Goal: Task Accomplishment & Management: Complete application form

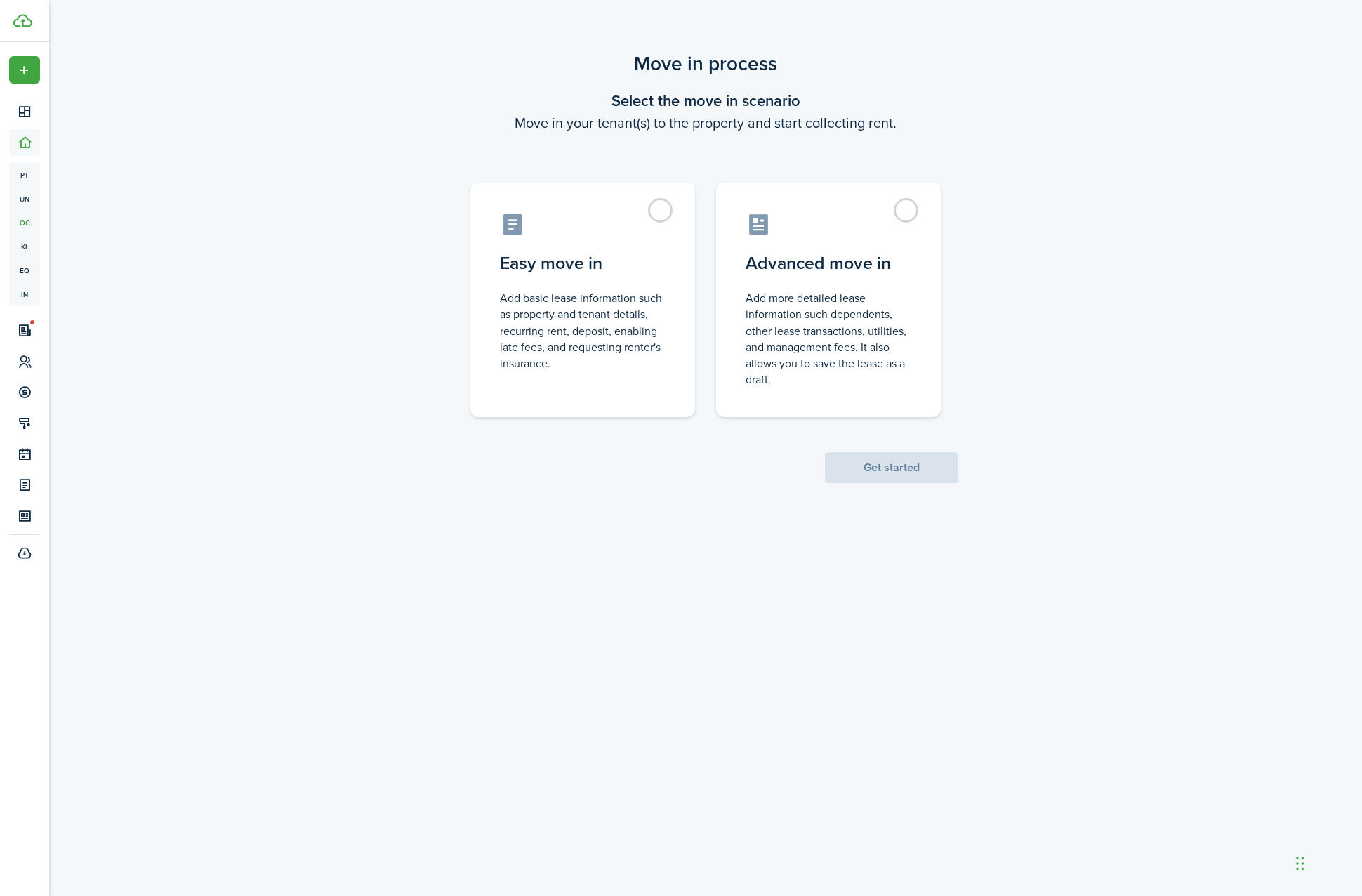
click at [846, 441] on scenario-actions "Get started" at bounding box center [891, 450] width 133 height 66
click at [869, 381] on control-radio-card-description "Add more detailed lease information such dependents, other lease transactions, …" at bounding box center [828, 335] width 166 height 98
radio input "true"
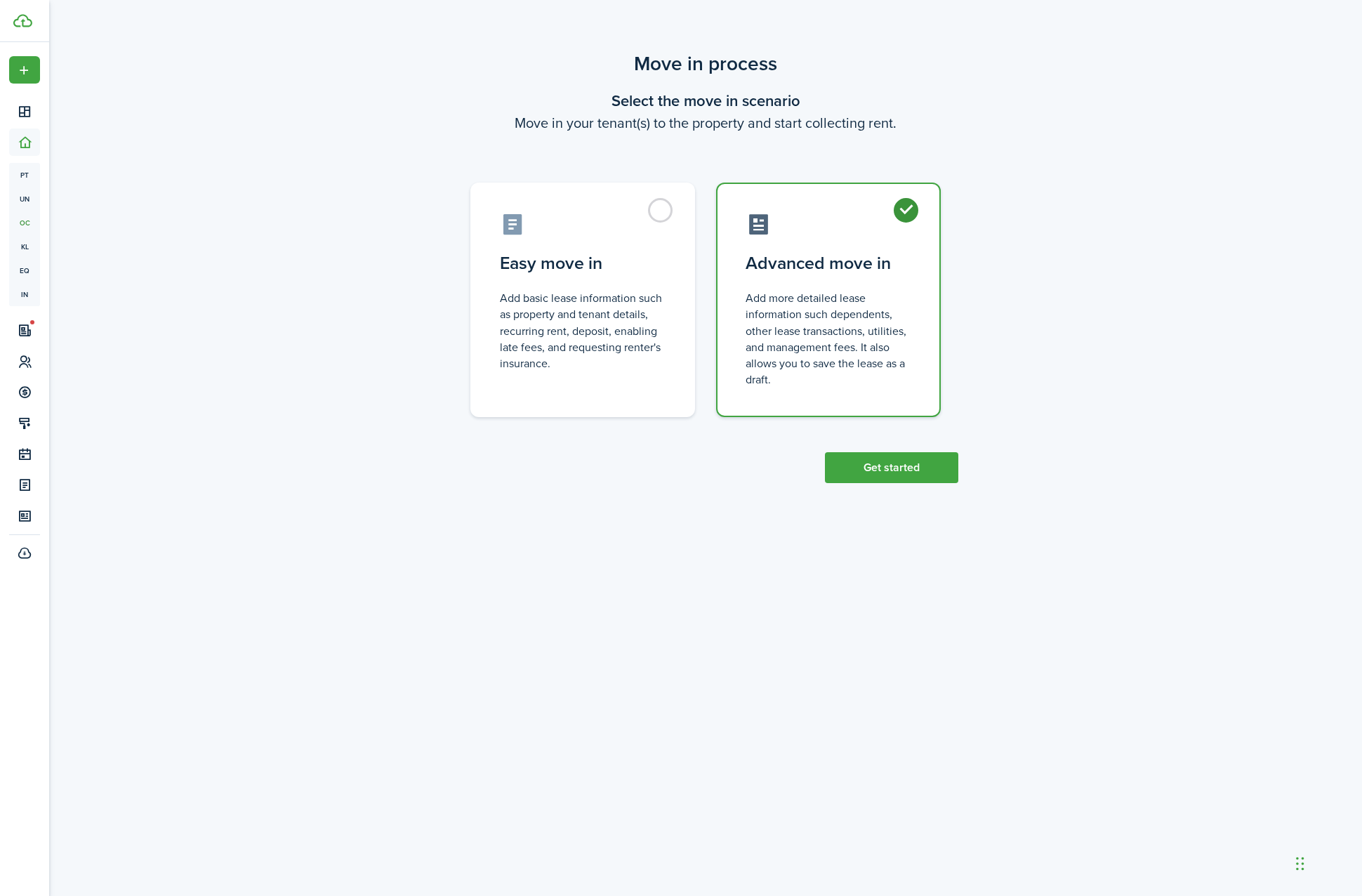
click at [870, 435] on scenario-actions "Get started" at bounding box center [891, 450] width 133 height 66
drag, startPoint x: 871, startPoint y: 458, endPoint x: 837, endPoint y: 461, distance: 34.1
click at [837, 461] on button "Get started" at bounding box center [891, 468] width 133 height 31
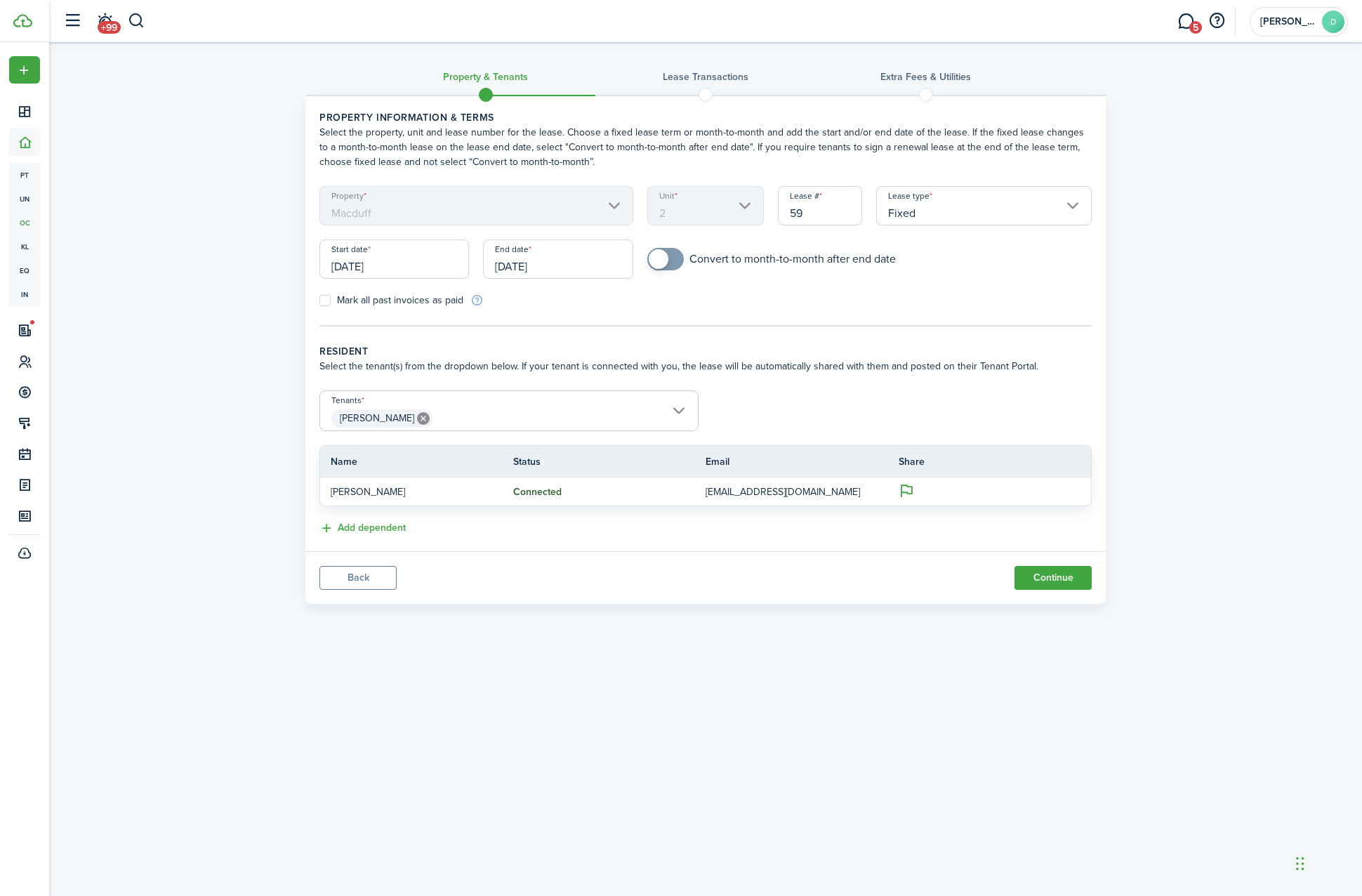
click at [941, 221] on input "Fixed" at bounding box center [985, 206] width 216 height 39
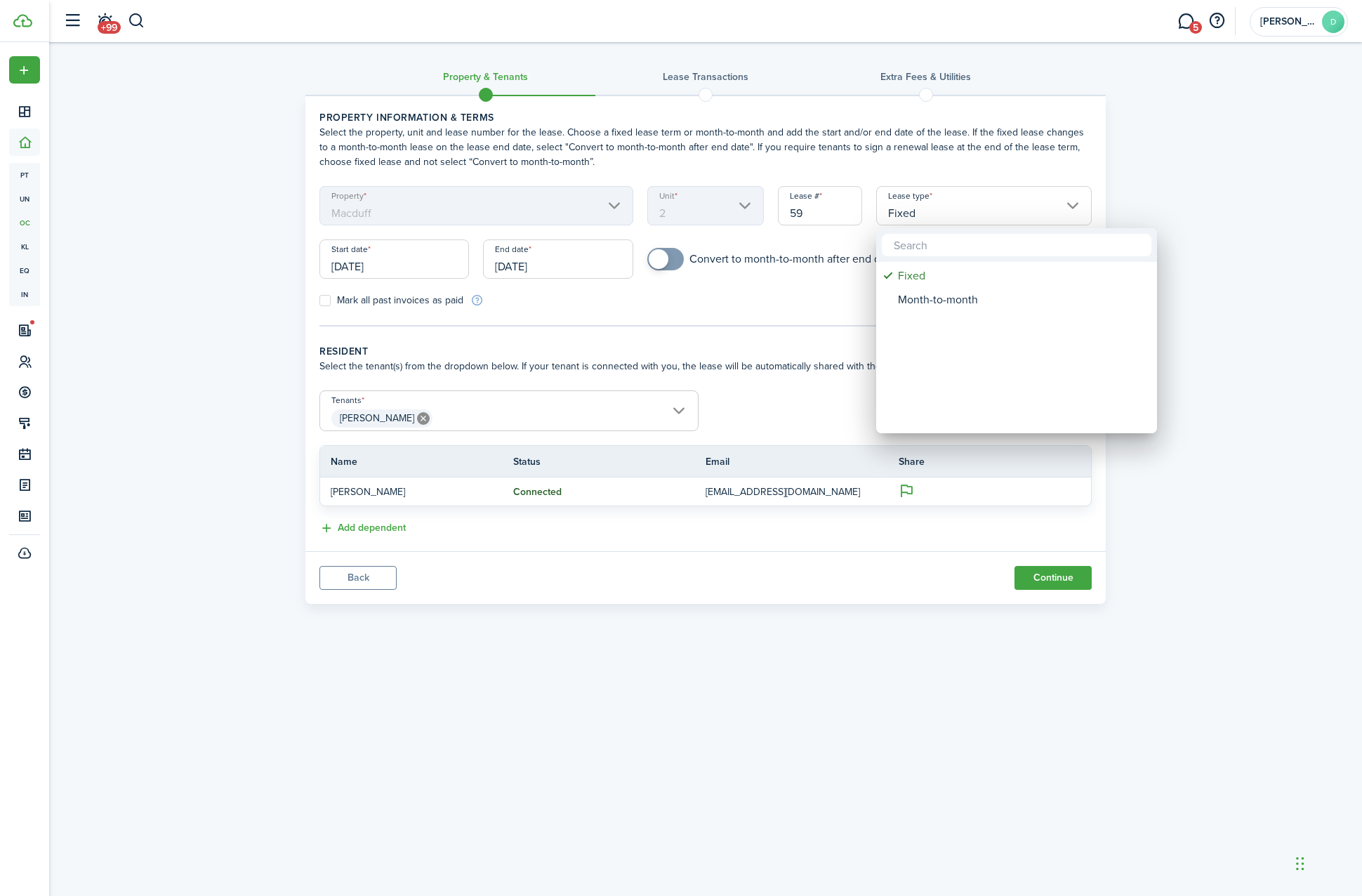
click at [665, 263] on div at bounding box center [681, 448] width 1587 height 1121
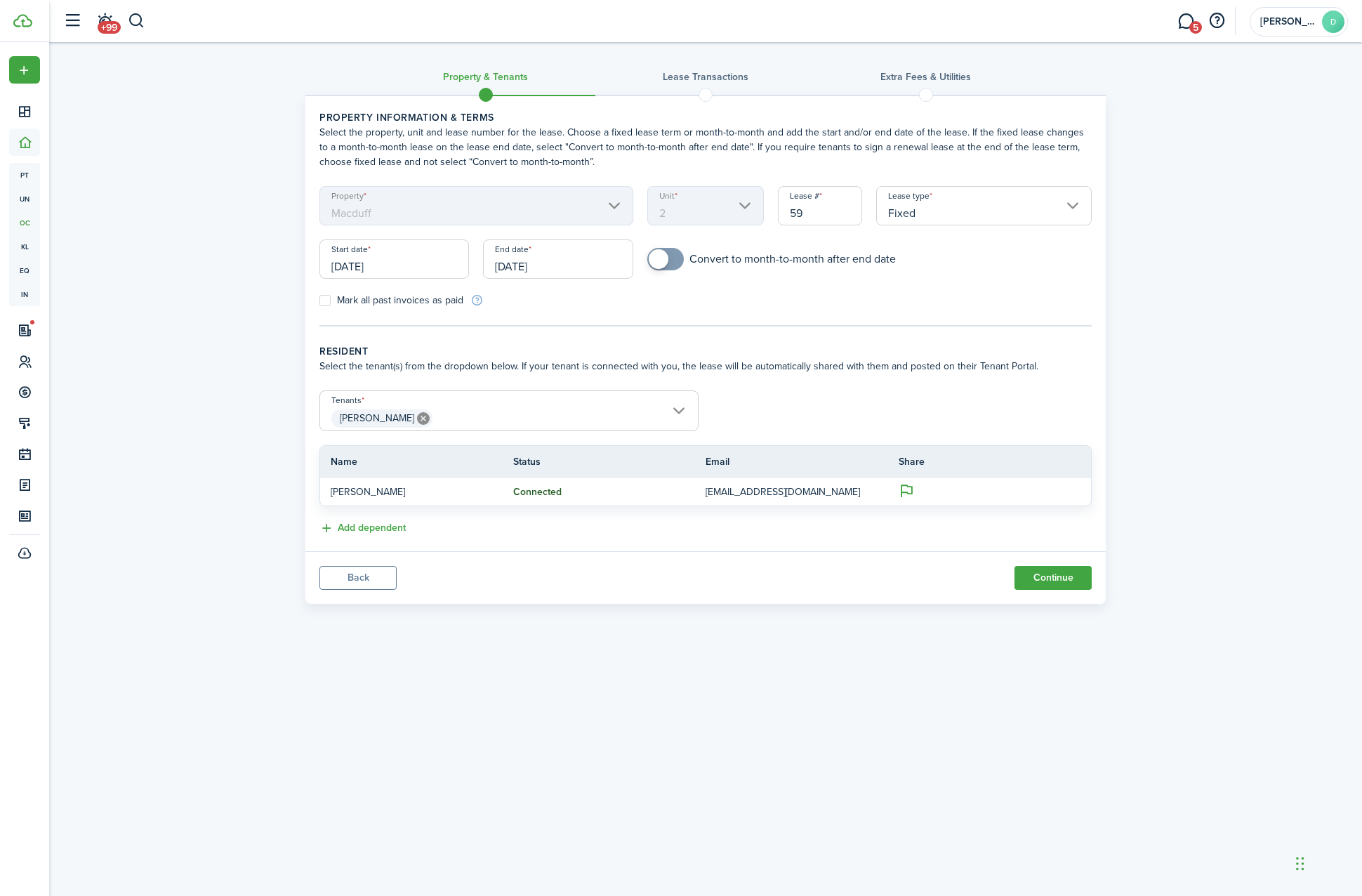
click at [928, 206] on input "Fixed" at bounding box center [985, 206] width 216 height 39
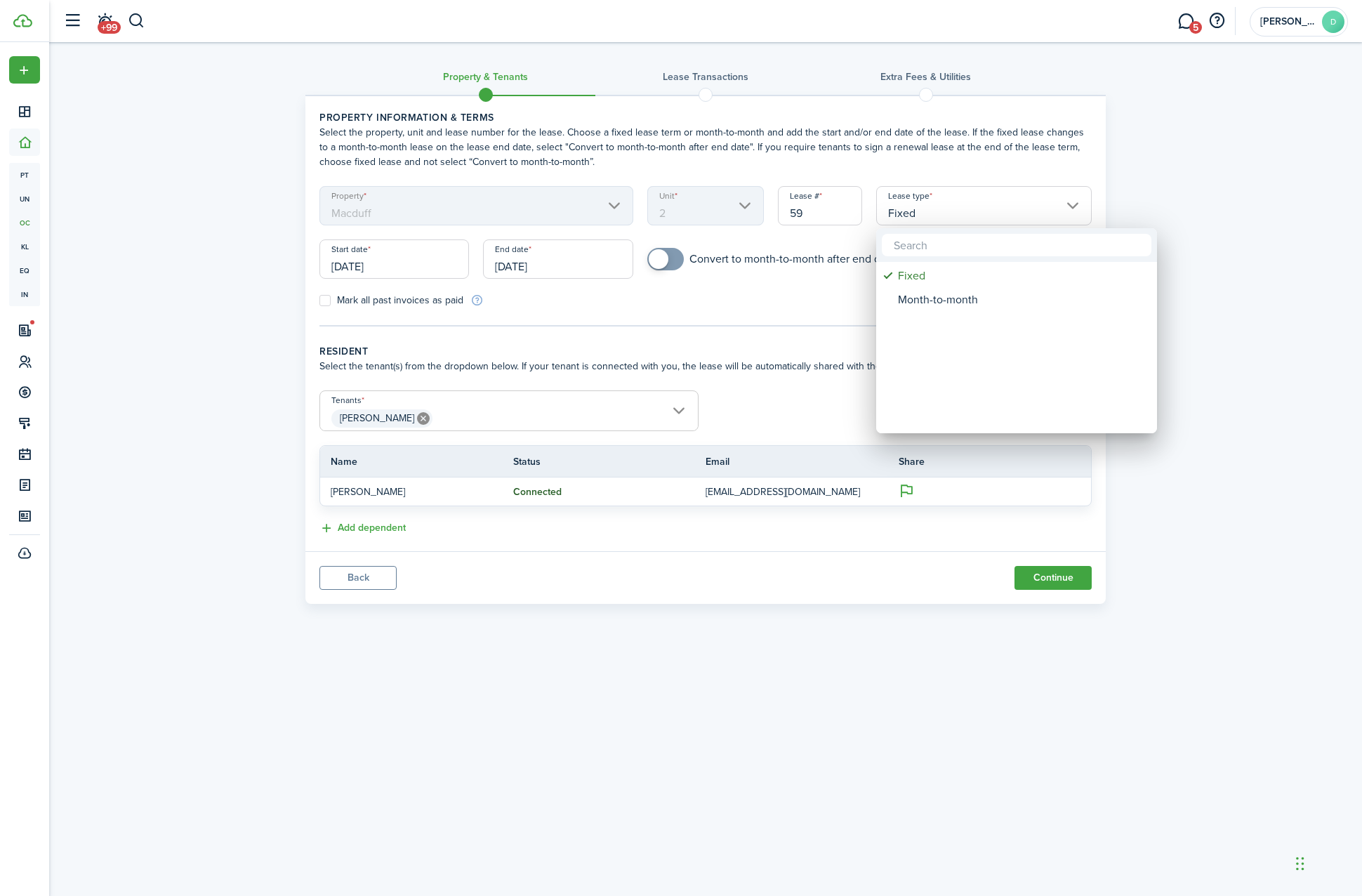
click at [972, 314] on mbsc-wheel-item "Lease type" at bounding box center [1016, 324] width 277 height 24
click at [962, 307] on div "Month-to-month" at bounding box center [1022, 300] width 249 height 24
type input "Month-to-month"
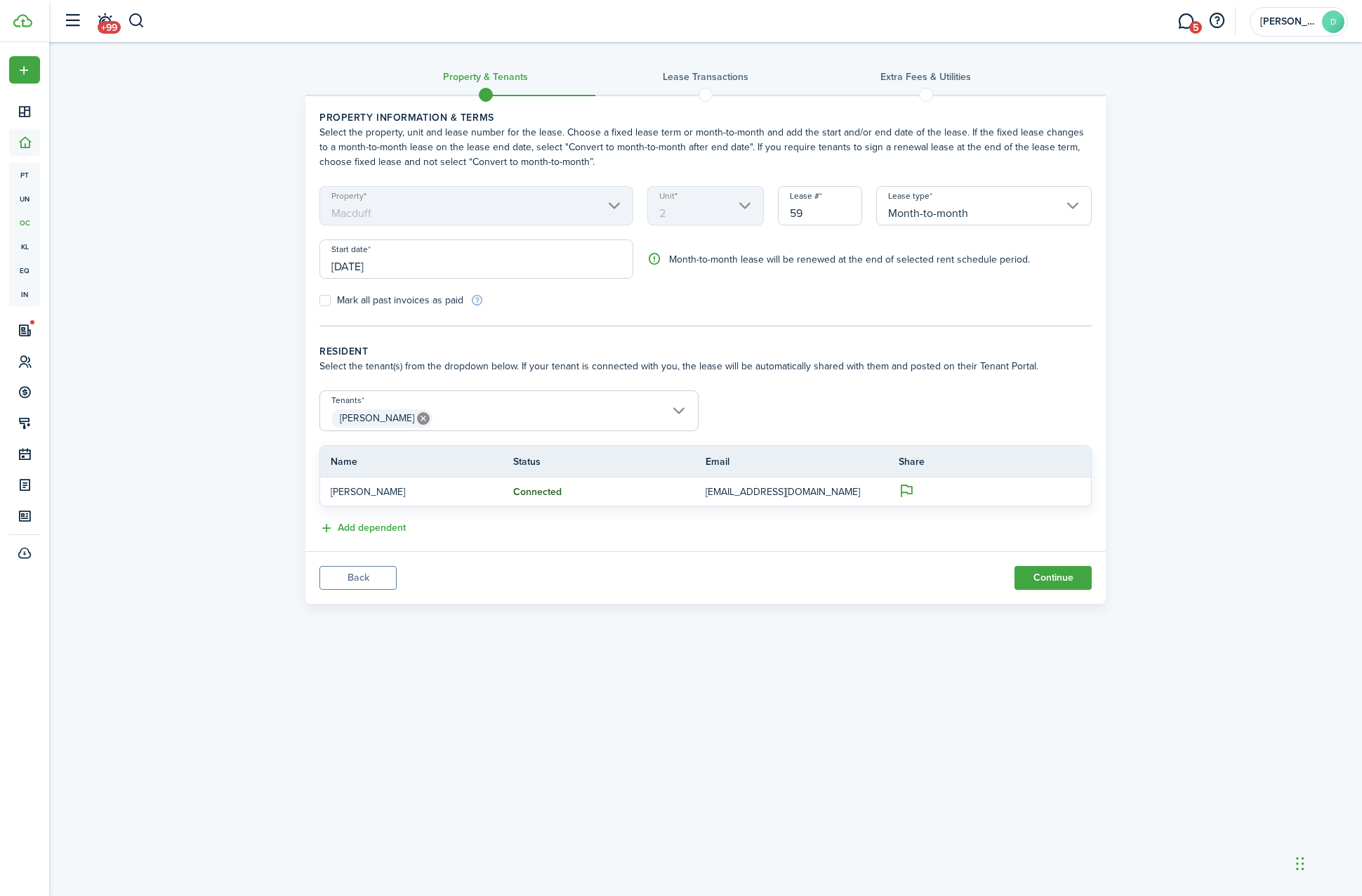
click at [438, 292] on div "Start date [DATE]" at bounding box center [477, 266] width 328 height 53
click at [436, 292] on div "Start date [DATE]" at bounding box center [477, 266] width 328 height 53
click at [429, 295] on label "Mark all past invoices as paid" at bounding box center [391, 300] width 144 height 12
click at [320, 300] on input "Mark all past invoices as paid" at bounding box center [319, 300] width 1 height 1
checkbox input "true"
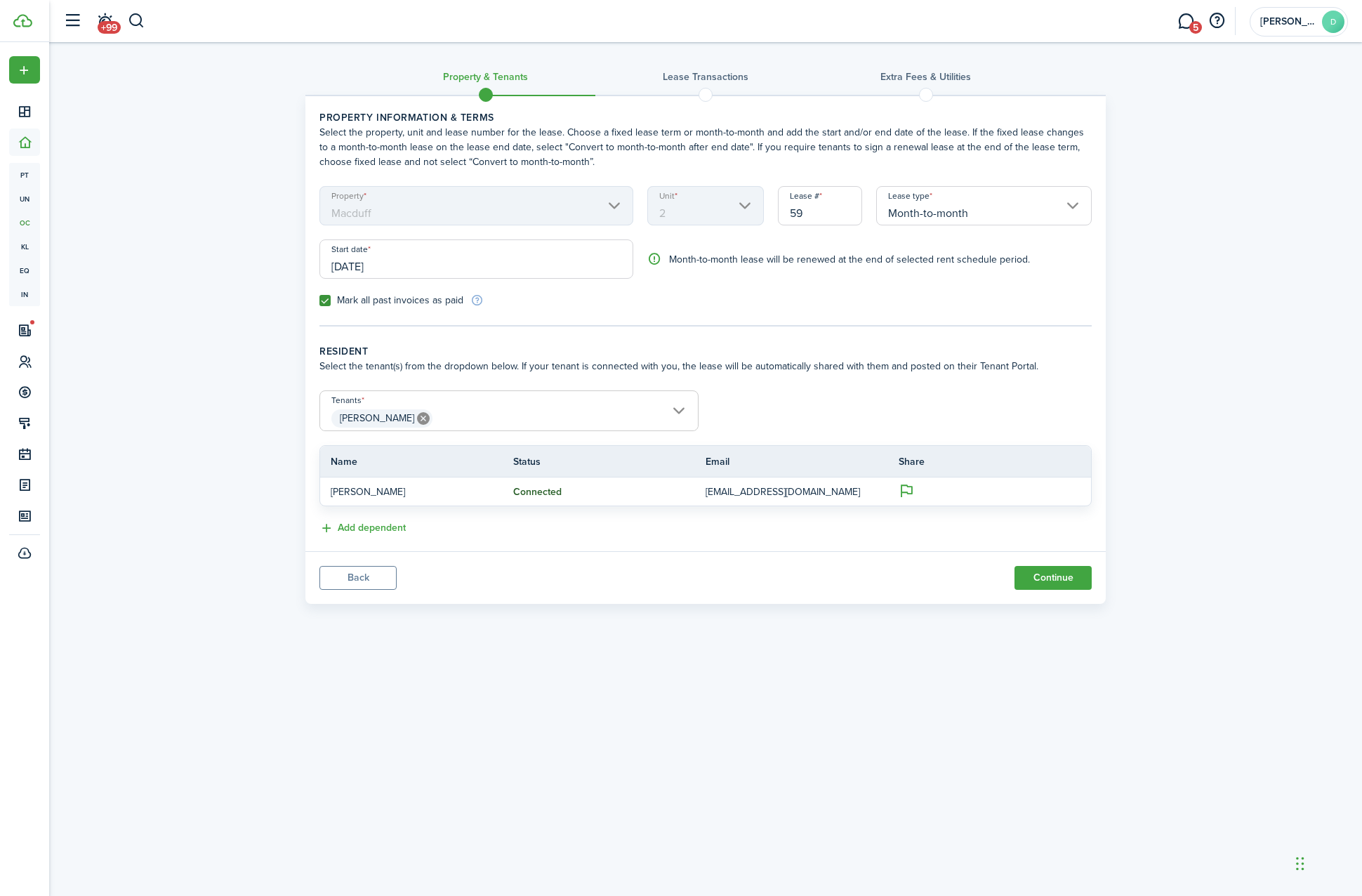
click at [1042, 596] on panel-main-footer "Back Continue" at bounding box center [706, 578] width 800 height 52
click at [1050, 585] on button "Continue" at bounding box center [1053, 578] width 77 height 24
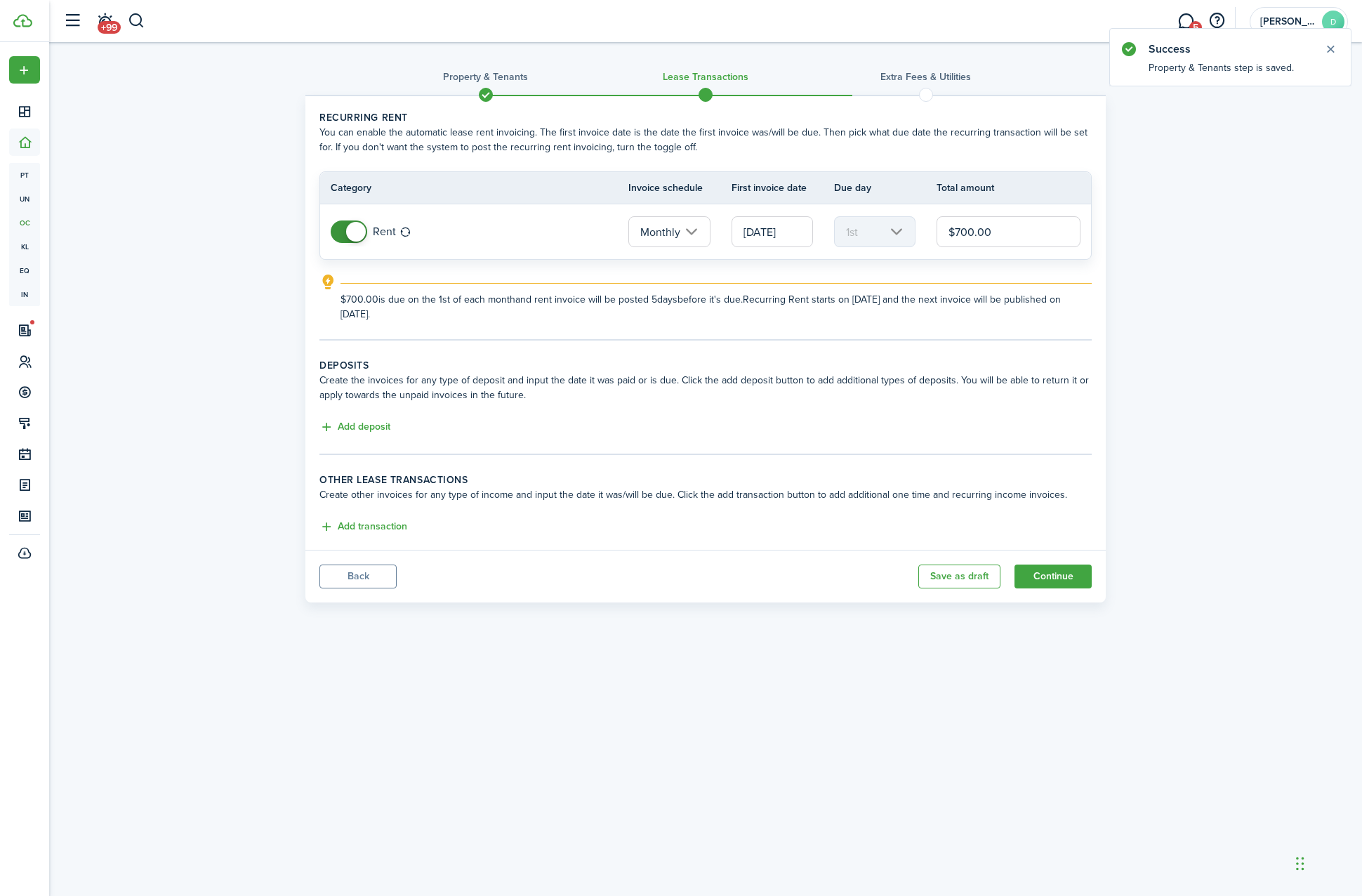
click at [1060, 224] on input "$700.00" at bounding box center [1008, 232] width 144 height 31
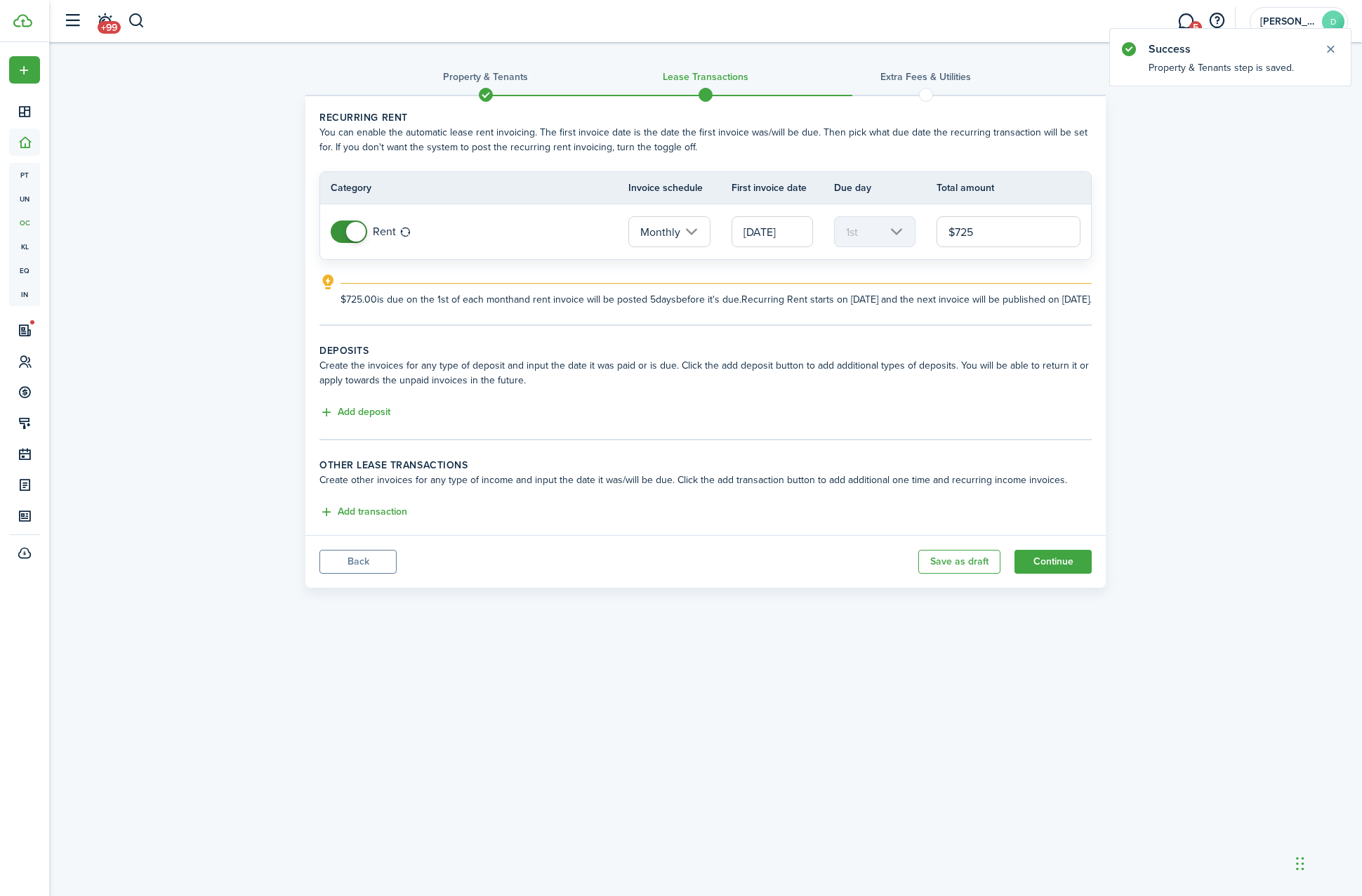
type input "$725.00"
click at [342, 441] on tc-wizard-step "Deposits Create the invoices for any type of deposit and input the date it was …" at bounding box center [706, 392] width 773 height 97
click at [380, 414] on lease-classic-deposit "Deposits Create the invoices for any type of deposit and input the date it was …" at bounding box center [706, 382] width 773 height 78
click at [369, 421] on button "Add deposit" at bounding box center [355, 412] width 71 height 16
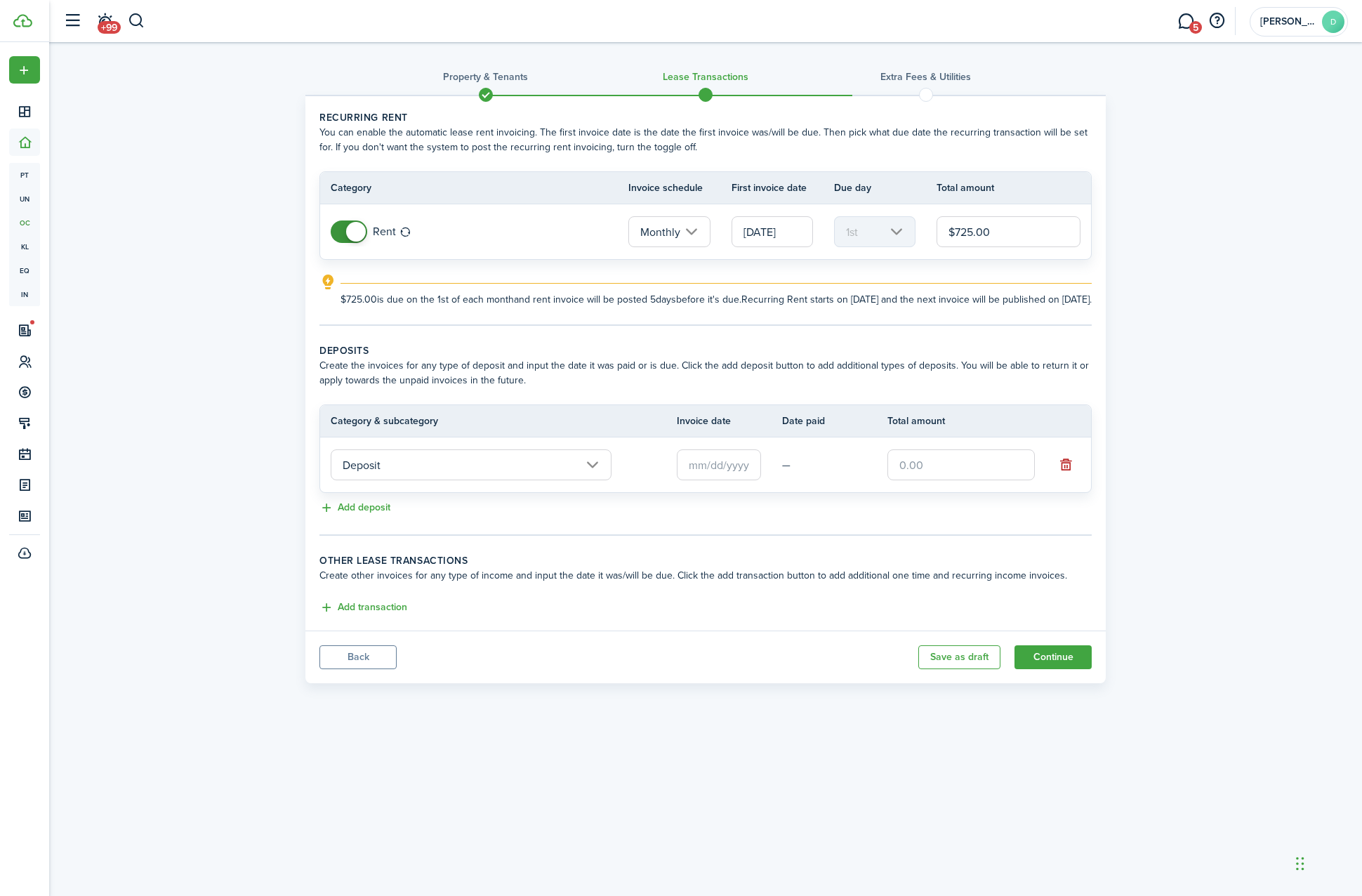
click at [492, 480] on input "Deposit" at bounding box center [471, 465] width 281 height 31
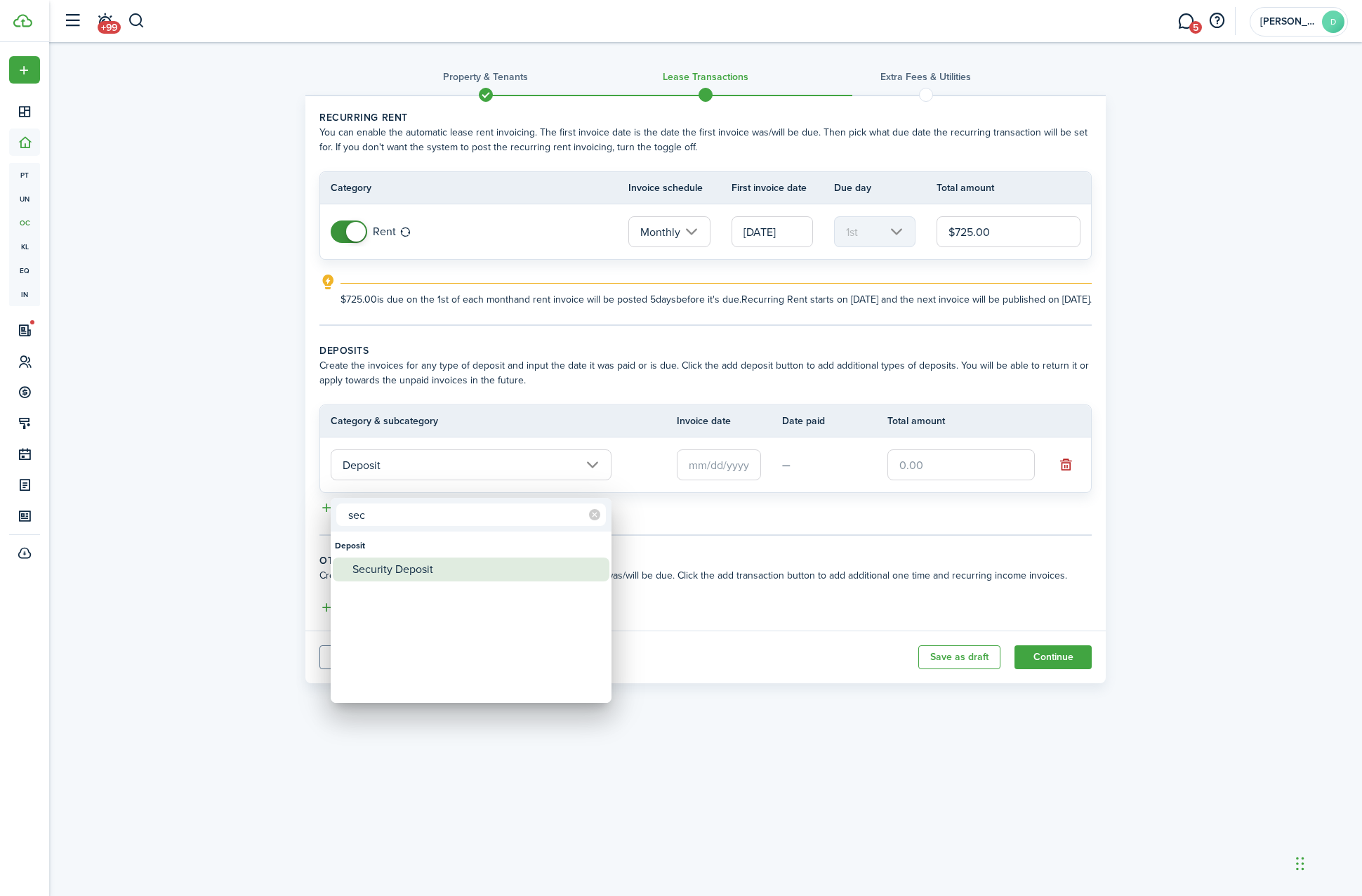
type input "sec"
click at [456, 563] on div "Security Deposit" at bounding box center [477, 569] width 249 height 24
type input "Deposit / Security Deposit"
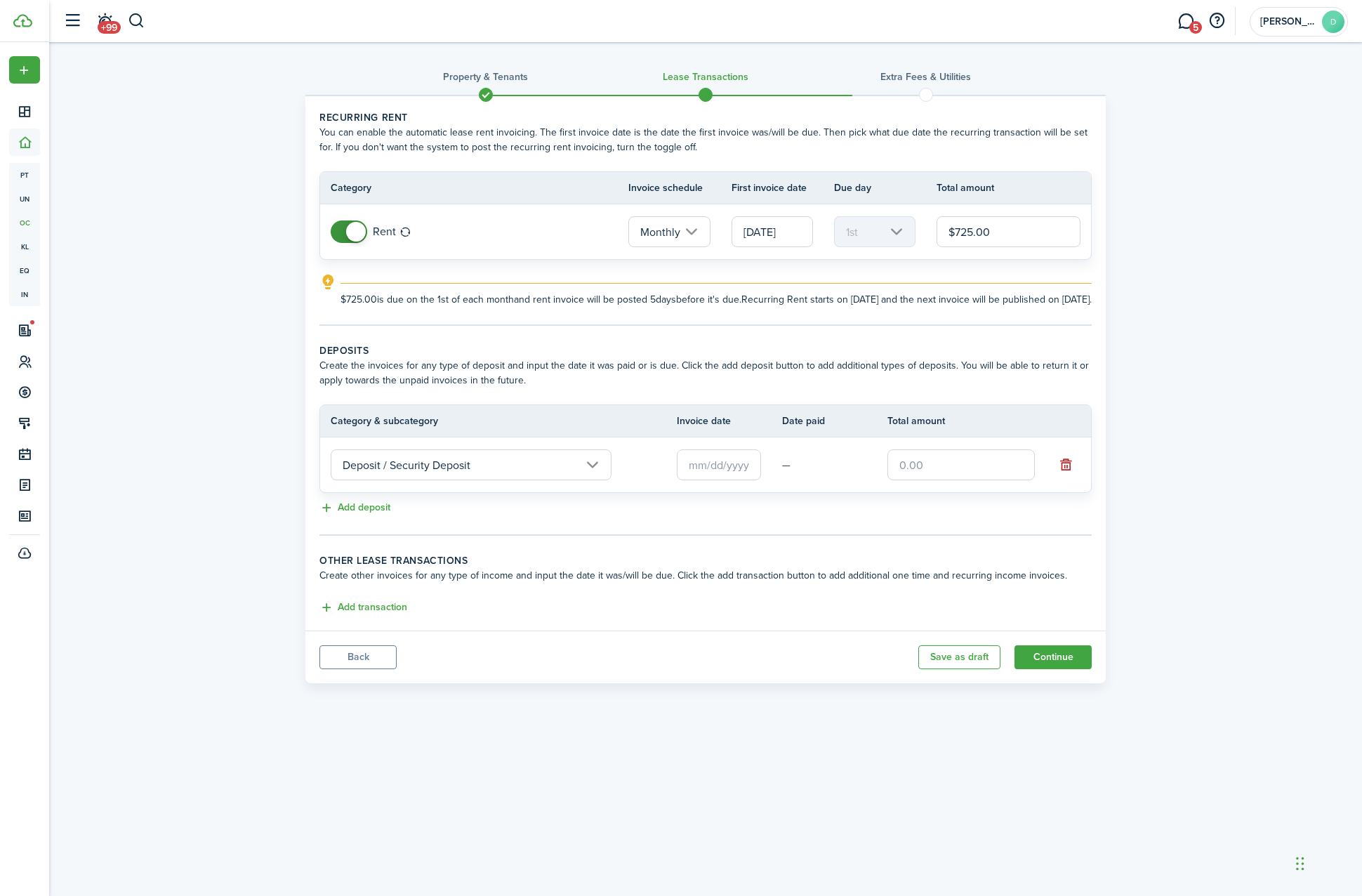
click at [720, 480] on input "text" at bounding box center [719, 465] width 84 height 31
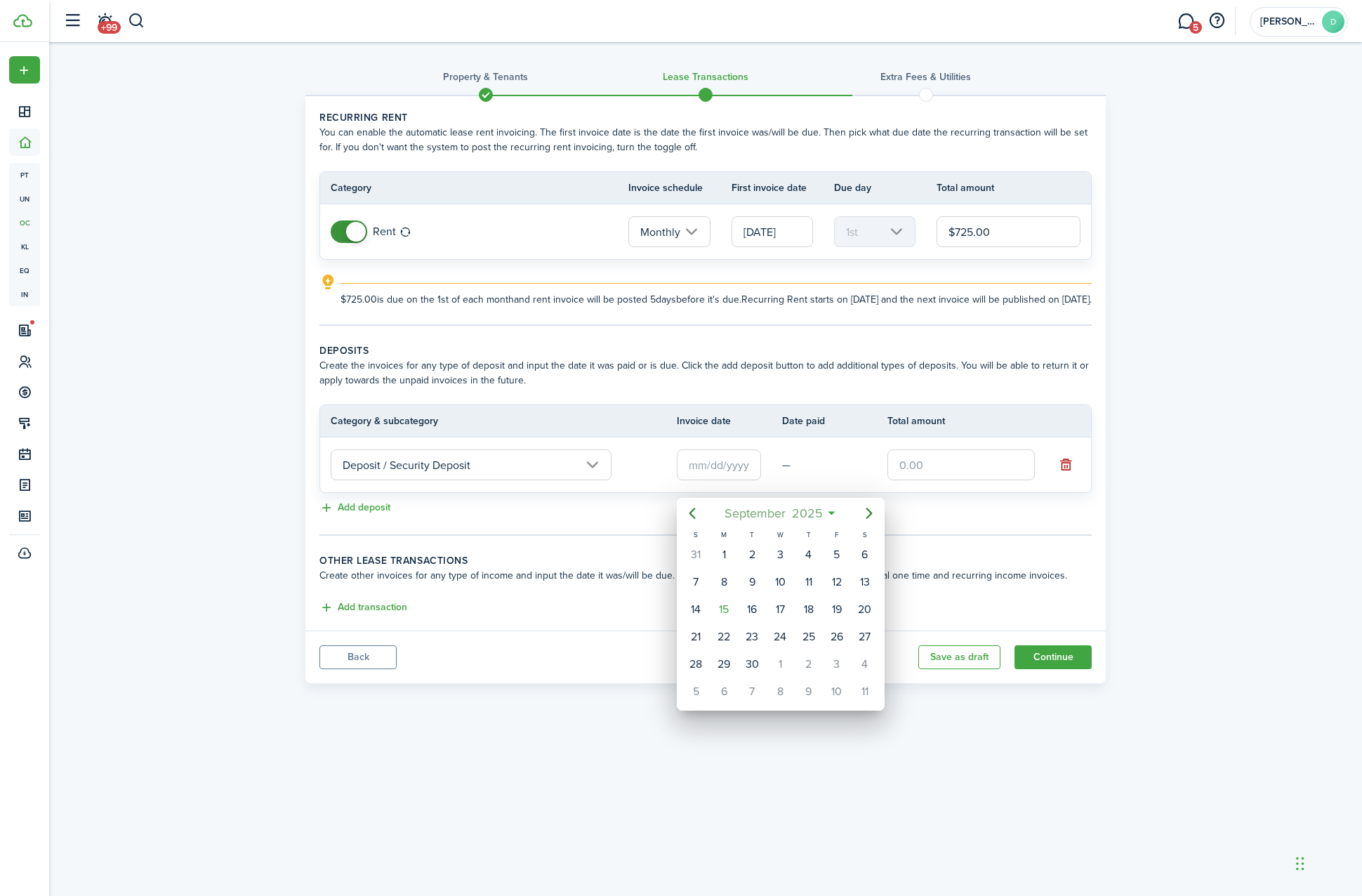
click at [770, 507] on span "September" at bounding box center [755, 513] width 68 height 25
click at [772, 509] on span "2025" at bounding box center [773, 513] width 37 height 25
click at [772, 509] on span "[DATE] - [DATE]" at bounding box center [773, 513] width 89 height 25
click at [773, 512] on span "2025" at bounding box center [773, 513] width 37 height 25
click at [773, 512] on span "September" at bounding box center [755, 513] width 68 height 25
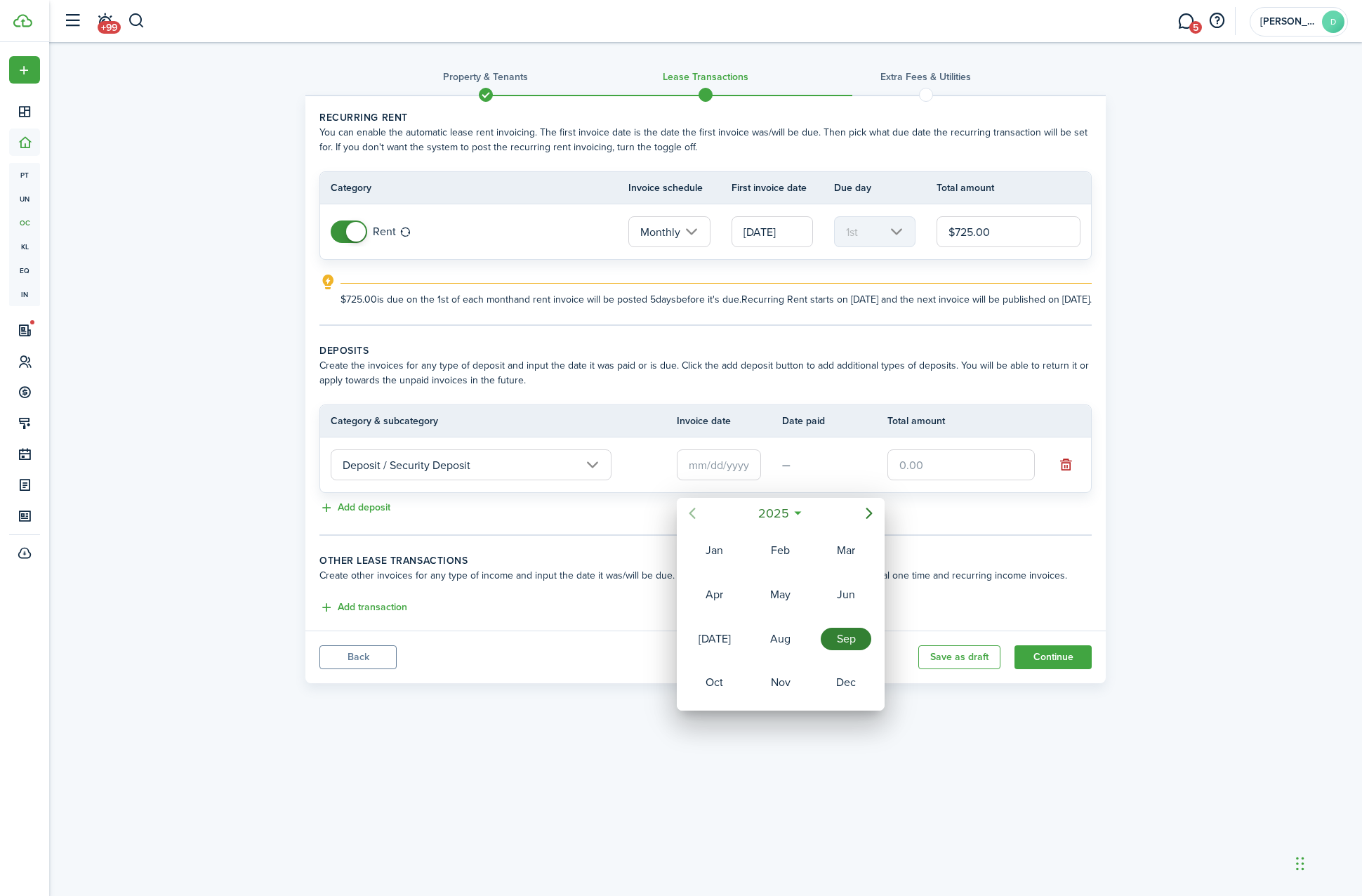
click at [699, 508] on icon "Previous page" at bounding box center [693, 513] width 17 height 17
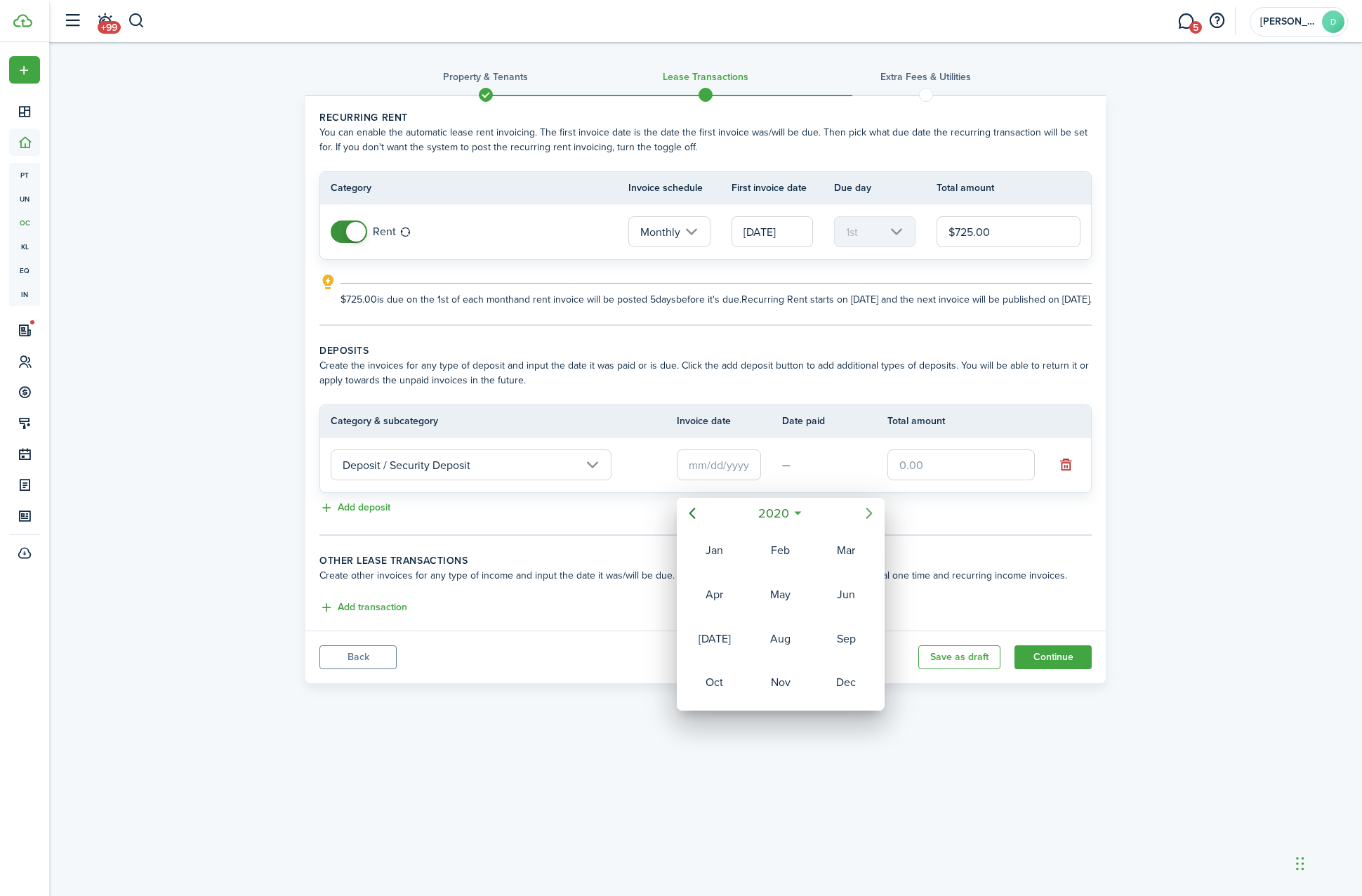
click at [873, 515] on icon "Next page" at bounding box center [870, 513] width 17 height 17
click at [735, 596] on div "Apr" at bounding box center [715, 594] width 51 height 22
click at [837, 561] on div "2" at bounding box center [837, 554] width 21 height 21
type input "[DATE]"
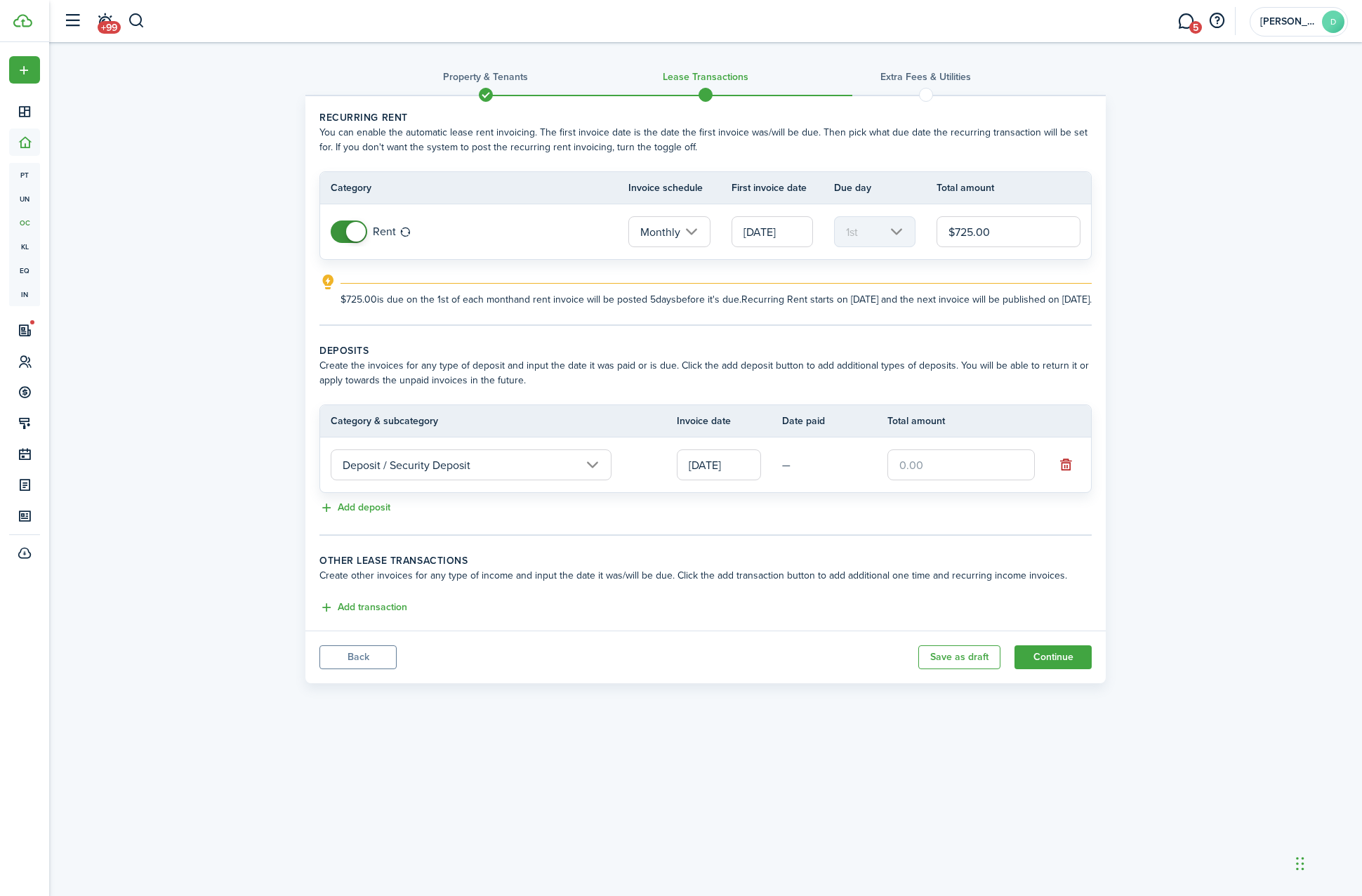
drag, startPoint x: 946, startPoint y: 499, endPoint x: 955, endPoint y: 491, distance: 12.0
click at [955, 491] on tr "Deposit / Security Deposit [DATE] —" at bounding box center [706, 465] width 771 height 55
click at [955, 480] on input "text" at bounding box center [961, 465] width 147 height 31
type input "$725.00"
click at [277, 576] on div "Property & Tenants Lease Transactions Extra fees & Utilities Recurring rent You…" at bounding box center [706, 366] width 1313 height 648
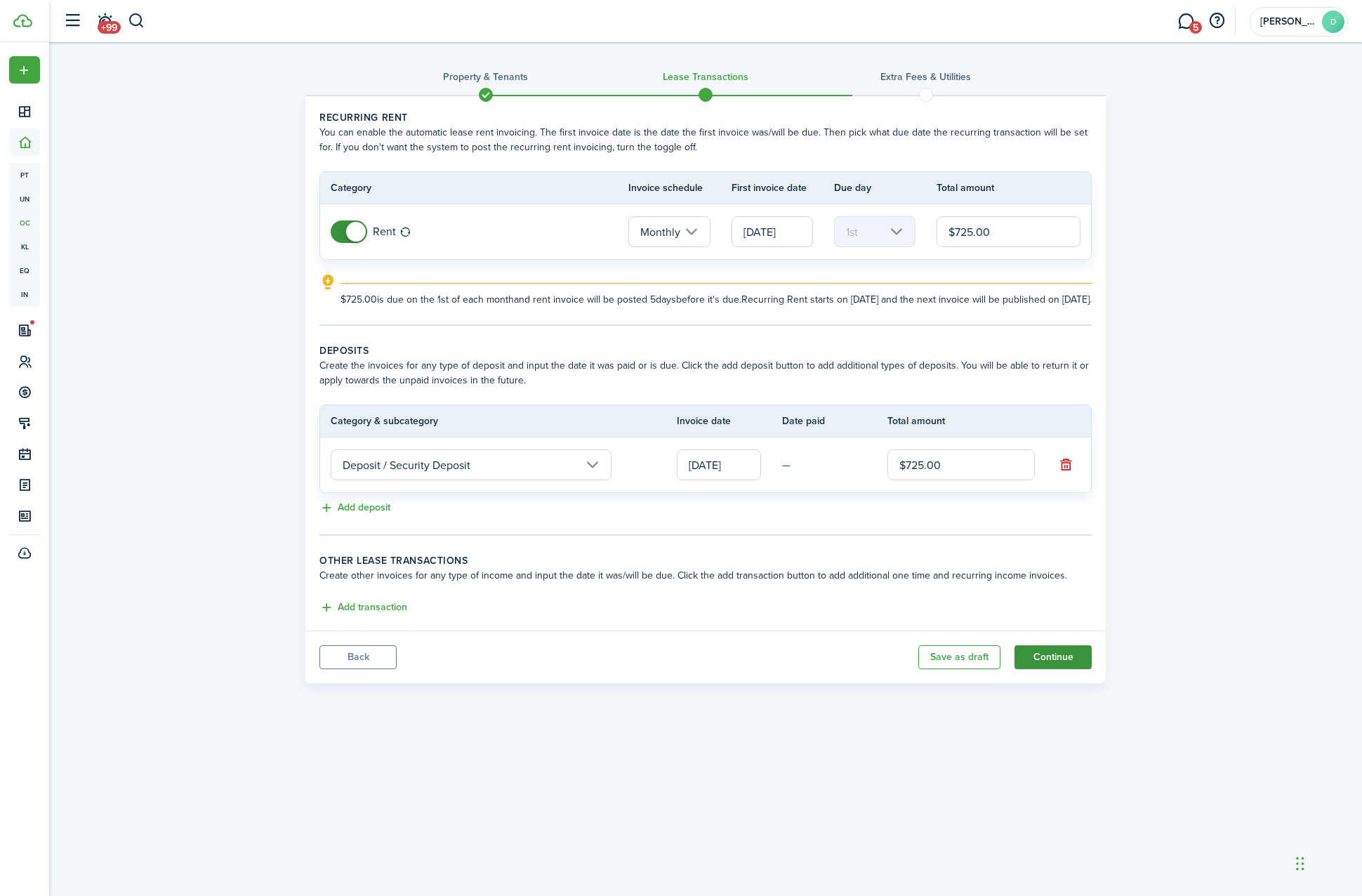
click at [1077, 669] on button "Continue" at bounding box center [1053, 657] width 77 height 24
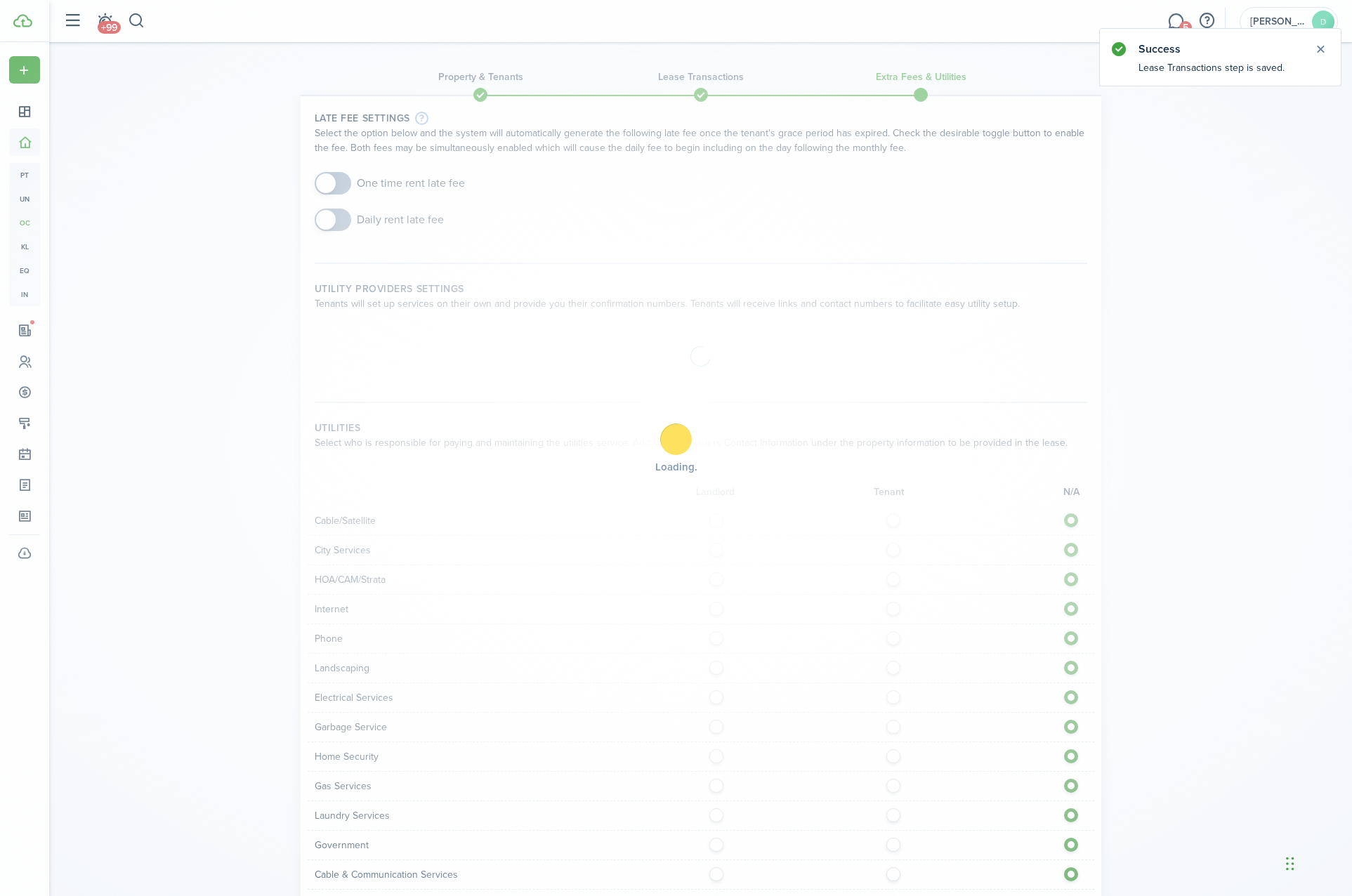
click at [330, 176] on div "Loading" at bounding box center [676, 448] width 1352 height 896
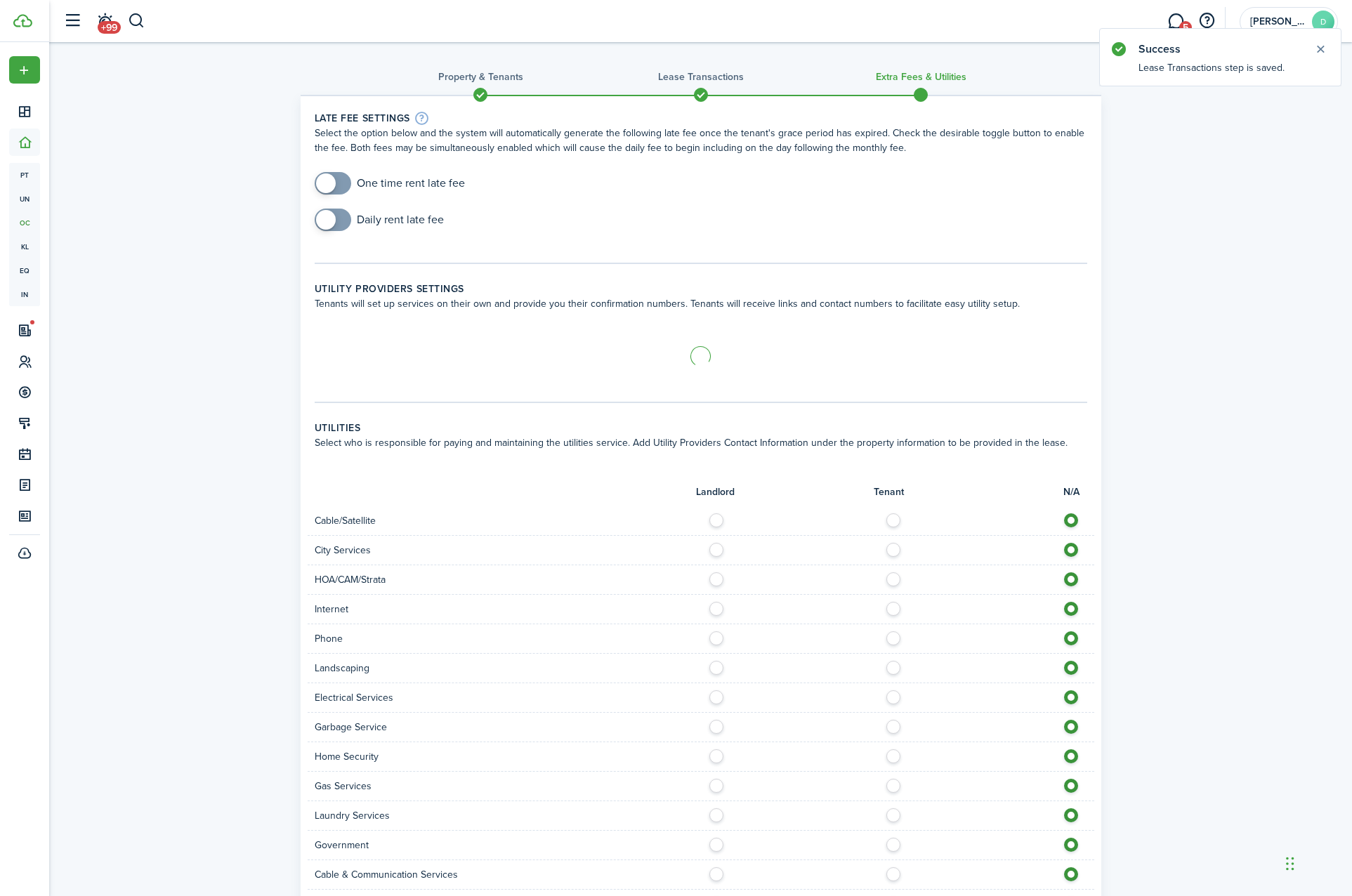
checkbox input "true"
click at [330, 176] on span at bounding box center [326, 183] width 20 height 20
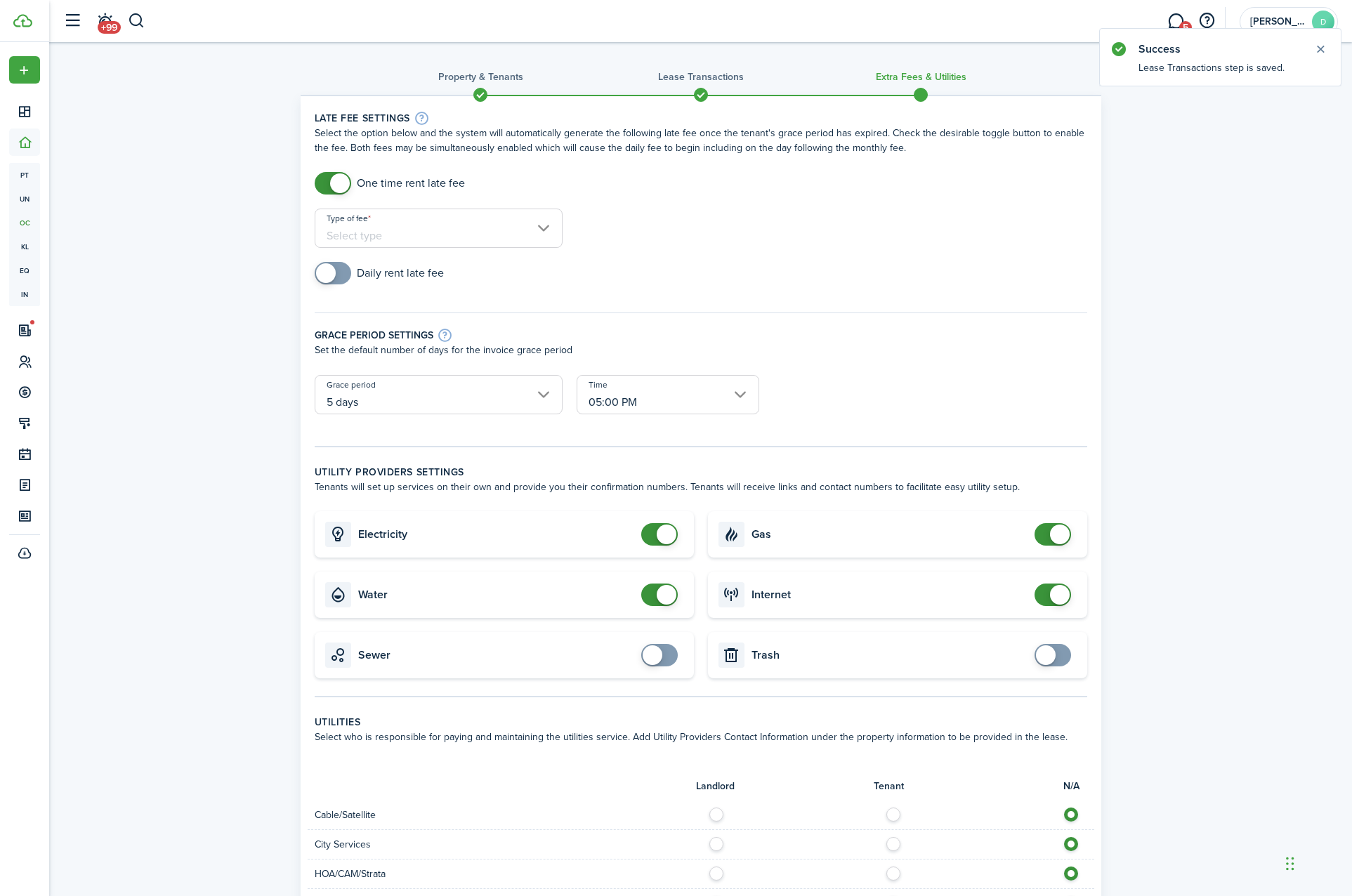
click at [386, 222] on input "Type of fee" at bounding box center [438, 228] width 248 height 39
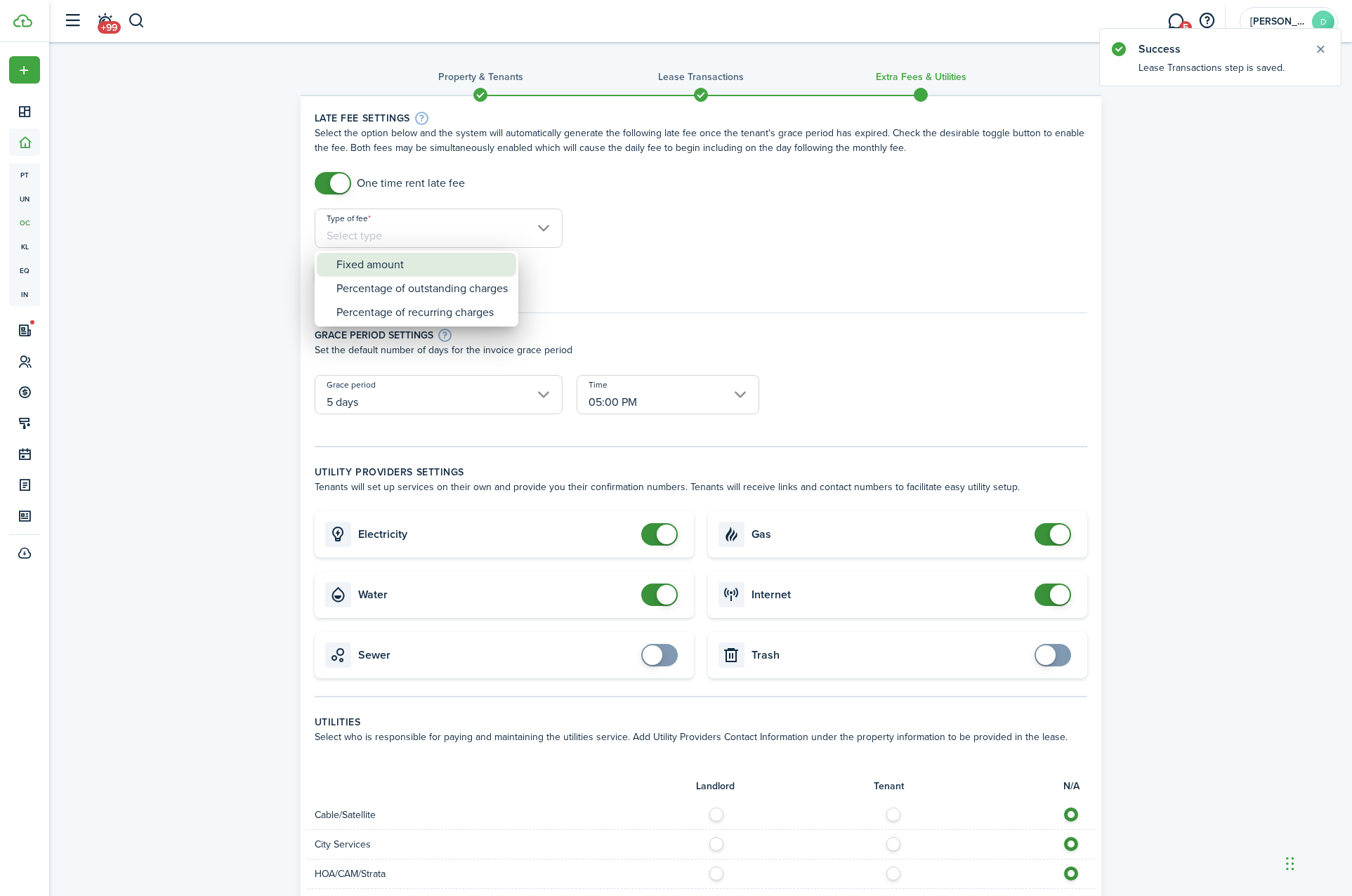
click at [434, 267] on div "Fixed amount" at bounding box center [422, 264] width 171 height 24
type input "Fixed amount"
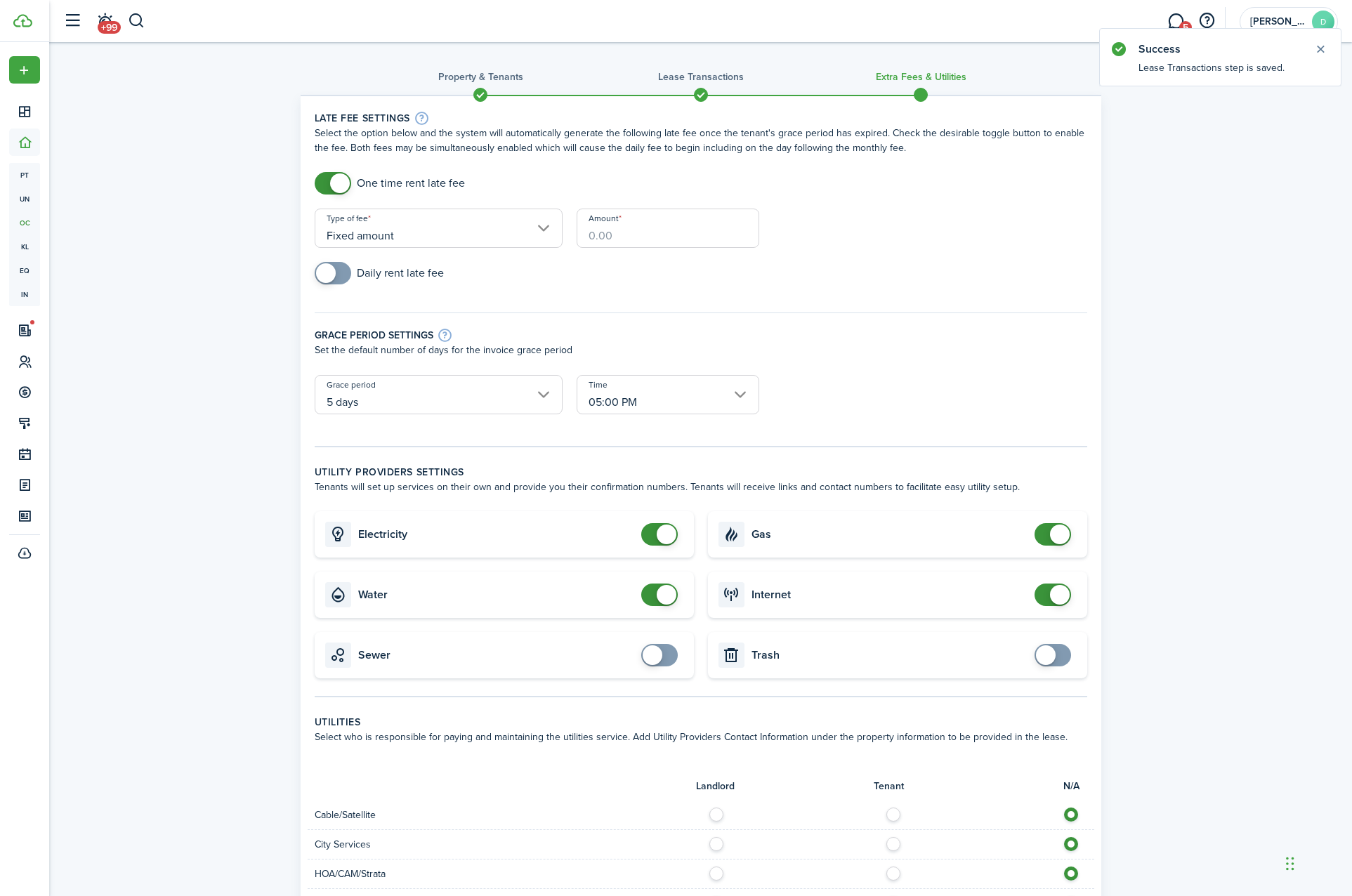
click at [631, 226] on input "Amount" at bounding box center [667, 228] width 183 height 39
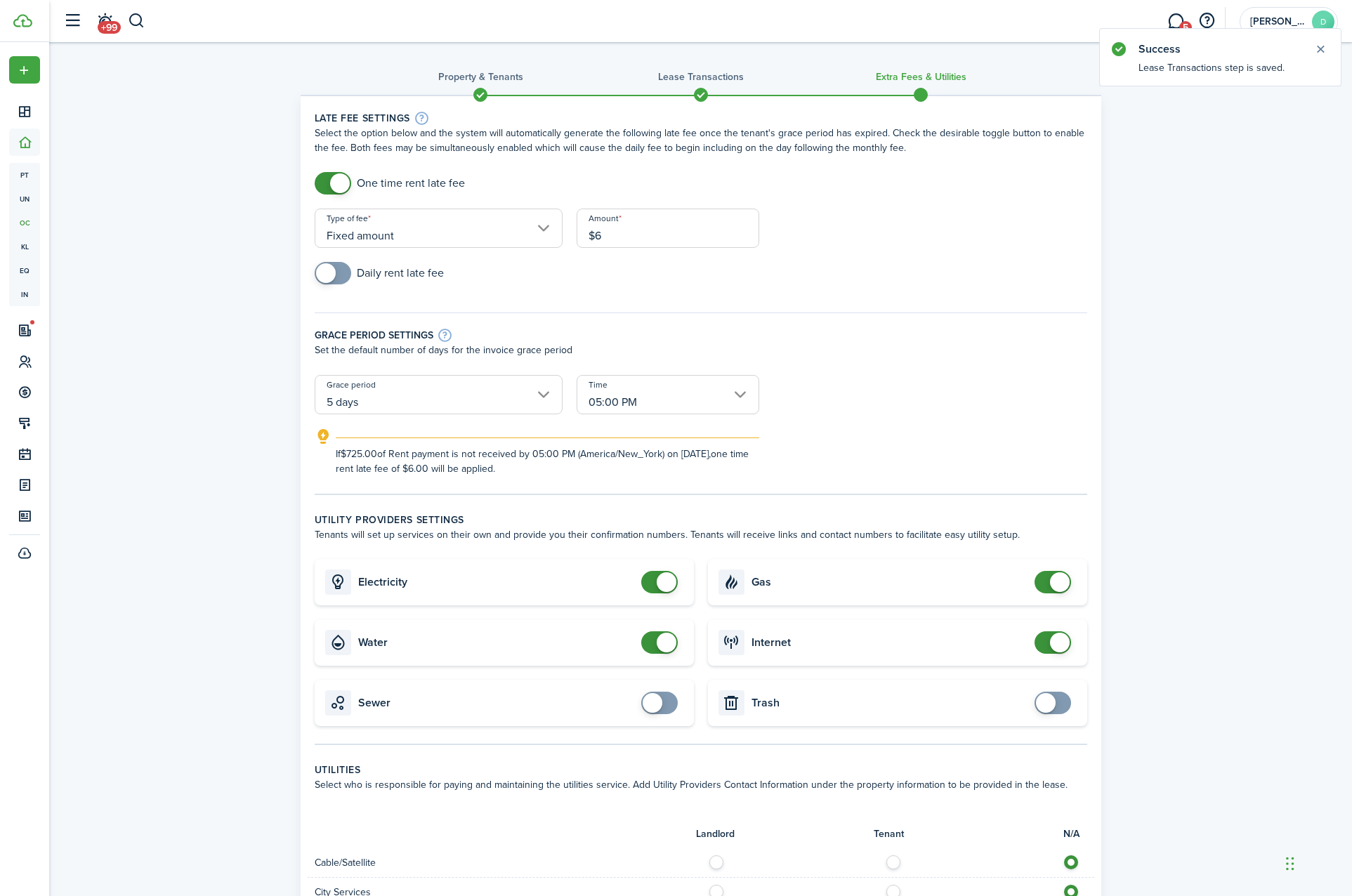
type input "$"
type input "$50.00"
click at [196, 228] on div "Property & Tenants Lease Transactions Extra fees & Utilities Late fee settings …" at bounding box center [700, 733] width 1303 height 1381
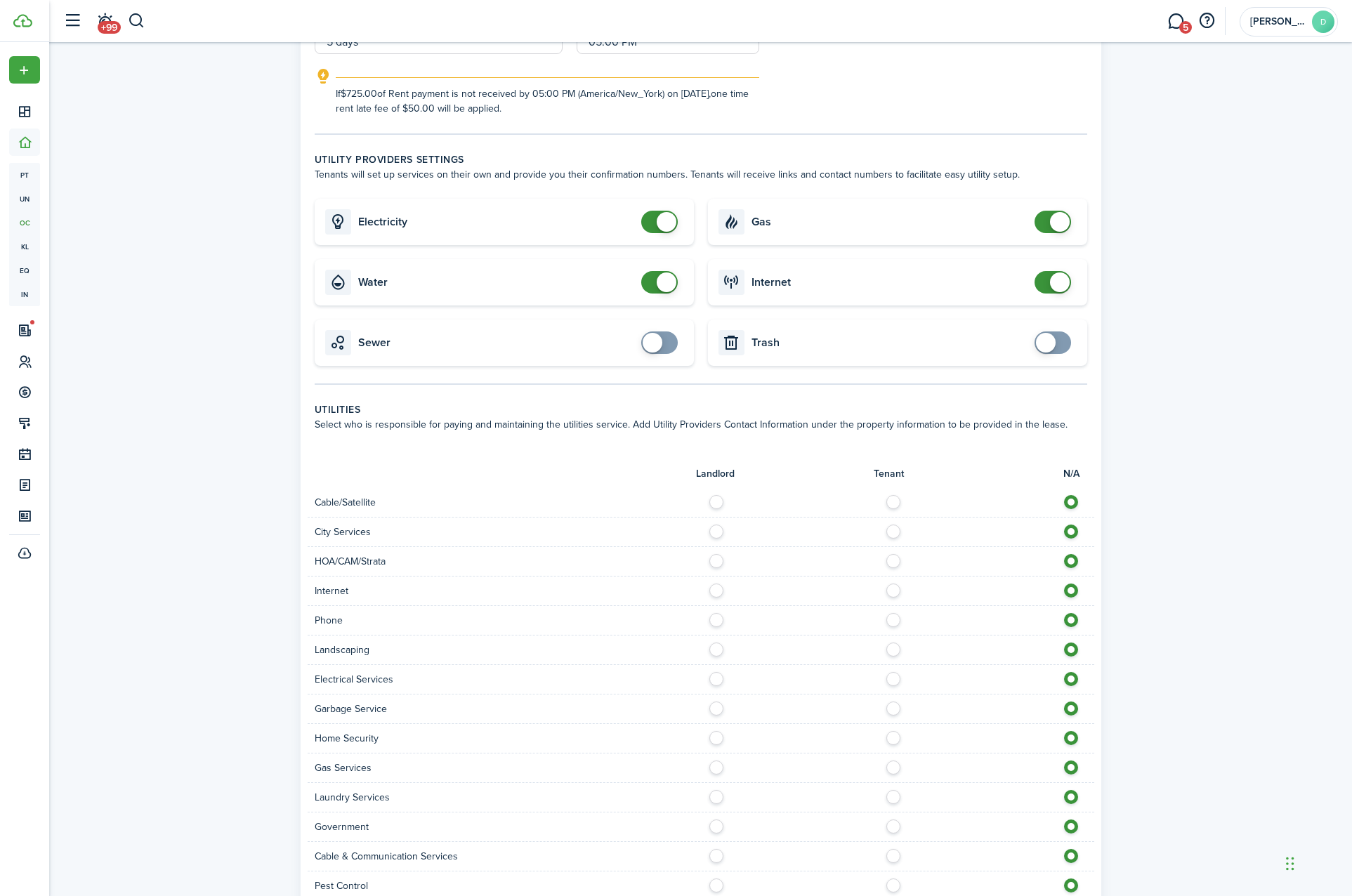
scroll to position [379, 0]
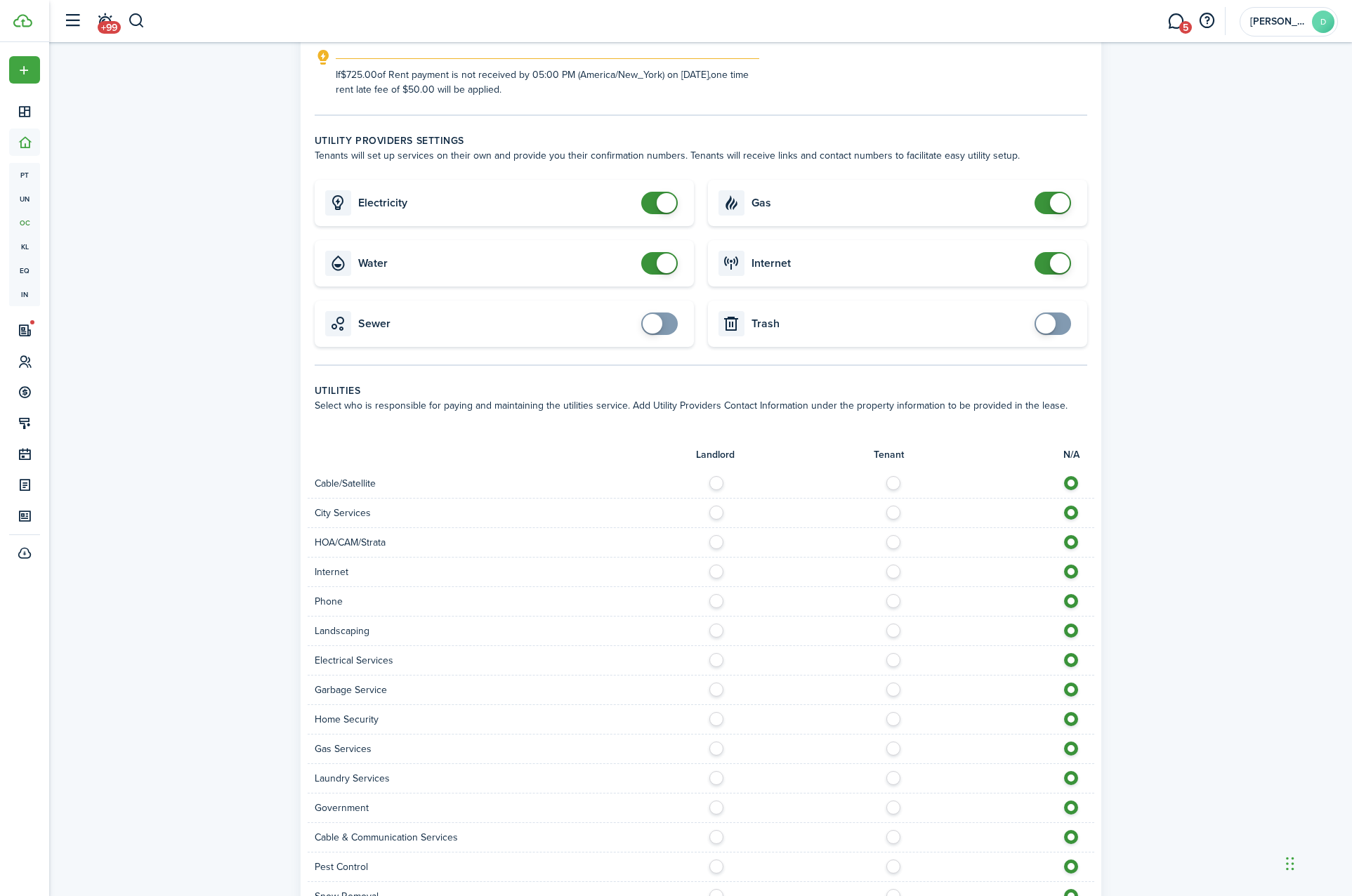
checkbox input "false"
click at [663, 210] on span at bounding box center [666, 203] width 20 height 20
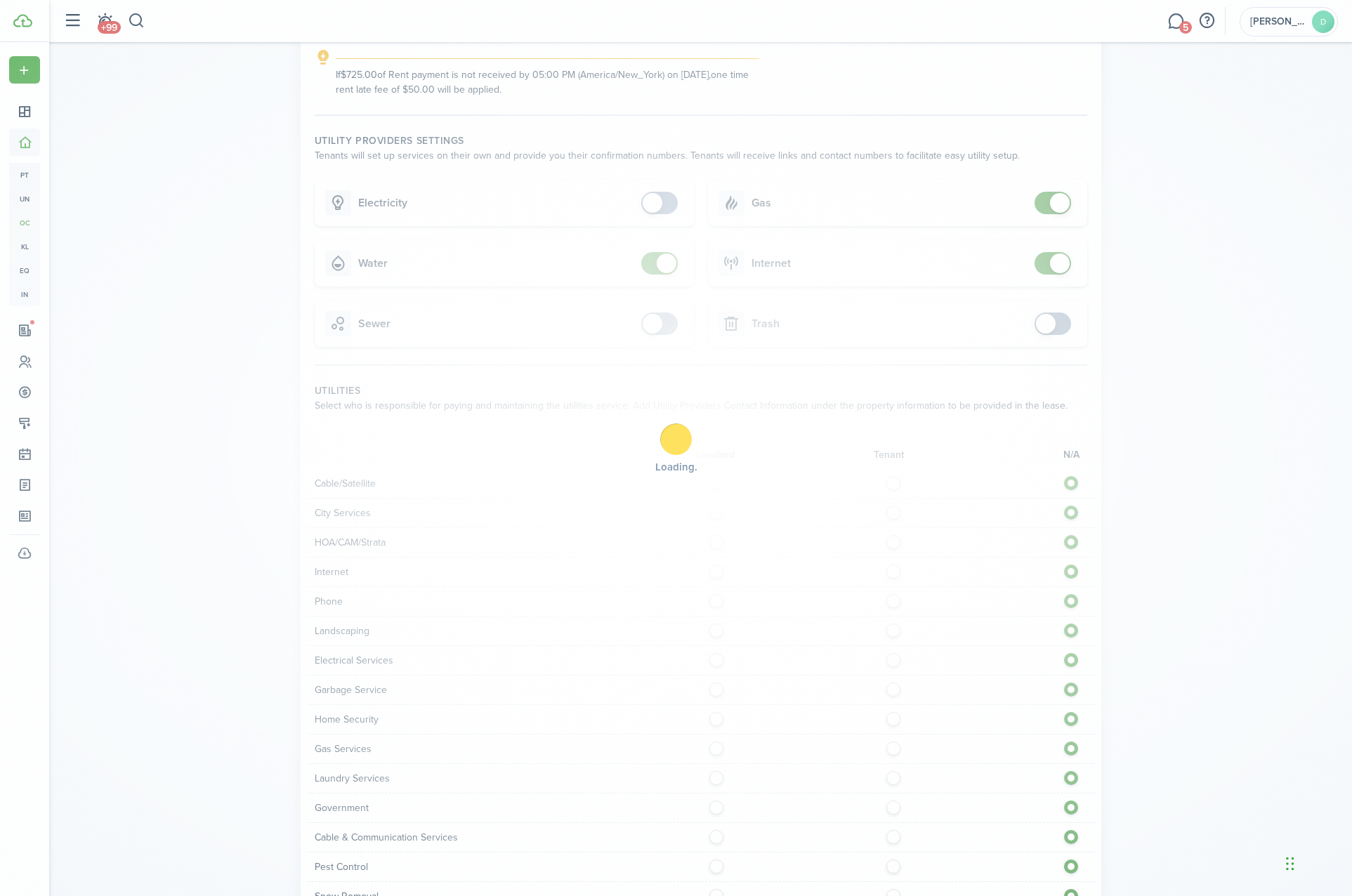
click at [666, 257] on div "Loading" at bounding box center [676, 448] width 1352 height 896
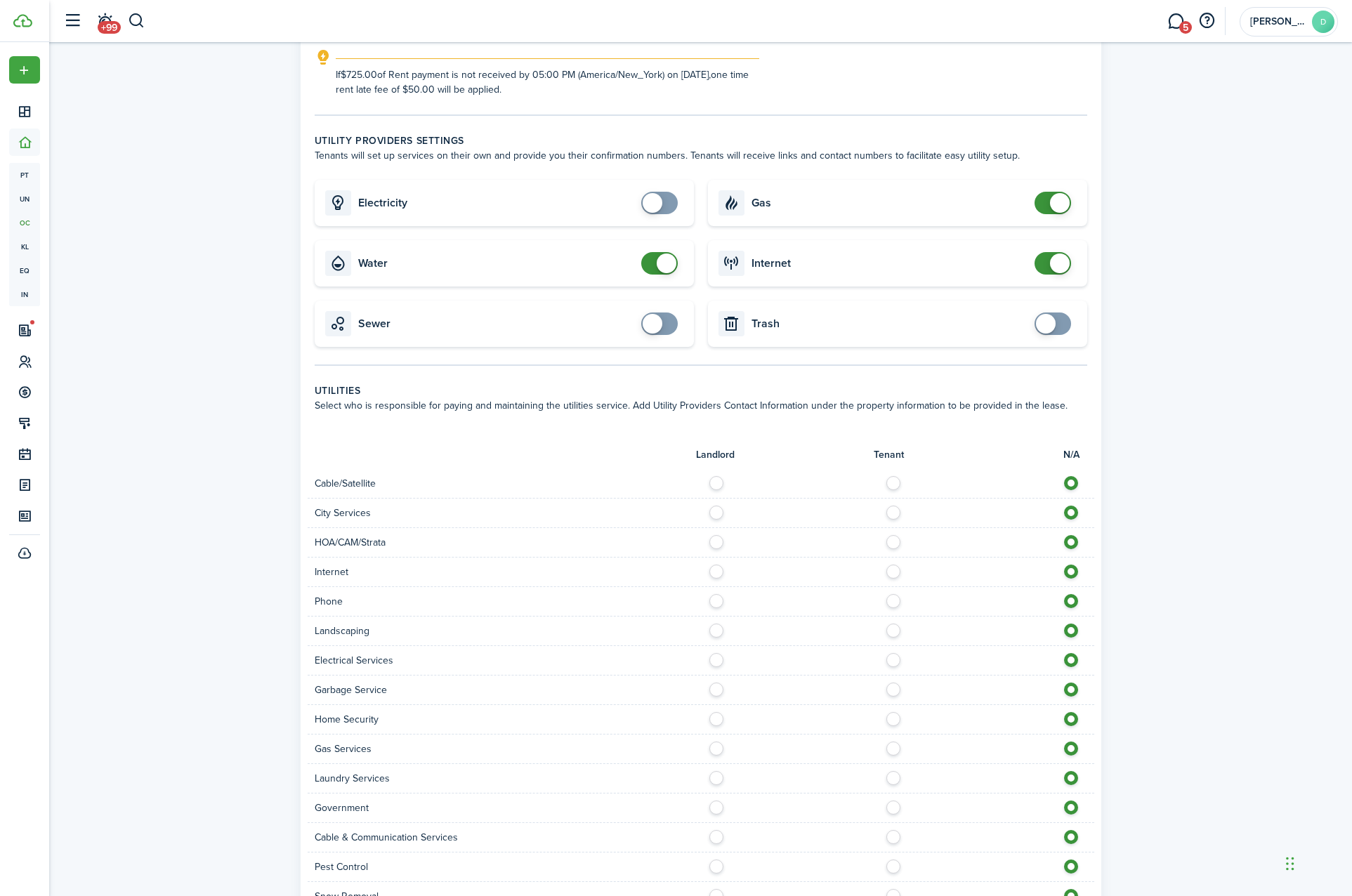
checkbox input "false"
click at [666, 257] on span at bounding box center [666, 263] width 20 height 20
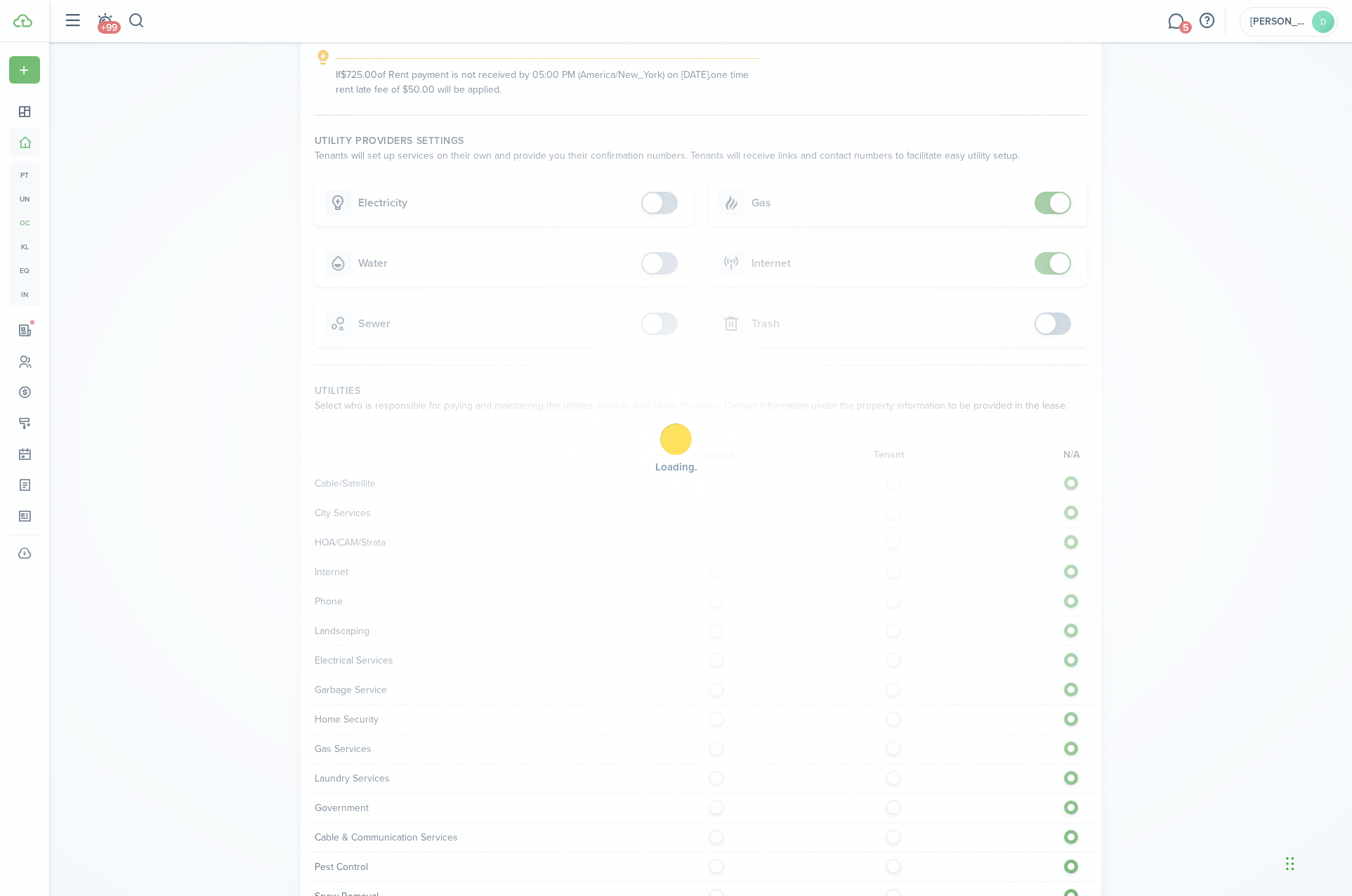
click at [1057, 191] on div "Loading" at bounding box center [676, 448] width 1352 height 896
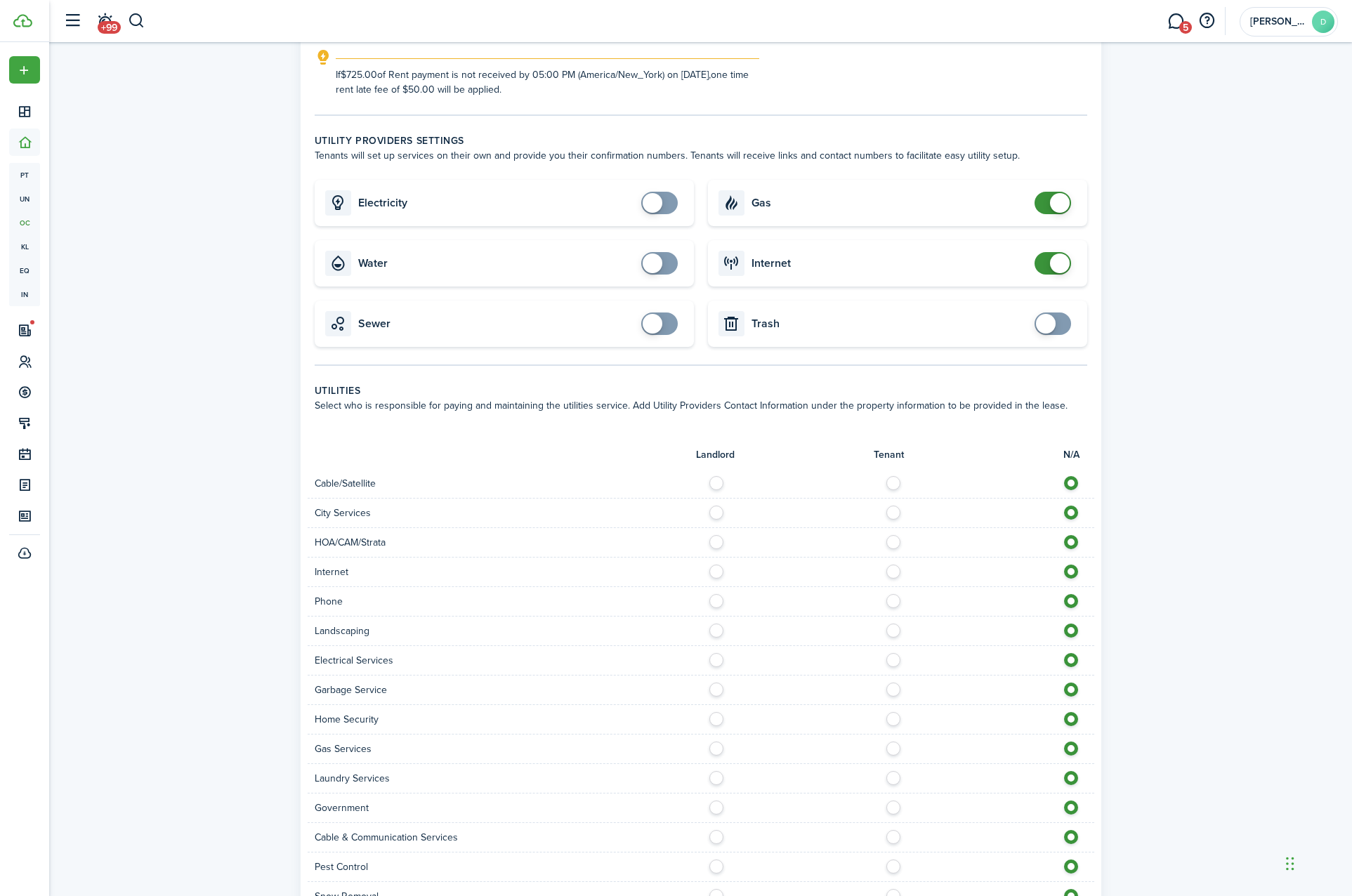
click at [1057, 191] on card "Gas" at bounding box center [897, 203] width 379 height 46
checkbox input "false"
click at [1057, 195] on span at bounding box center [1060, 203] width 20 height 20
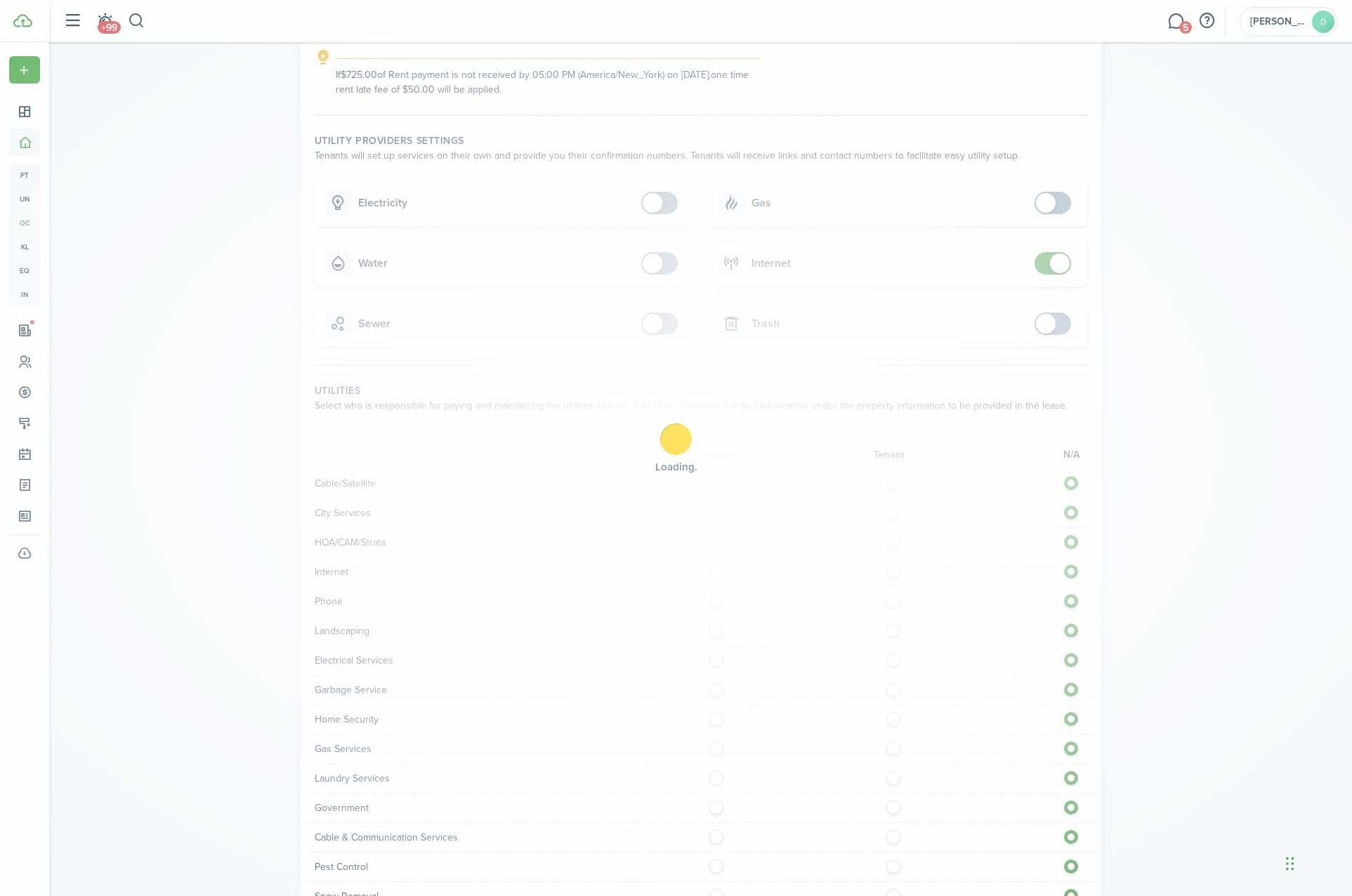
click at [1056, 263] on div "Loading" at bounding box center [676, 448] width 1352 height 896
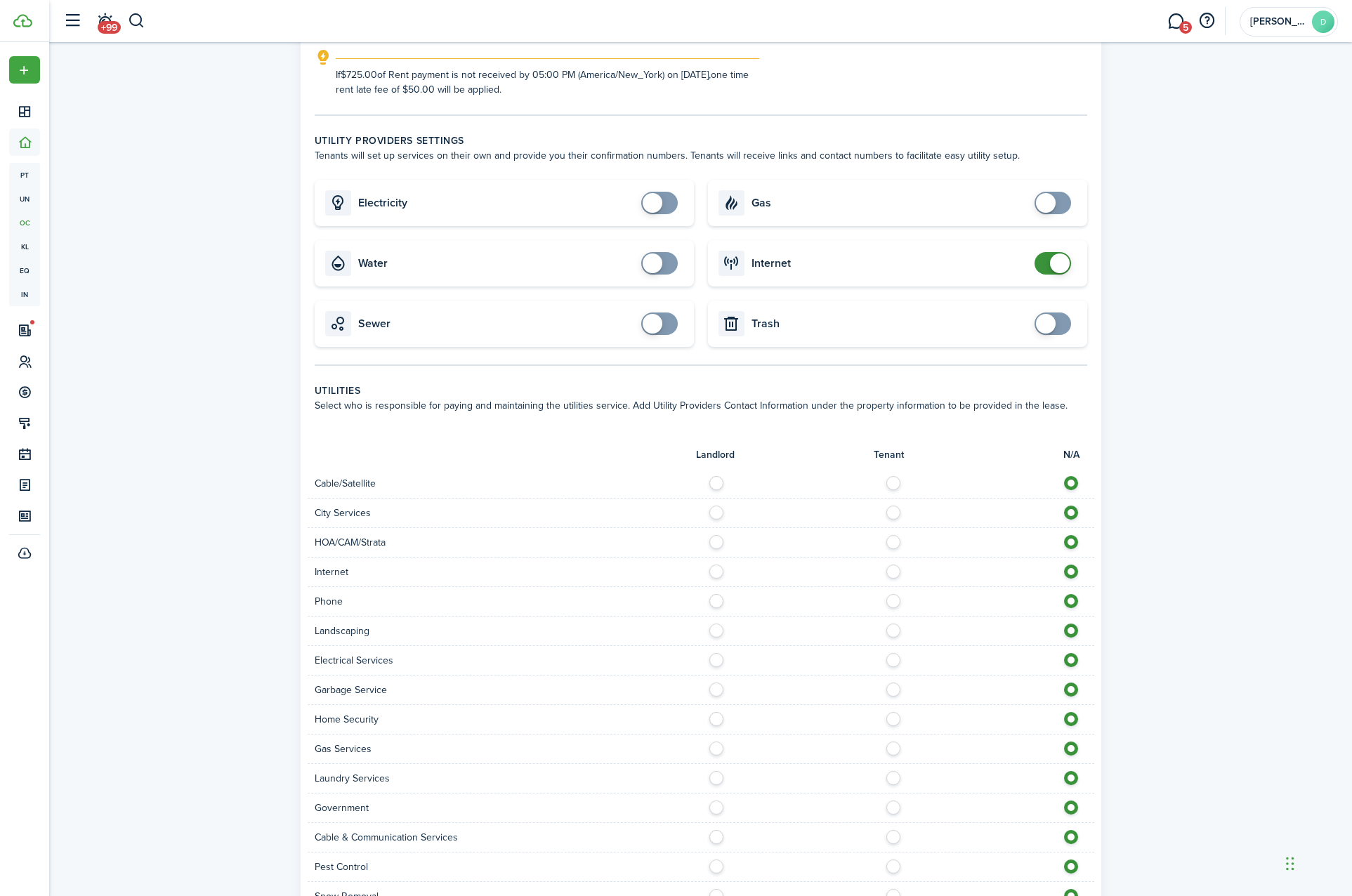
checkbox input "false"
click at [1056, 263] on span at bounding box center [1060, 263] width 20 height 20
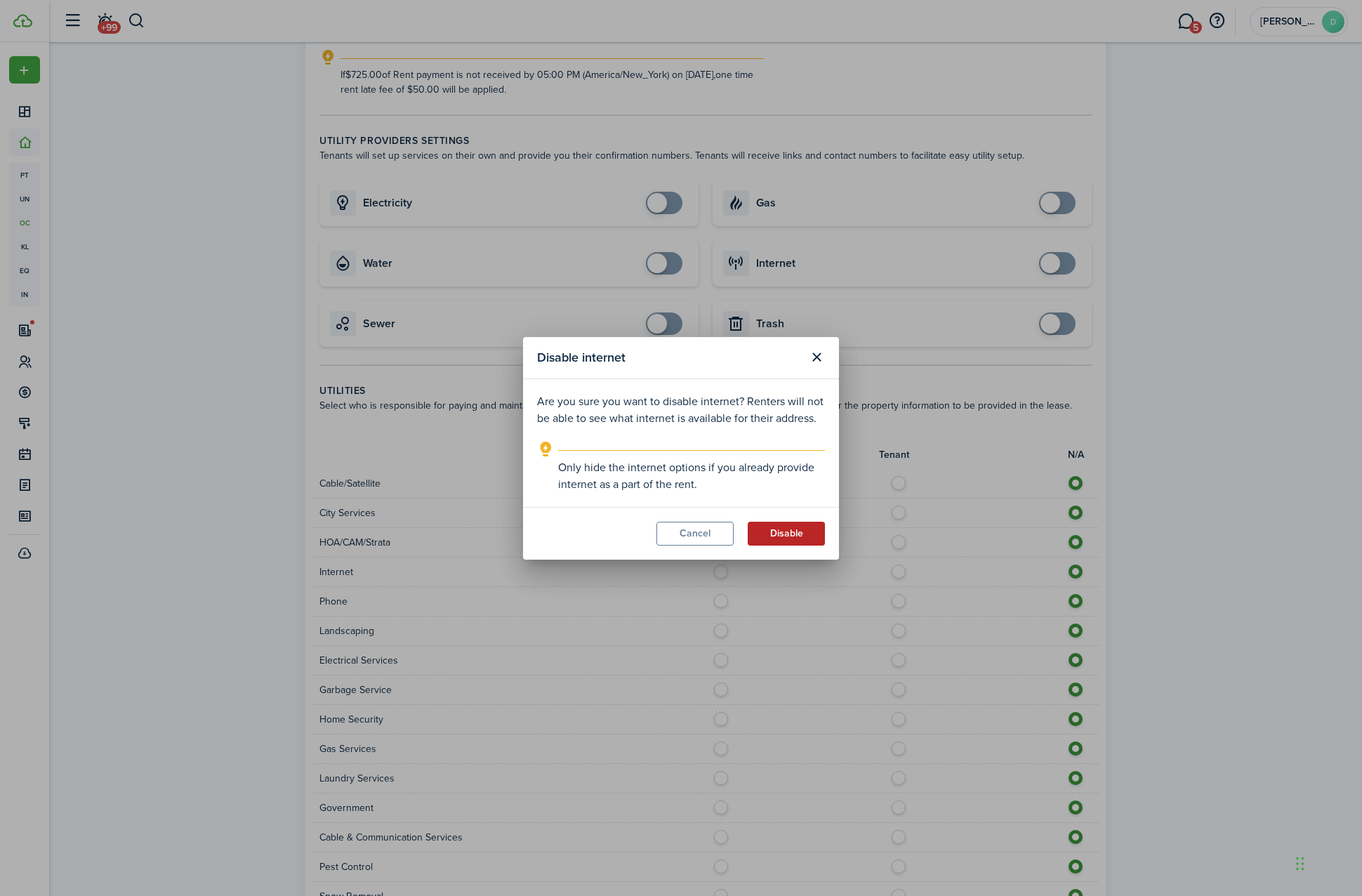
click at [771, 539] on button "Disable" at bounding box center [787, 533] width 77 height 24
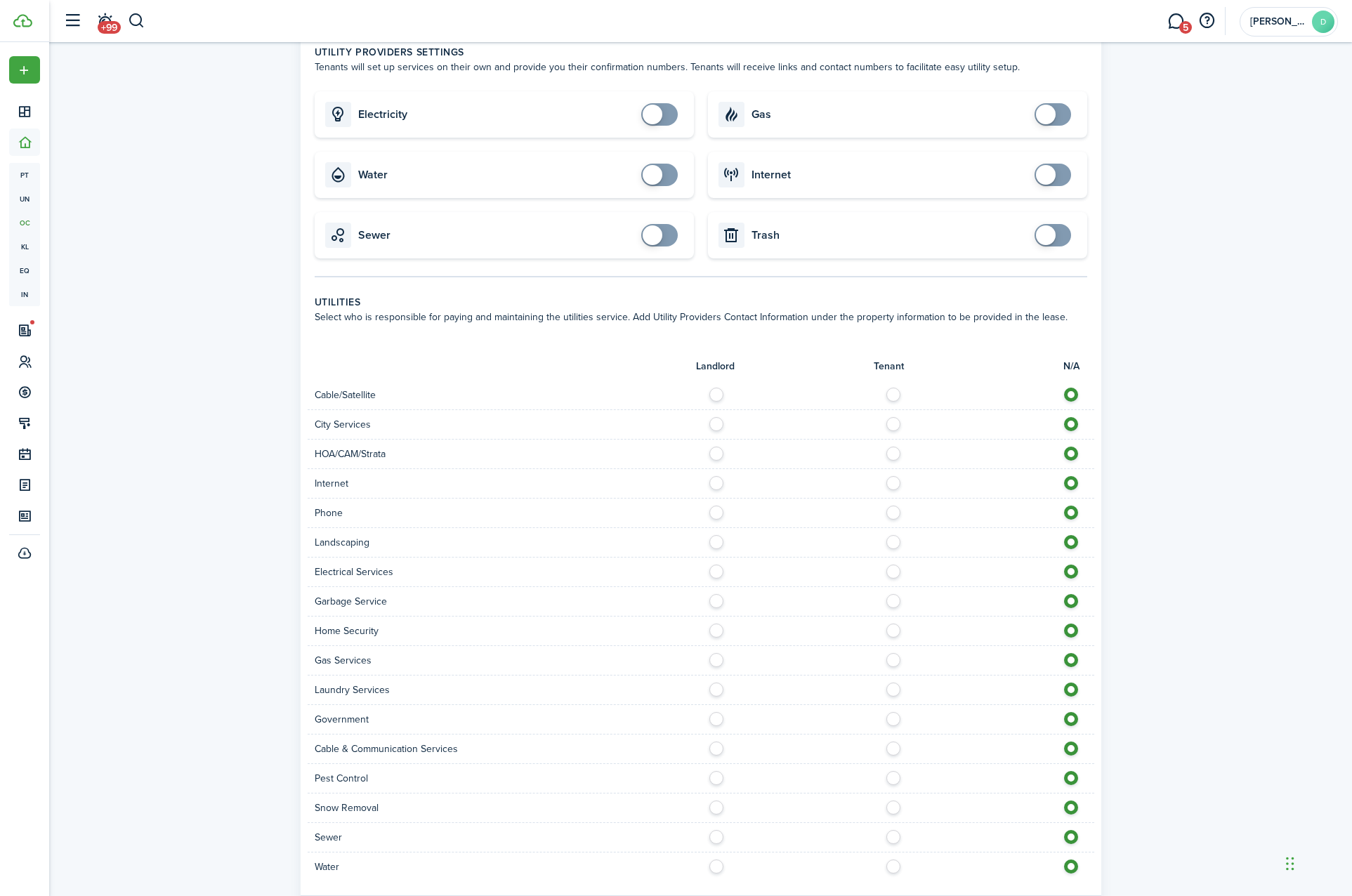
scroll to position [468, 0]
click at [711, 394] on label at bounding box center [720, 390] width 25 height 7
radio input "true"
click at [722, 430] on div at bounding box center [897, 424] width 393 height 15
click at [720, 424] on label at bounding box center [720, 420] width 25 height 7
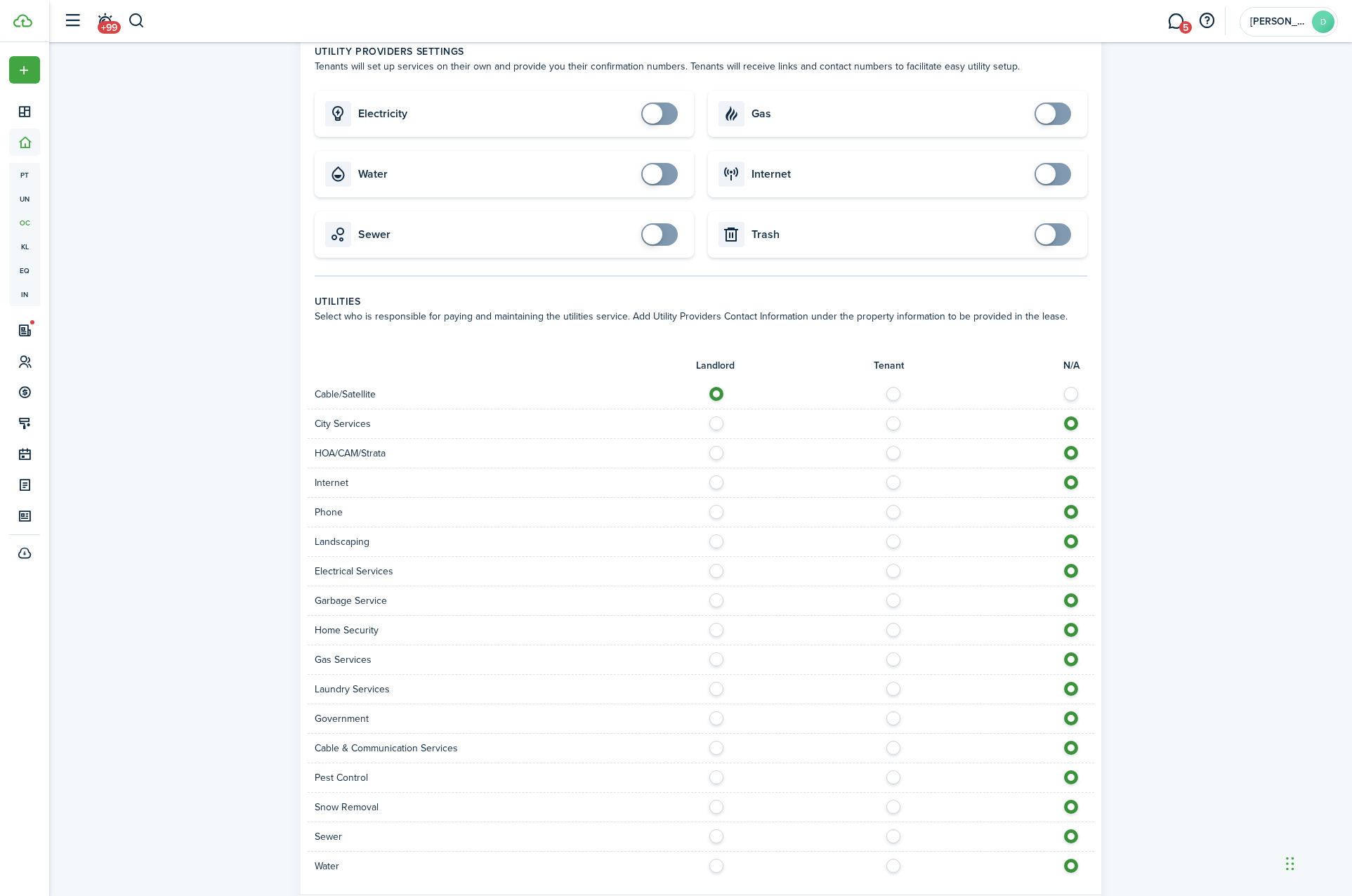
radio input "true"
click at [720, 436] on div "City Services" at bounding box center [700, 424] width 787 height 29
click at [719, 445] on div "HOA/CAM/Strata" at bounding box center [700, 454] width 787 height 29
click at [719, 448] on label at bounding box center [720, 449] width 25 height 7
radio input "true"
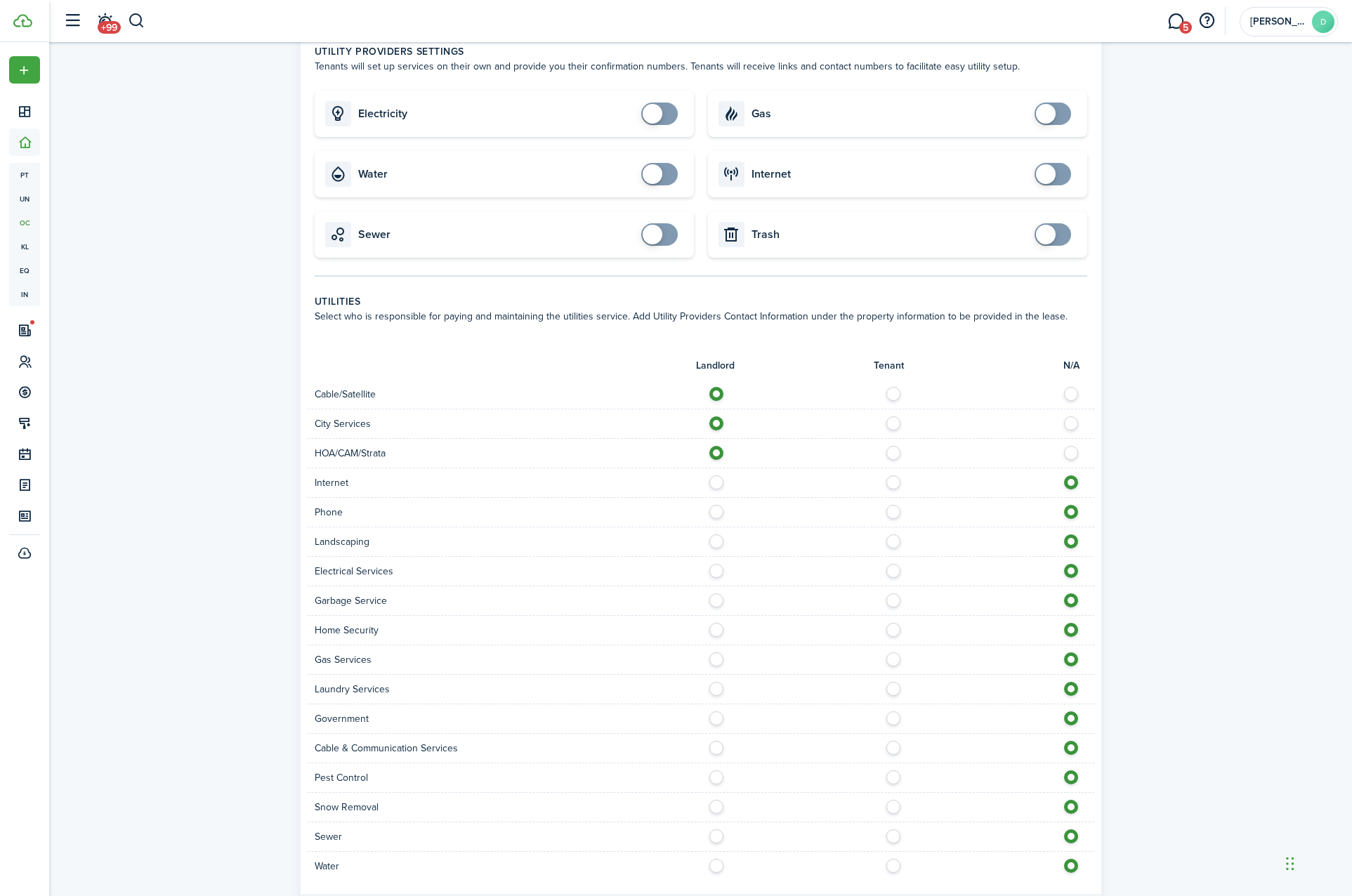
click at [714, 480] on label at bounding box center [720, 478] width 25 height 7
radio input "true"
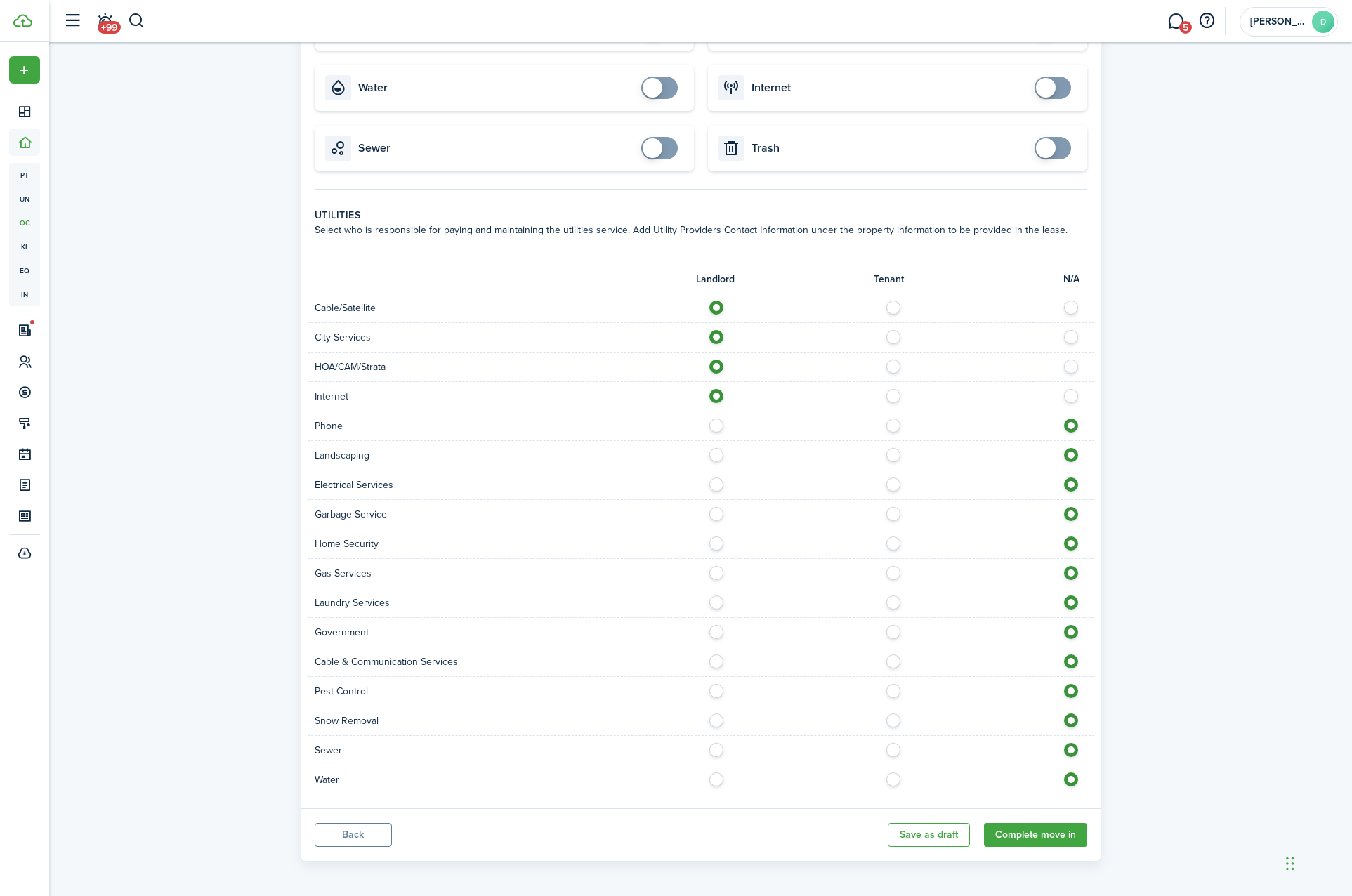
scroll to position [555, 0]
click at [718, 461] on div at bounding box center [897, 455] width 393 height 15
click at [717, 476] on div "Electrical Services" at bounding box center [700, 485] width 787 height 29
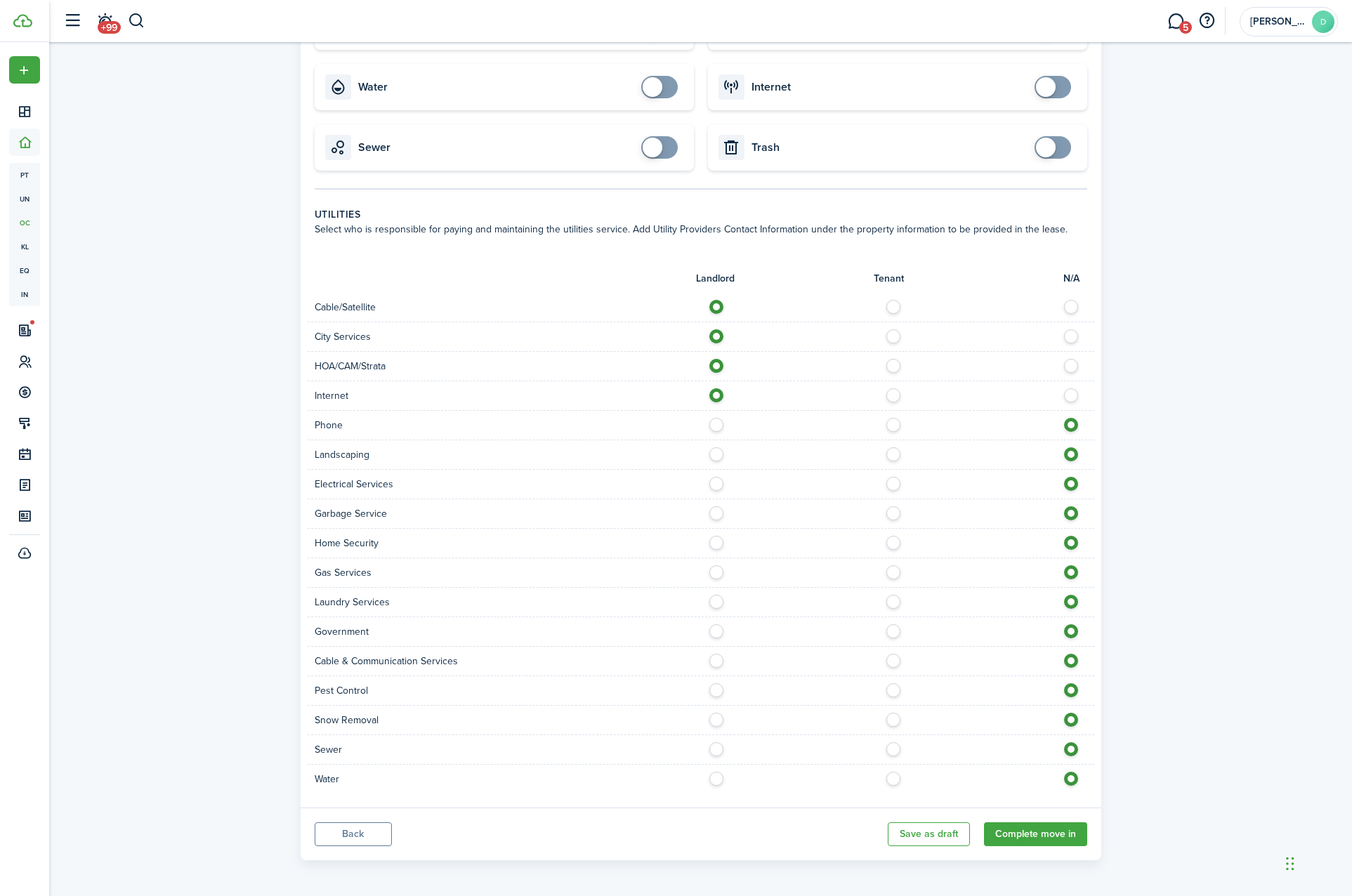
click at [718, 465] on div "Landscaping" at bounding box center [700, 455] width 787 height 29
click at [718, 455] on label at bounding box center [720, 451] width 25 height 7
radio input "true"
click at [718, 484] on label at bounding box center [720, 480] width 25 height 7
radio input "true"
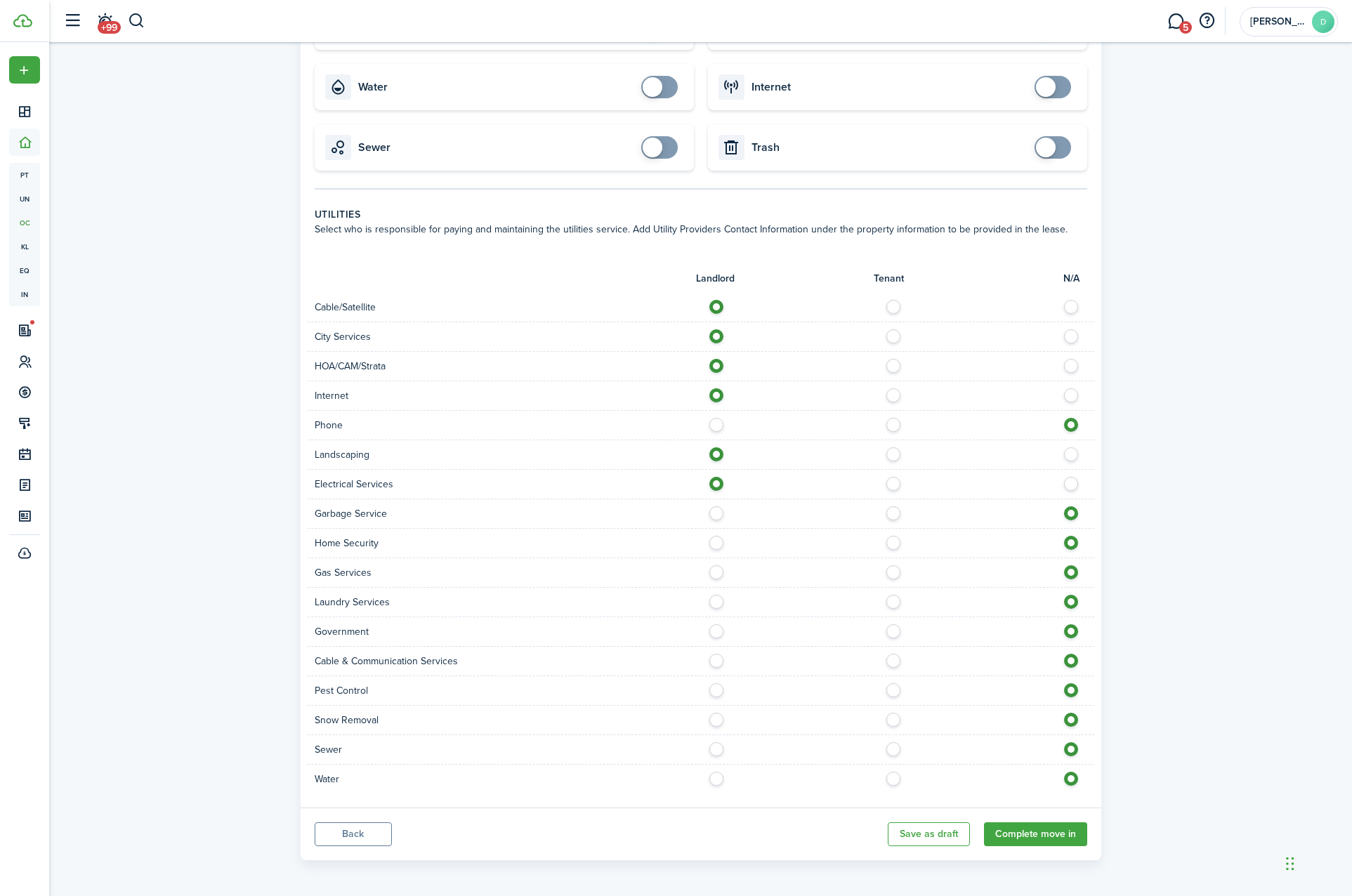
click at [718, 513] on label at bounding box center [720, 509] width 25 height 7
radio input "true"
click at [712, 553] on div "Home Security" at bounding box center [700, 543] width 787 height 29
click at [716, 543] on label at bounding box center [720, 539] width 25 height 7
radio input "true"
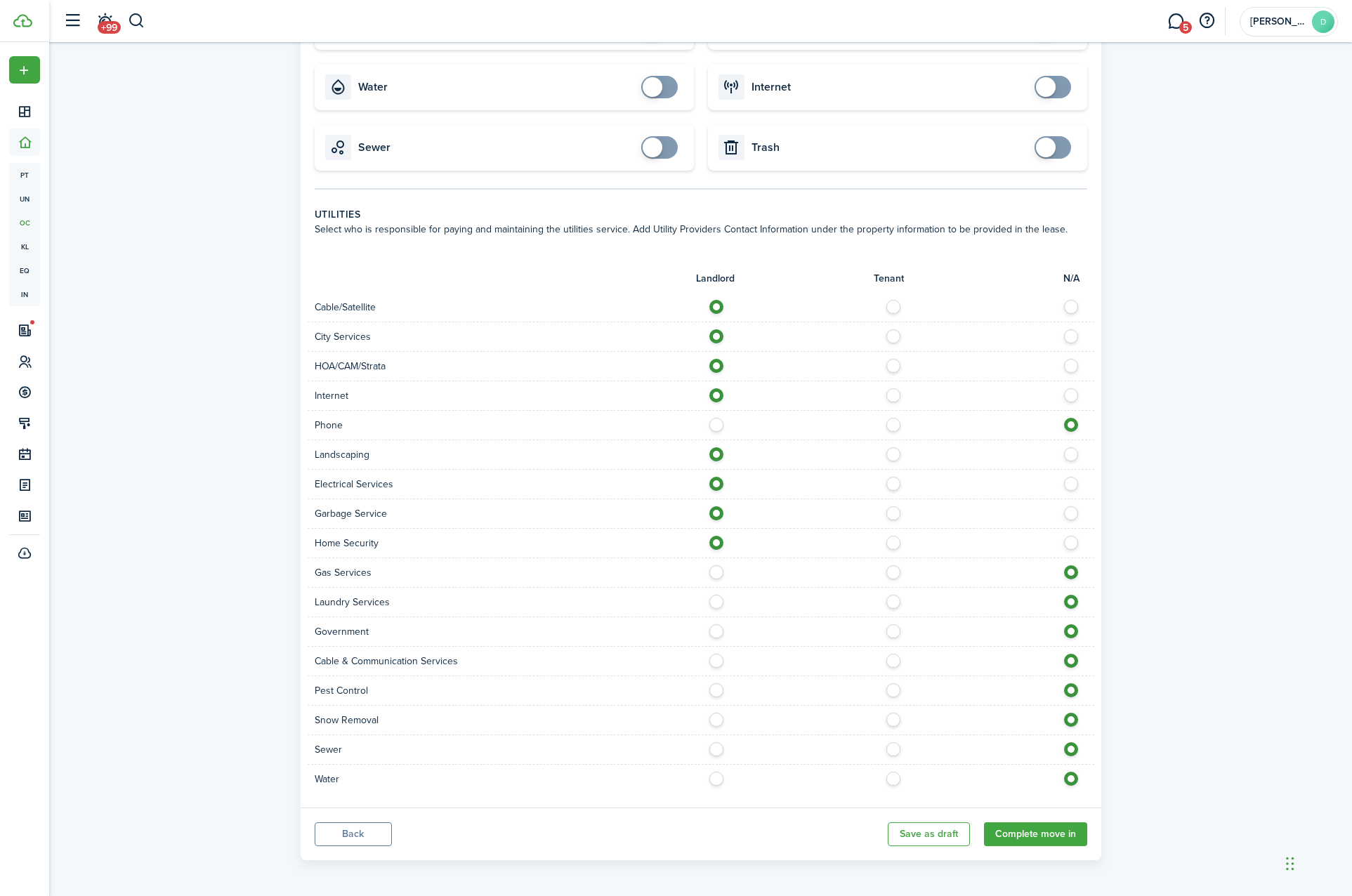
click at [717, 572] on label at bounding box center [720, 569] width 25 height 7
radio input "true"
click at [716, 602] on label at bounding box center [720, 598] width 25 height 7
radio input "true"
click at [716, 627] on label at bounding box center [720, 627] width 25 height 7
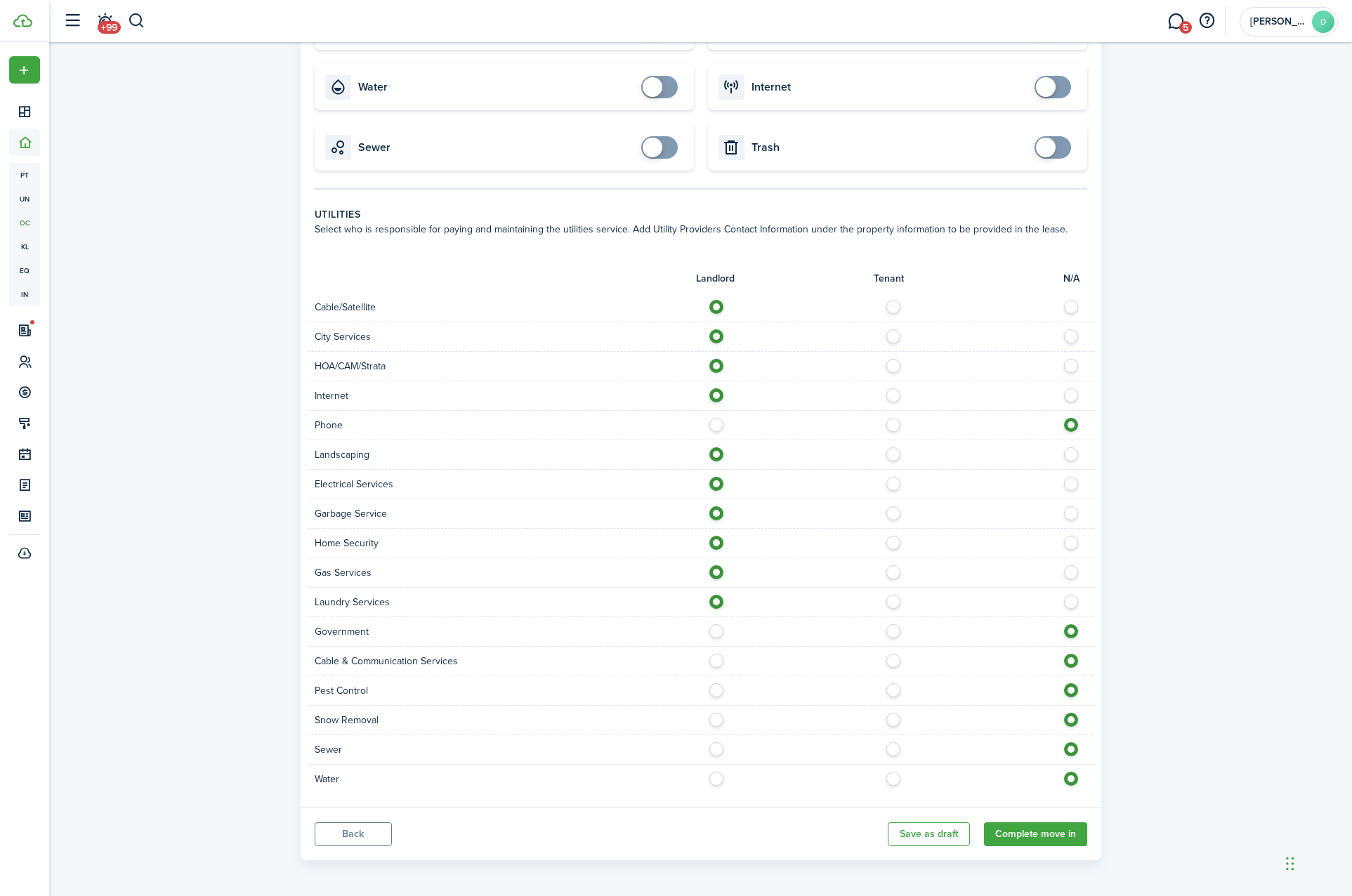
radio input "true"
click at [719, 661] on label at bounding box center [720, 657] width 25 height 7
radio input "true"
click at [720, 689] on label at bounding box center [720, 686] width 25 height 7
radio input "true"
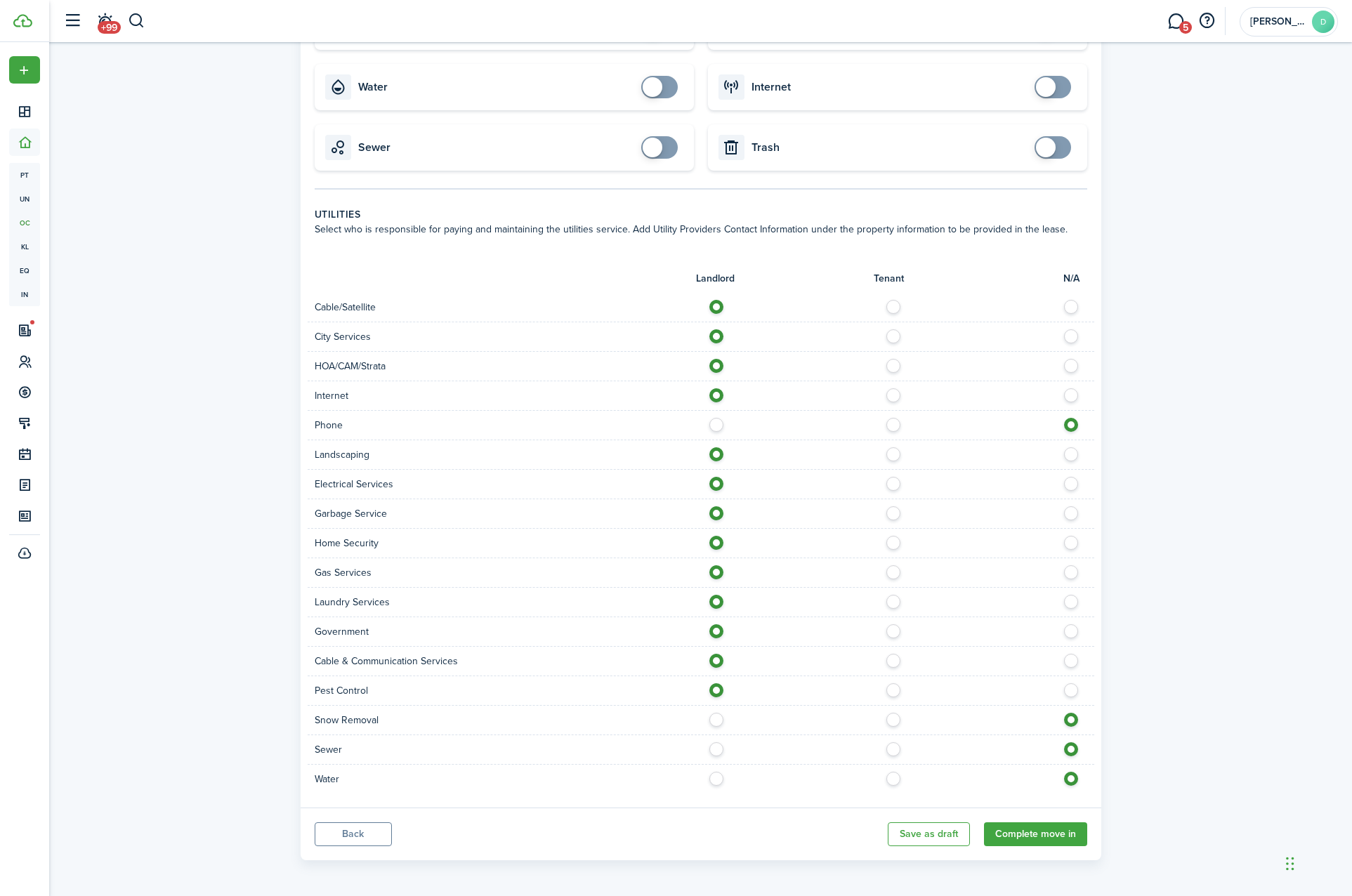
click at [720, 714] on label at bounding box center [720, 716] width 25 height 7
radio input "true"
click at [724, 772] on label at bounding box center [720, 775] width 25 height 7
radio input "true"
click at [720, 736] on div "Sewer" at bounding box center [700, 750] width 787 height 29
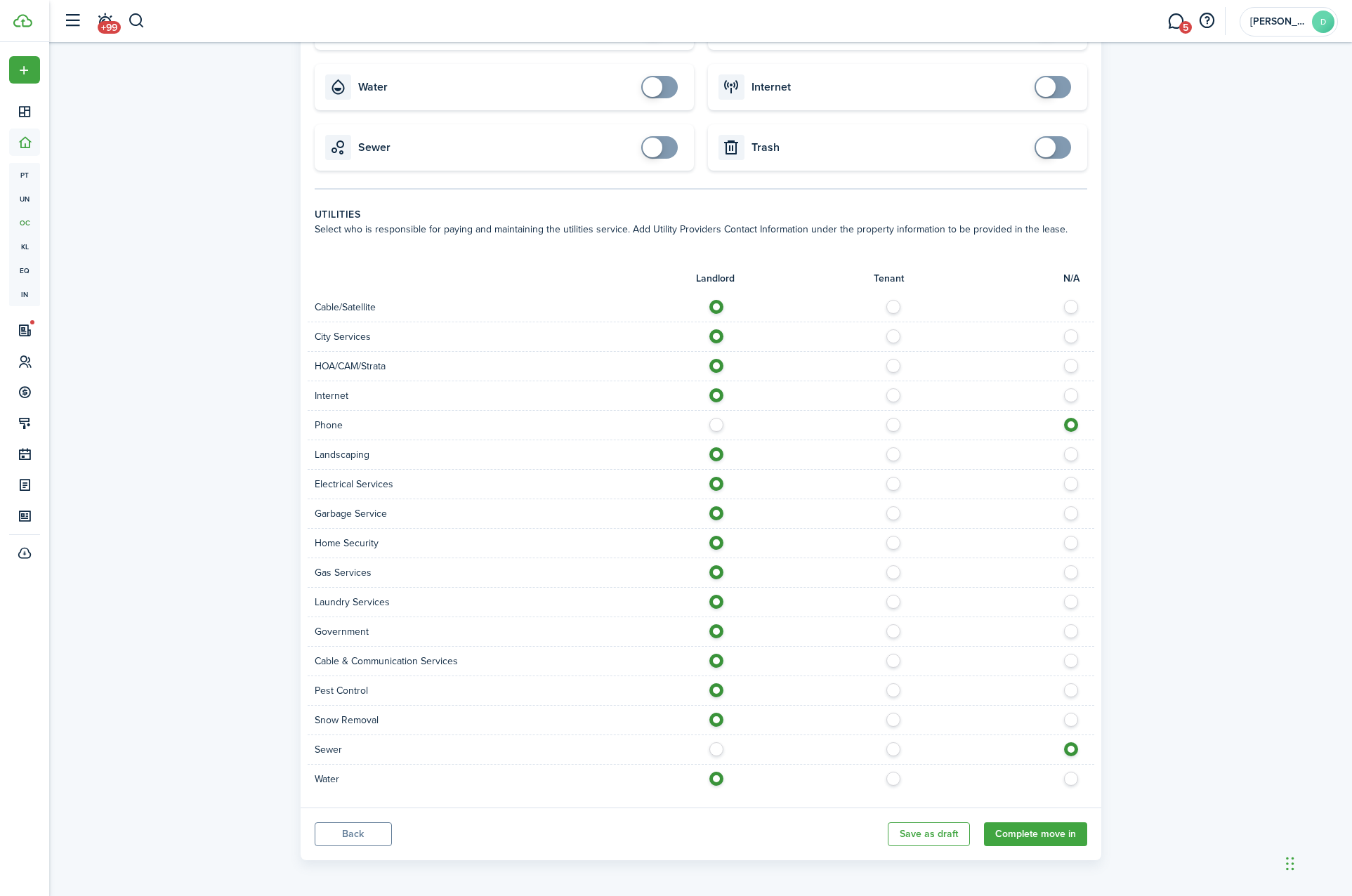
click at [720, 739] on div "Sewer" at bounding box center [700, 750] width 787 height 29
click at [719, 750] on label at bounding box center [720, 745] width 25 height 7
radio input "true"
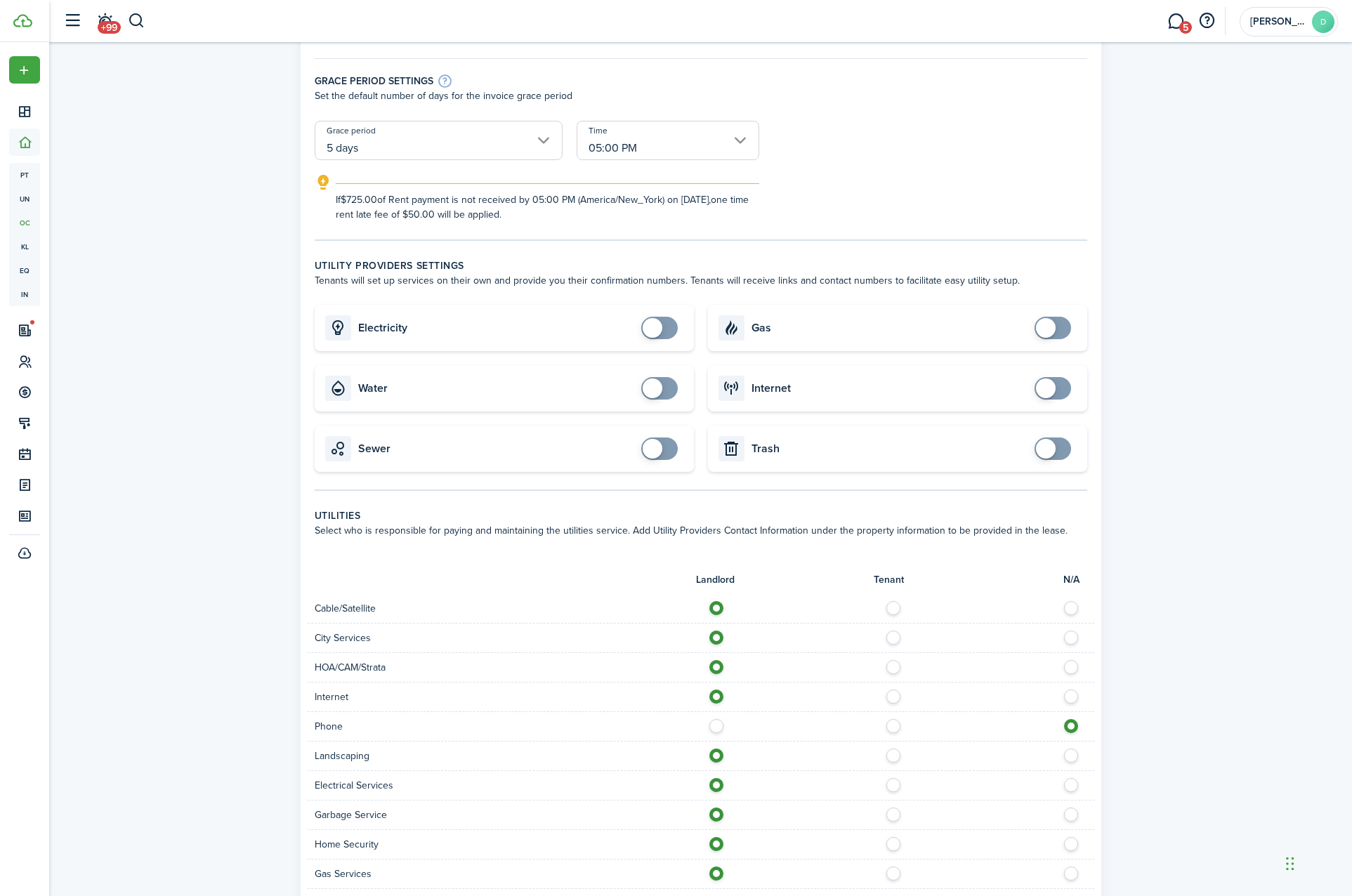
scroll to position [559, 0]
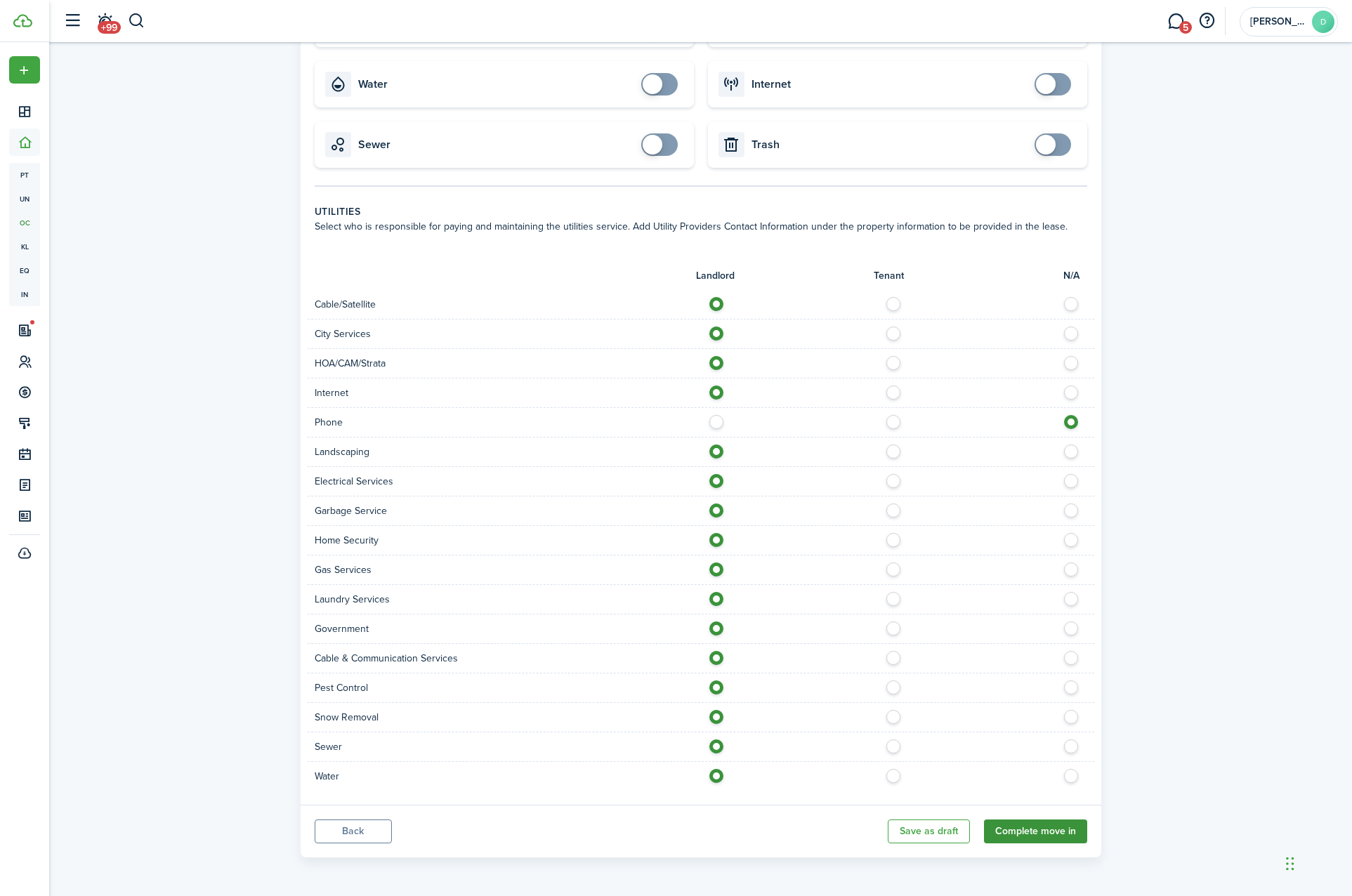
click at [1038, 838] on button "Complete move in" at bounding box center [1035, 831] width 103 height 24
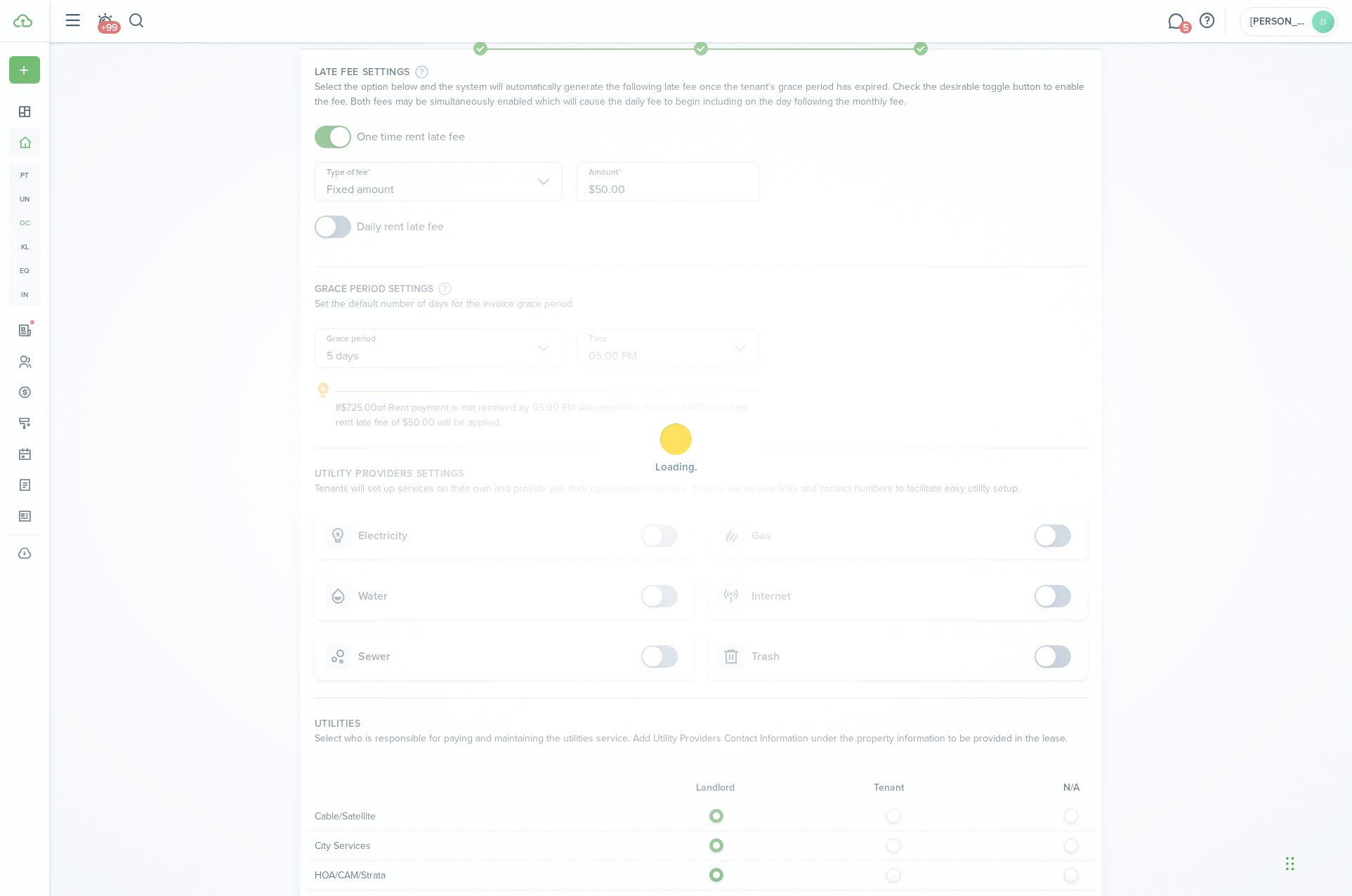
scroll to position [0, 0]
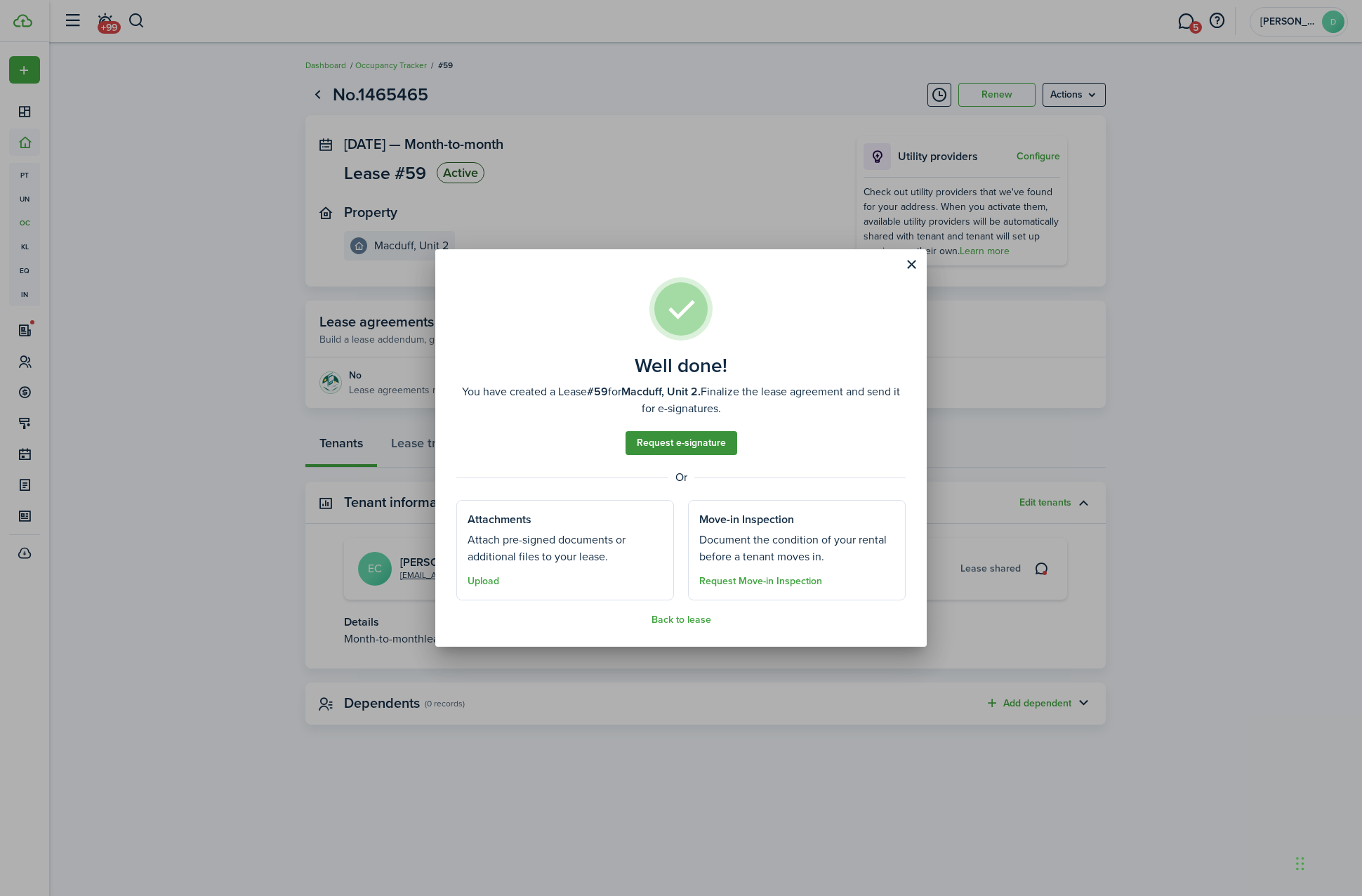
click at [674, 443] on link "Request e-signature" at bounding box center [681, 443] width 112 height 24
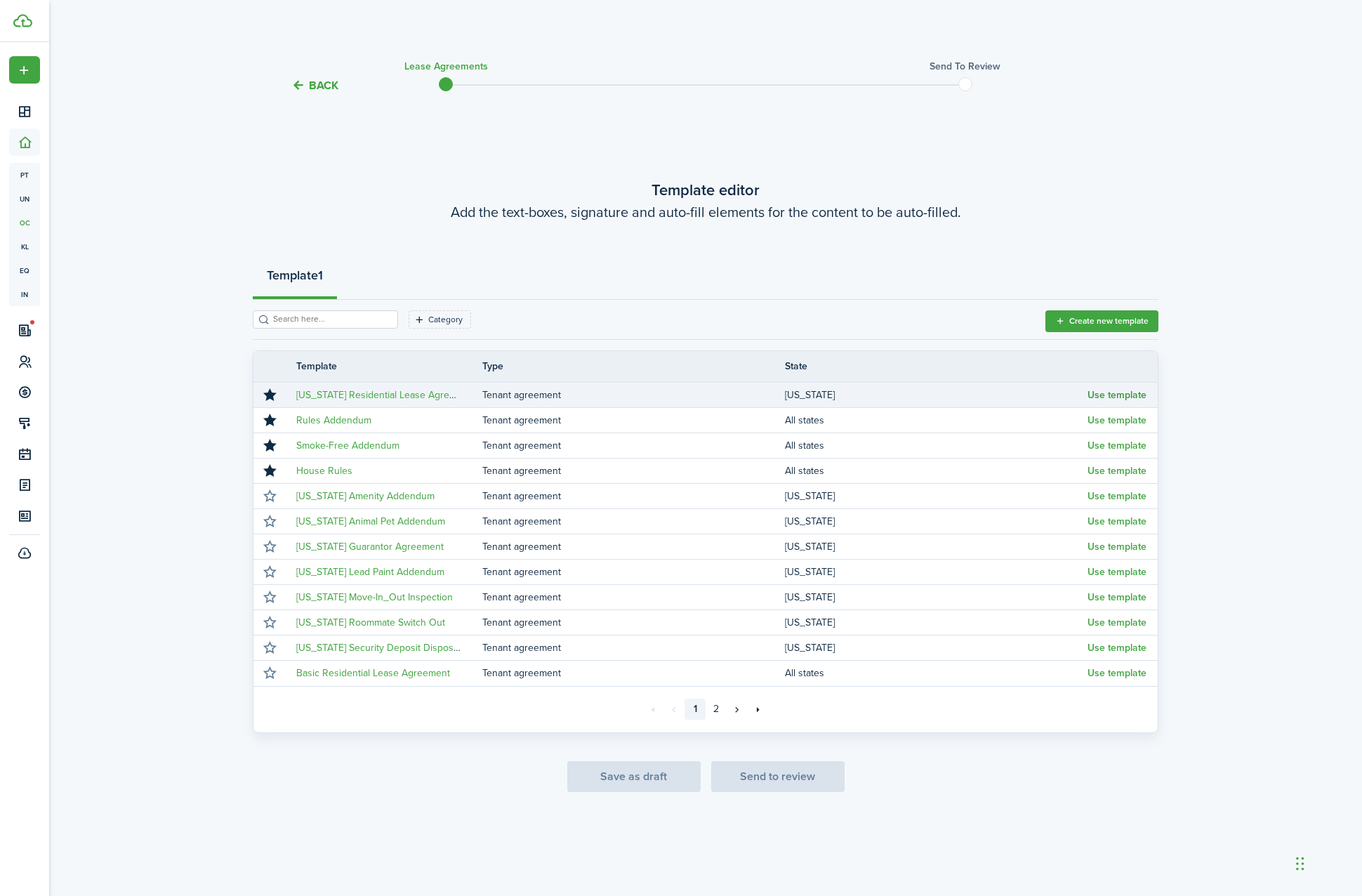
click at [1139, 393] on button "Use template" at bounding box center [1117, 395] width 59 height 12
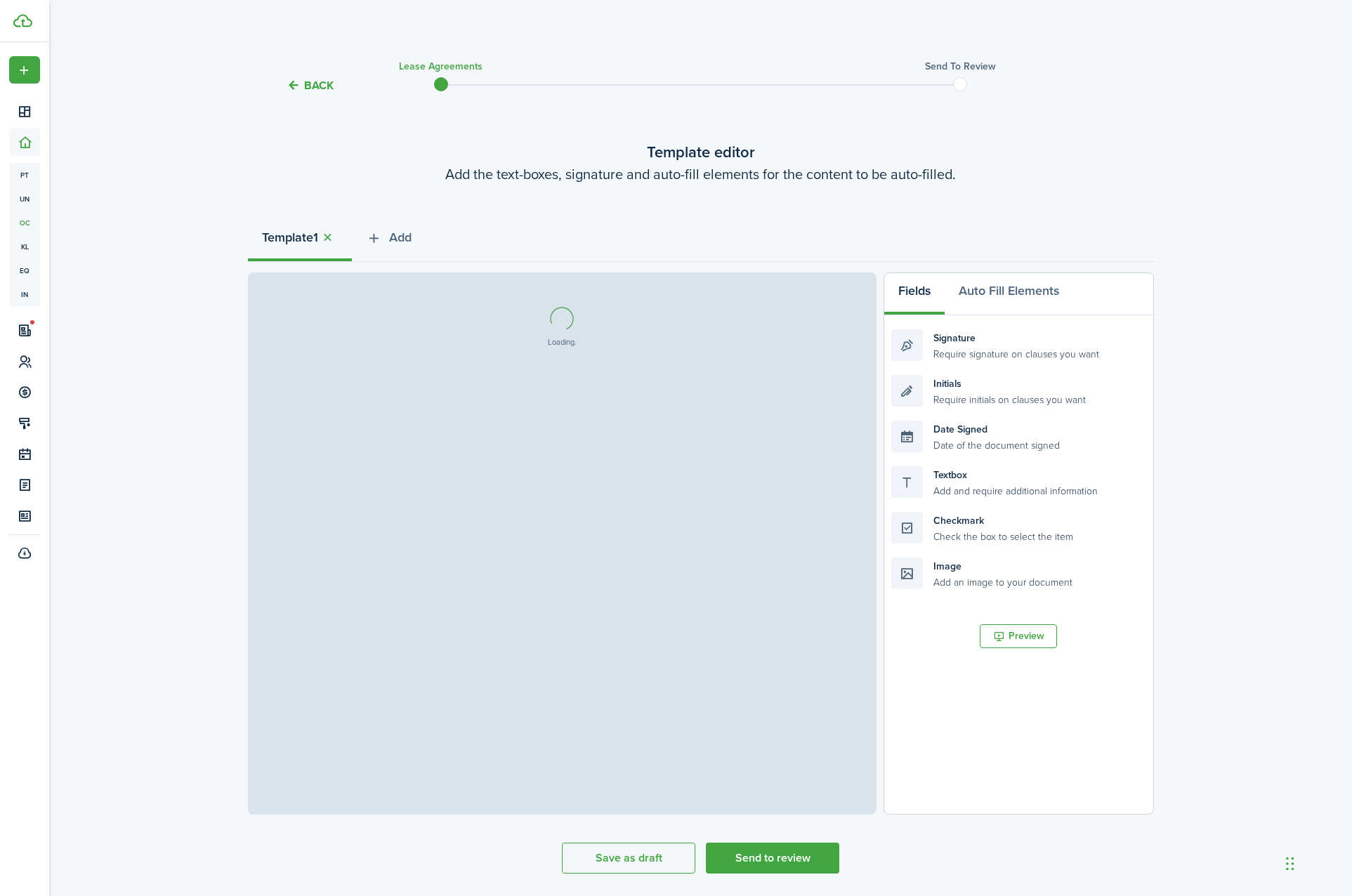
select select "fit"
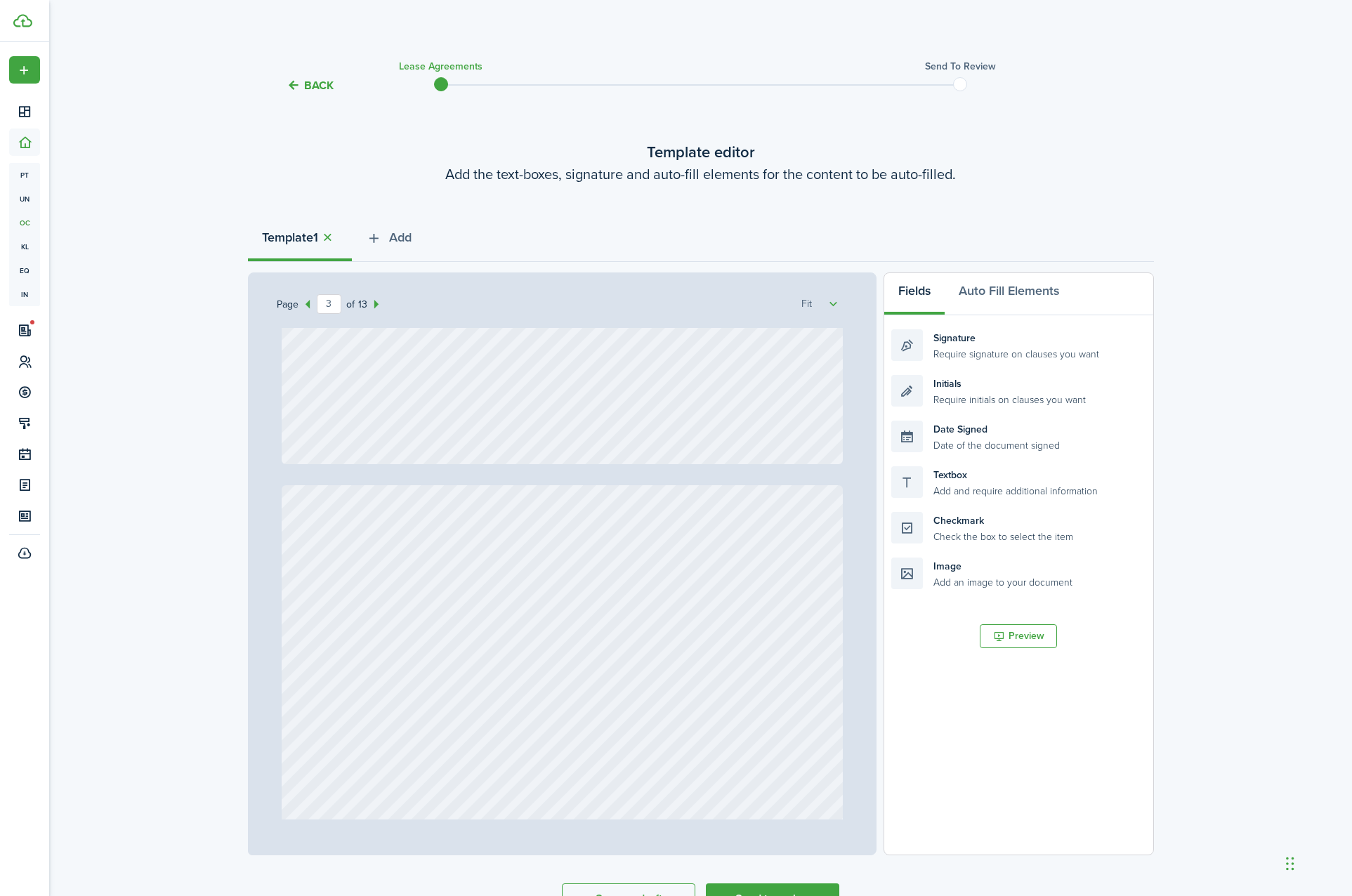
type input "4"
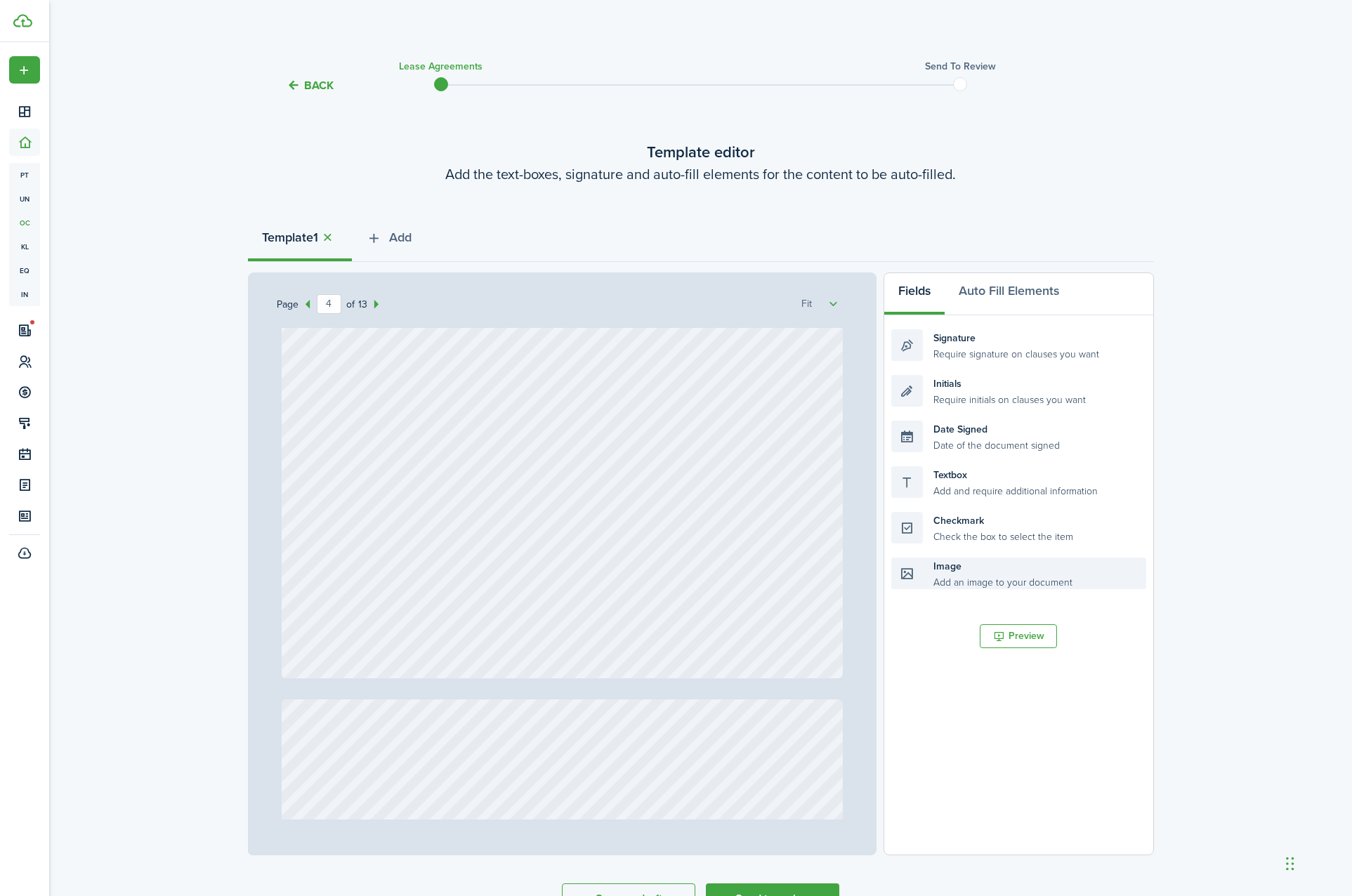
scroll to position [85, 0]
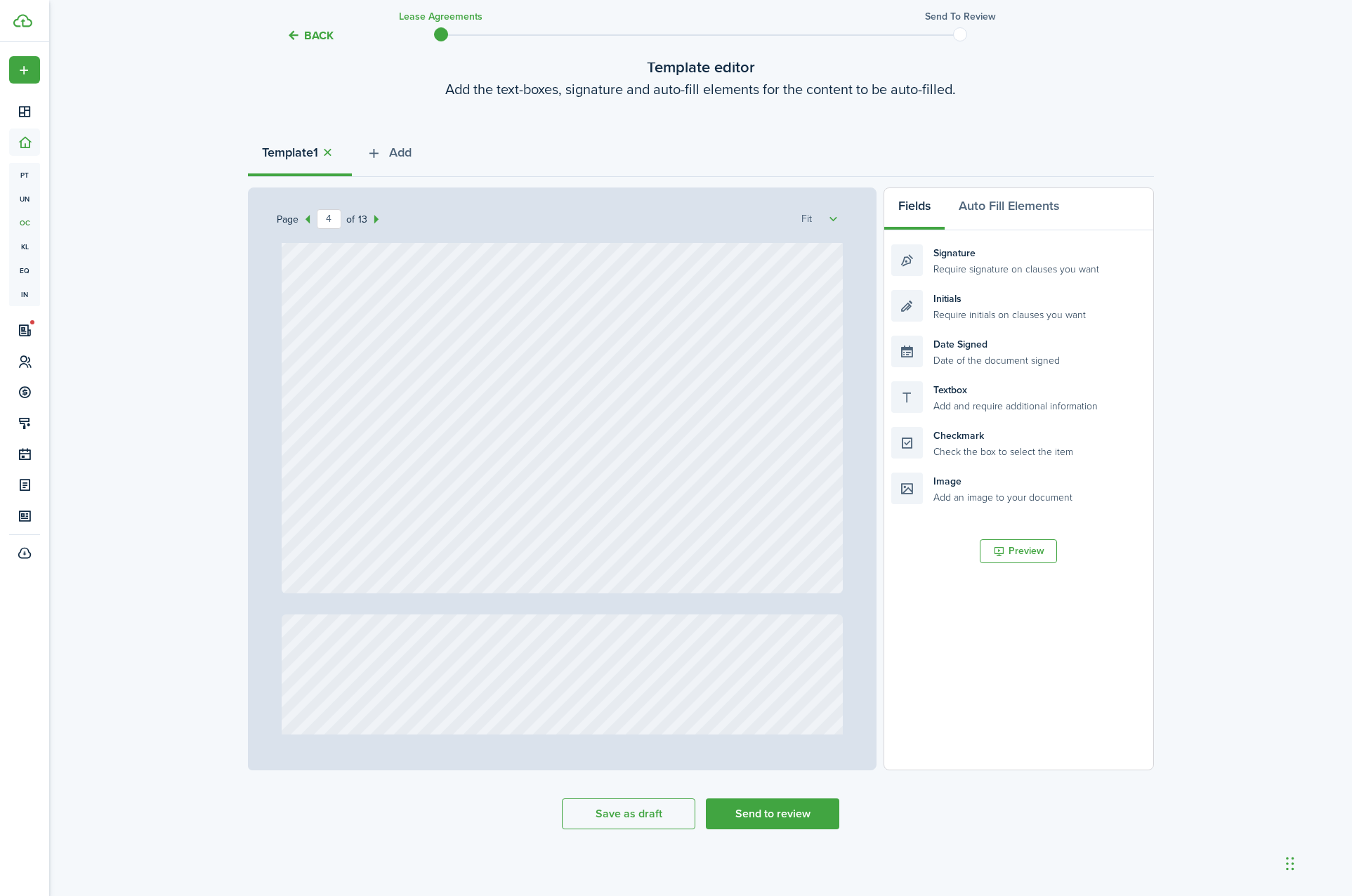
click at [364, 107] on lease-agreement-wizard-select-templates "Template editor Add the text-boxes, signature and auto-fill elements for the co…" at bounding box center [701, 442] width 906 height 774
click at [390, 166] on button "Add" at bounding box center [389, 156] width 74 height 42
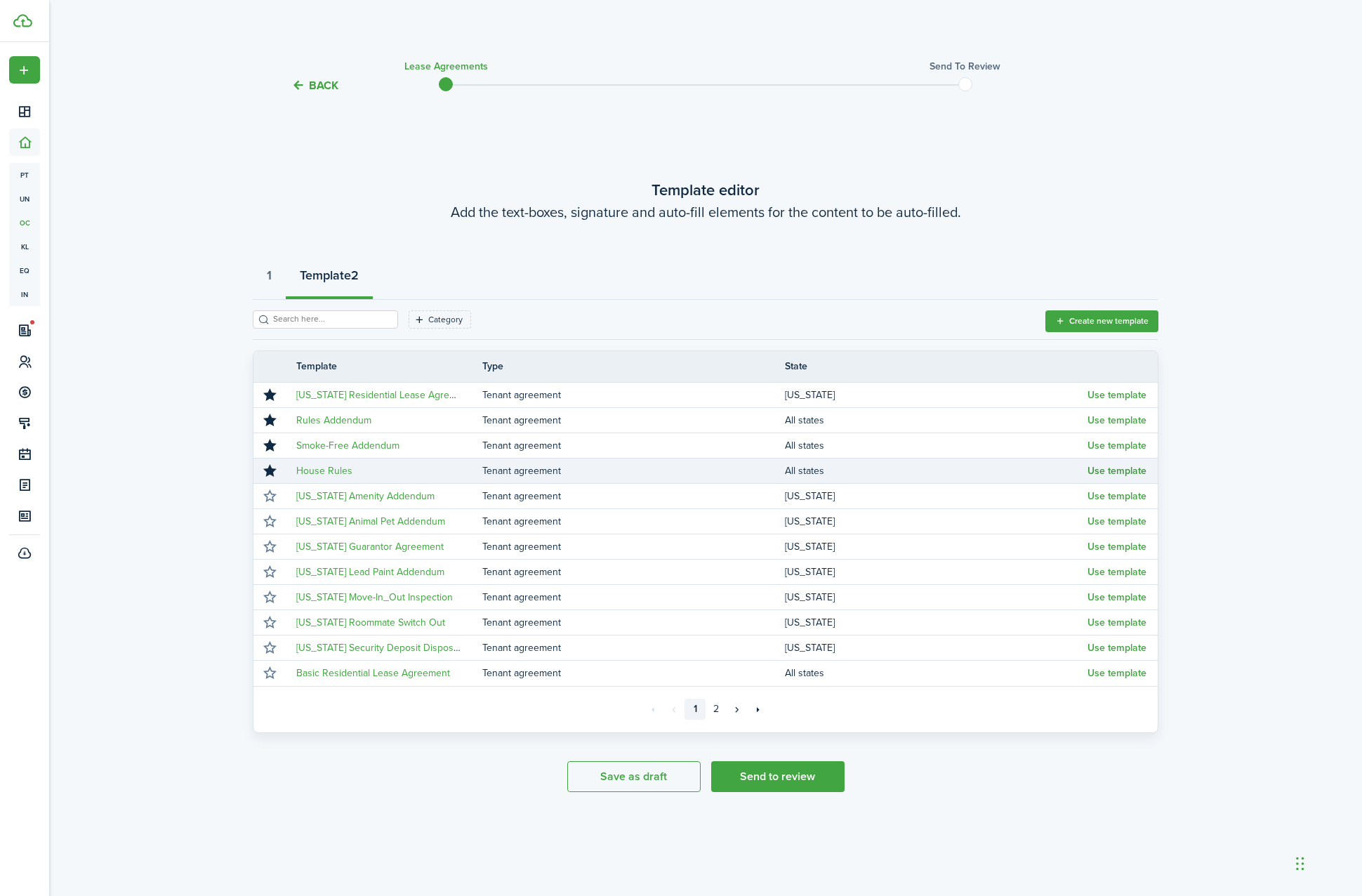
click at [1115, 473] on button "Use template" at bounding box center [1117, 471] width 59 height 12
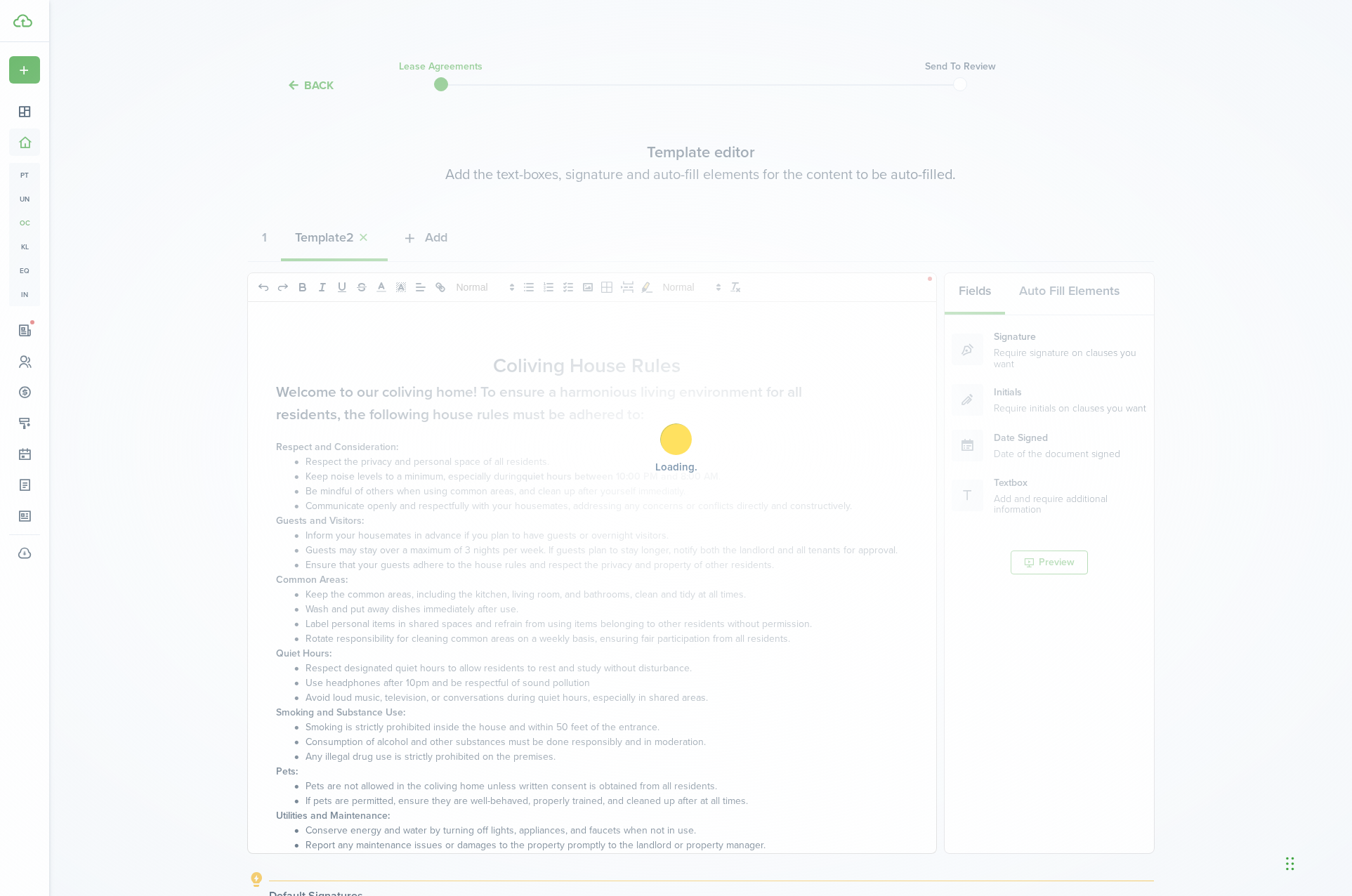
select select "fit"
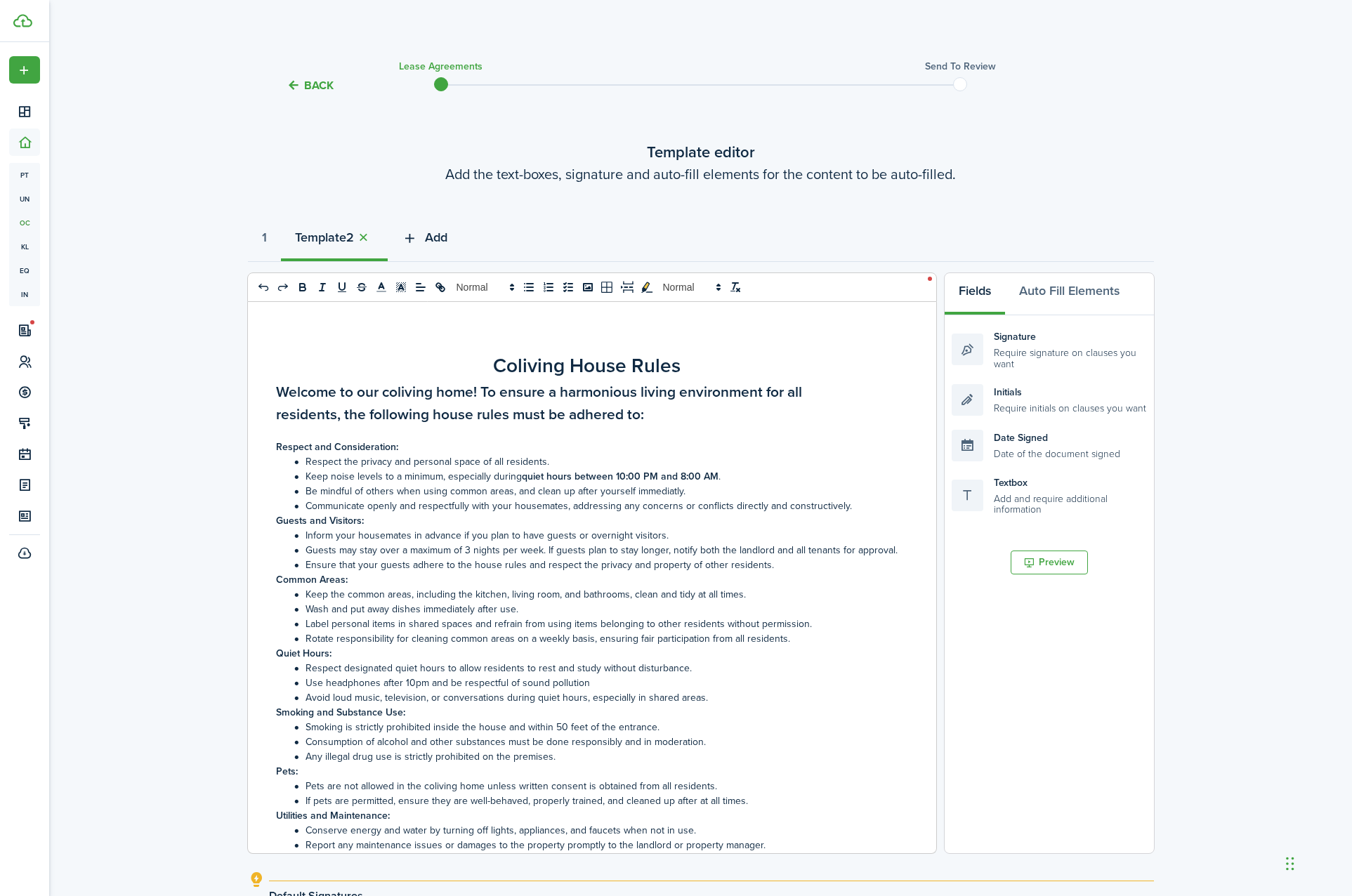
click at [442, 223] on button "Add" at bounding box center [424, 240] width 74 height 42
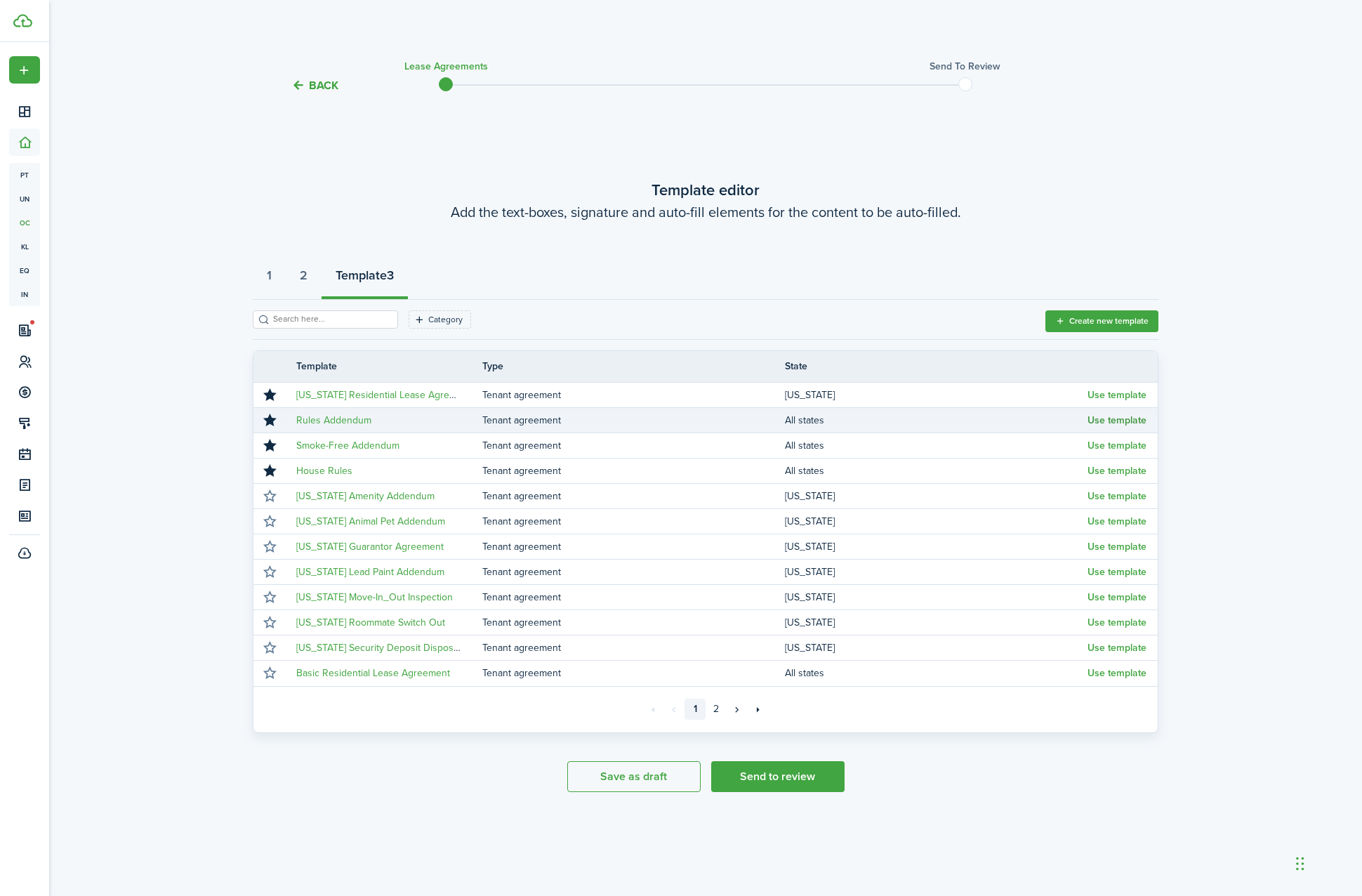
click at [1129, 425] on button "Use template" at bounding box center [1117, 421] width 59 height 12
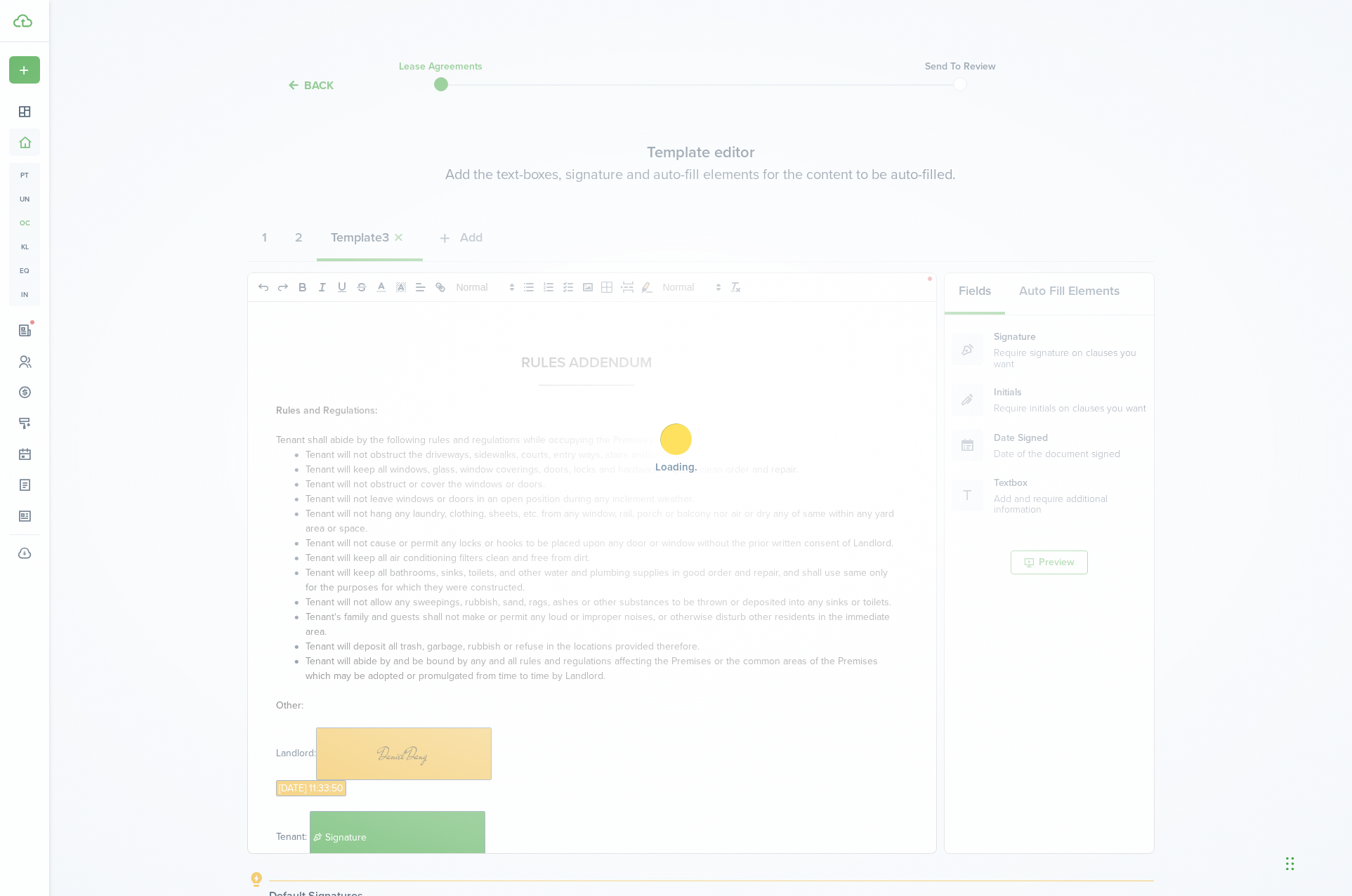
click at [496, 271] on div "Loading" at bounding box center [676, 448] width 1352 height 896
select select "fit"
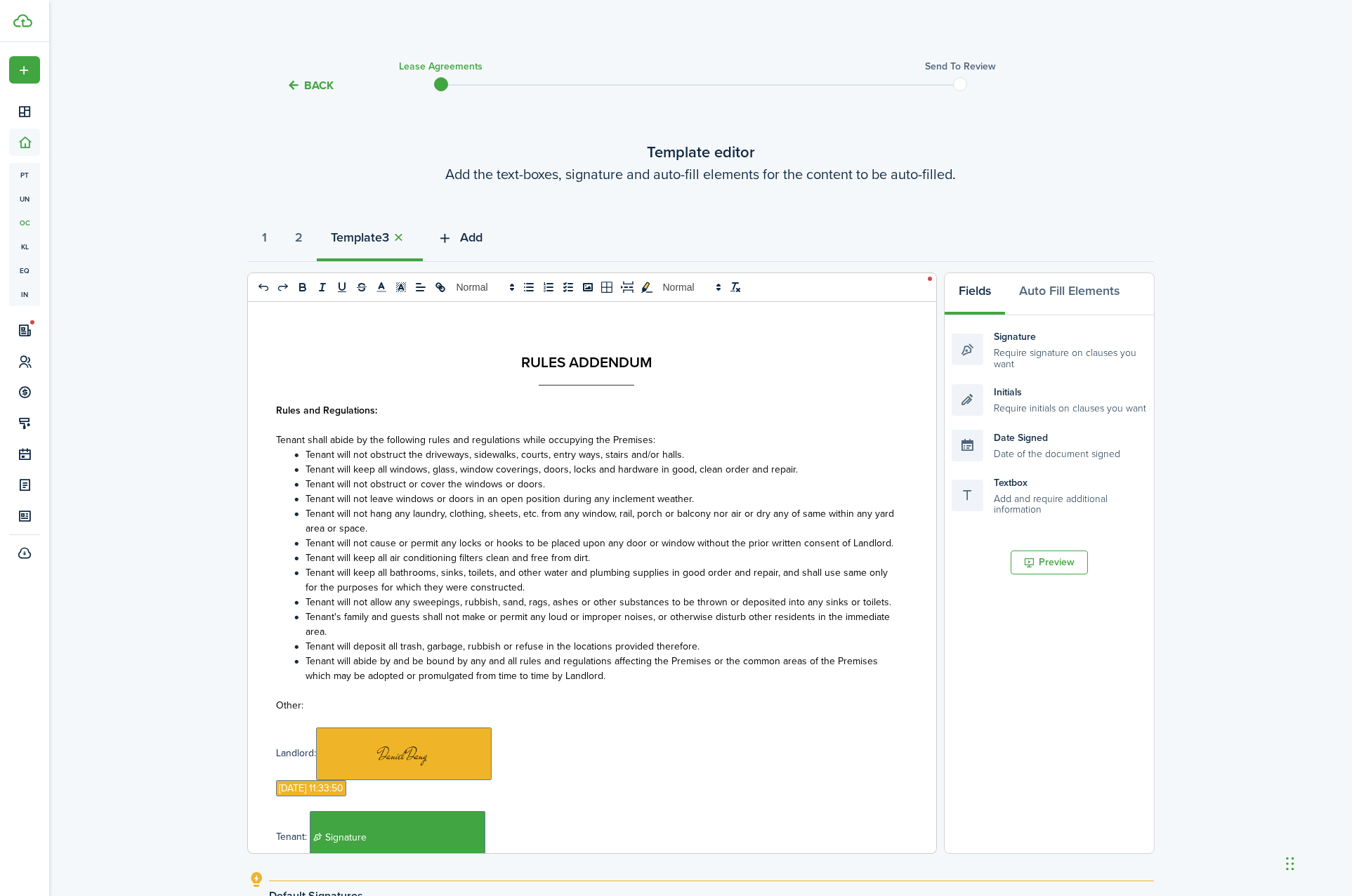
click at [465, 243] on button "Add" at bounding box center [460, 240] width 74 height 42
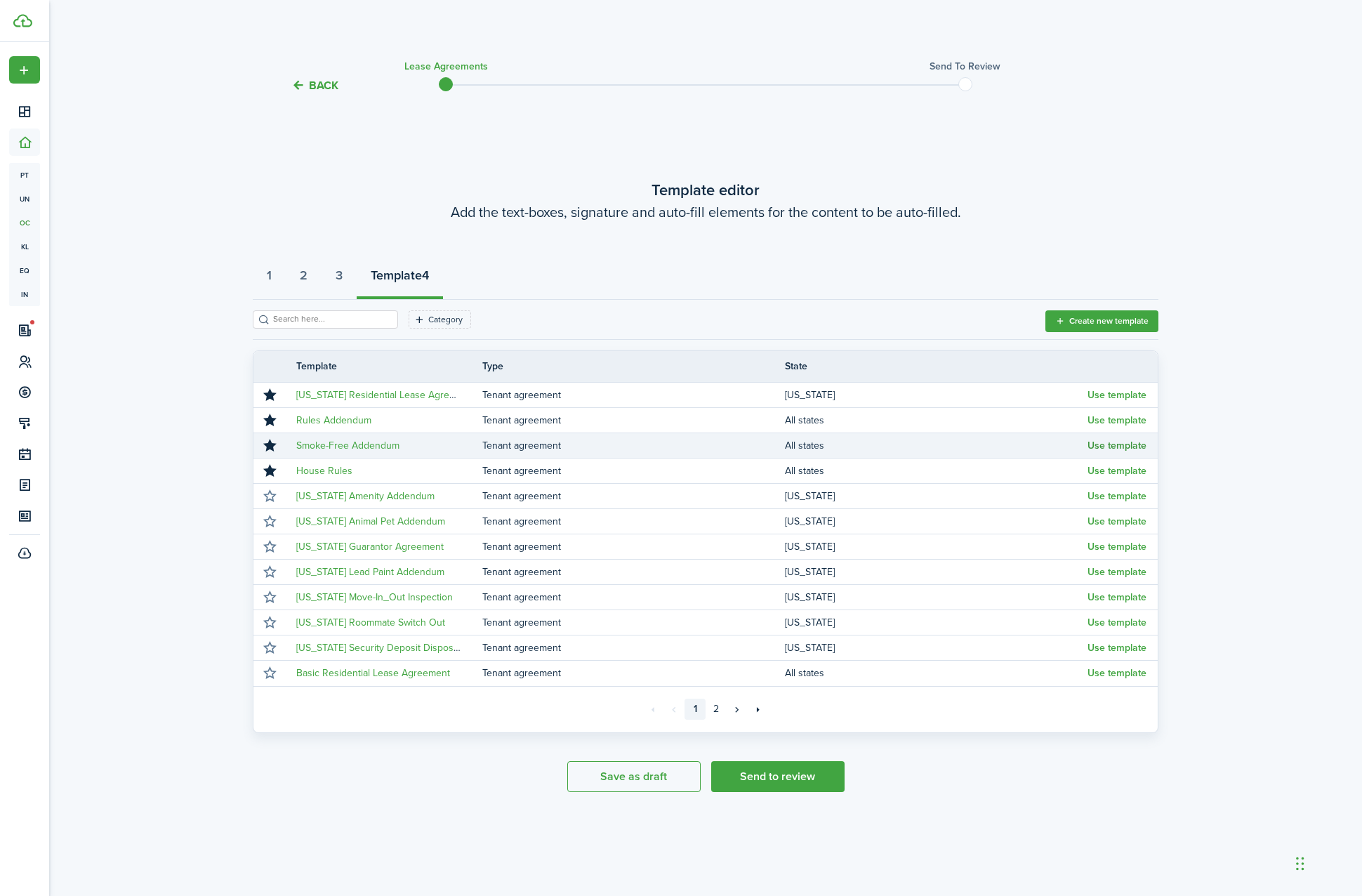
click at [1100, 447] on button "Use template" at bounding box center [1117, 446] width 59 height 12
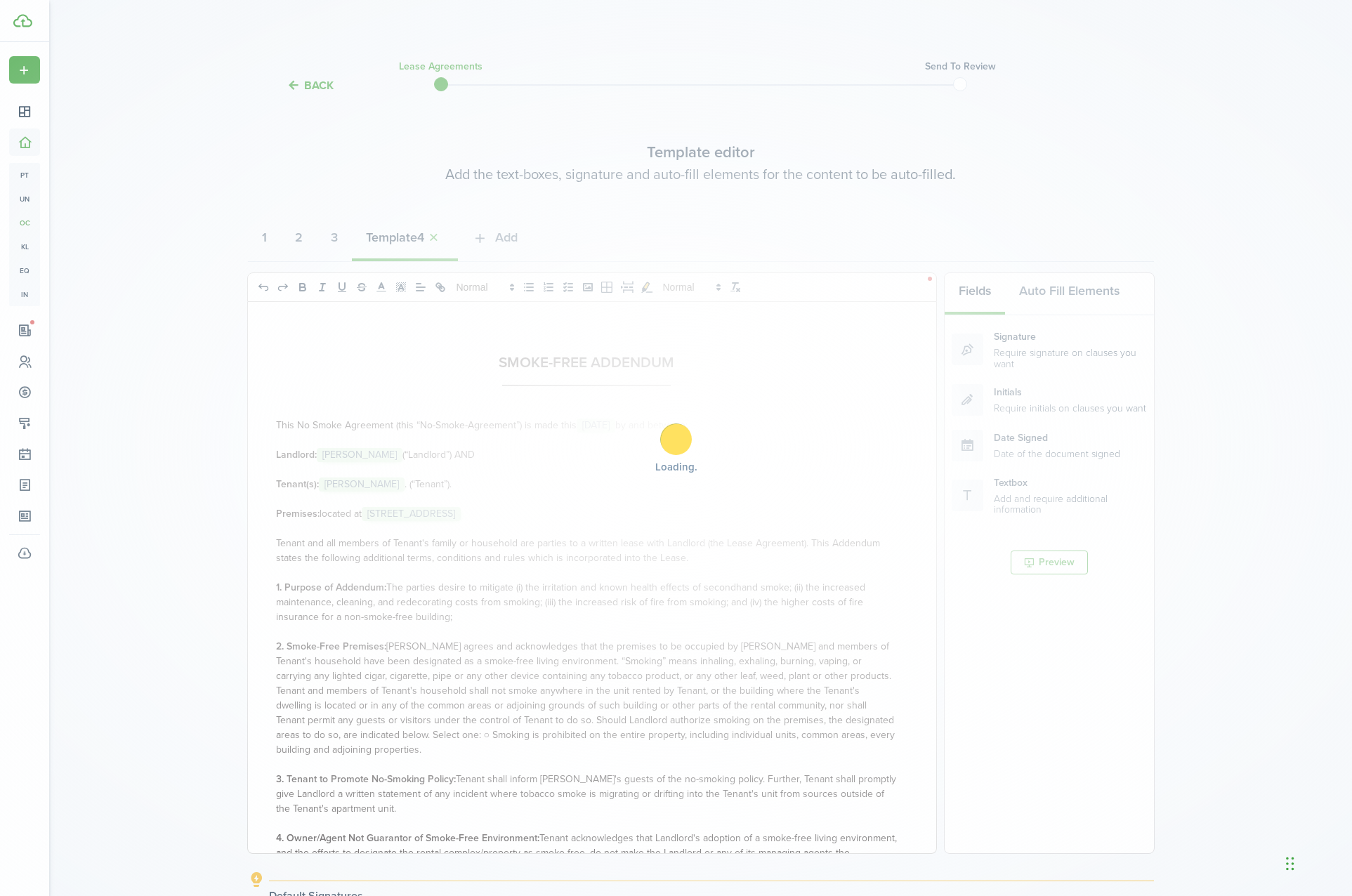
select select "fit"
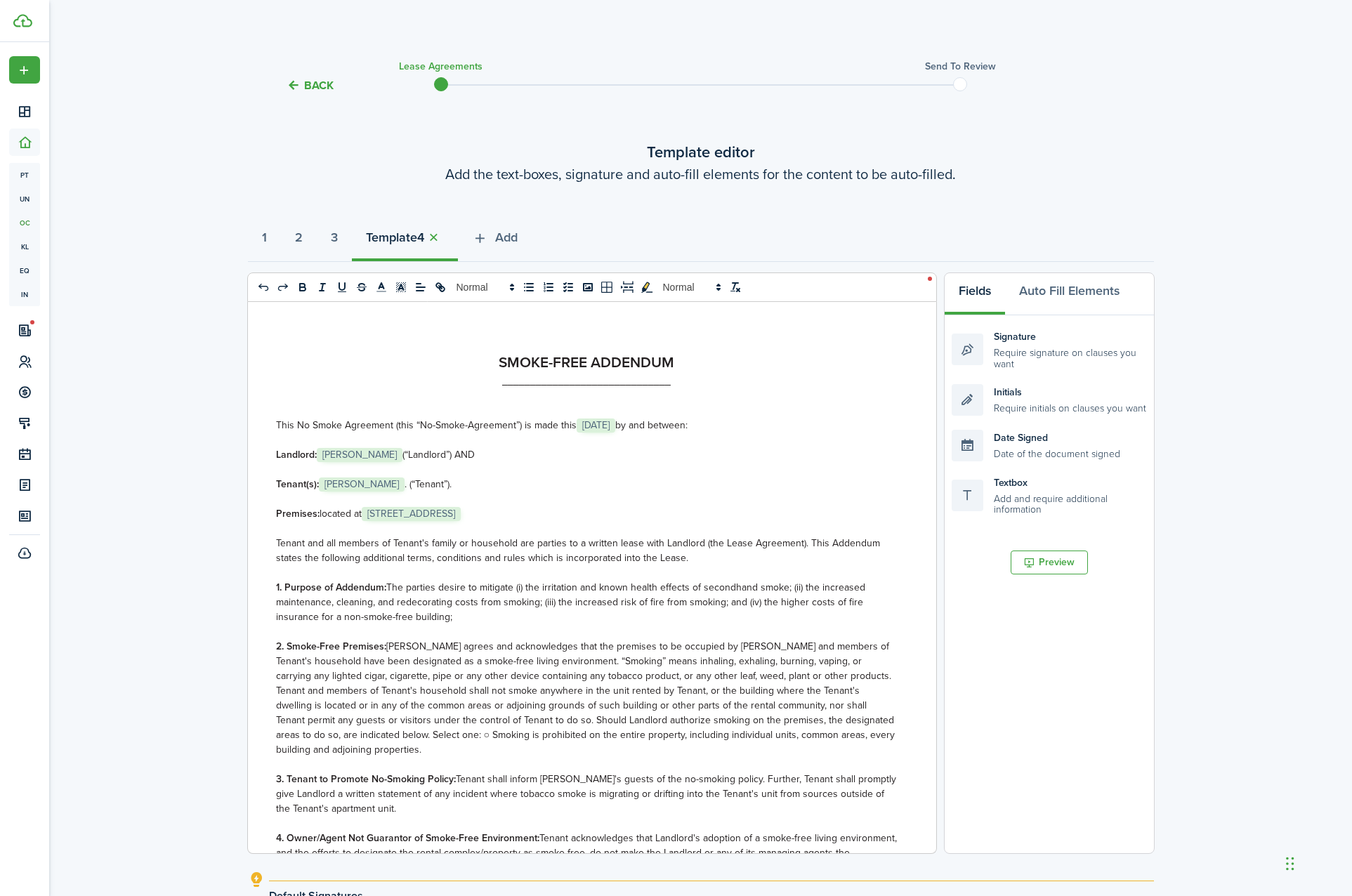
scroll to position [196, 0]
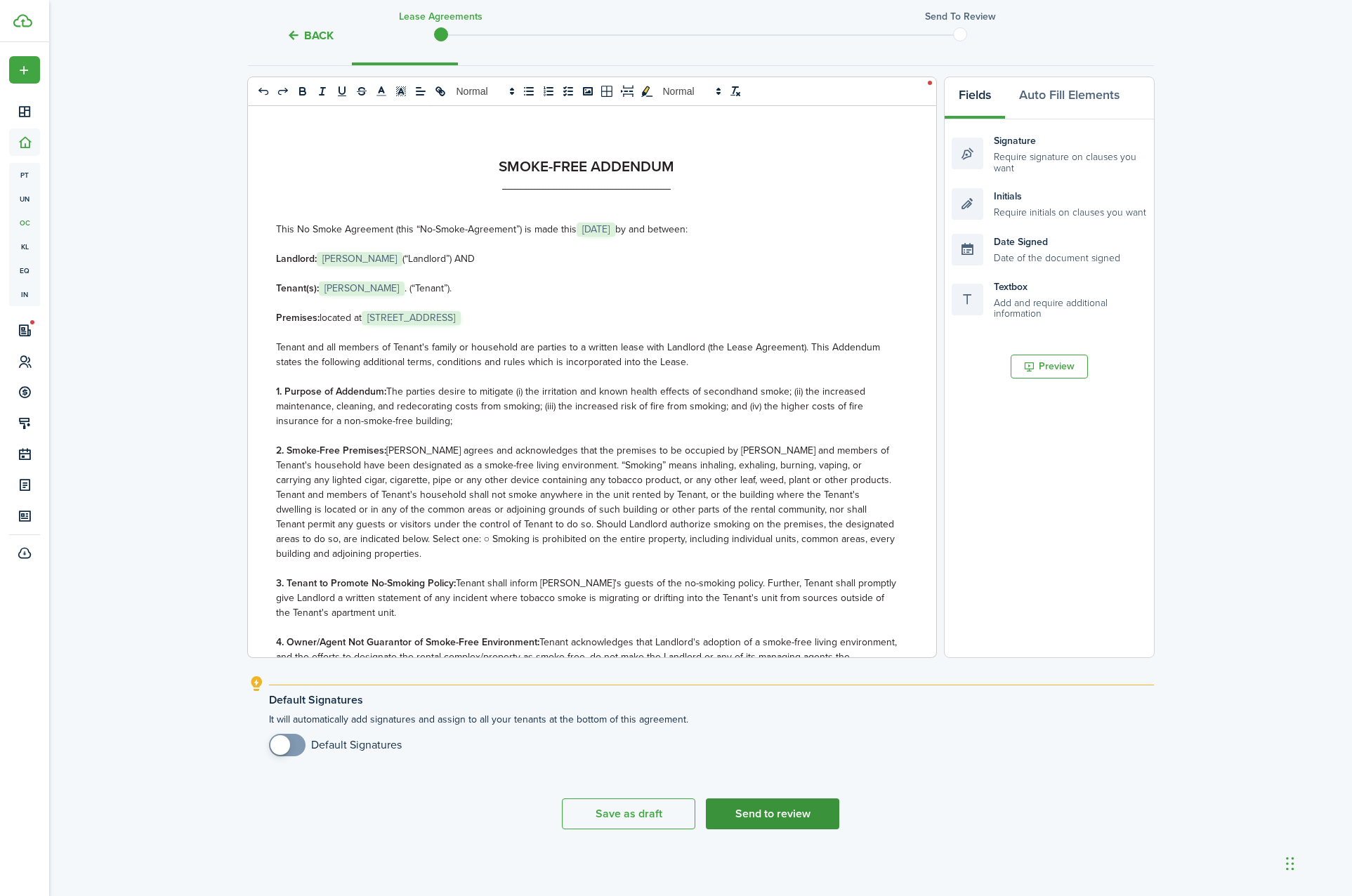
click at [799, 800] on button "Send to review" at bounding box center [772, 814] width 133 height 31
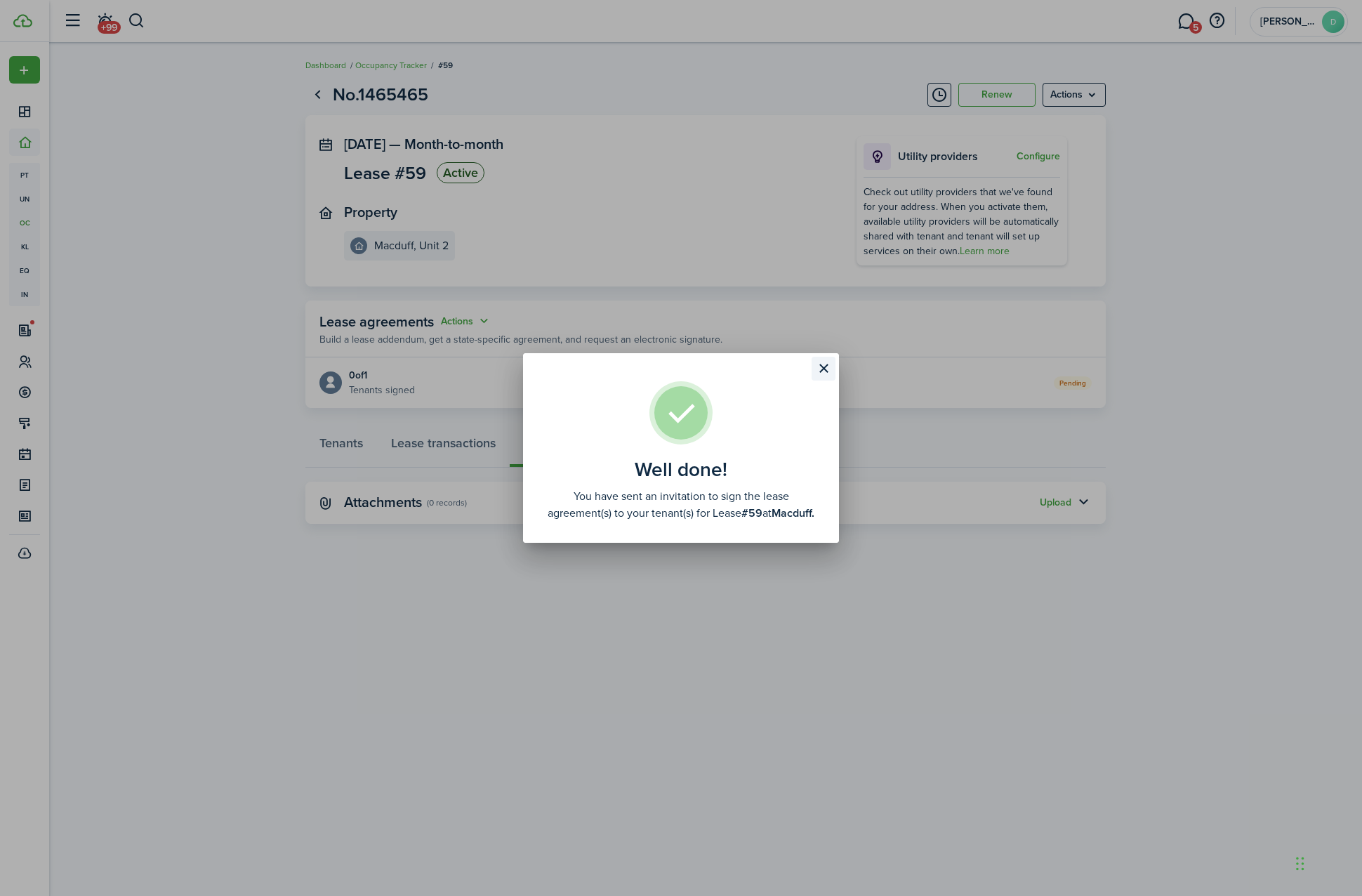
click at [824, 367] on button "Close modal" at bounding box center [824, 368] width 24 height 24
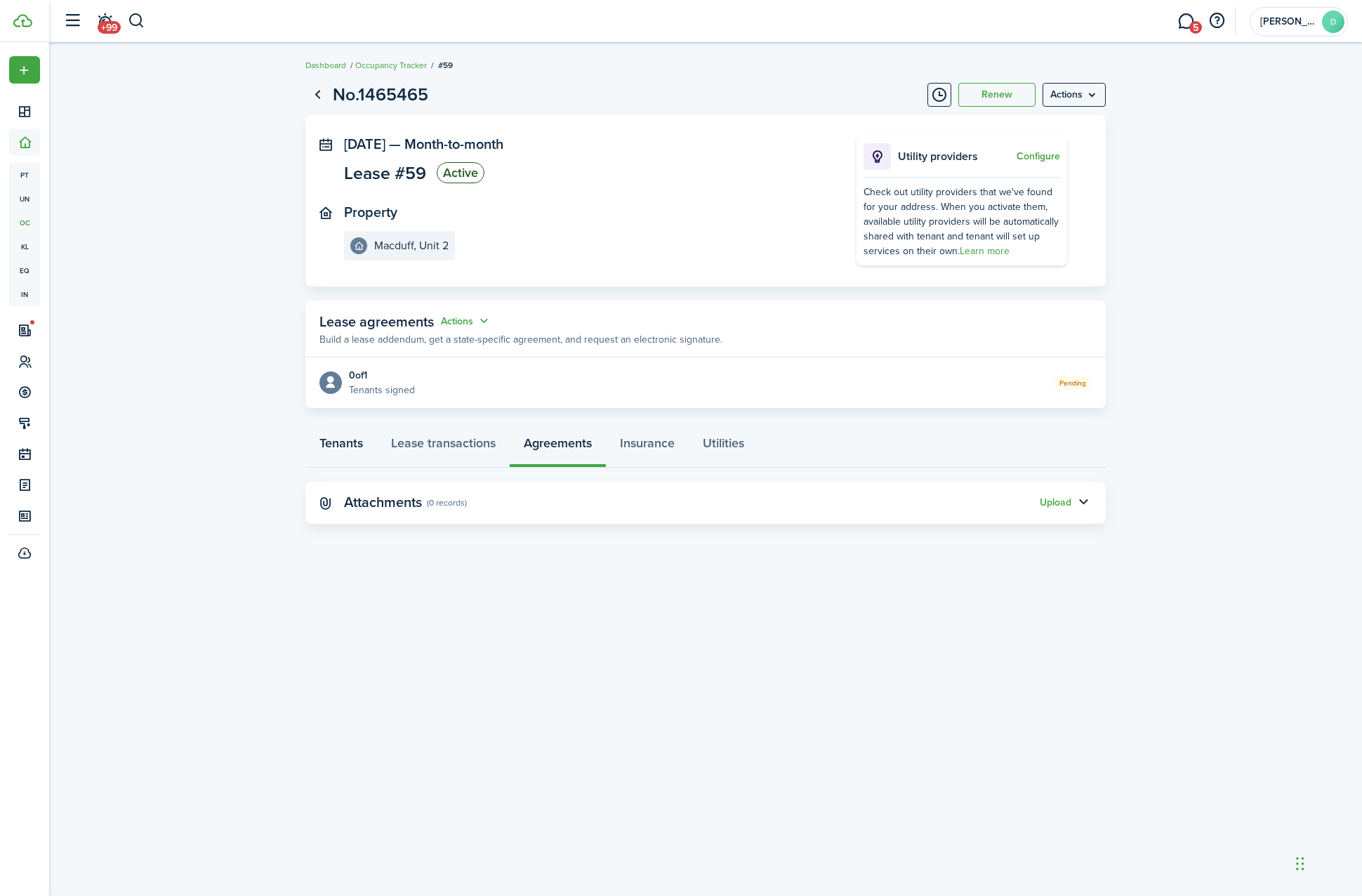
click at [330, 451] on link "Tenants" at bounding box center [341, 446] width 72 height 42
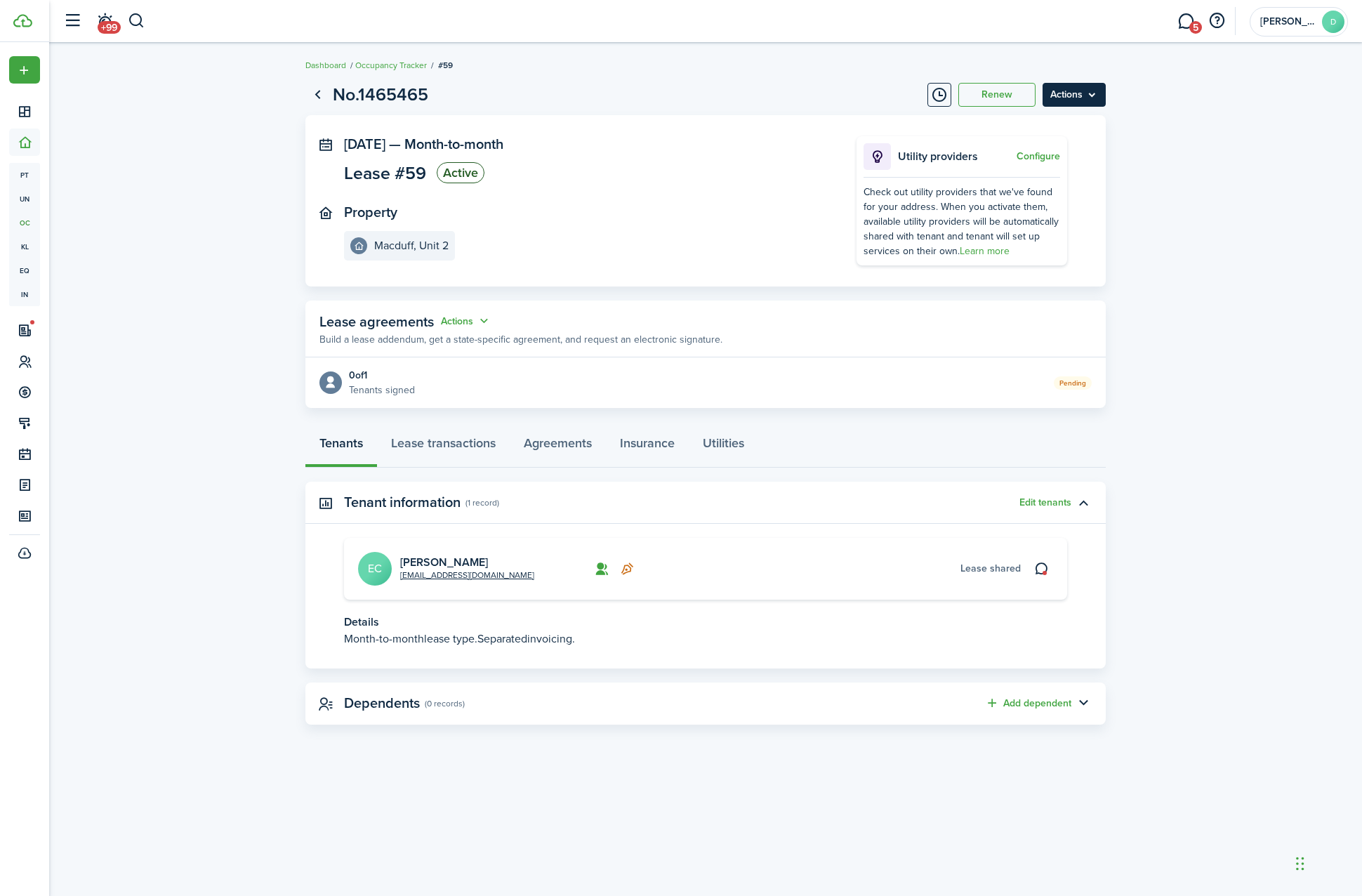
click at [1090, 103] on menu-btn "Actions" at bounding box center [1075, 95] width 63 height 24
click at [1229, 236] on lease-view "No.1465465 Renew Actions [DATE] — Month-to-month Lease #59 Active Property Macd…" at bounding box center [706, 403] width 1313 height 657
click at [396, 83] on h1 "No.1465465" at bounding box center [381, 95] width 96 height 27
click at [312, 59] on link "Dashboard" at bounding box center [326, 65] width 41 height 12
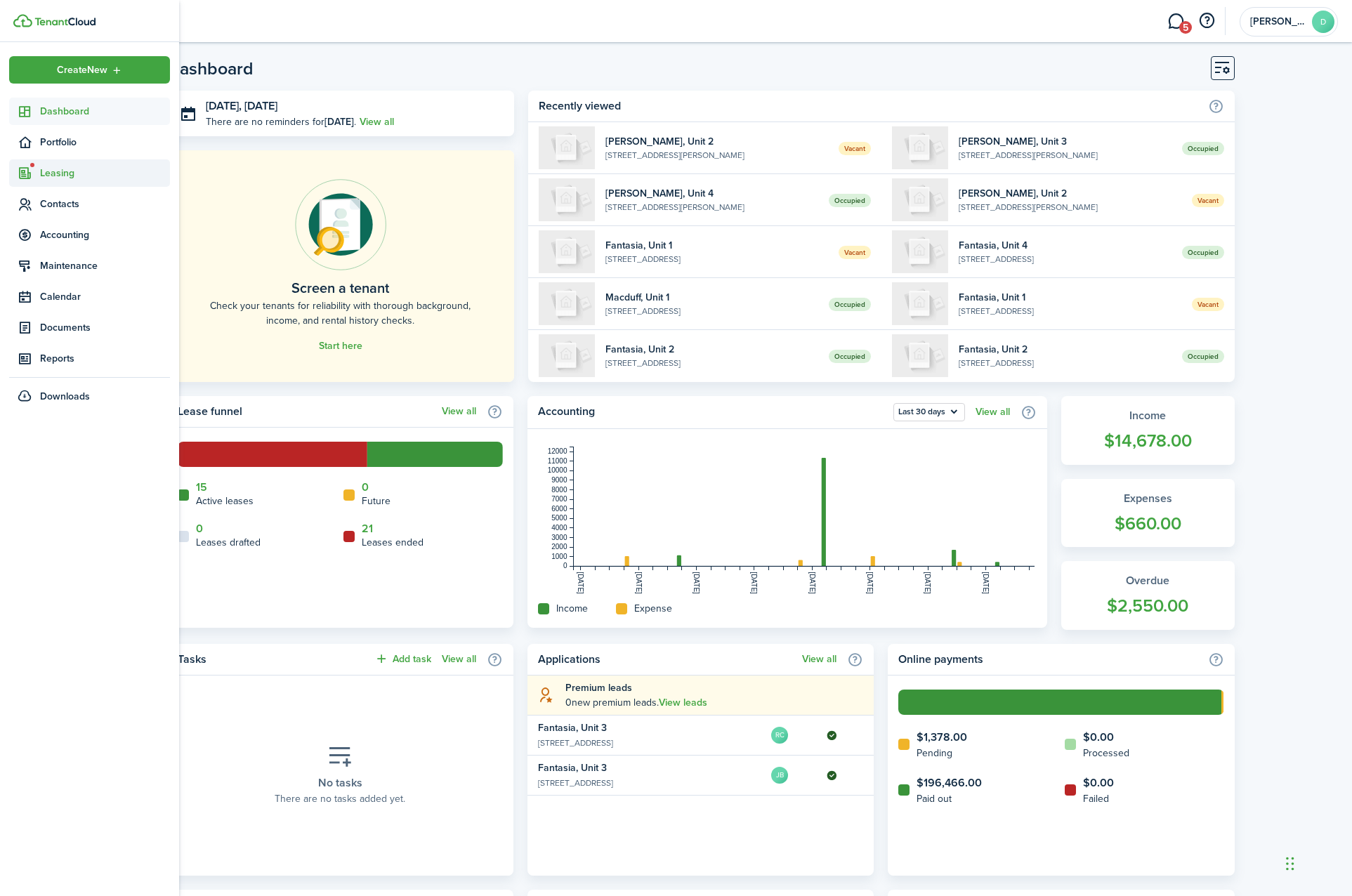
click at [41, 165] on span "Leasing" at bounding box center [89, 173] width 161 height 28
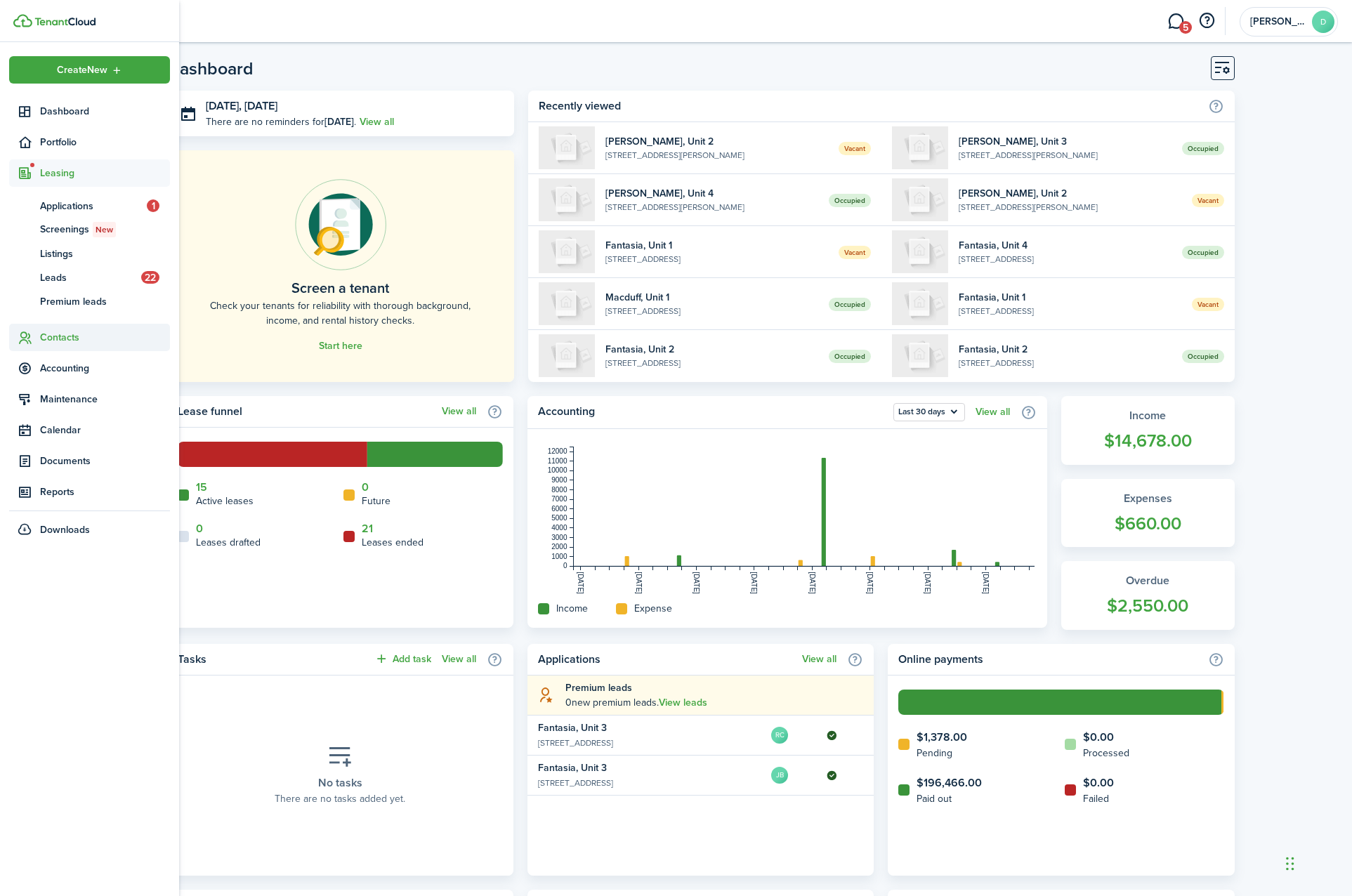
click at [52, 339] on span "Contacts" at bounding box center [105, 337] width 130 height 15
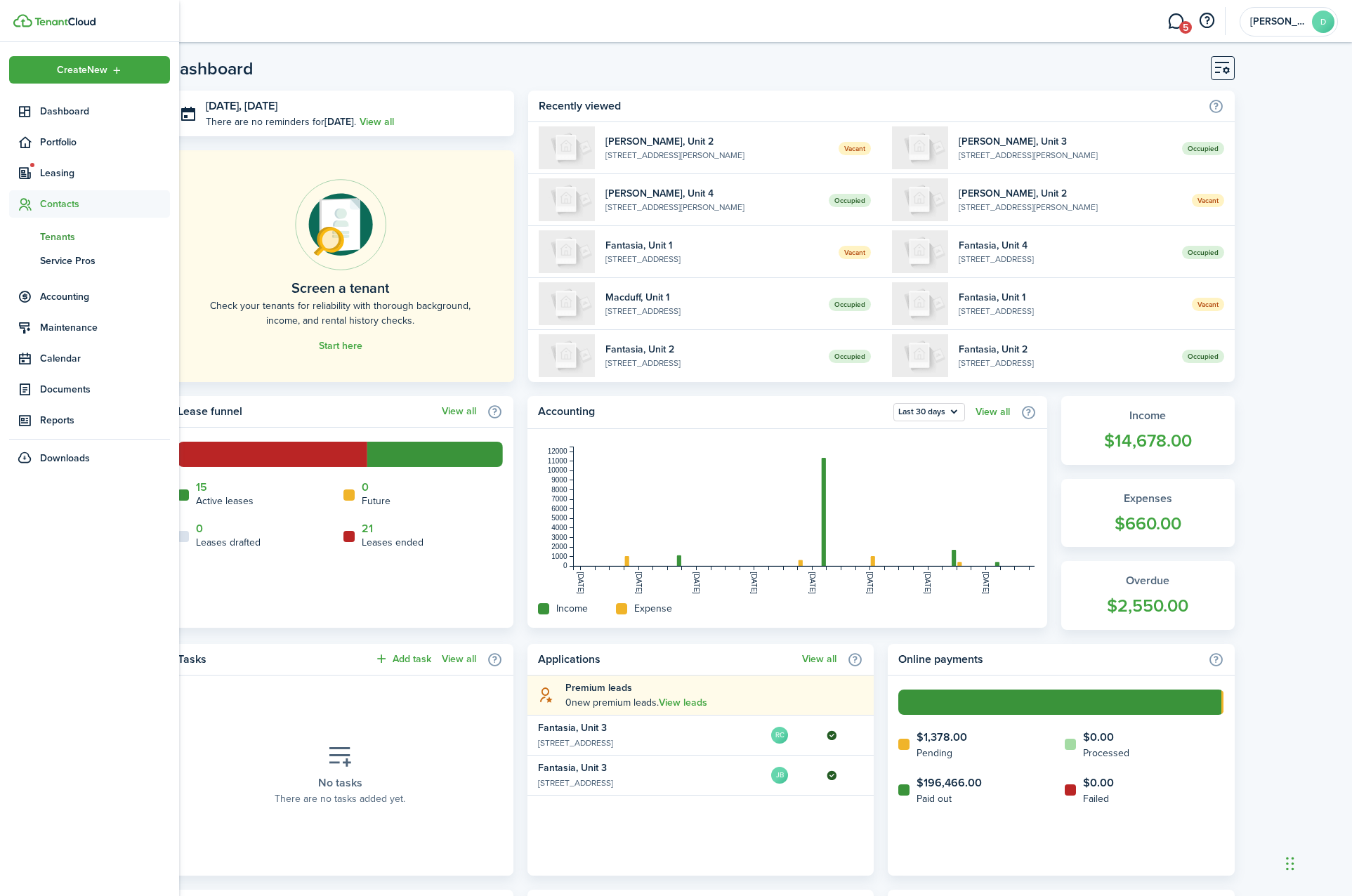
click at [68, 237] on span "Tenants" at bounding box center [105, 237] width 130 height 15
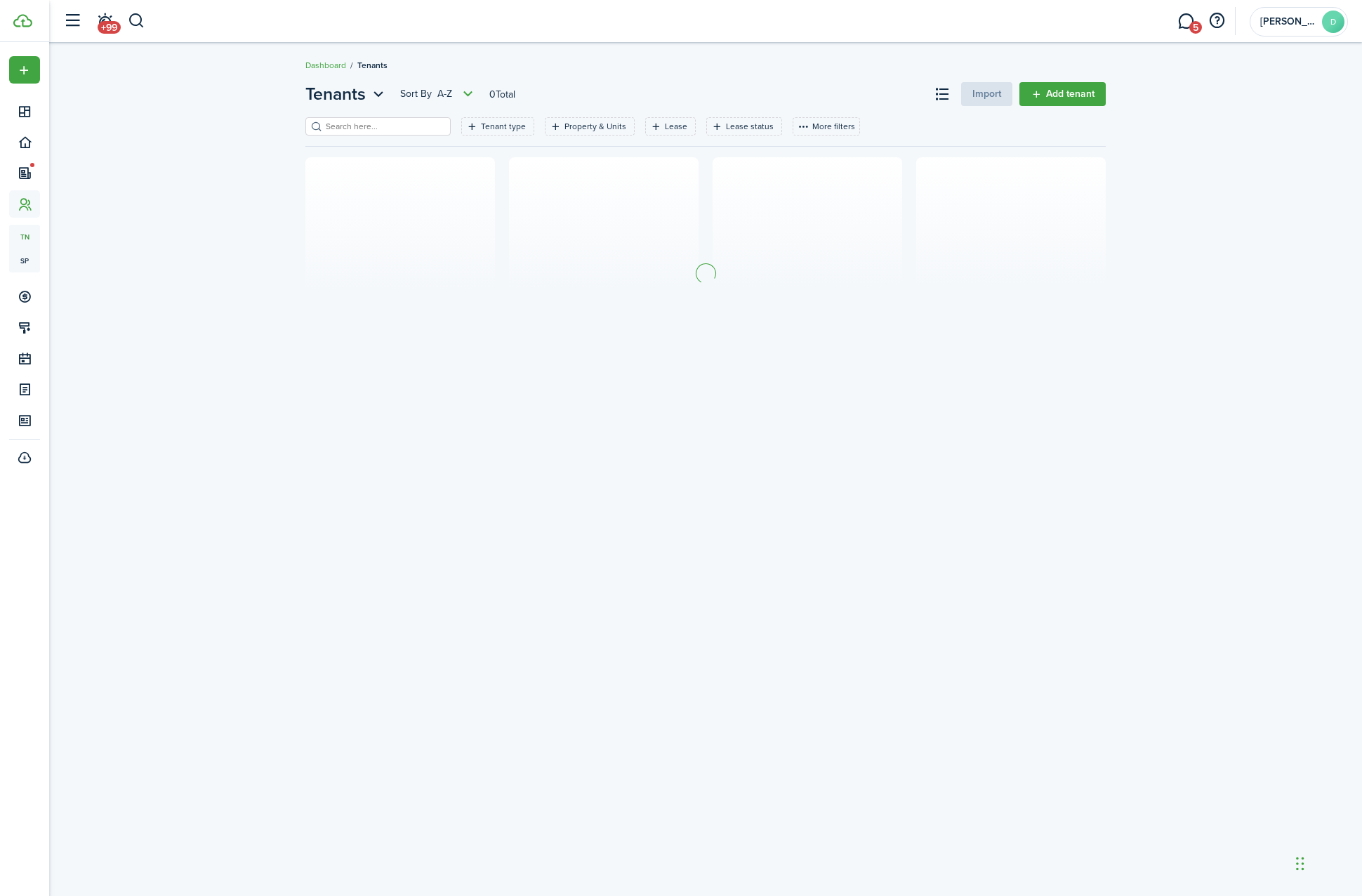
click at [372, 129] on input "search" at bounding box center [384, 126] width 123 height 13
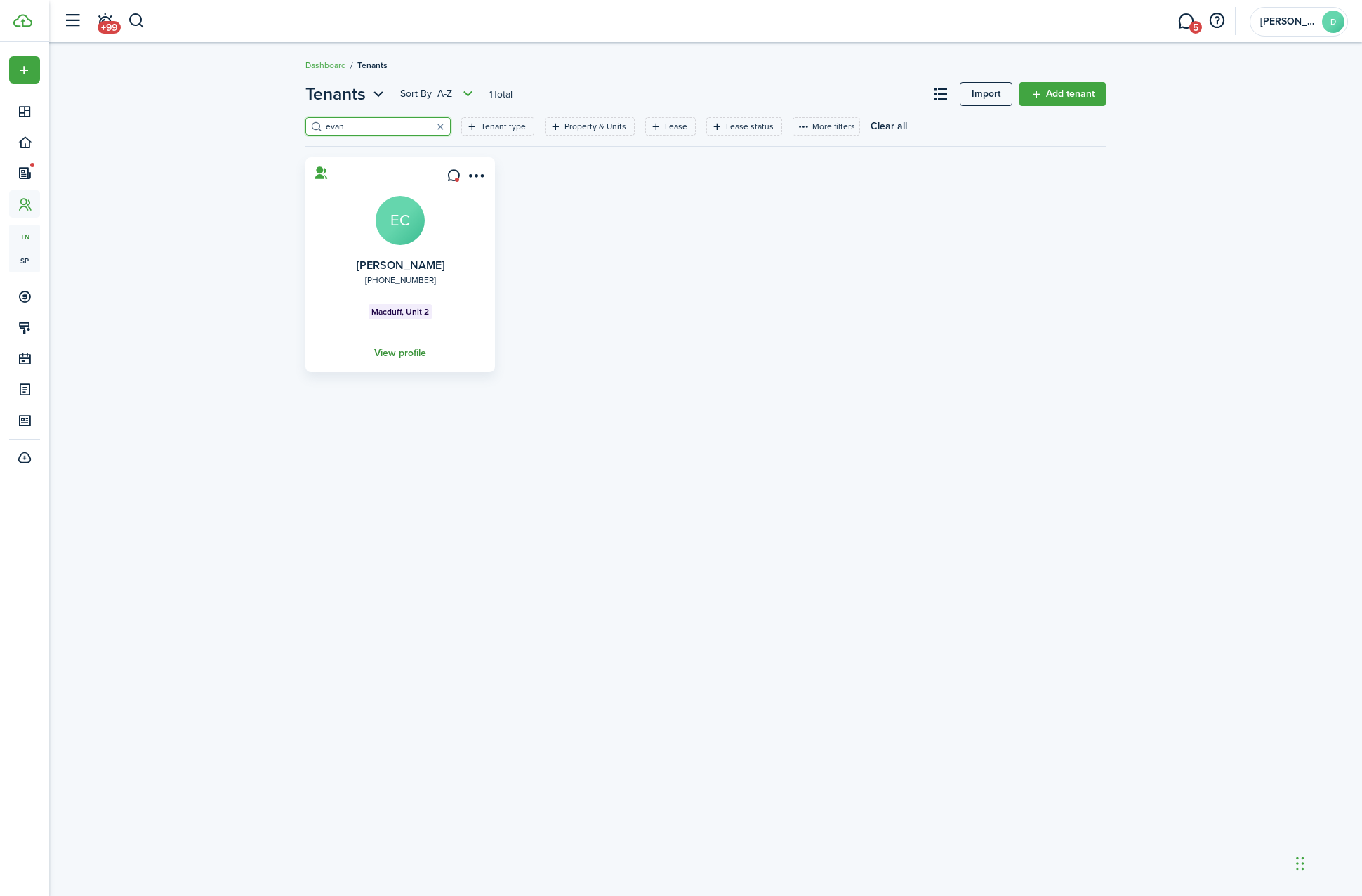
type input "evan"
click at [412, 357] on link "View profile" at bounding box center [401, 353] width 194 height 39
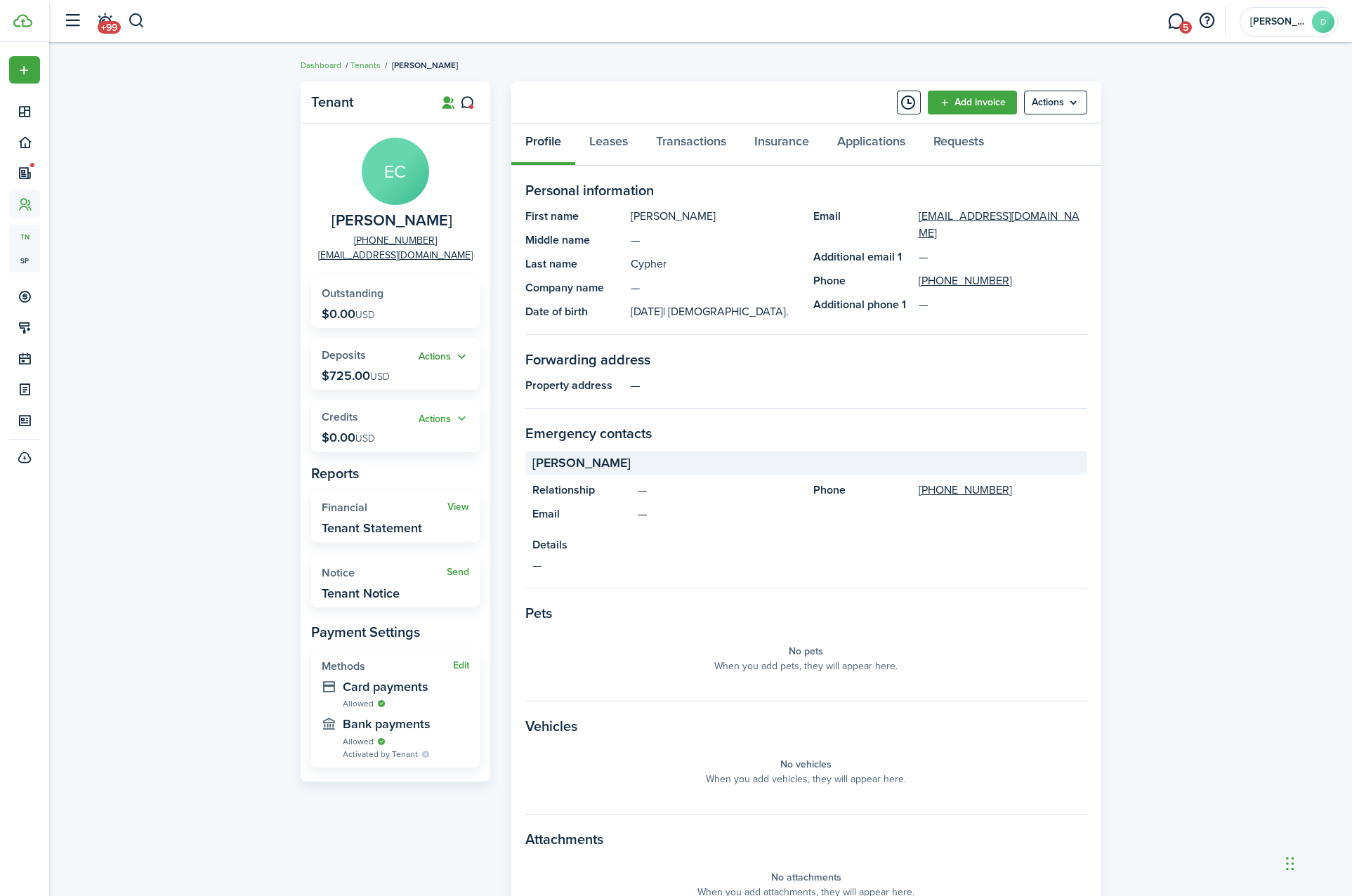
click at [445, 358] on button "Actions" at bounding box center [444, 357] width 51 height 16
click at [417, 407] on link "Apply" at bounding box center [408, 409] width 123 height 25
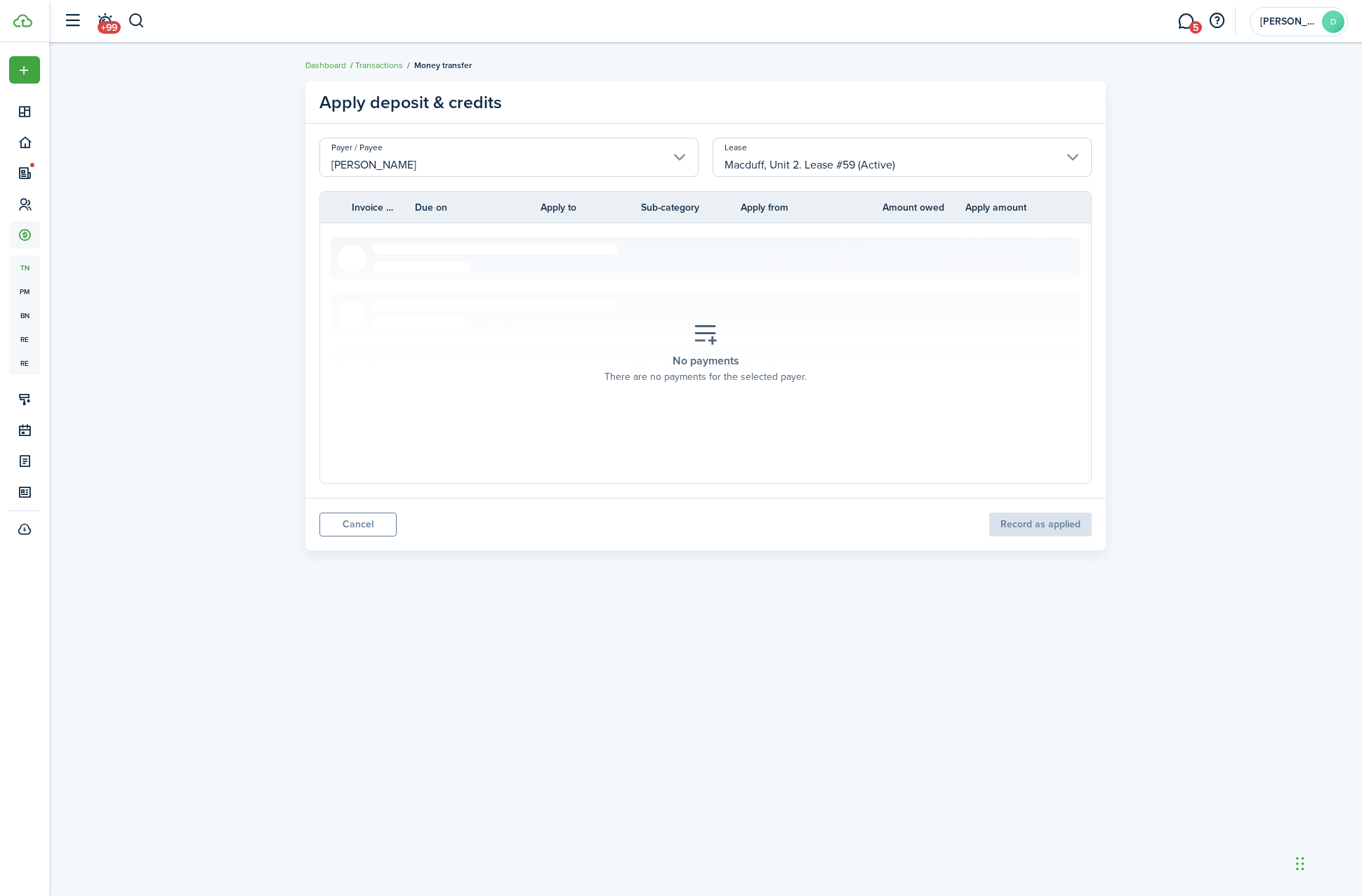
click at [868, 156] on input "Macduff, Unit 2. Lease #59 (Active)" at bounding box center [902, 157] width 379 height 39
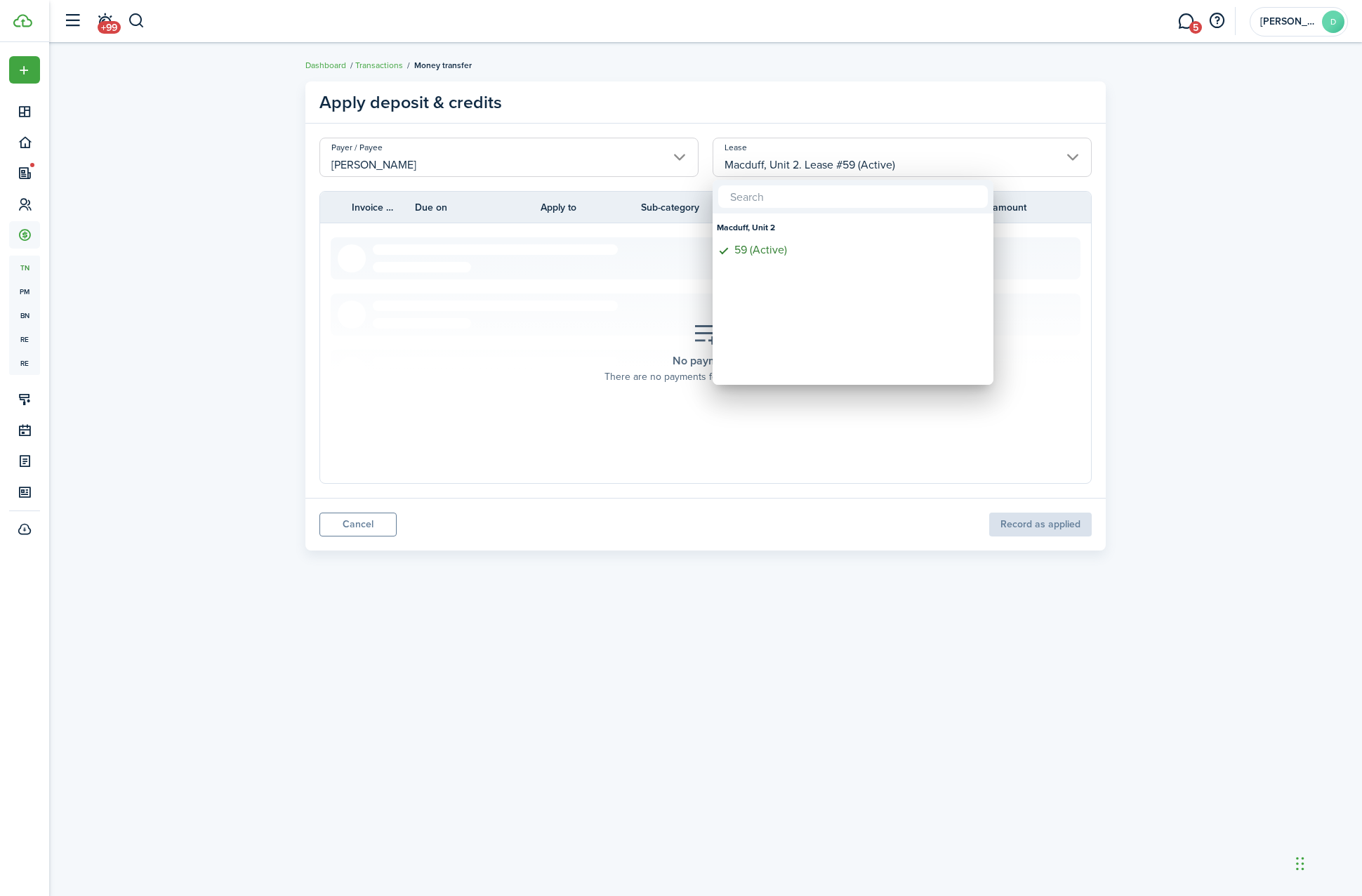
click at [868, 156] on div at bounding box center [681, 448] width 1587 height 1121
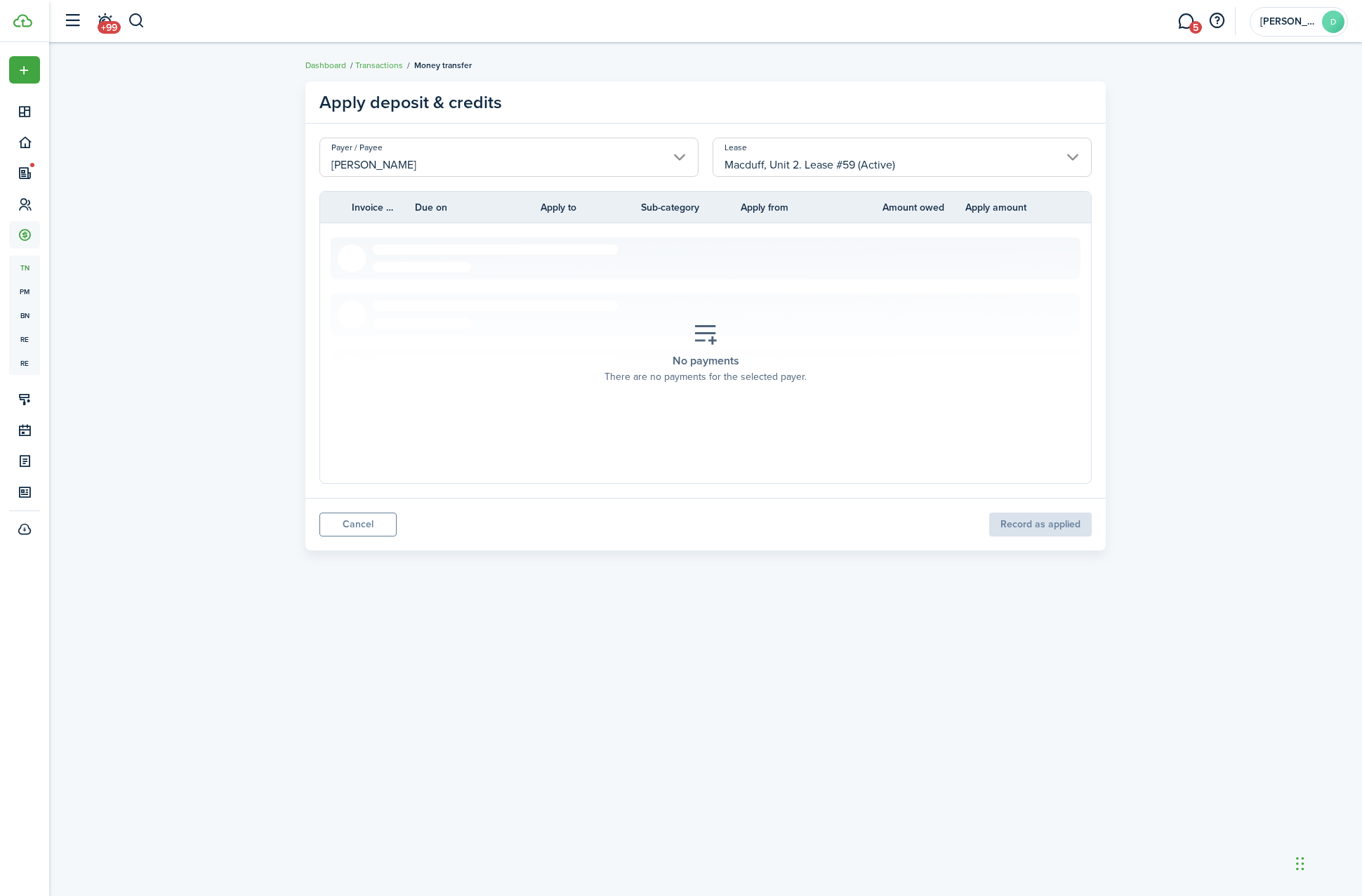
click at [727, 354] on placeholder-title "No payments" at bounding box center [706, 361] width 67 height 17
click at [896, 148] on input "Macduff, Unit 2. Lease #59 (Active)" at bounding box center [902, 157] width 379 height 39
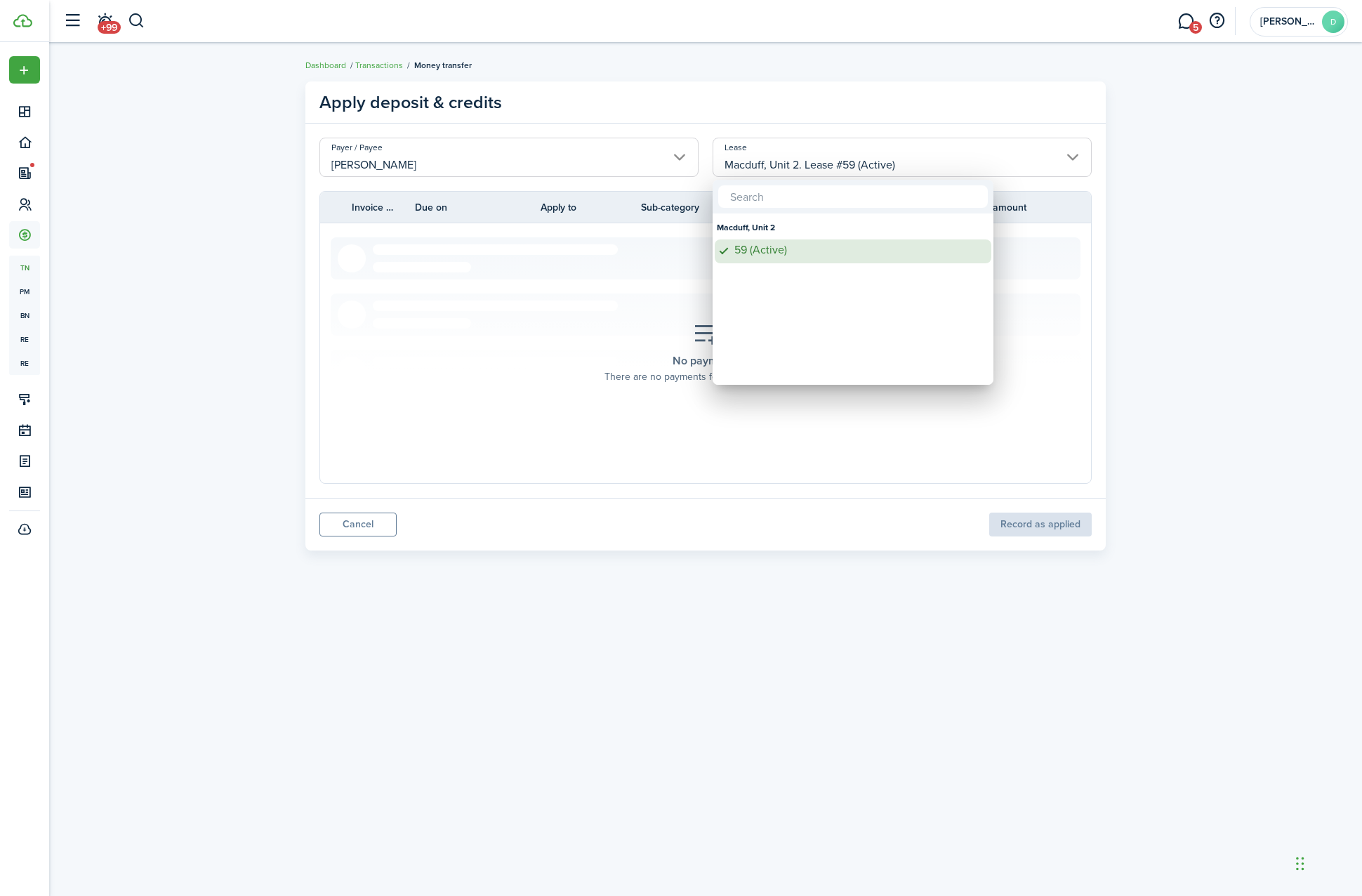
click at [799, 240] on div "59 (Active)" at bounding box center [858, 250] width 249 height 21
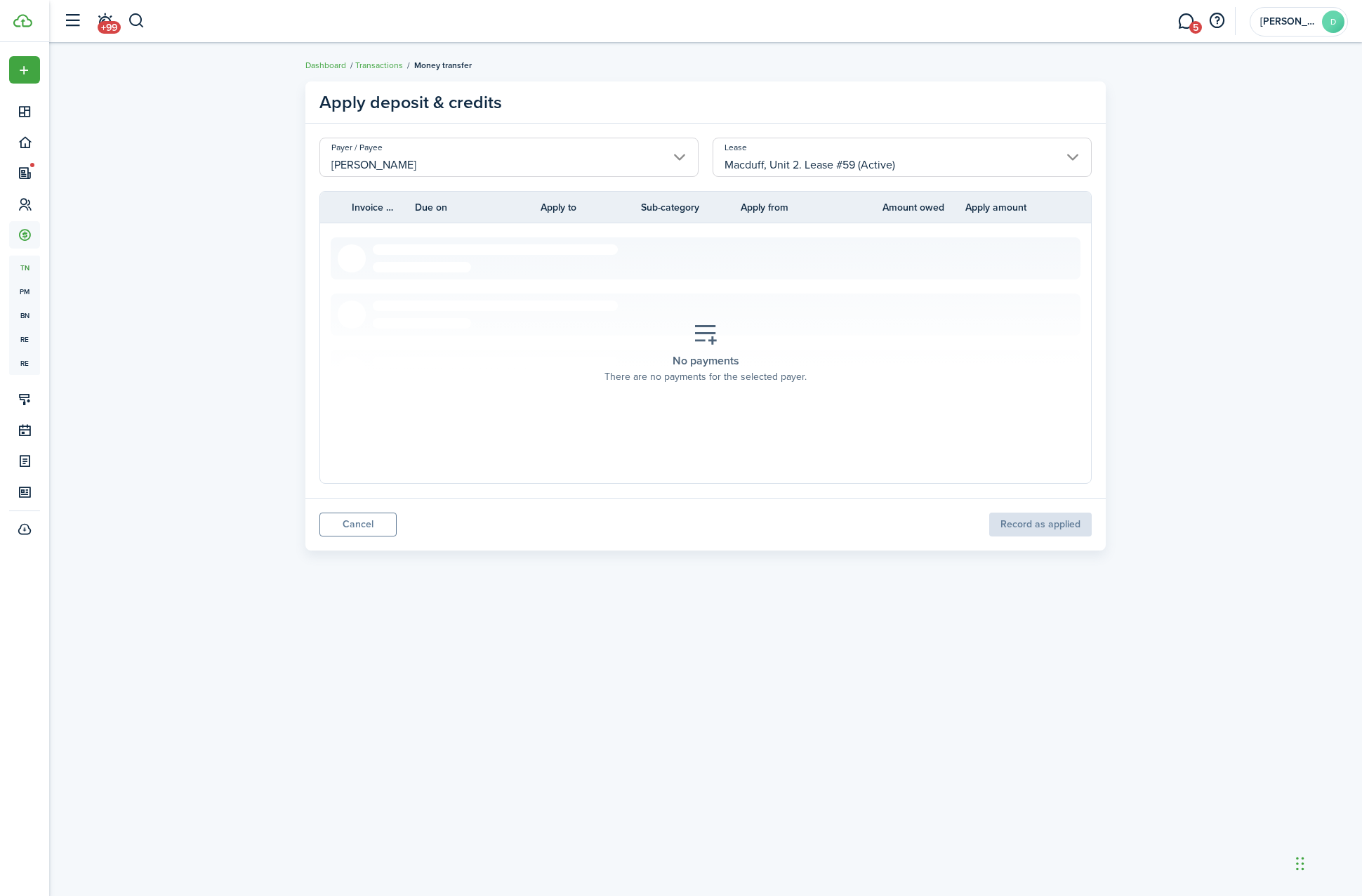
click at [1040, 549] on panel-main-footer "Cancel Record as applied" at bounding box center [706, 524] width 800 height 52
click at [1034, 520] on panel-main-footer "Cancel Record as applied" at bounding box center [706, 524] width 800 height 52
click at [374, 59] on link "Transactions" at bounding box center [379, 65] width 48 height 12
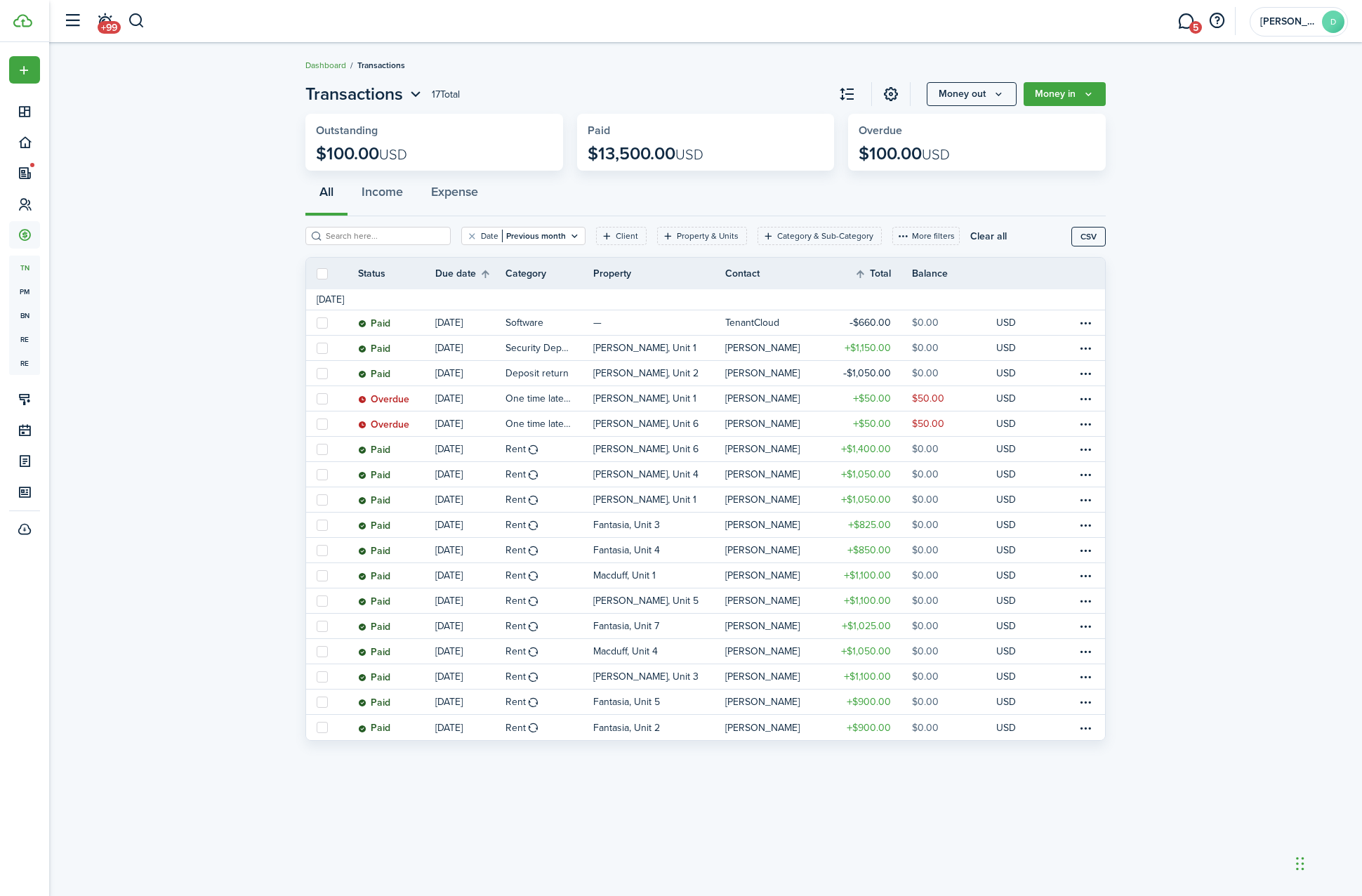
click at [321, 61] on link "Dashboard" at bounding box center [326, 65] width 41 height 12
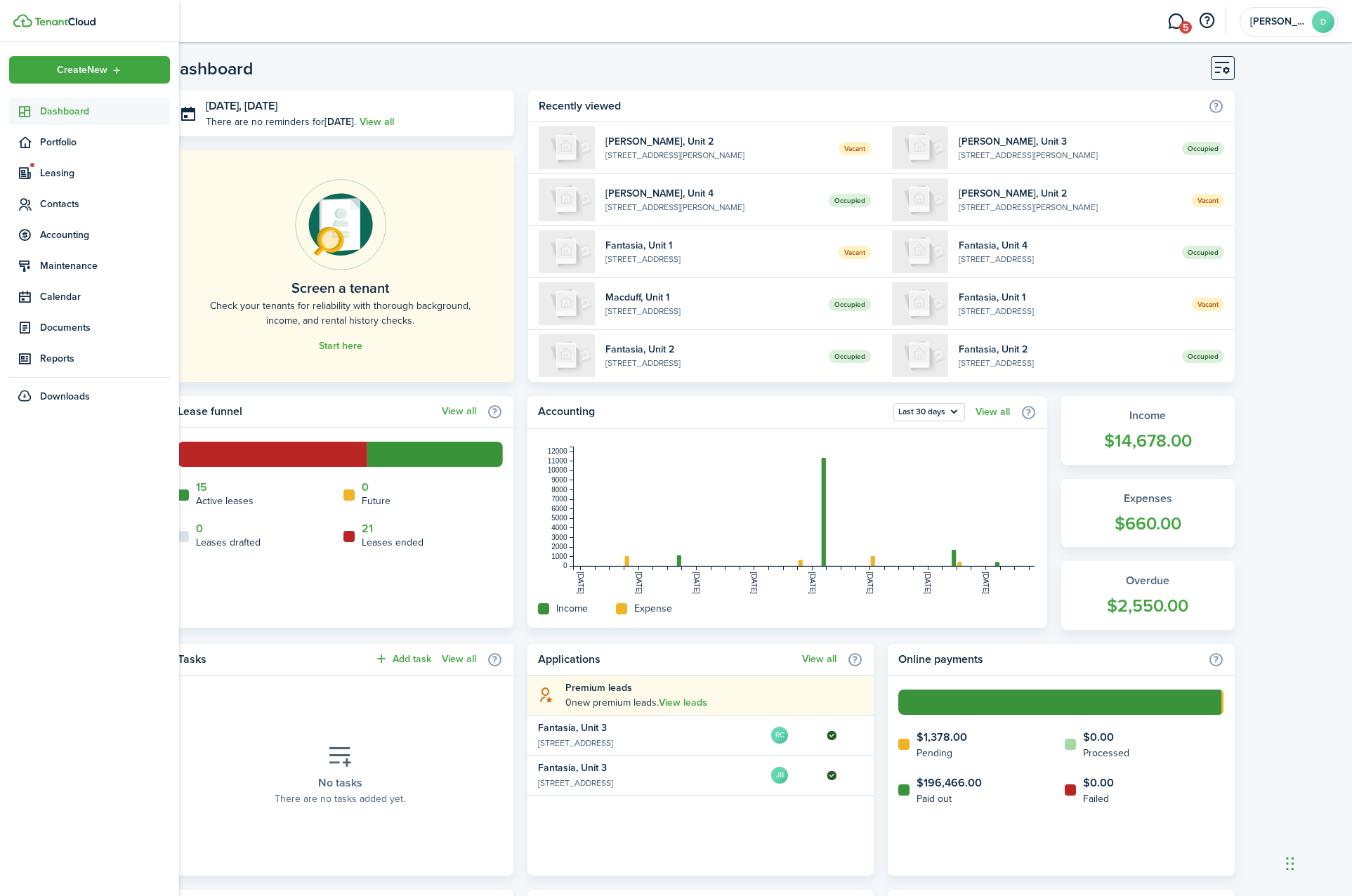
click at [40, 218] on ul "Create New Dashboard Portfolio Leasing Contacts Accounting Maintenance Calendar…" at bounding box center [89, 233] width 161 height 354
click at [60, 206] on span "Contacts" at bounding box center [105, 203] width 130 height 15
click at [74, 230] on span "Tenants" at bounding box center [105, 237] width 130 height 15
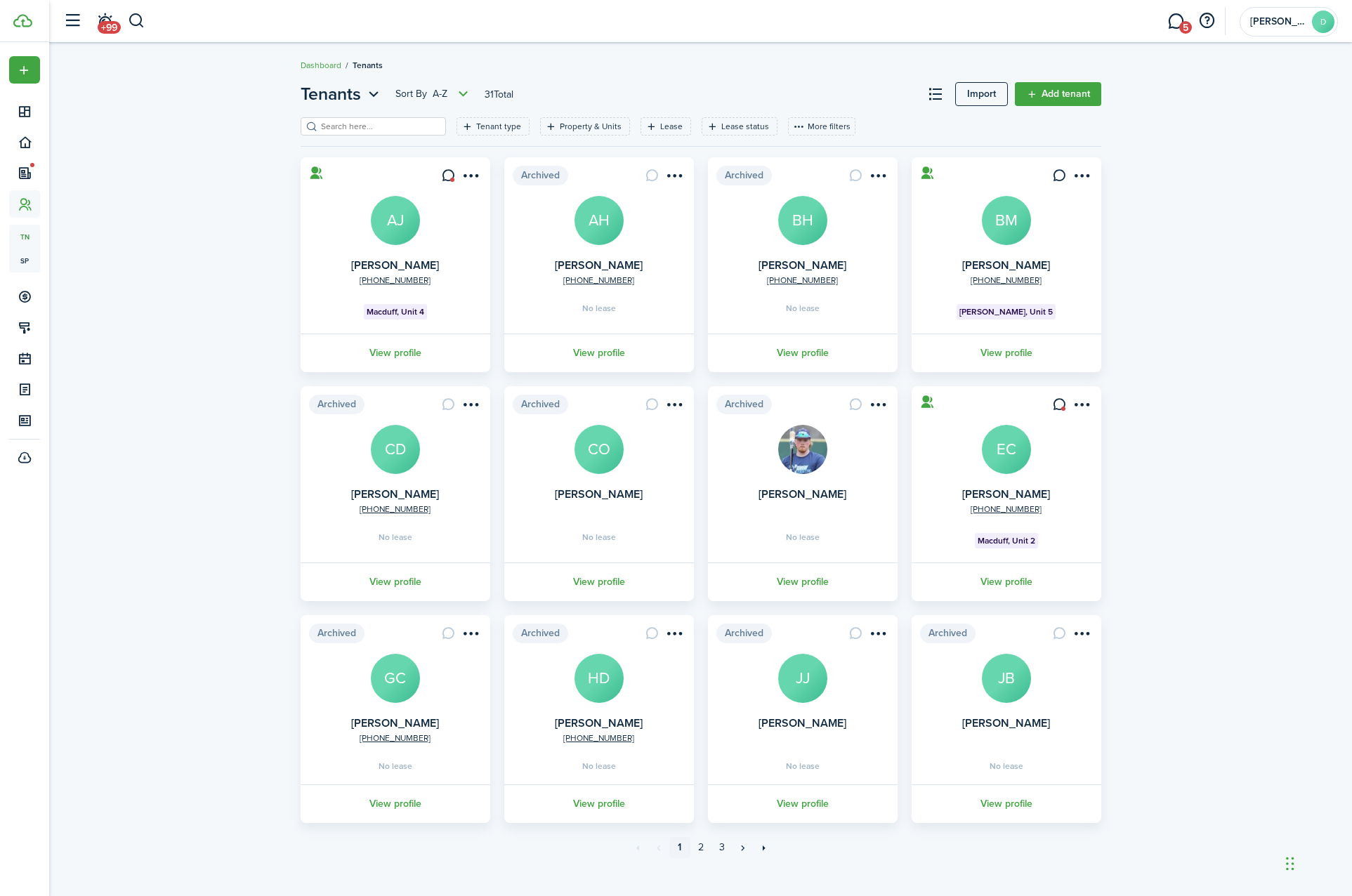
click at [339, 137] on div "Tenant type Property & Units Lease Lease status More filters Save filters Clear…" at bounding box center [700, 131] width 800 height 29
click at [347, 132] on input "search" at bounding box center [379, 126] width 123 height 13
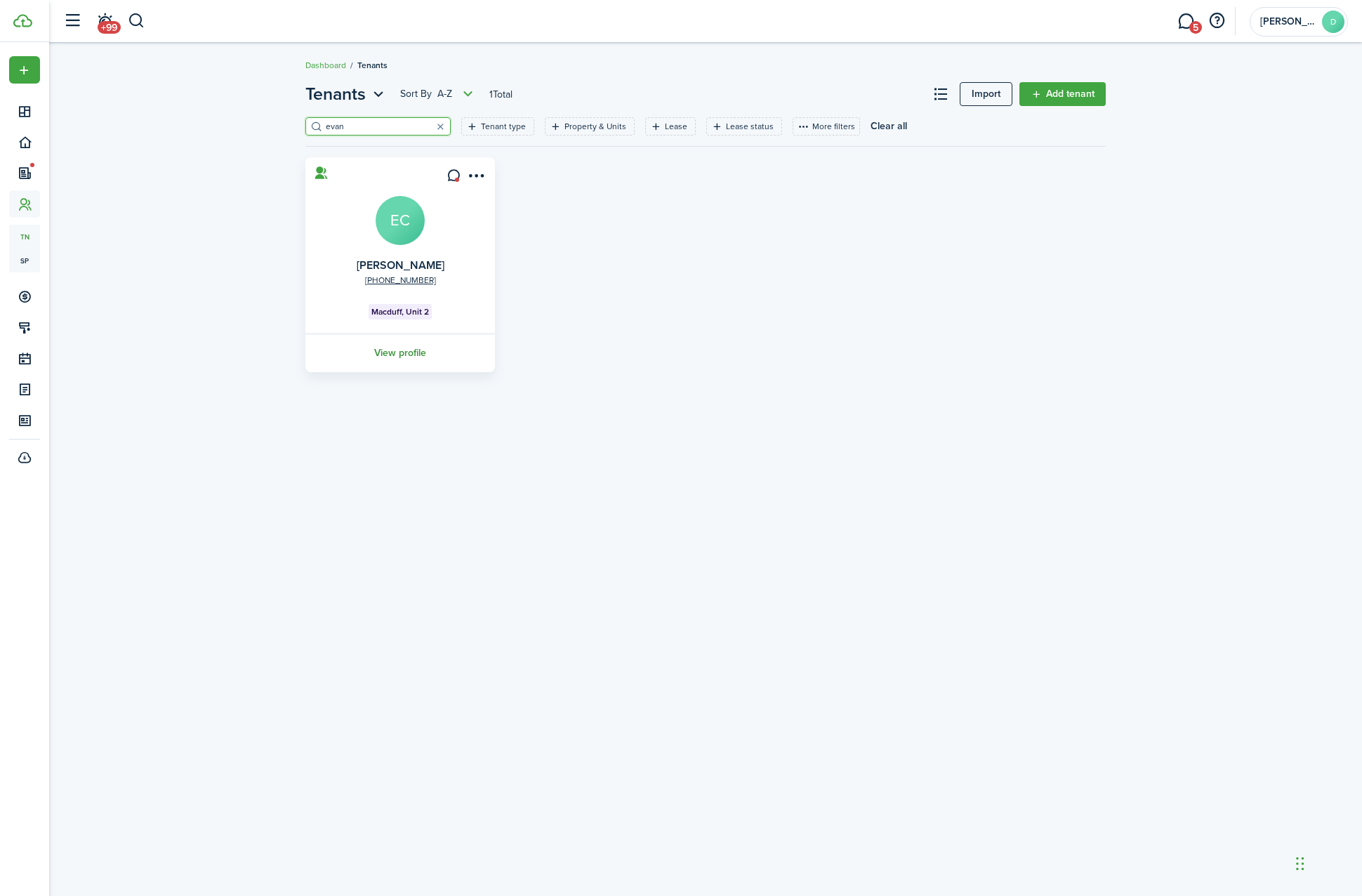
type input "evan"
click at [401, 366] on link "View profile" at bounding box center [401, 353] width 194 height 39
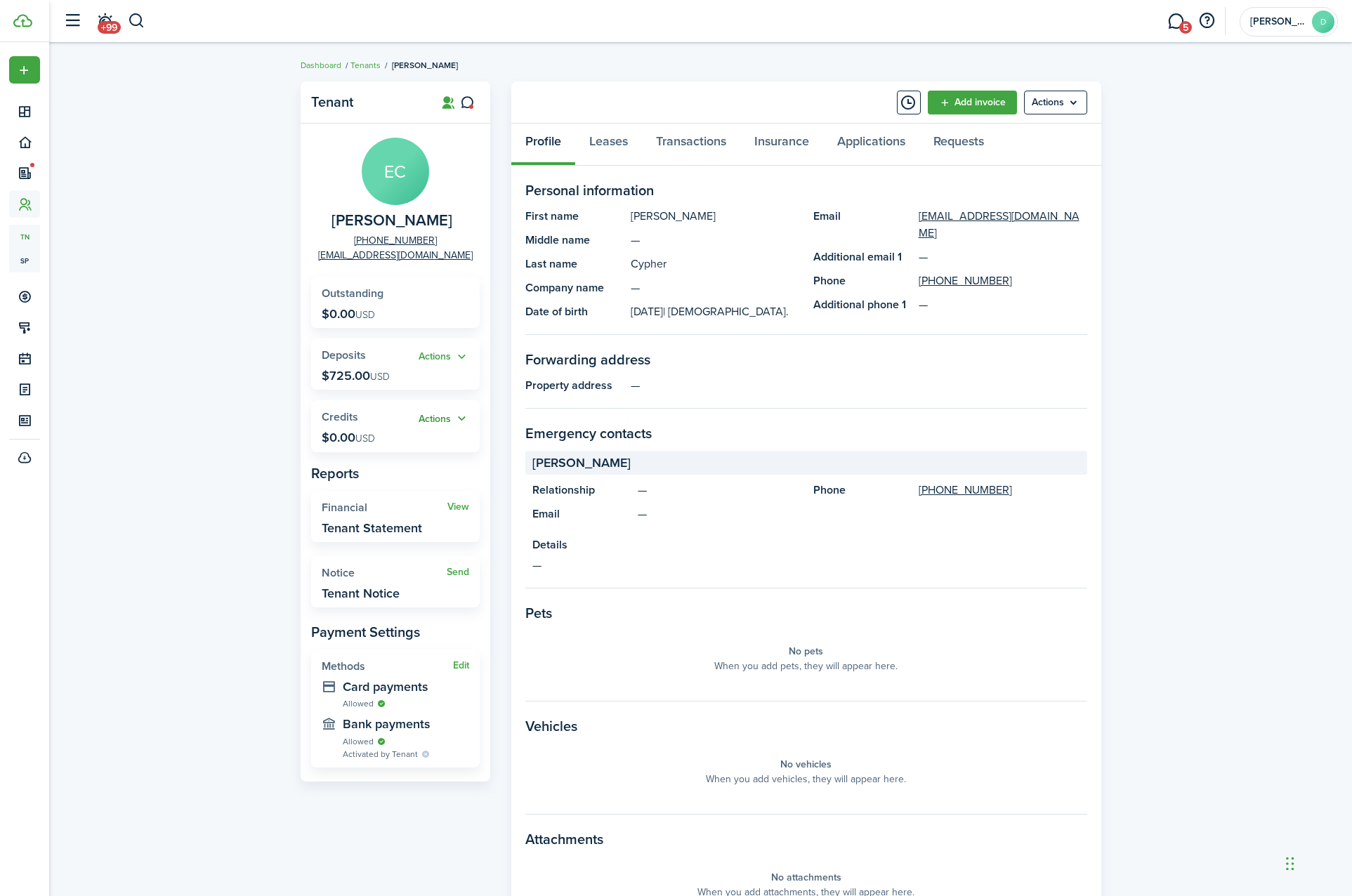
click at [446, 419] on button "Actions" at bounding box center [444, 418] width 51 height 16
click at [421, 447] on link "Add" at bounding box center [408, 445] width 123 height 24
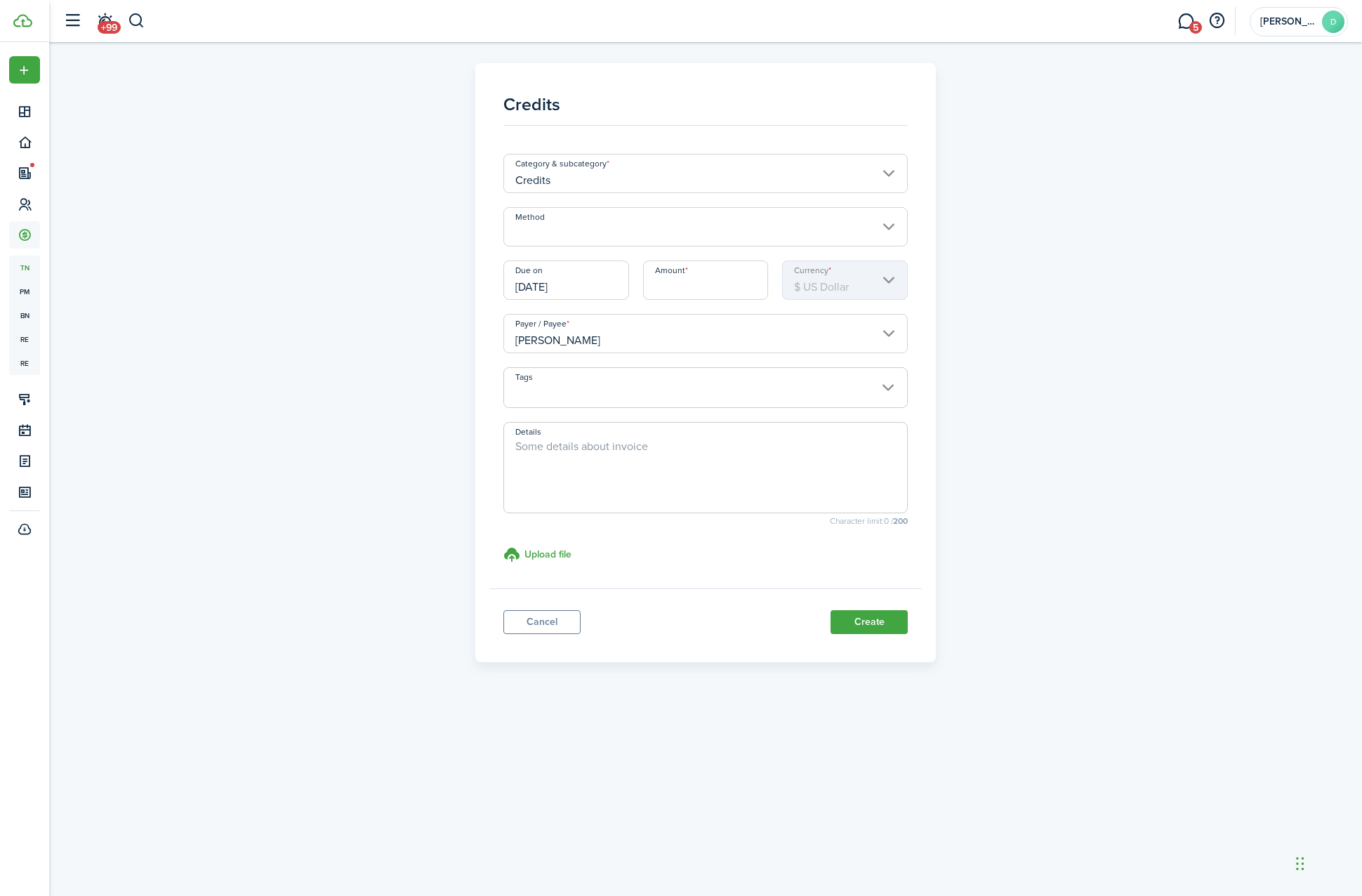
click at [628, 170] on input "Credits" at bounding box center [706, 173] width 405 height 39
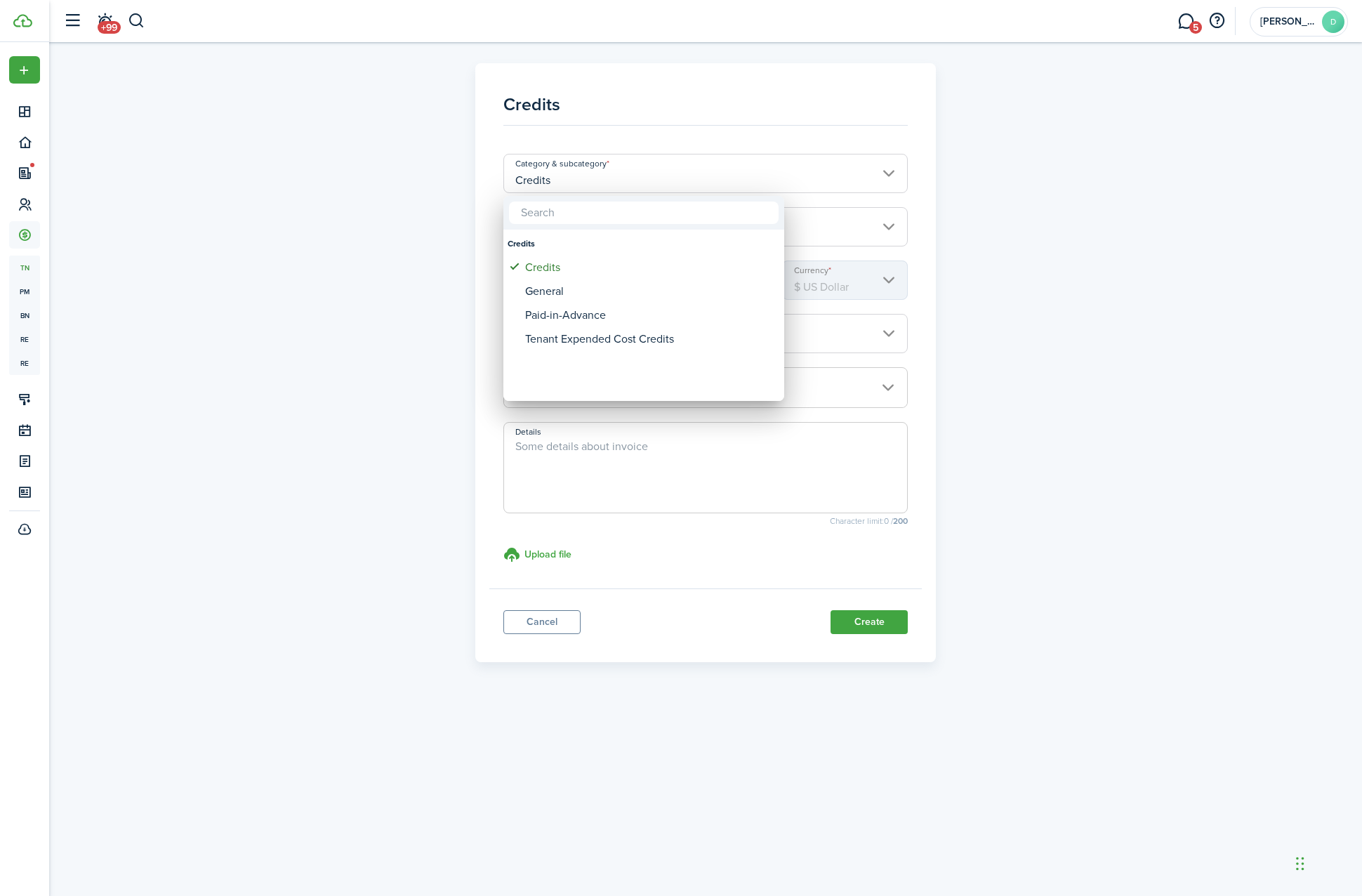
click at [551, 150] on div at bounding box center [681, 448] width 1587 height 1121
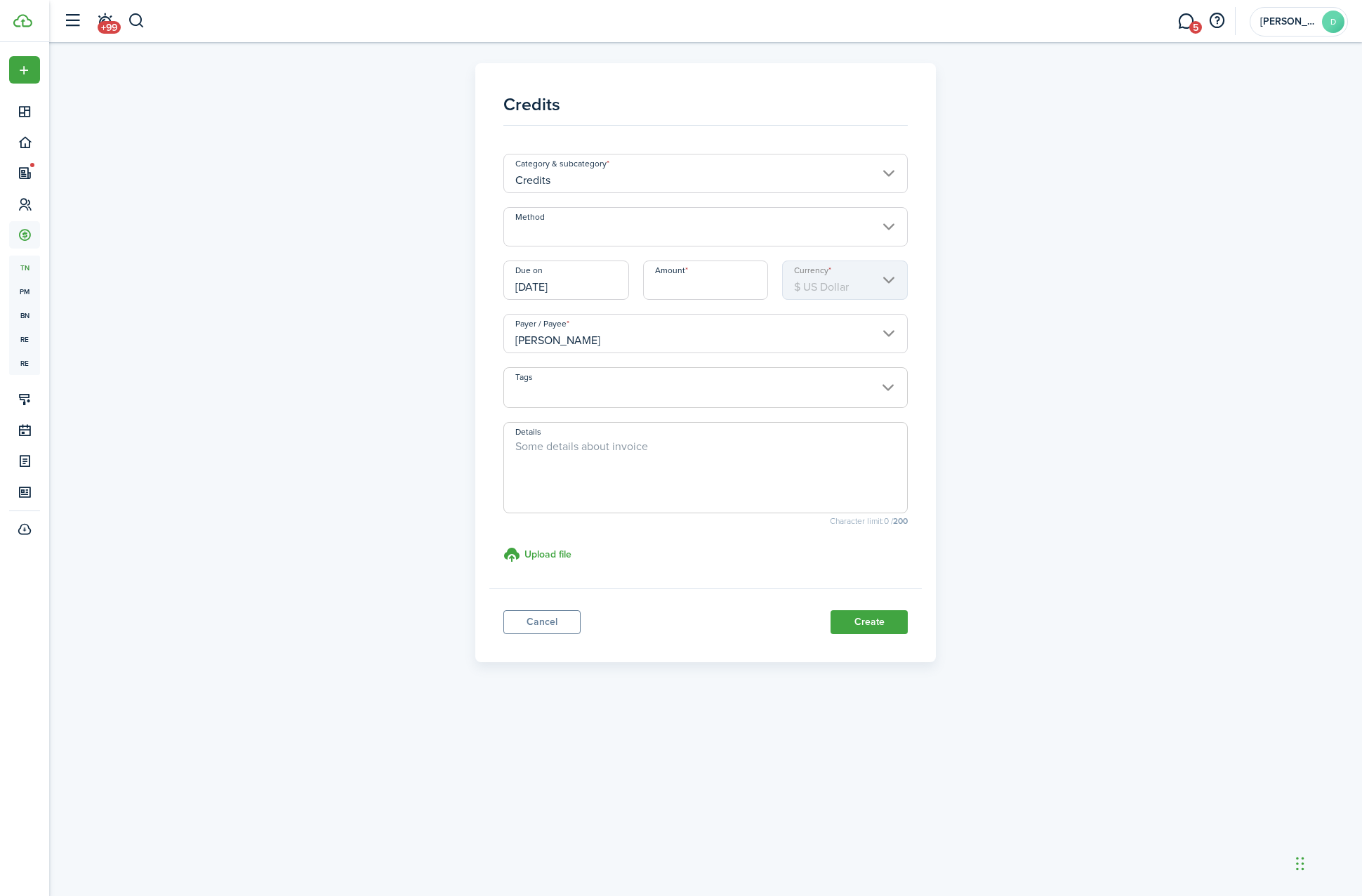
click at [568, 218] on input "Method" at bounding box center [706, 227] width 405 height 39
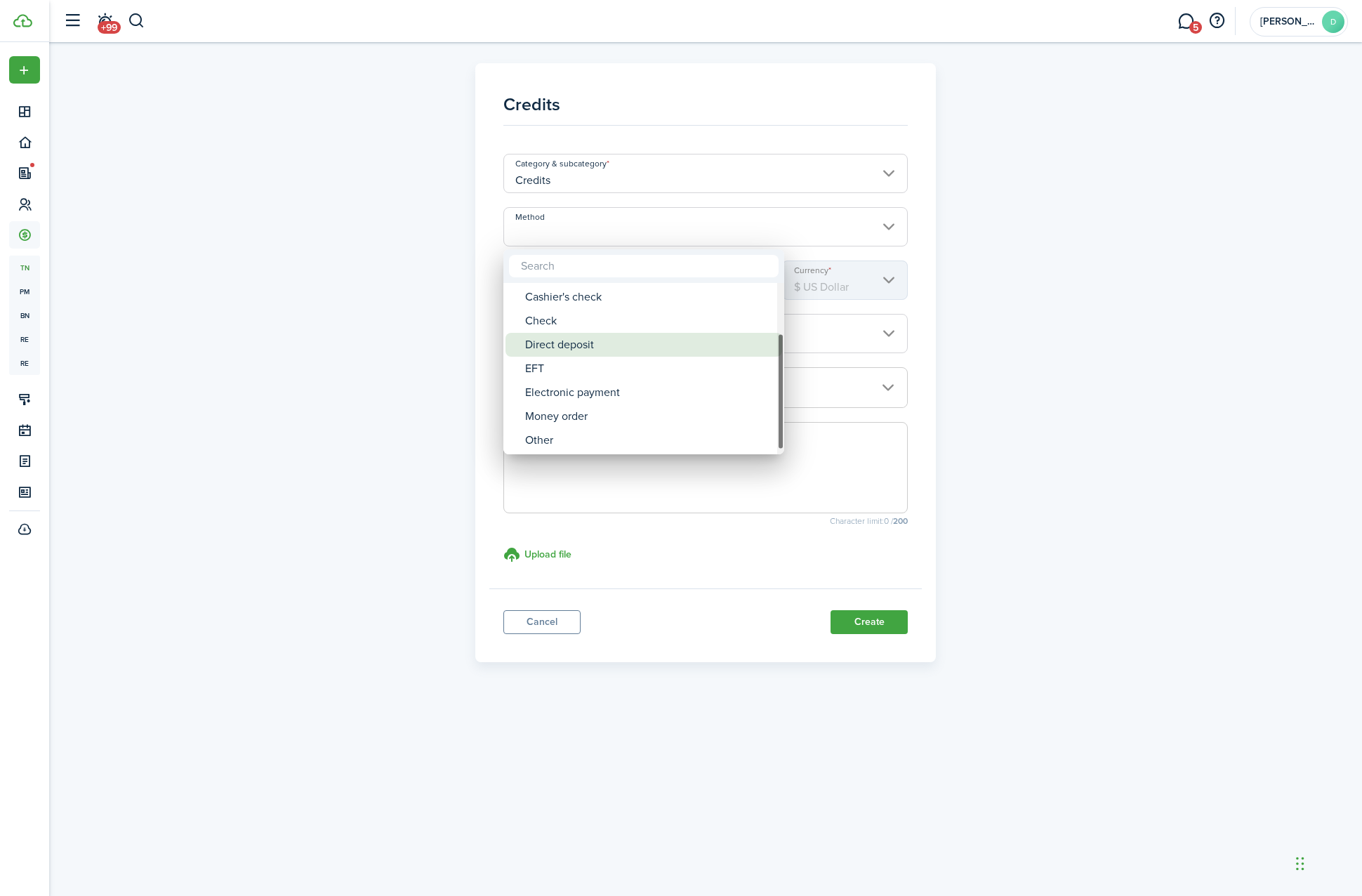
click at [602, 345] on div "Direct deposit" at bounding box center [649, 344] width 249 height 24
type input "Direct deposit"
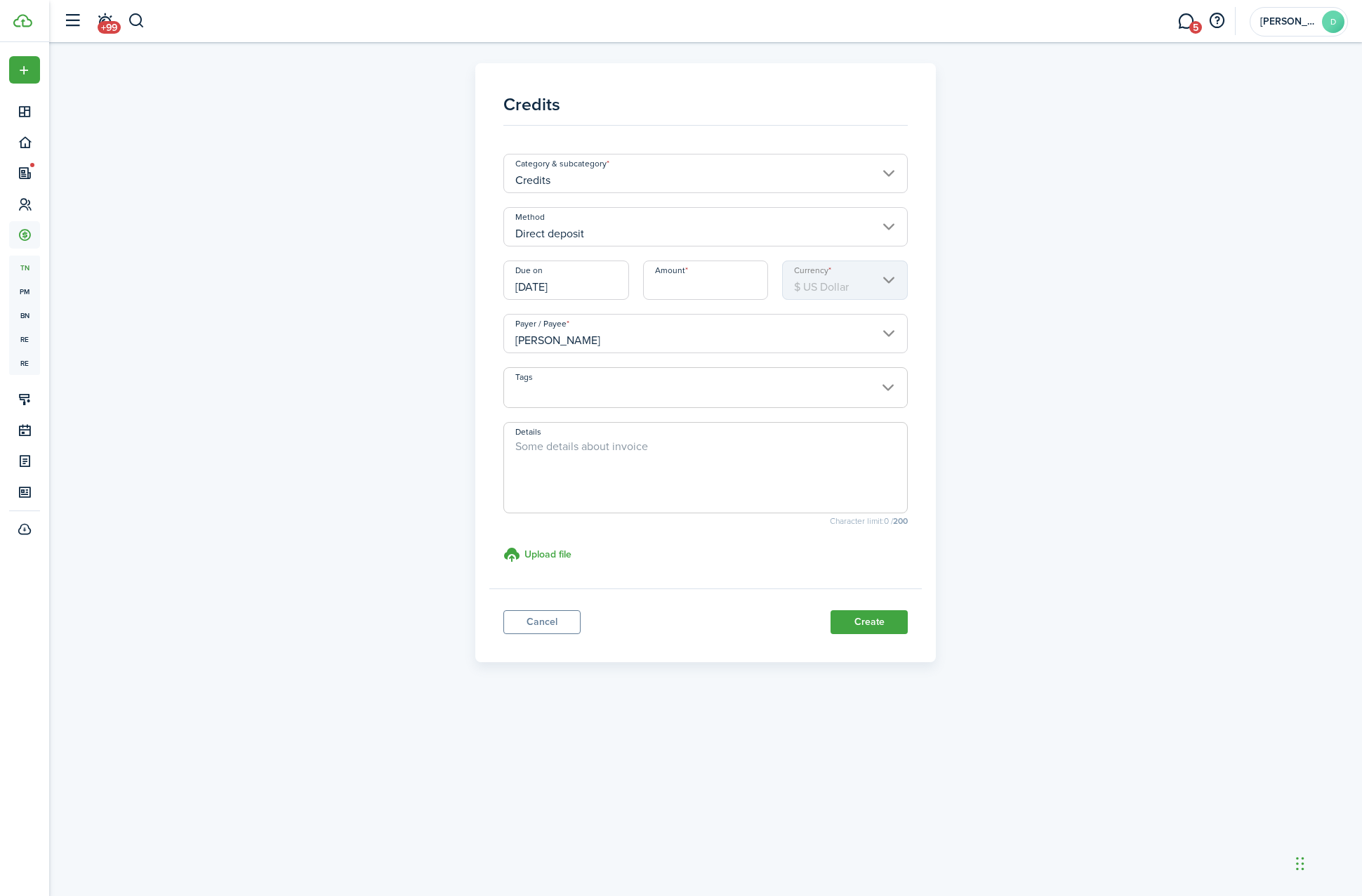
click at [579, 385] on span at bounding box center [706, 395] width 404 height 24
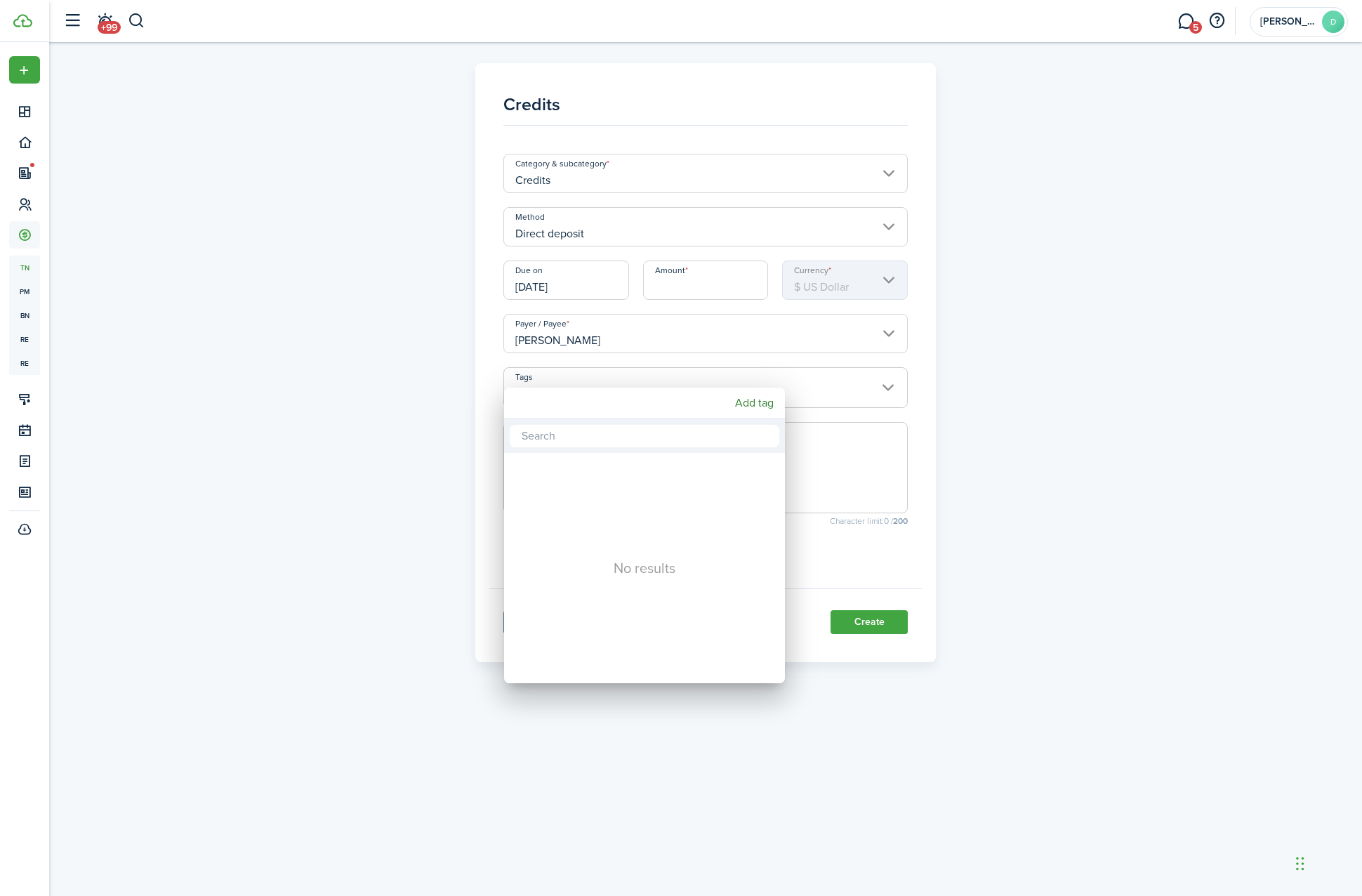
click at [616, 332] on div at bounding box center [681, 448] width 1587 height 1121
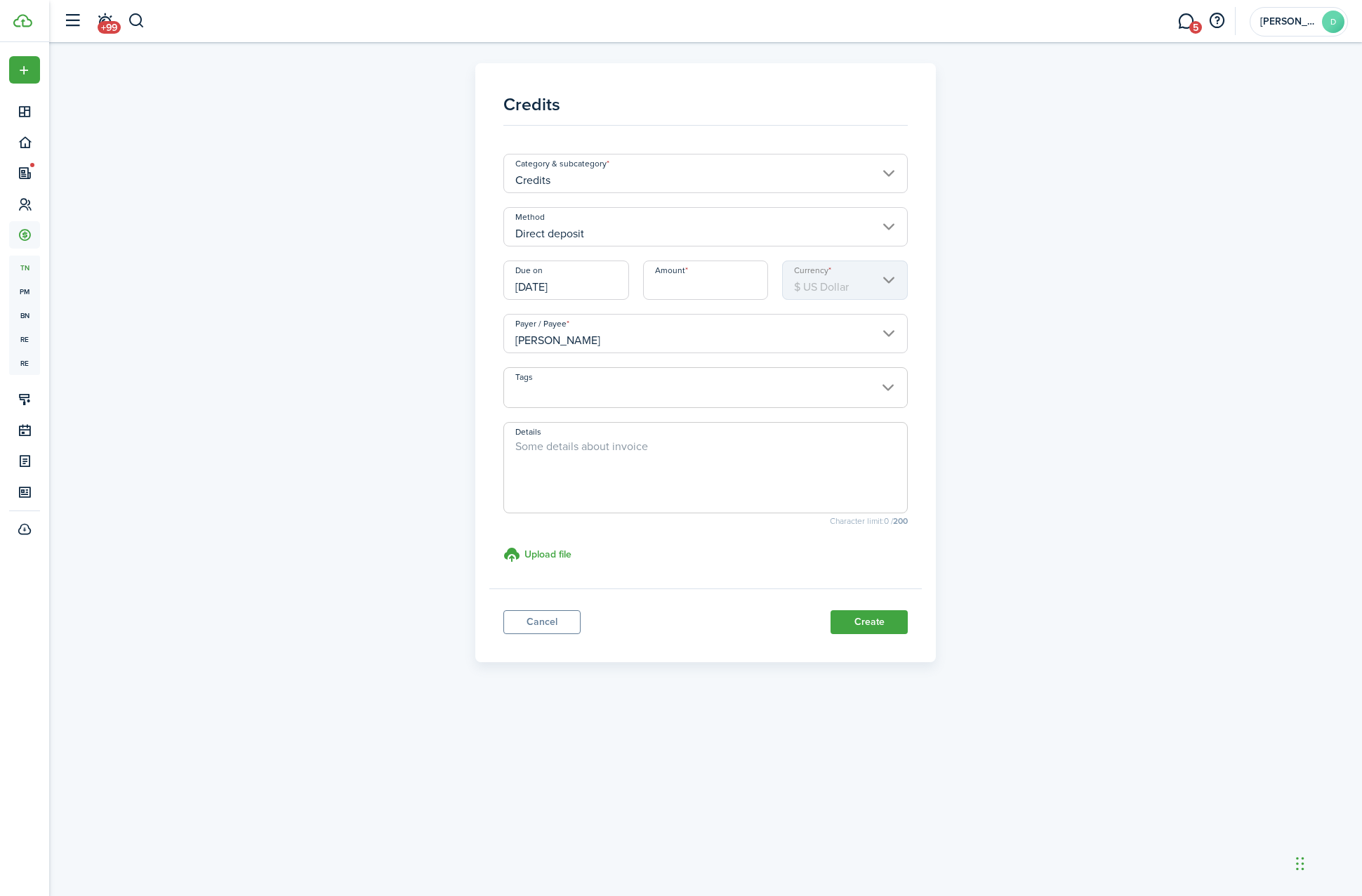
click at [582, 433] on span at bounding box center [706, 468] width 405 height 91
click at [578, 448] on textarea "Details" at bounding box center [706, 472] width 404 height 68
type textarea "securit"
type textarea "[DOMAIN_NAME] security deposit"
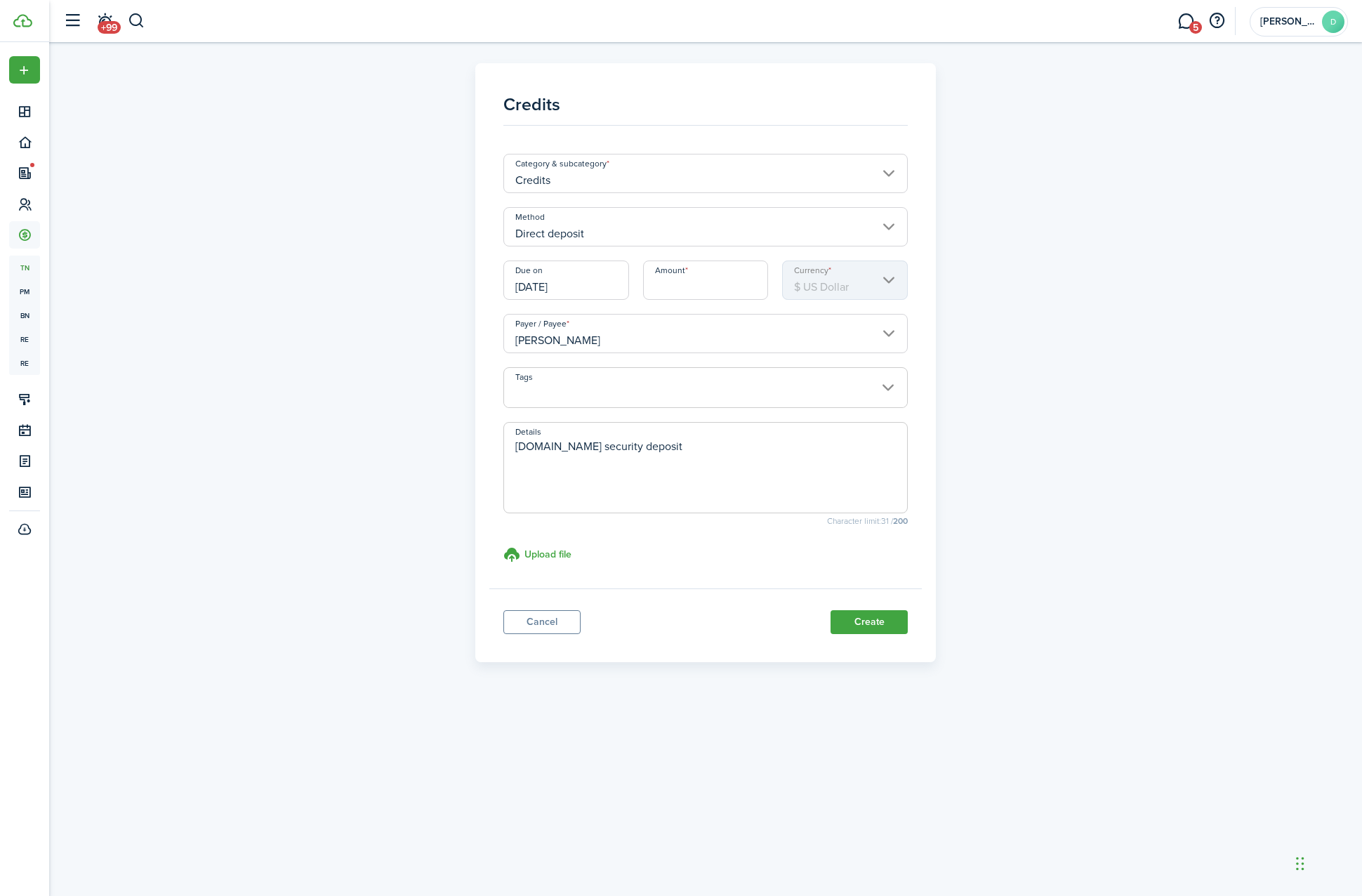
click at [891, 609] on panel-main-footer "Cancel Create" at bounding box center [706, 618] width 433 height 59
click at [885, 623] on button "Create" at bounding box center [869, 622] width 77 height 24
click at [698, 270] on input "Amount" at bounding box center [706, 280] width 126 height 39
type input "$725.00"
click at [892, 617] on button "Create" at bounding box center [869, 622] width 77 height 24
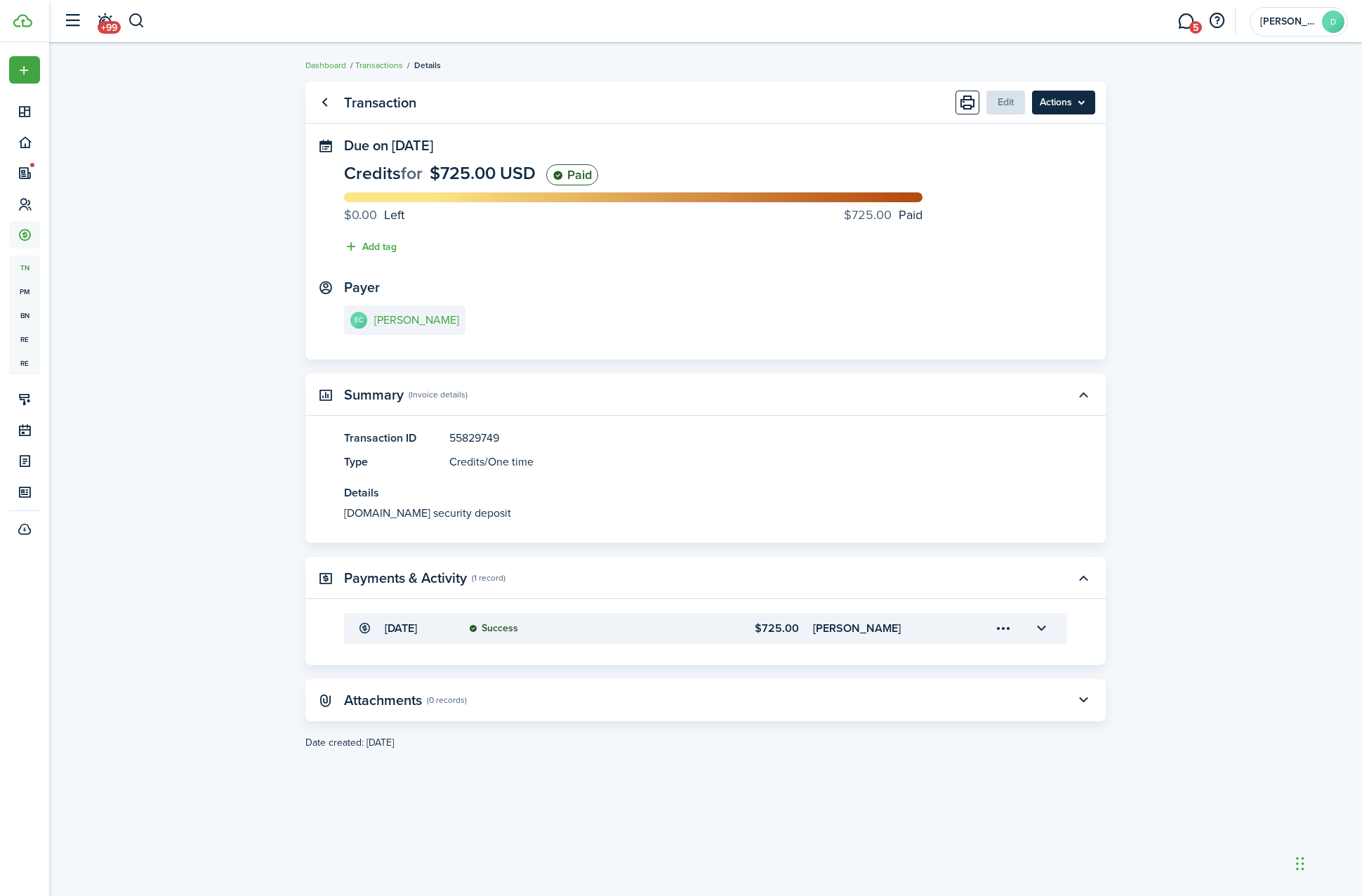
click at [1065, 101] on menu-btn "Actions" at bounding box center [1064, 102] width 63 height 24
drag, startPoint x: 1125, startPoint y: 340, endPoint x: 1187, endPoint y: 468, distance: 142.2
click at [1187, 468] on transaction-view "Transaction Edit Actions Due on [DATE] Credits for $725.00 USD Paid $0.00 Left …" at bounding box center [706, 469] width 1313 height 790
click at [367, 55] on breadcrumb "Dashboard Transactions Details" at bounding box center [706, 59] width 800 height 32
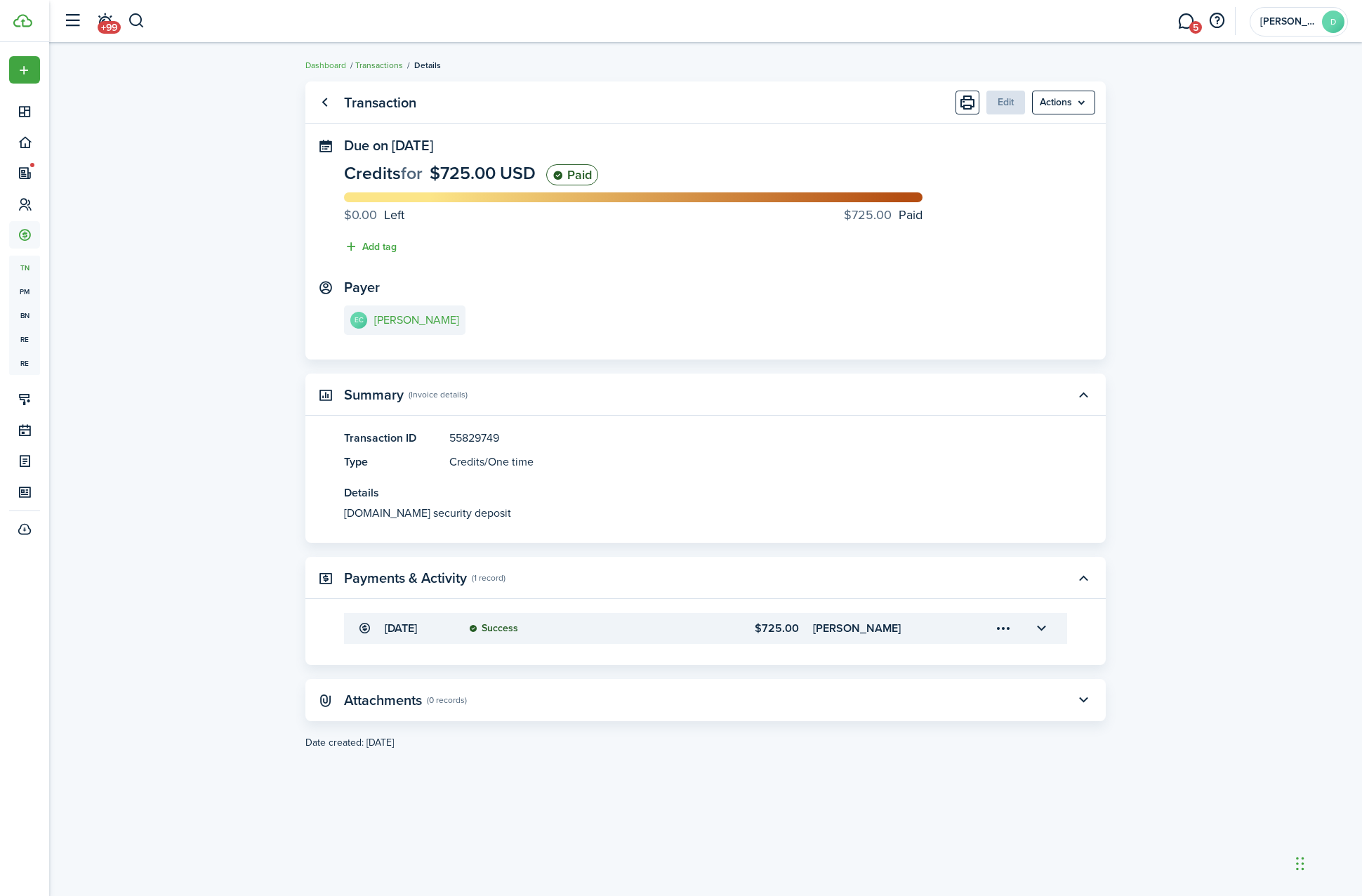
click at [364, 65] on link "Transactions" at bounding box center [379, 65] width 48 height 12
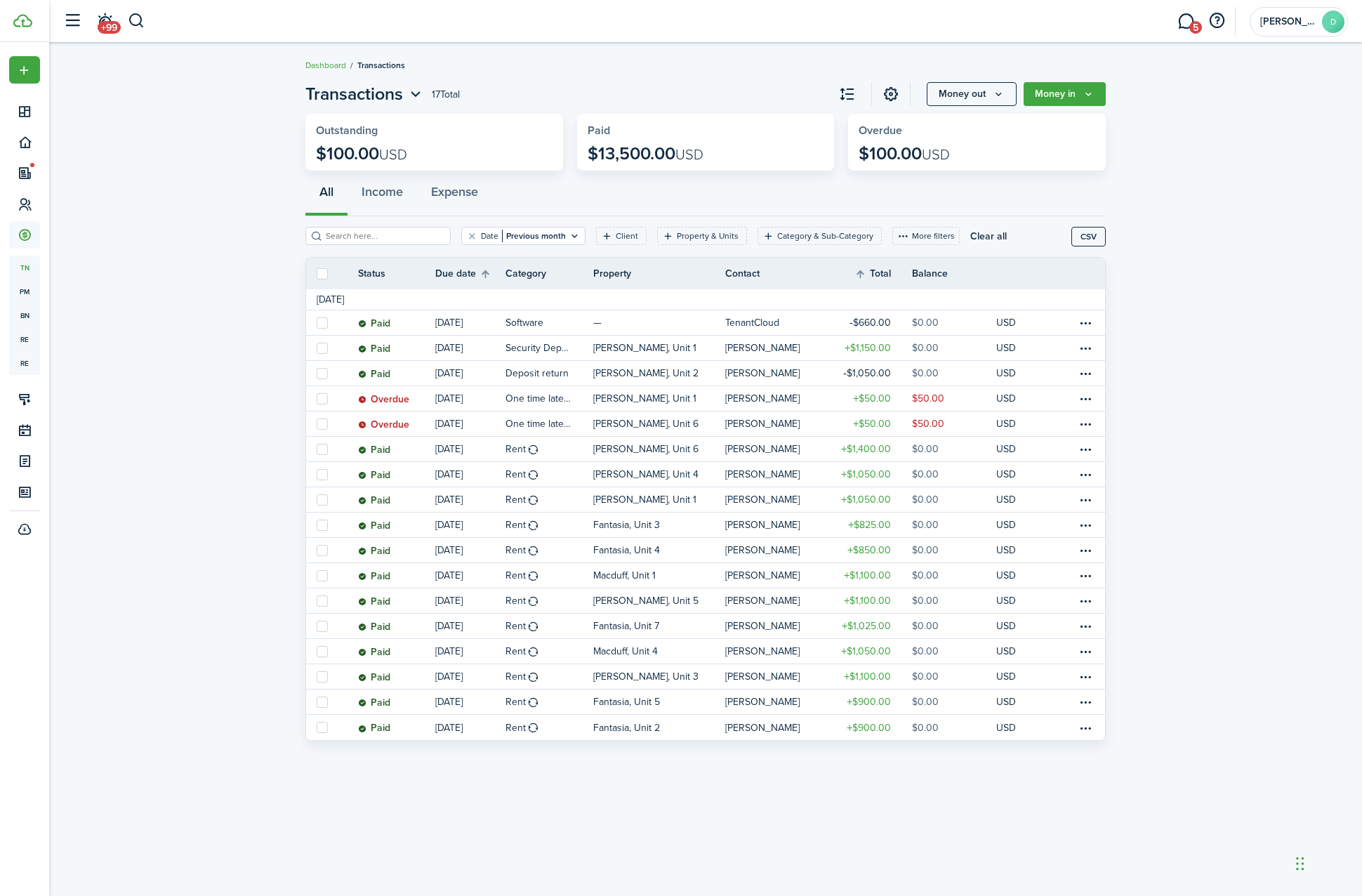
click at [337, 55] on breadcrumb "Dashboard Transactions" at bounding box center [706, 59] width 800 height 32
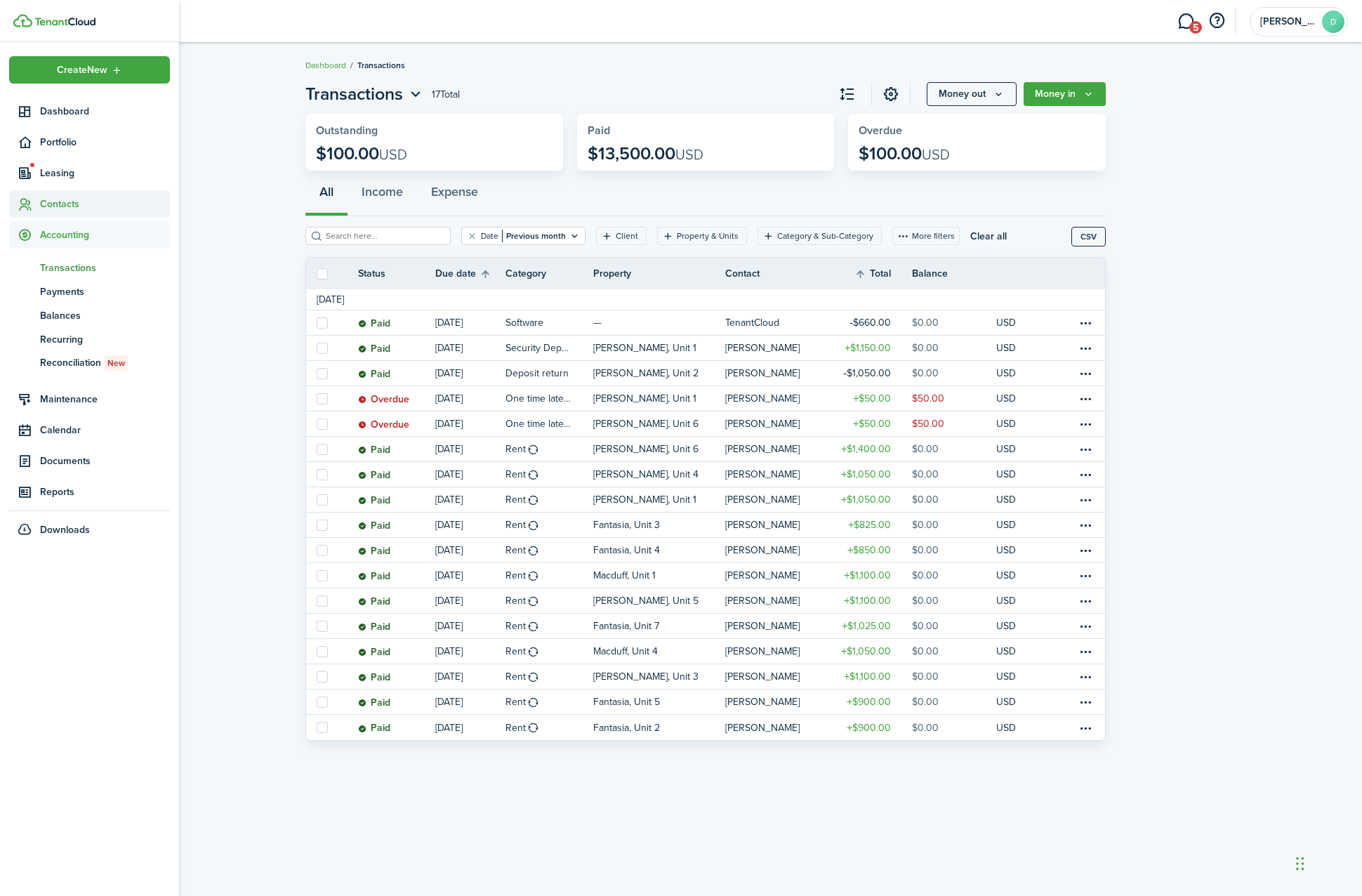
click at [61, 203] on span "Contacts" at bounding box center [105, 203] width 130 height 15
click at [54, 241] on span "Tenants" at bounding box center [105, 237] width 130 height 15
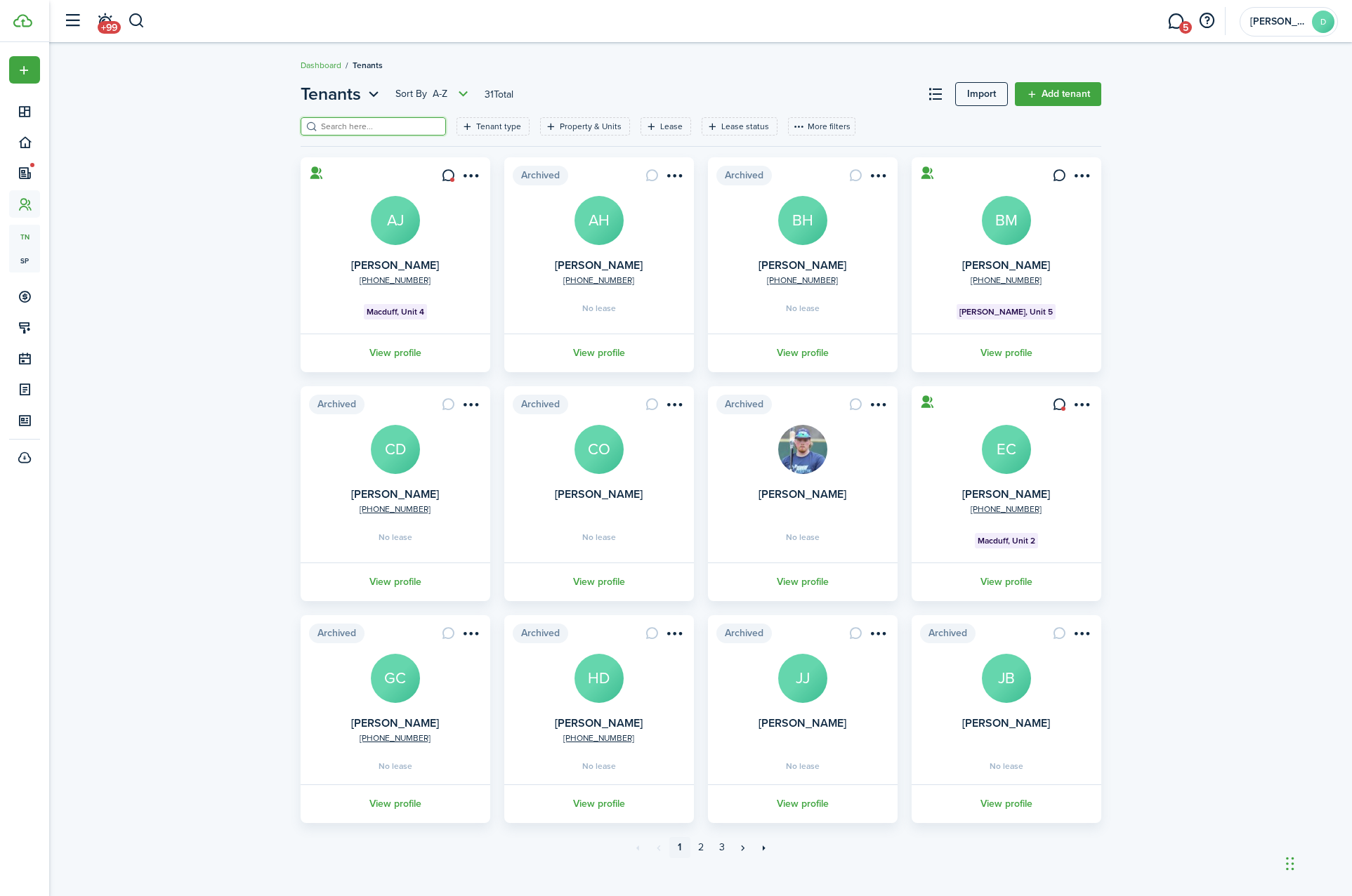
click at [350, 124] on input "search" at bounding box center [379, 126] width 123 height 13
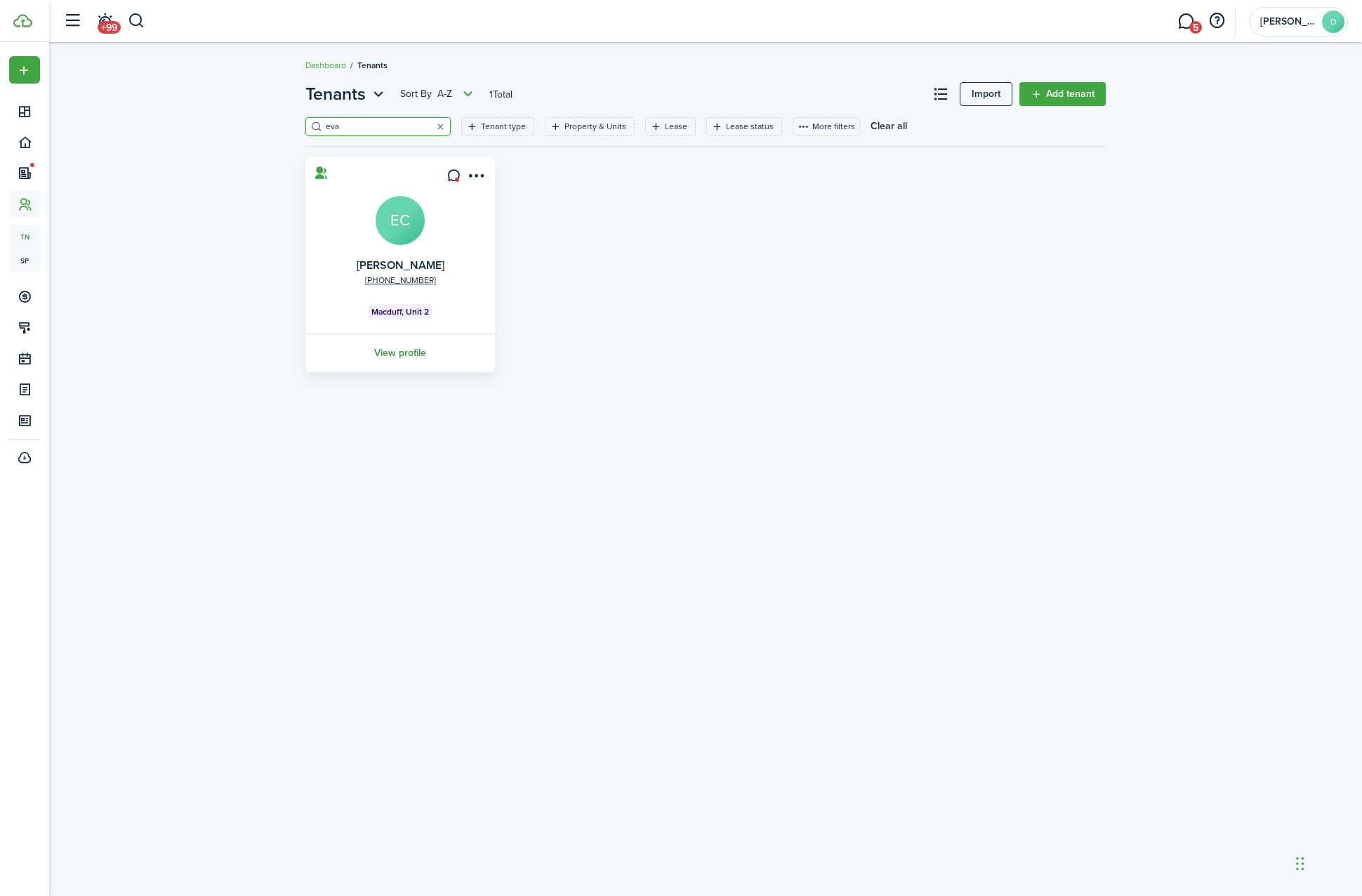
type input "eva"
click at [415, 360] on link "View profile" at bounding box center [401, 353] width 194 height 39
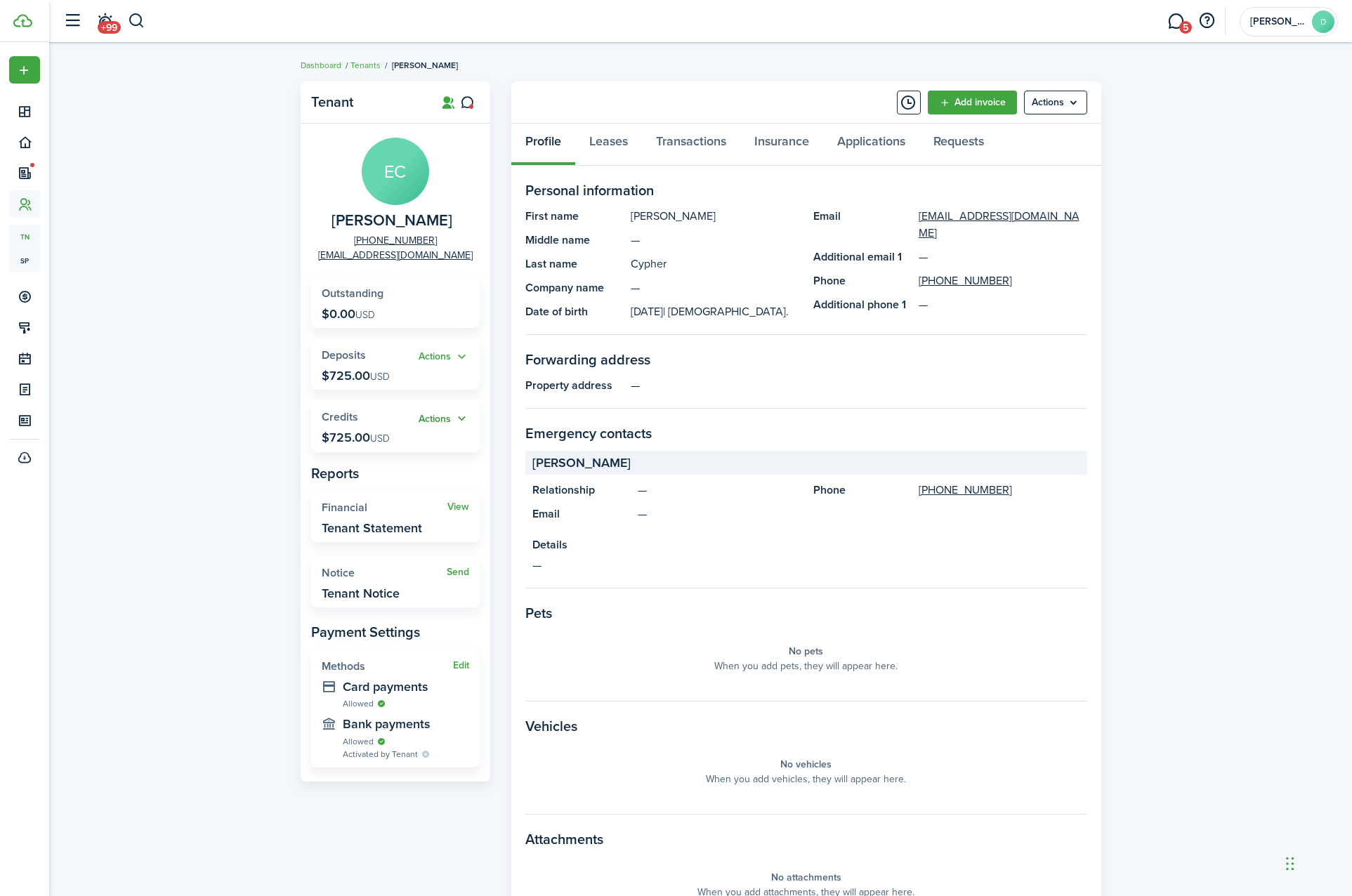
click at [450, 417] on button "Actions" at bounding box center [444, 418] width 51 height 16
click at [432, 473] on link "Apply" at bounding box center [408, 470] width 123 height 24
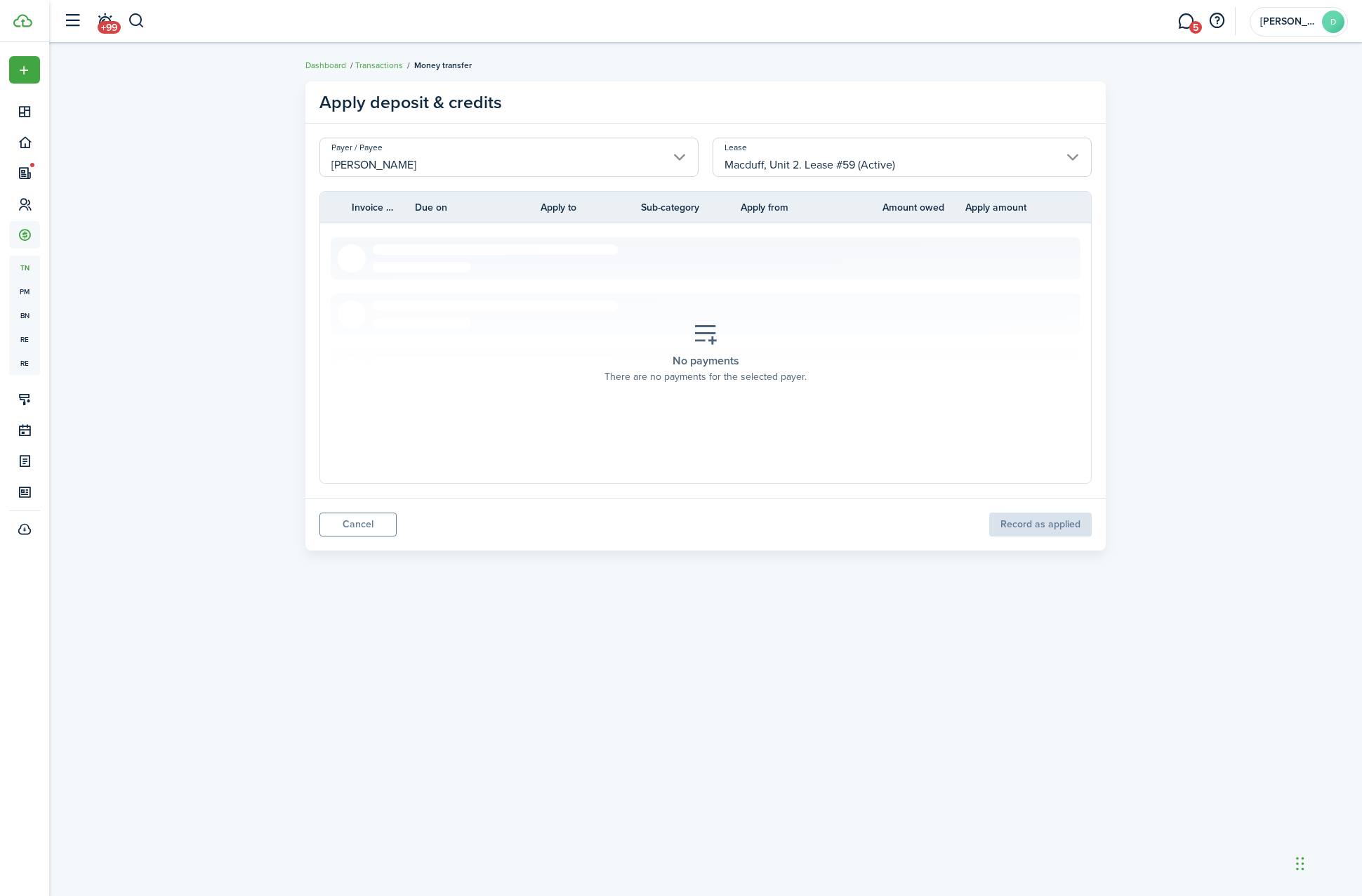
click at [821, 179] on div "[PERSON_NAME], Unit 2. Lease #59 (Active)" at bounding box center [902, 164] width 393 height 53
click at [758, 156] on input "Macduff, Unit 2. Lease #59 (Active)" at bounding box center [902, 157] width 379 height 39
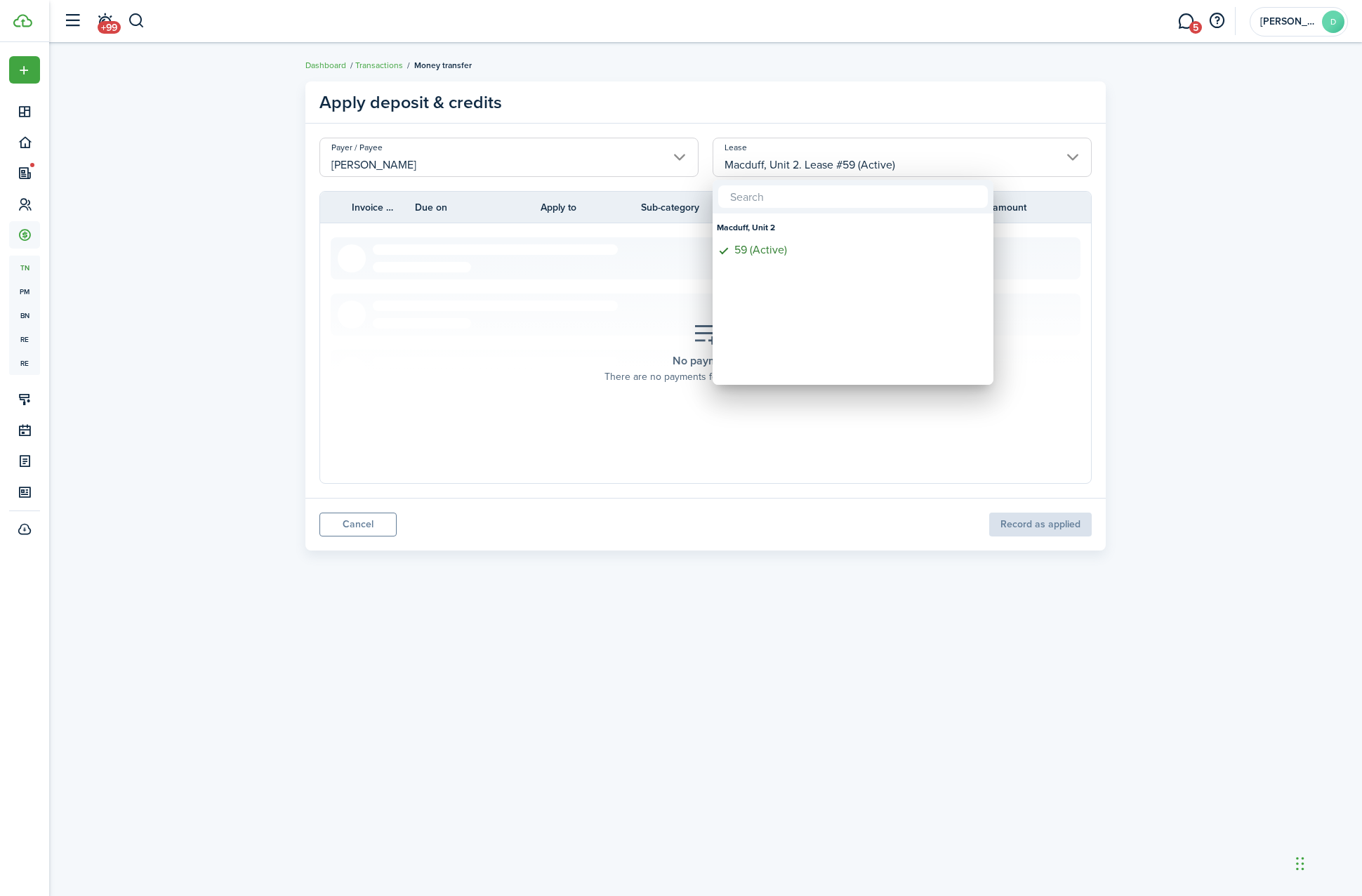
click at [380, 68] on div at bounding box center [681, 448] width 1587 height 1121
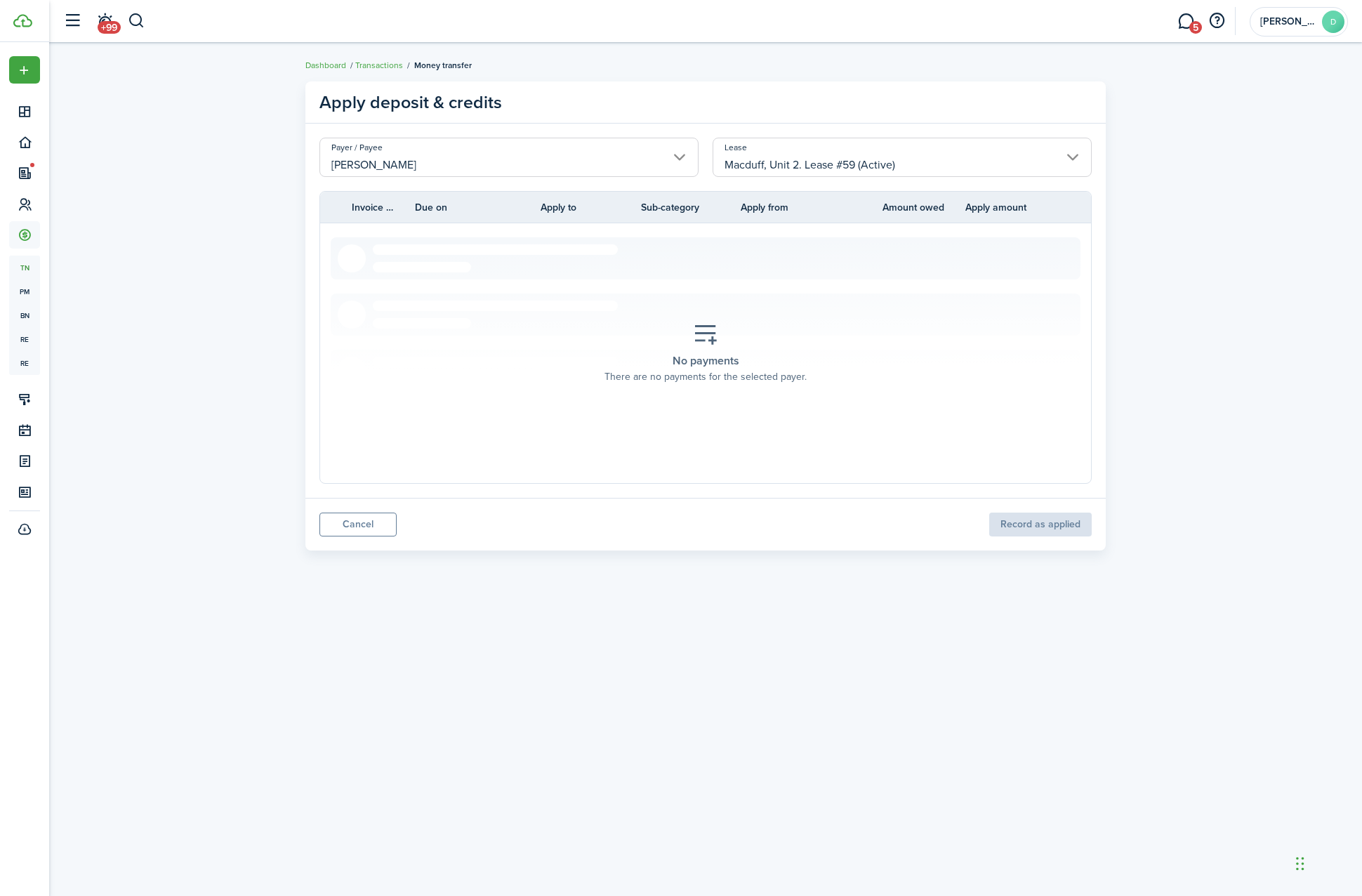
click at [380, 68] on link "Transactions" at bounding box center [379, 65] width 48 height 12
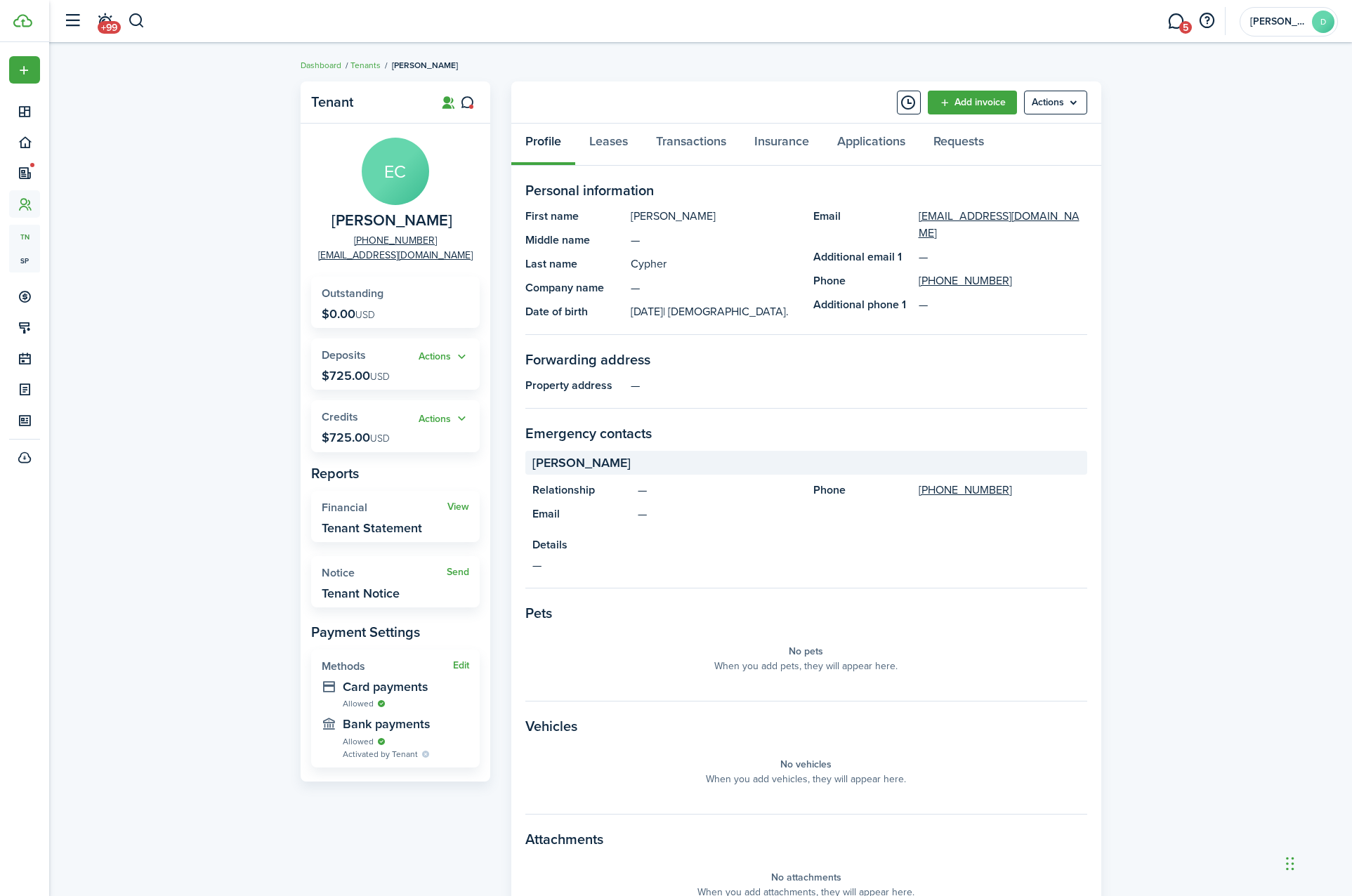
click at [435, 345] on widget-stats "Actions Deposits $725.00 USD" at bounding box center [395, 364] width 169 height 52
click at [433, 351] on button "Actions" at bounding box center [444, 357] width 51 height 16
click at [417, 408] on link "Apply" at bounding box center [408, 409] width 123 height 25
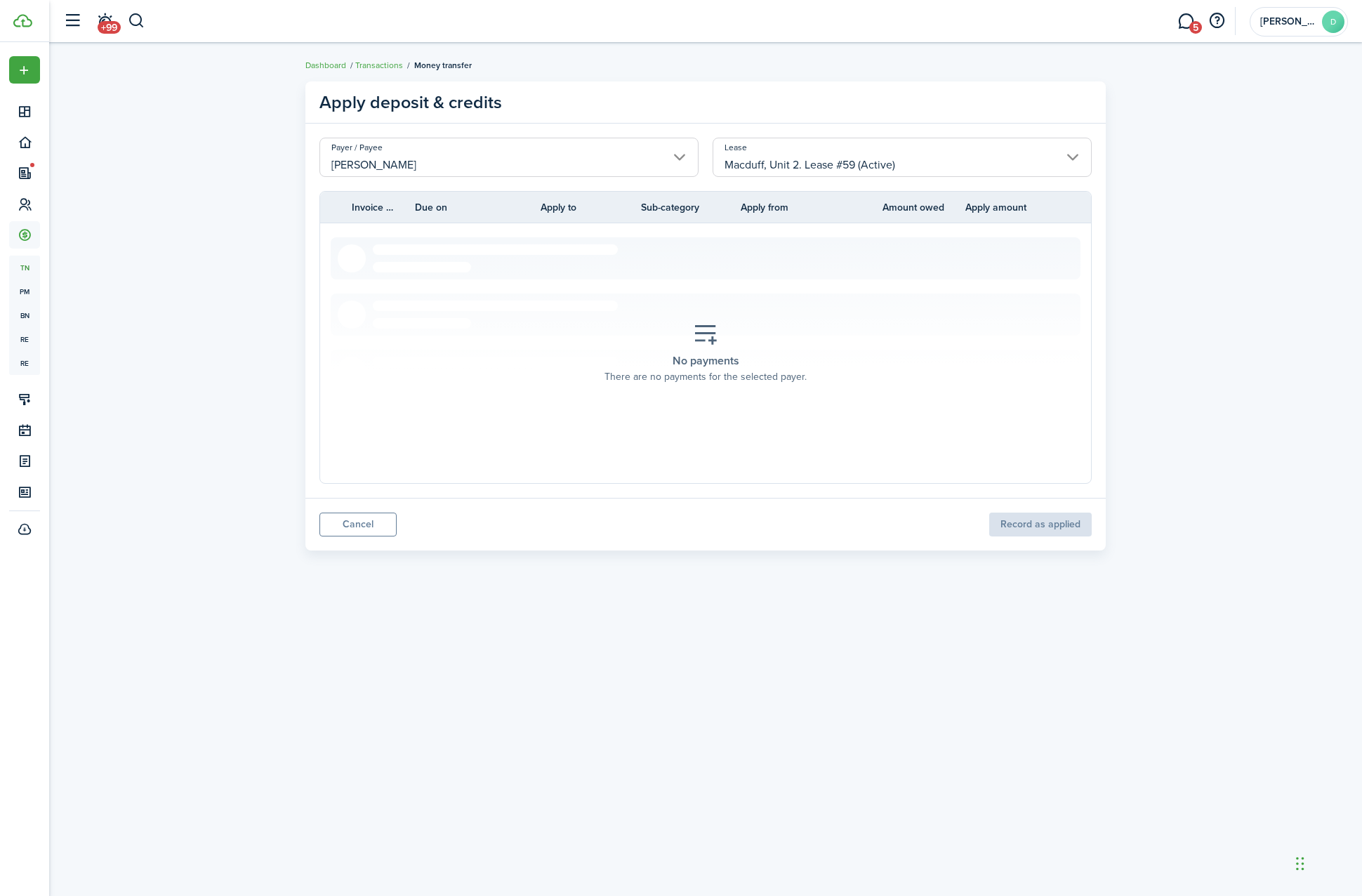
click at [798, 147] on input "Macduff, Unit 2. Lease #59 (Active)" at bounding box center [902, 157] width 379 height 39
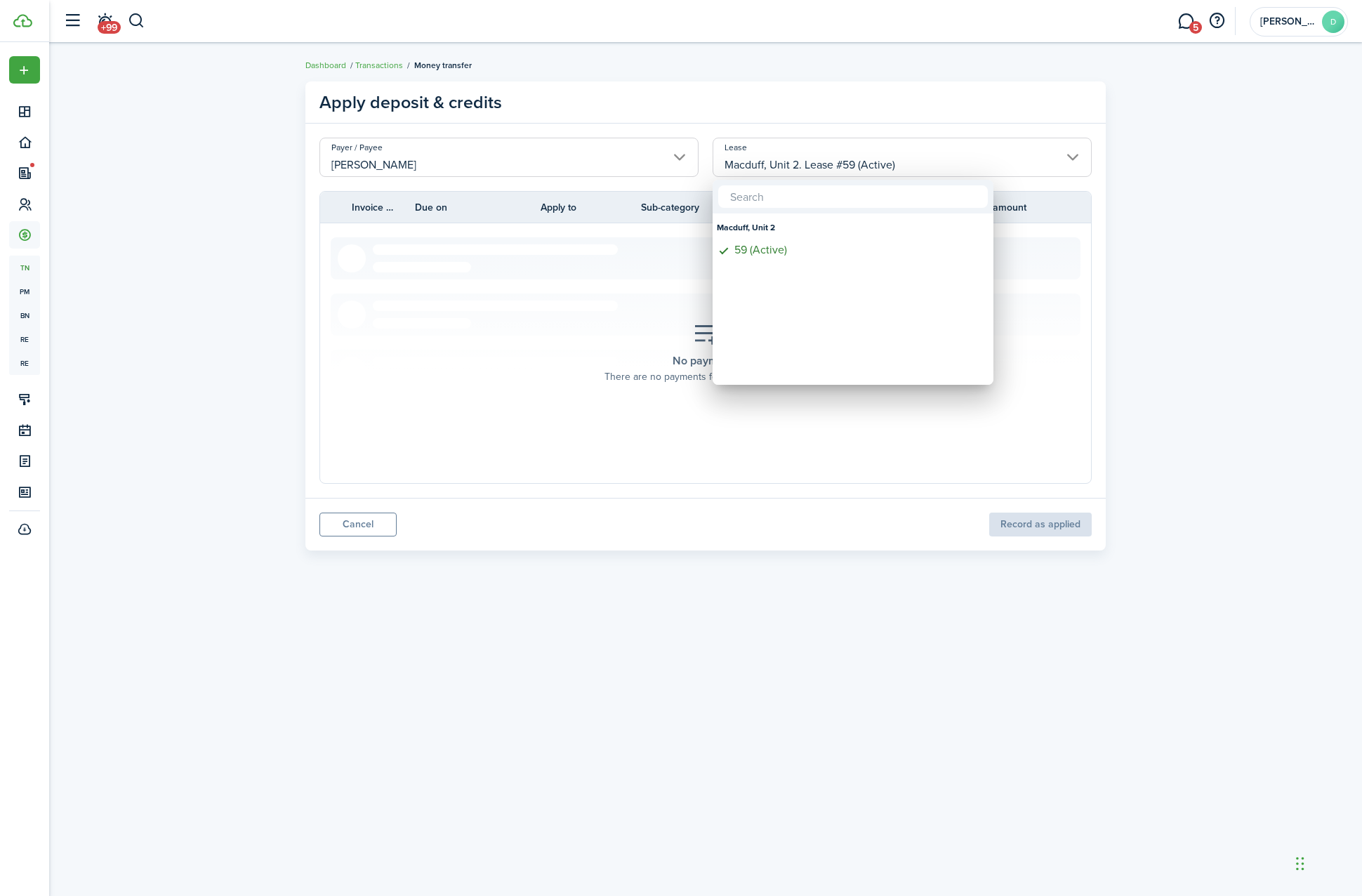
click at [394, 47] on div at bounding box center [681, 448] width 1587 height 1121
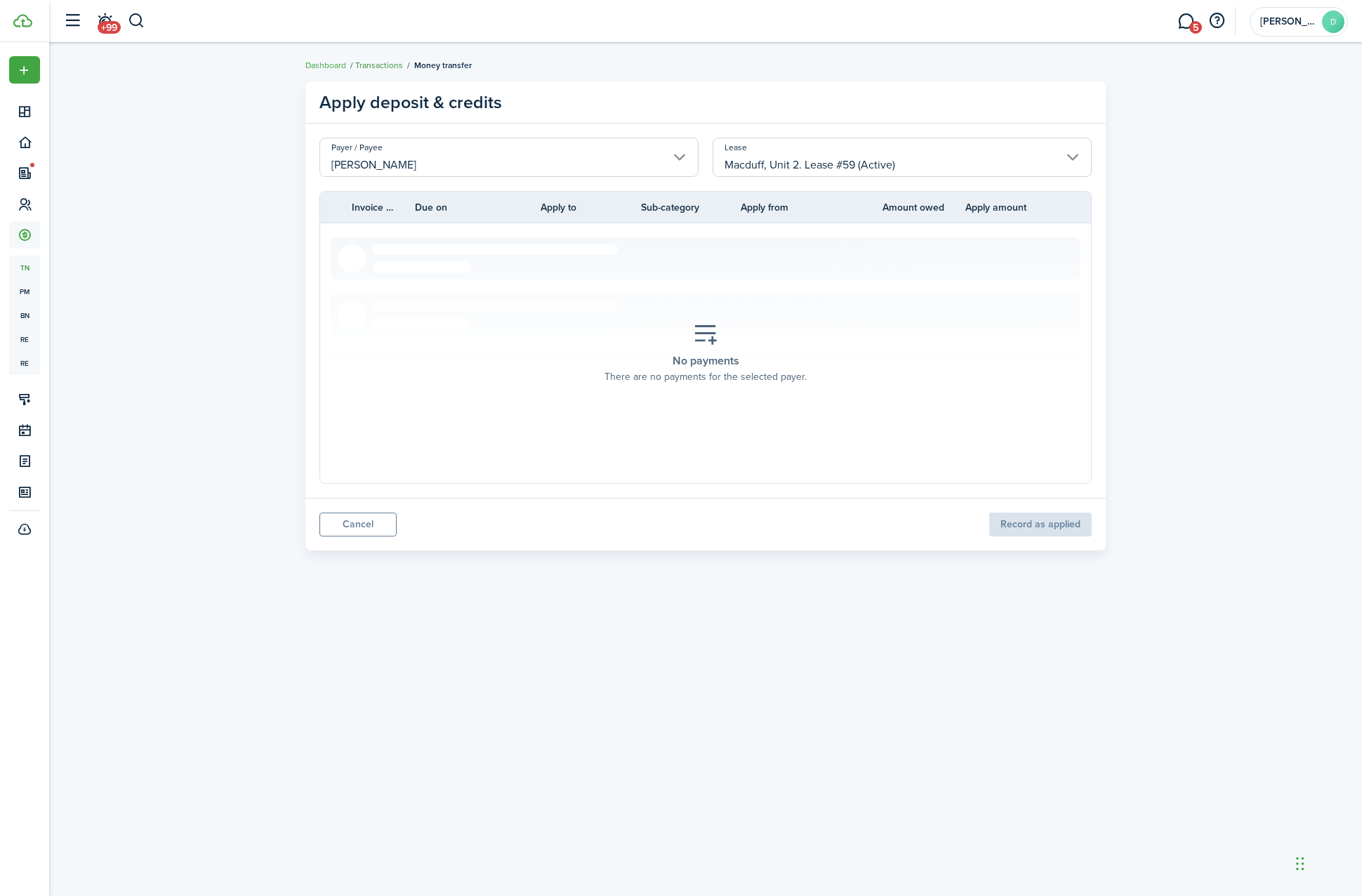
click at [370, 70] on link "Transactions" at bounding box center [379, 65] width 48 height 12
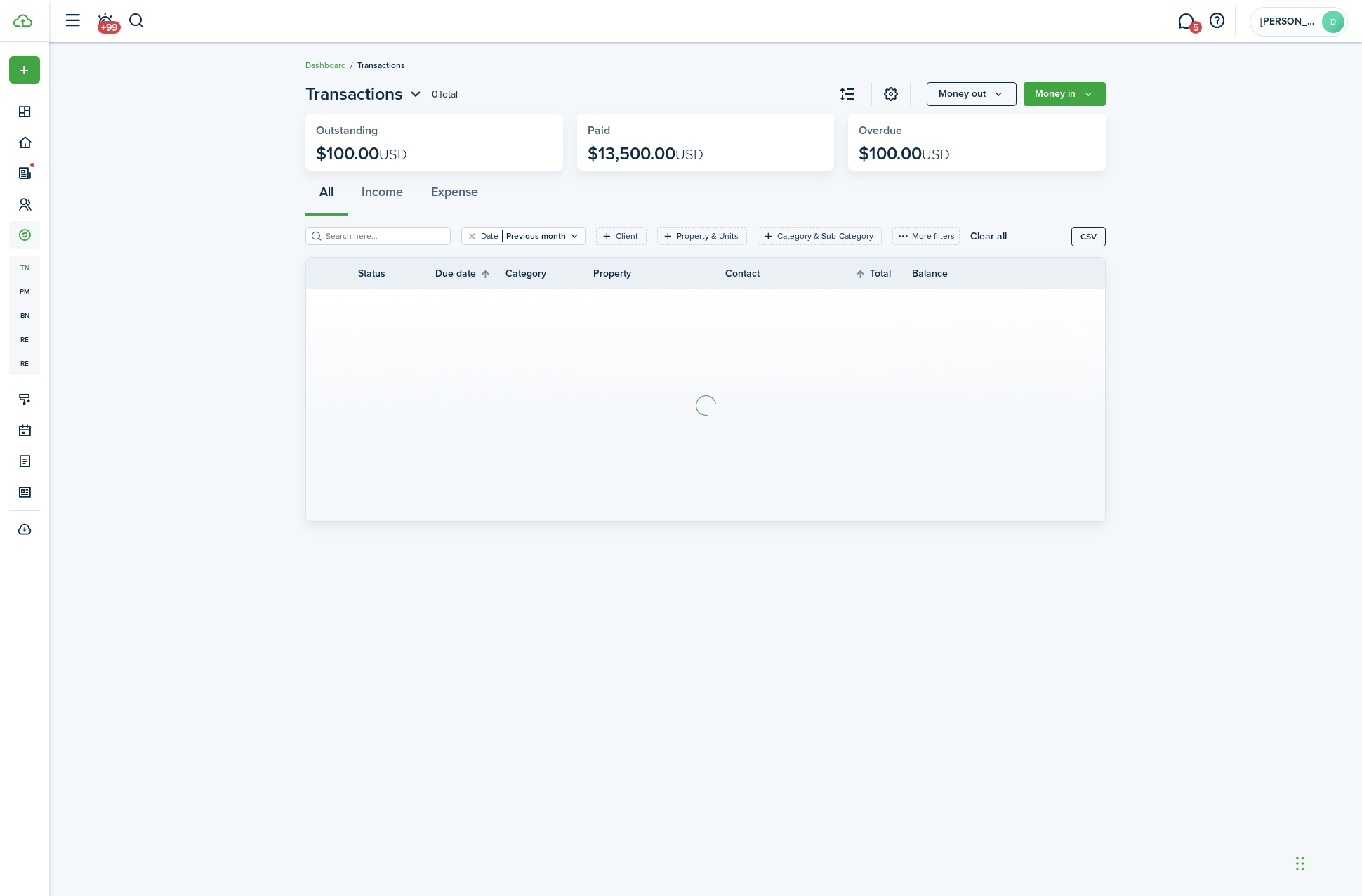
click at [310, 59] on link "Dashboard" at bounding box center [326, 65] width 41 height 12
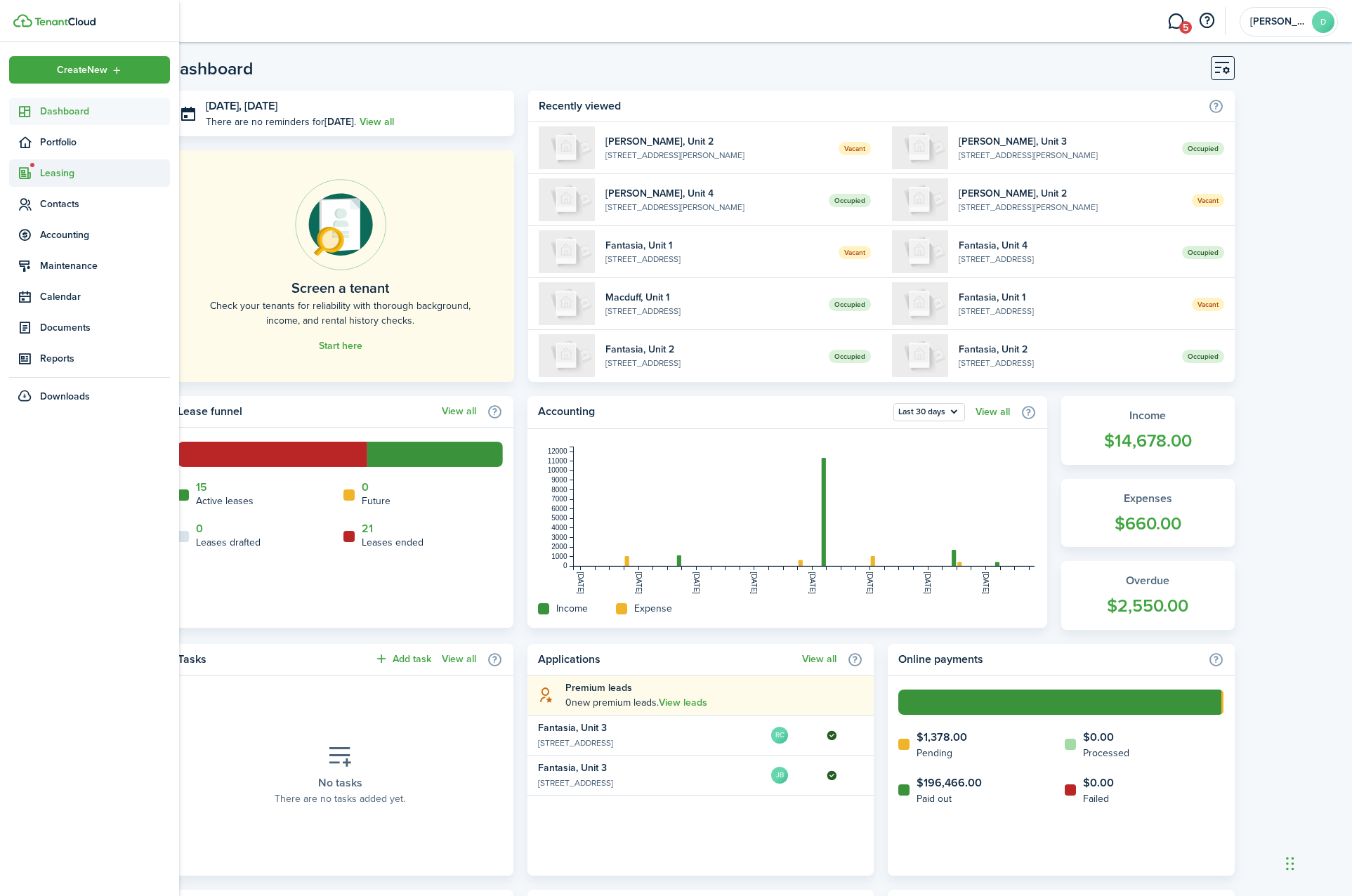
click at [40, 183] on span "Leasing" at bounding box center [89, 173] width 161 height 28
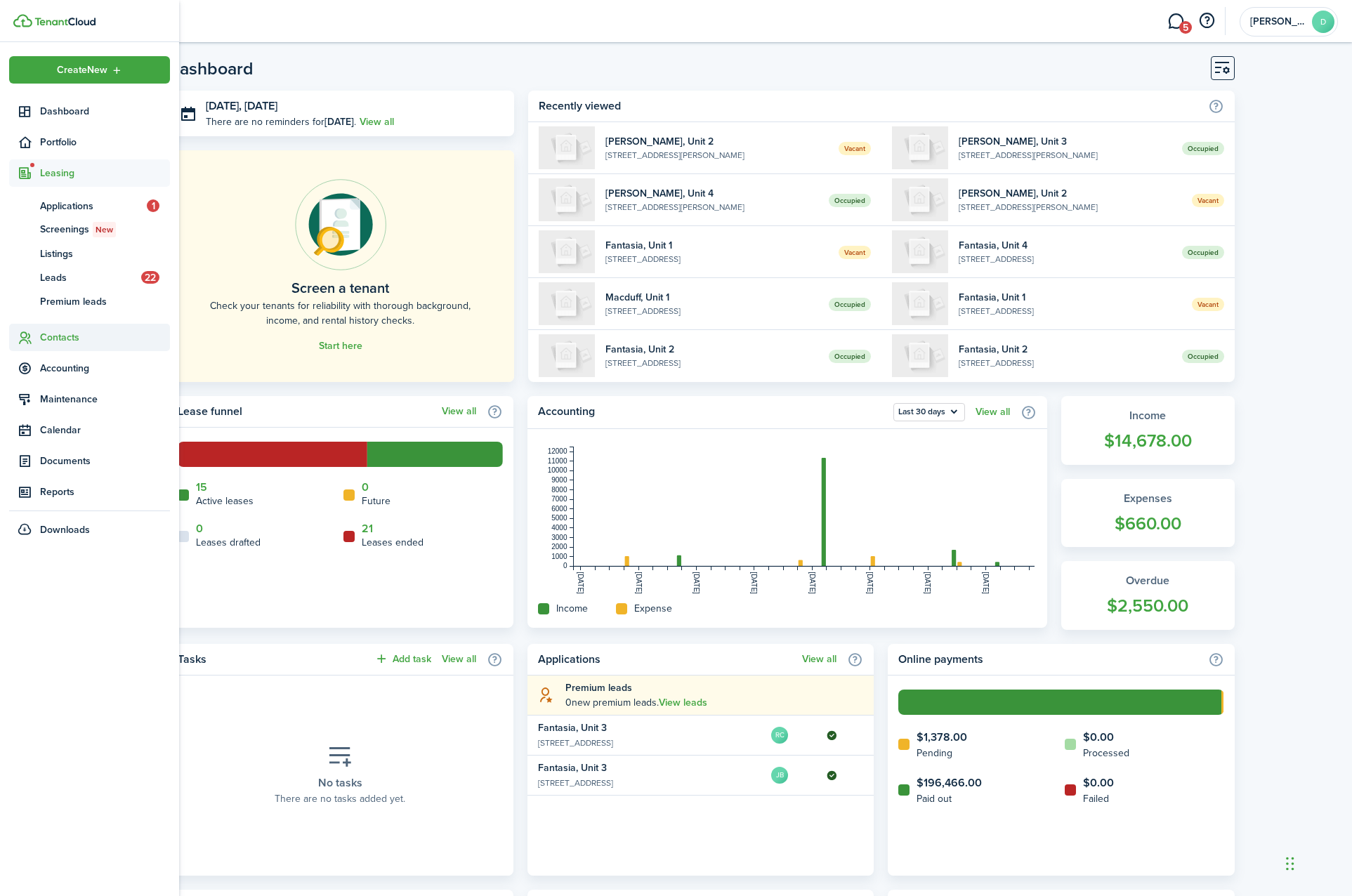
click at [15, 333] on sidebar-link-icon at bounding box center [25, 337] width 31 height 15
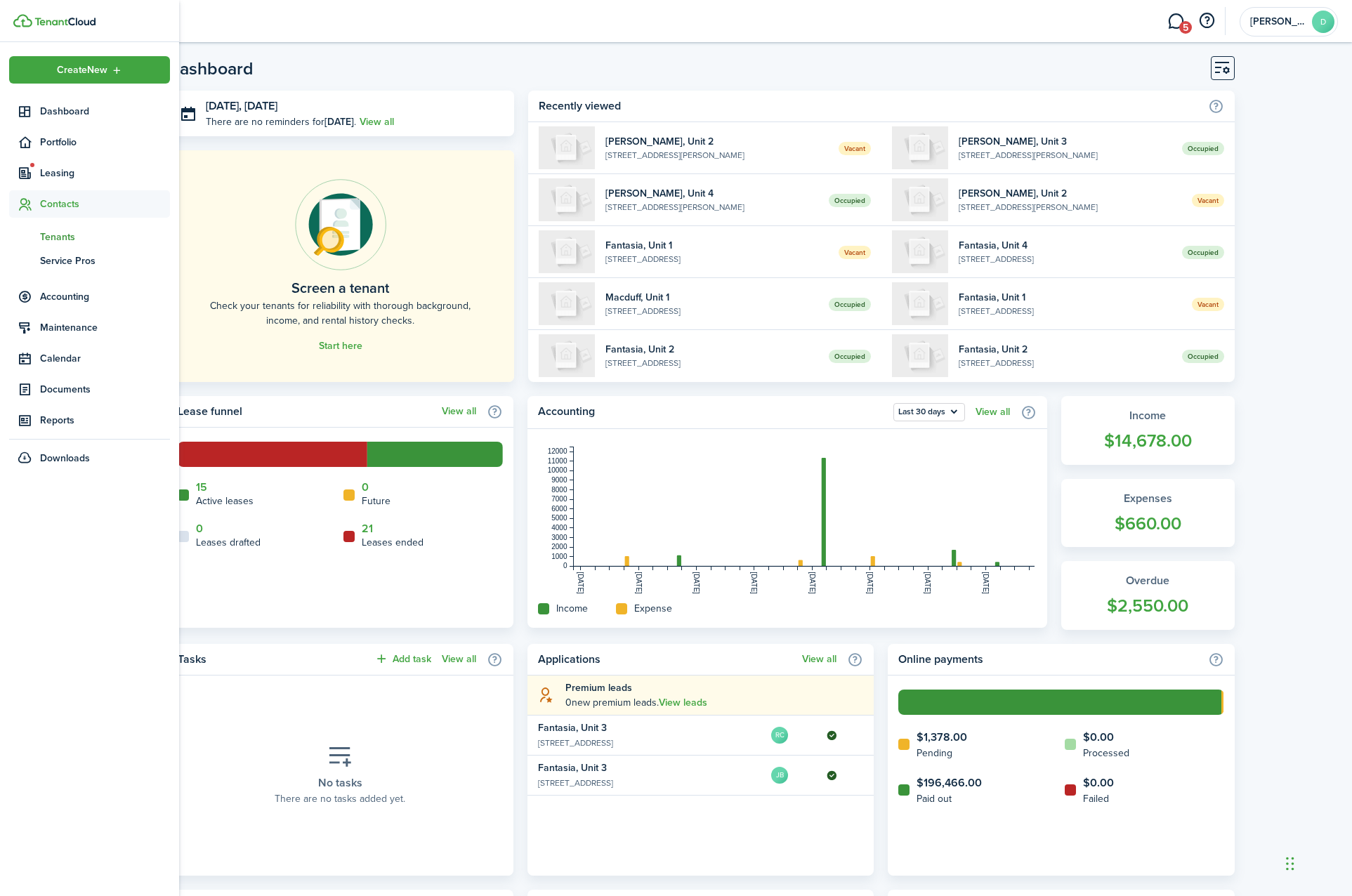
click at [57, 241] on span "Tenants" at bounding box center [105, 237] width 130 height 15
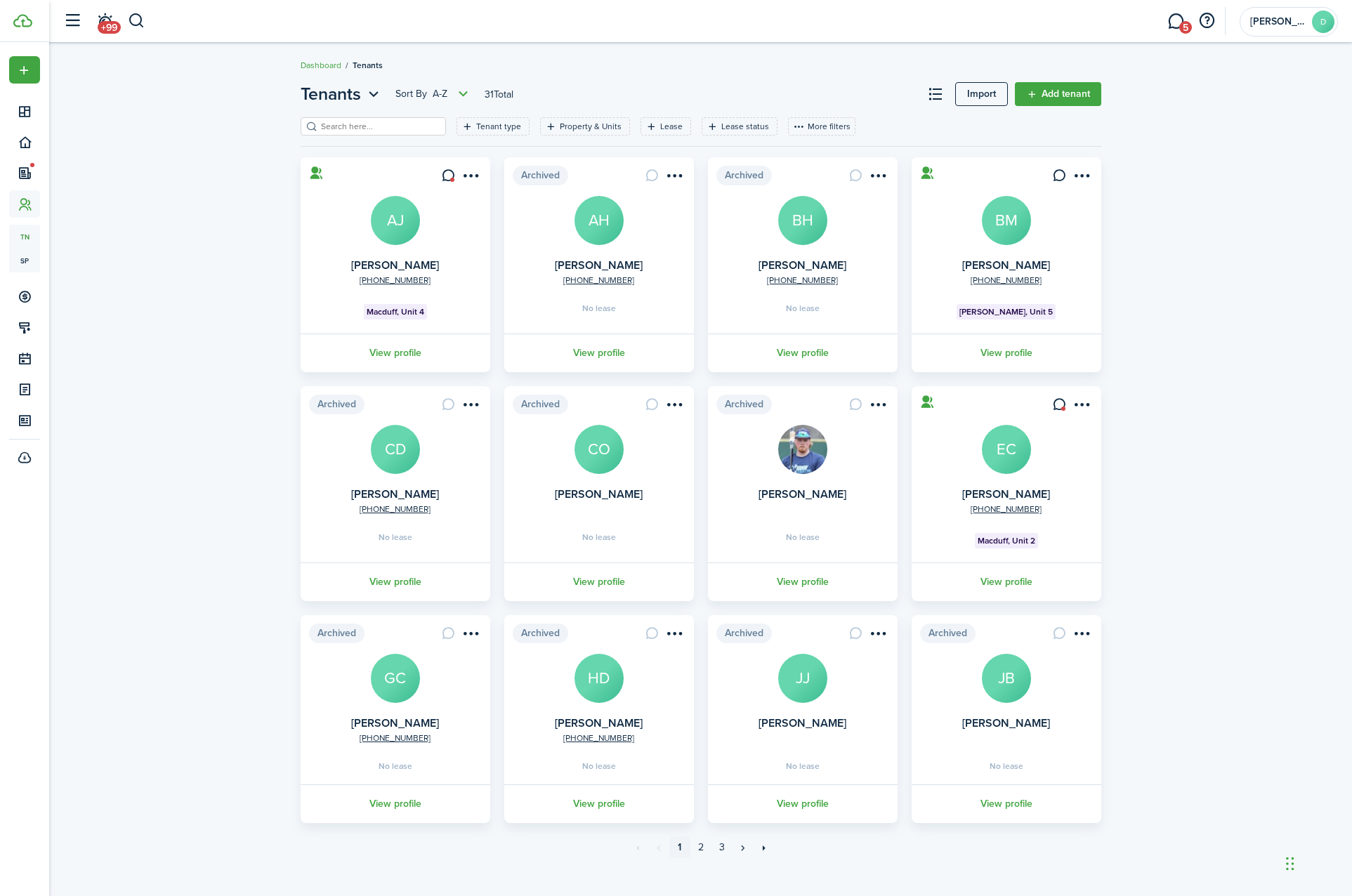
click at [365, 133] on filter-search at bounding box center [373, 126] width 146 height 18
click at [368, 122] on input "search" at bounding box center [379, 126] width 123 height 13
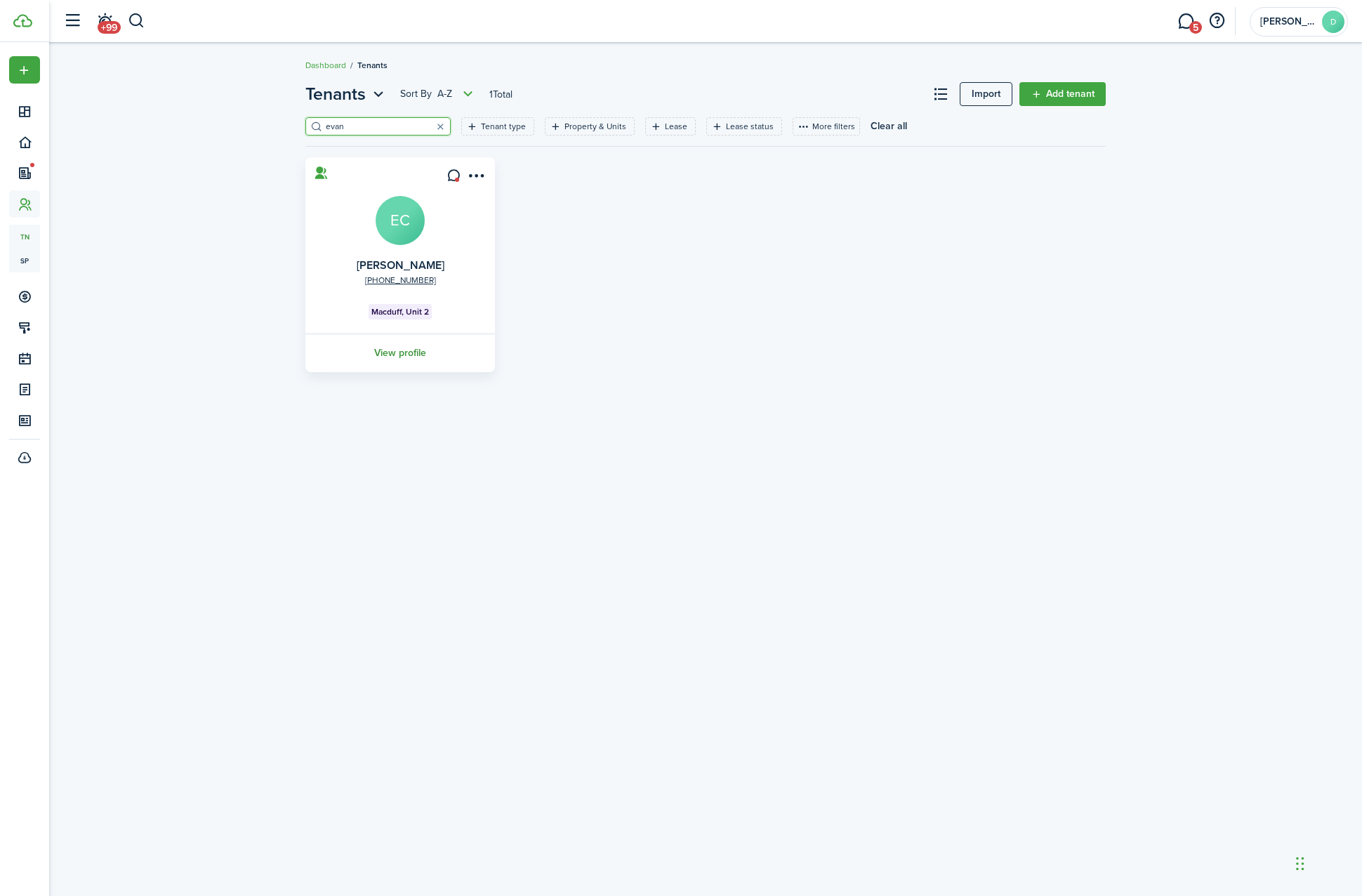
type input "evan"
click at [395, 354] on link "View profile" at bounding box center [401, 353] width 194 height 39
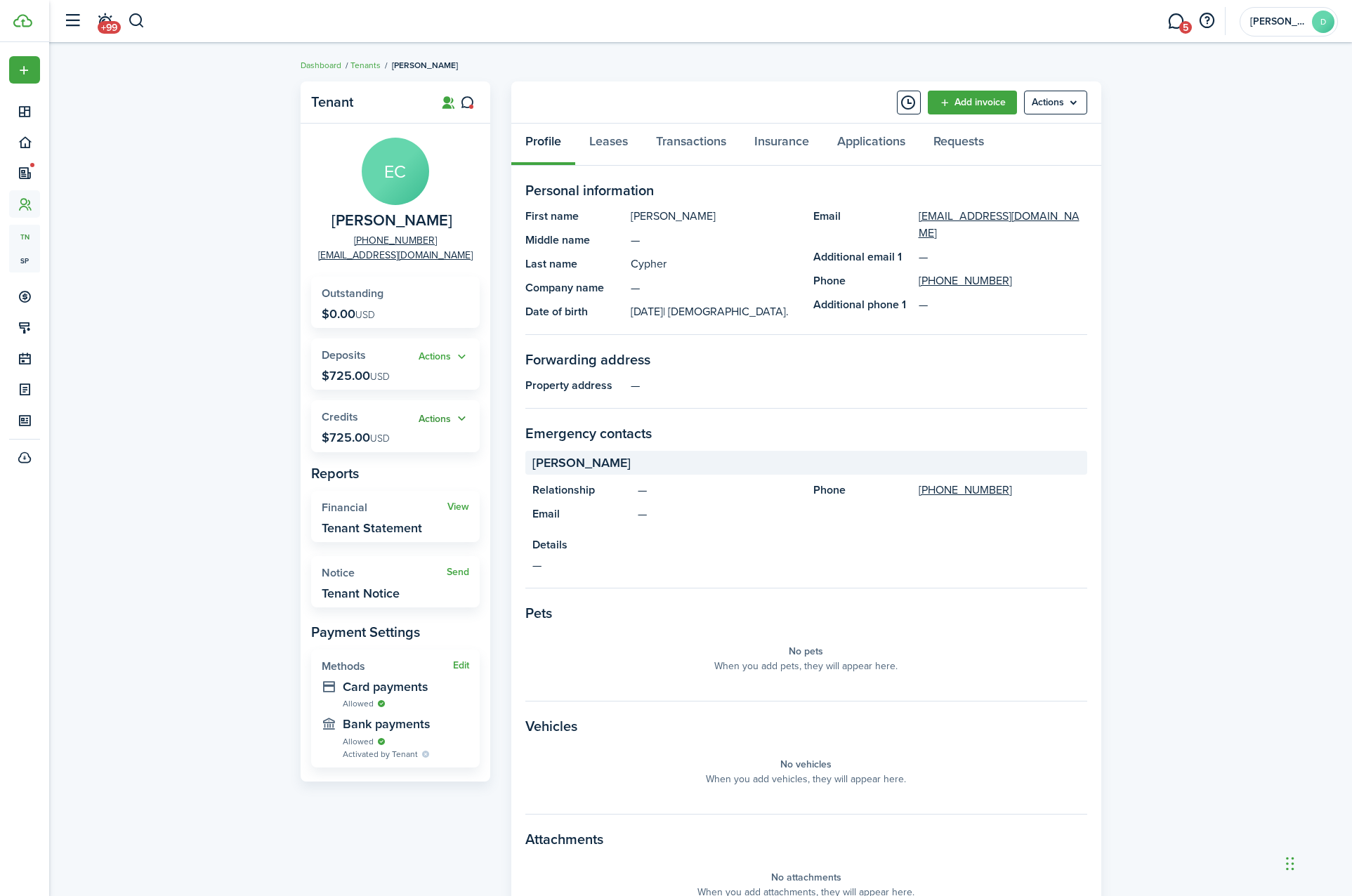
click at [437, 411] on button "Actions" at bounding box center [444, 418] width 51 height 16
click at [441, 352] on button "Actions" at bounding box center [444, 357] width 51 height 16
click at [417, 412] on link "Apply" at bounding box center [408, 409] width 123 height 25
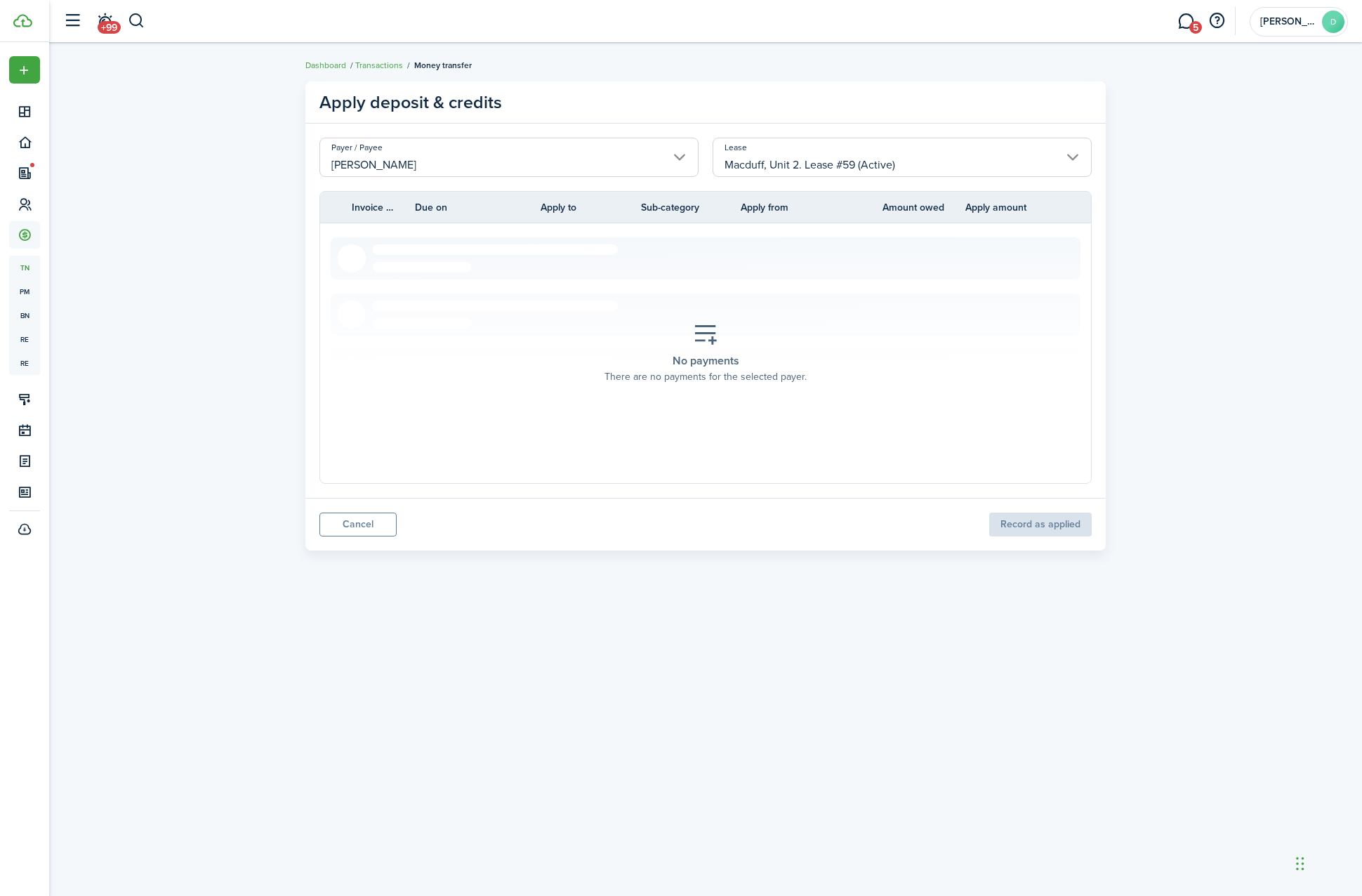
click at [838, 147] on input "Macduff, Unit 2. Lease #59 (Active)" at bounding box center [902, 157] width 379 height 39
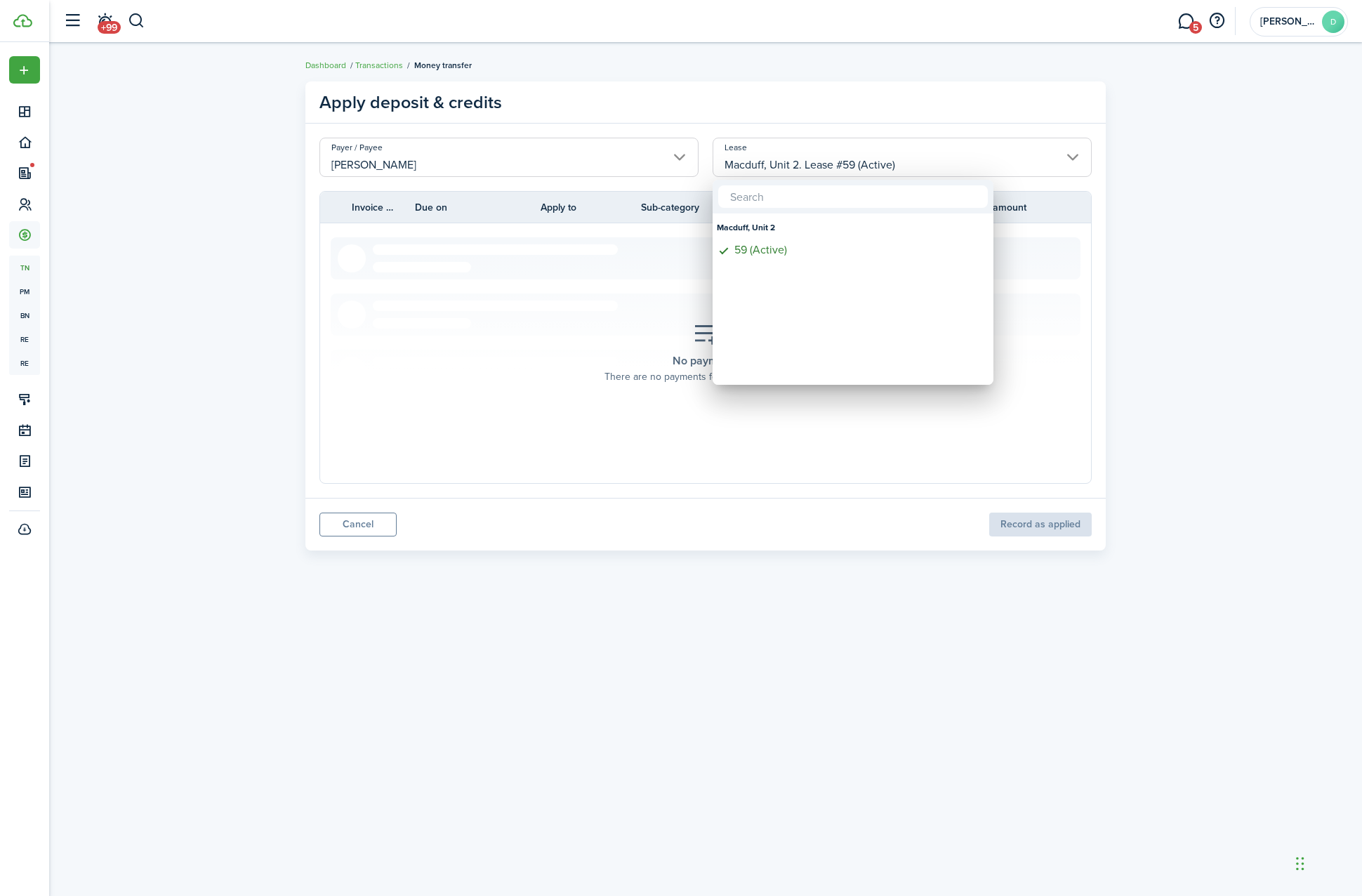
click at [351, 280] on div at bounding box center [681, 448] width 1587 height 1121
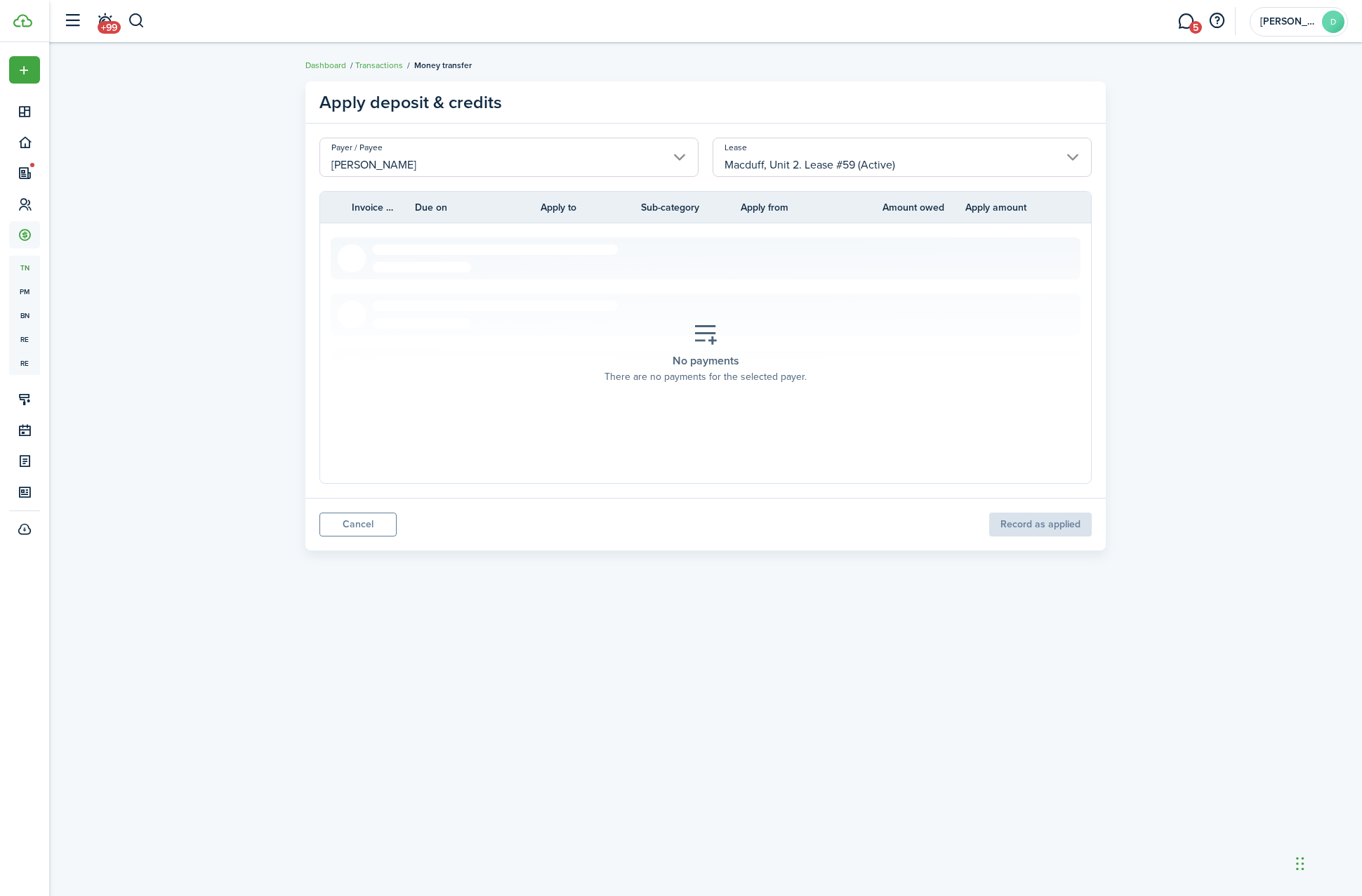
click at [405, 67] on li "Money transfer" at bounding box center [437, 65] width 69 height 12
click at [403, 66] on li "Money transfer" at bounding box center [437, 65] width 69 height 12
click at [387, 63] on link "Transactions" at bounding box center [379, 65] width 48 height 12
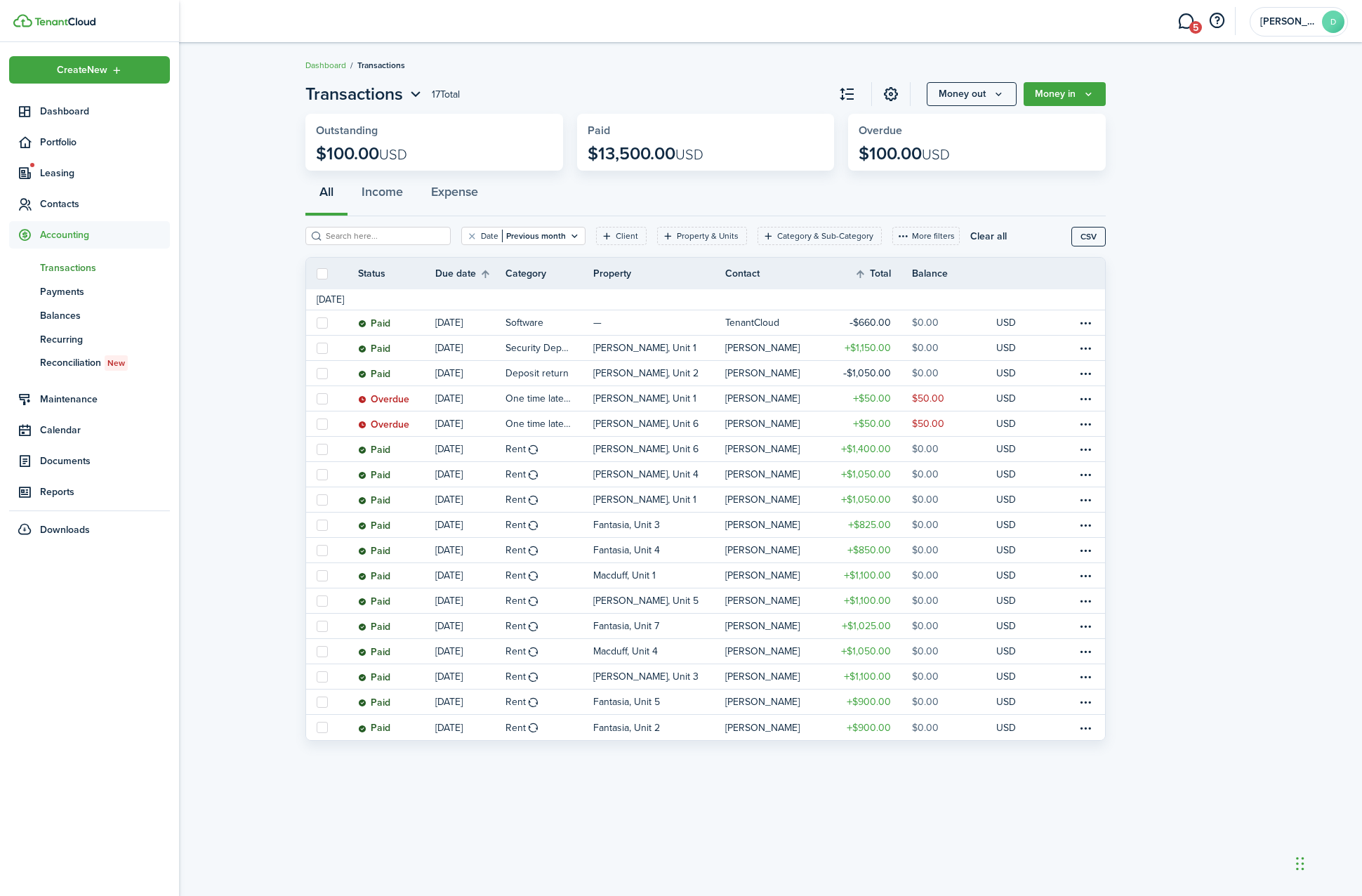
click at [85, 277] on link "tn Transactions" at bounding box center [89, 267] width 161 height 24
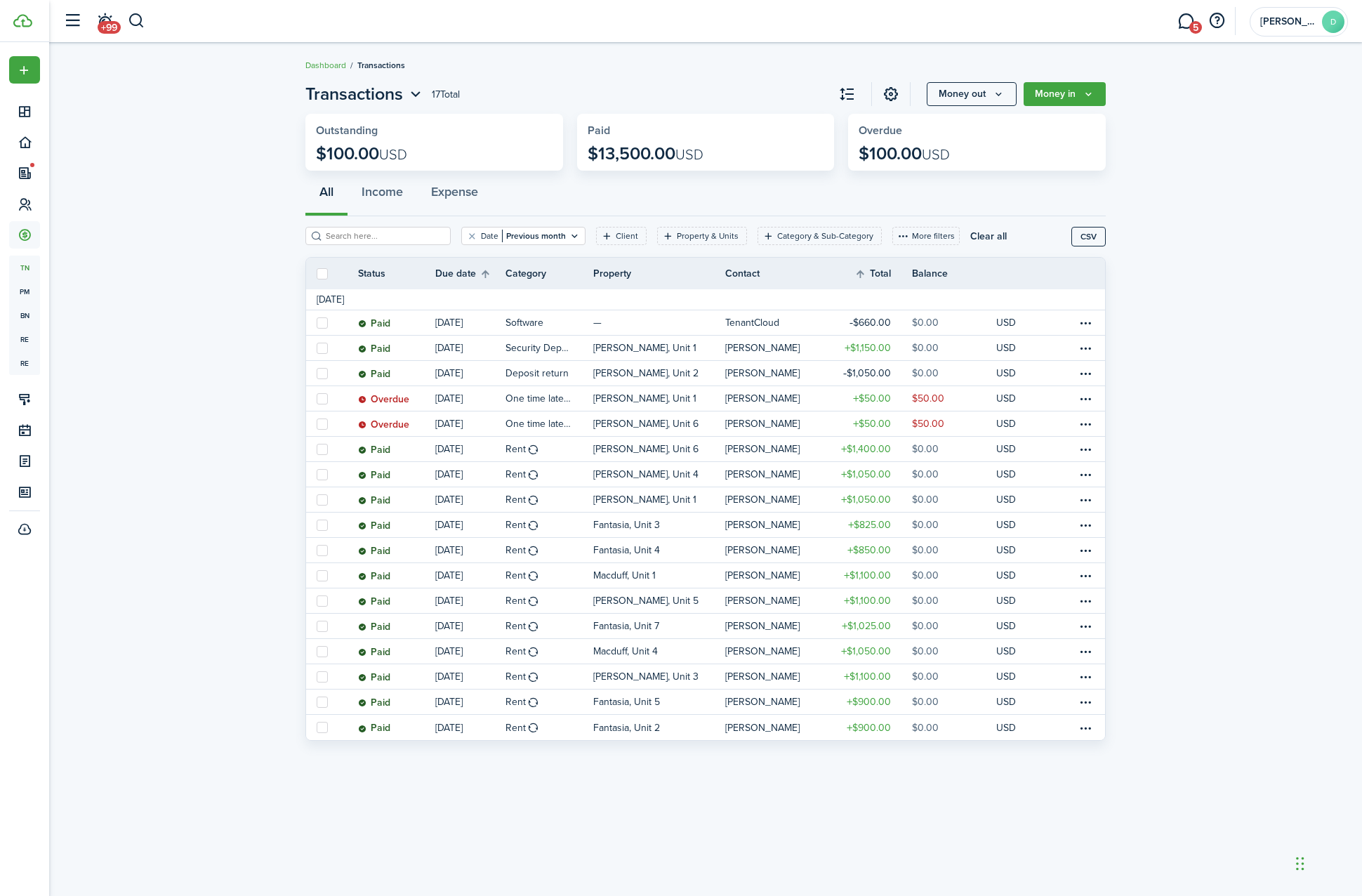
click at [149, 28] on header-wrapper "+99 5 [PERSON_NAME]" at bounding box center [702, 21] width 1292 height 42
click at [147, 28] on header-wrapper "+99 5 [PERSON_NAME]" at bounding box center [702, 21] width 1292 height 42
click at [139, 22] on button "button" at bounding box center [136, 21] width 18 height 24
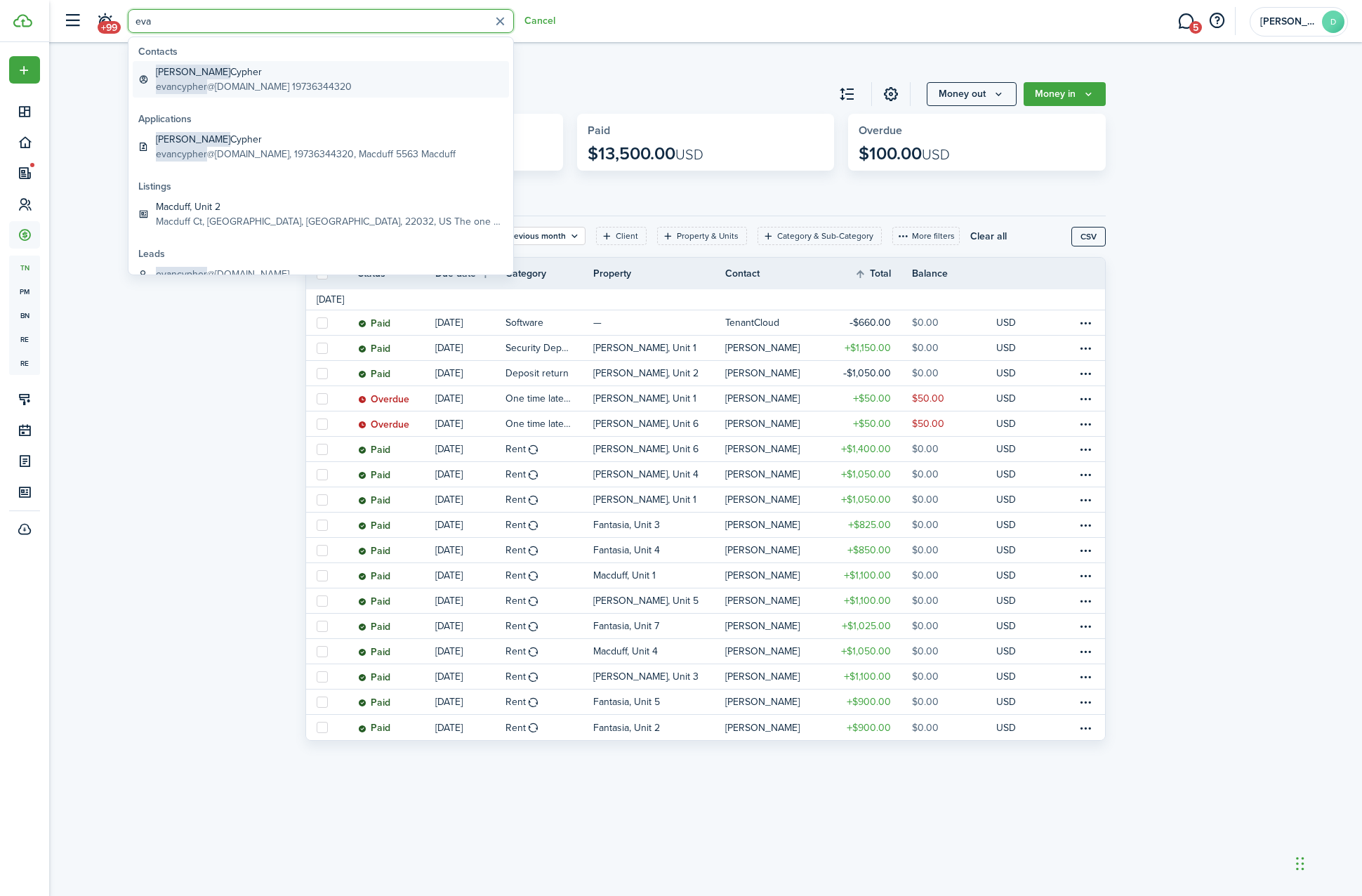
type input "eva"
click at [250, 76] on global-search-item-title "[PERSON_NAME]" at bounding box center [253, 72] width 196 height 15
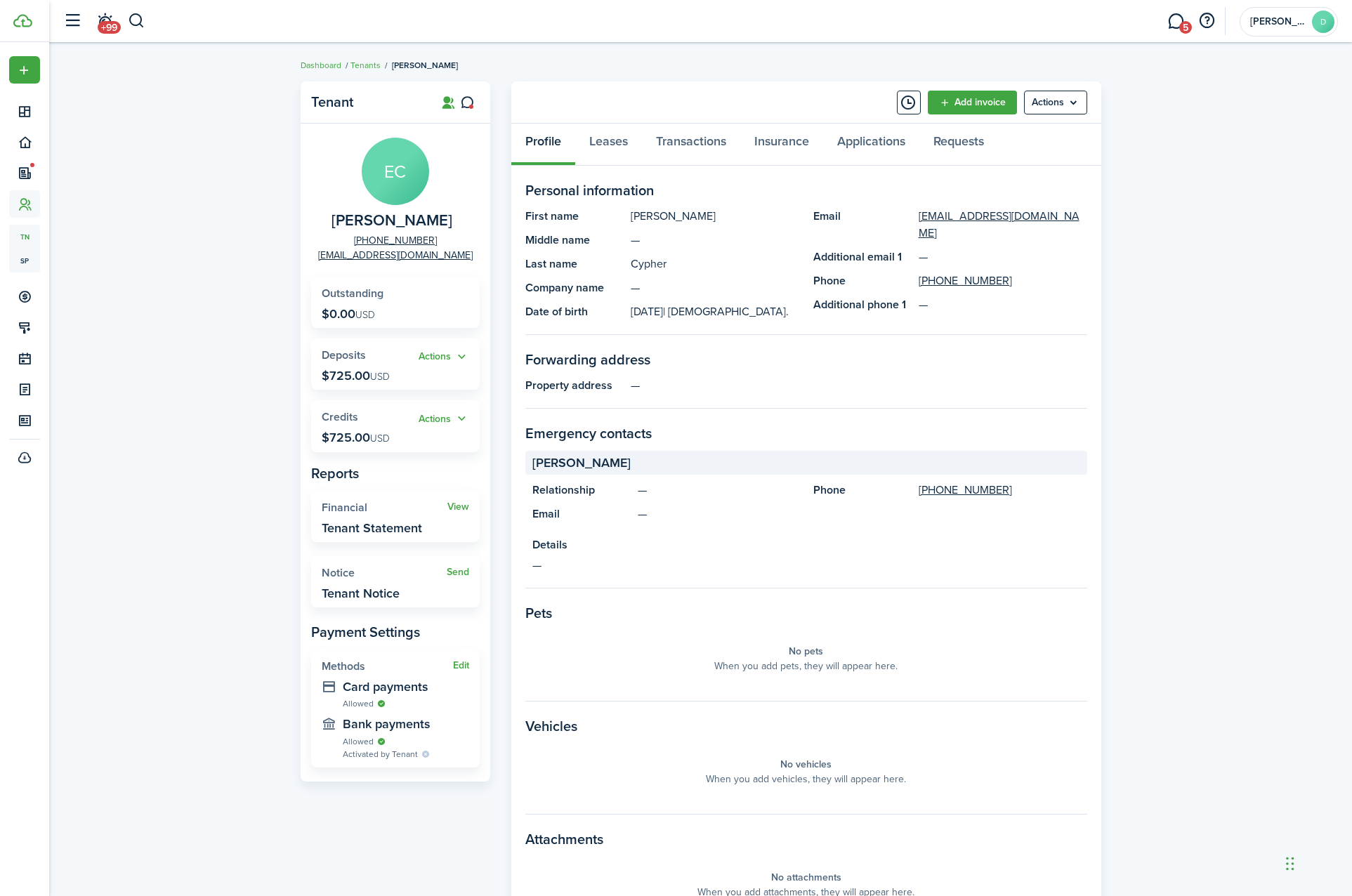
click at [424, 407] on widget-stats "Actions Credits $725.00 USD" at bounding box center [395, 426] width 169 height 52
click at [426, 423] on button "Actions" at bounding box center [444, 418] width 51 height 16
click at [412, 468] on link "Apply" at bounding box center [408, 470] width 123 height 24
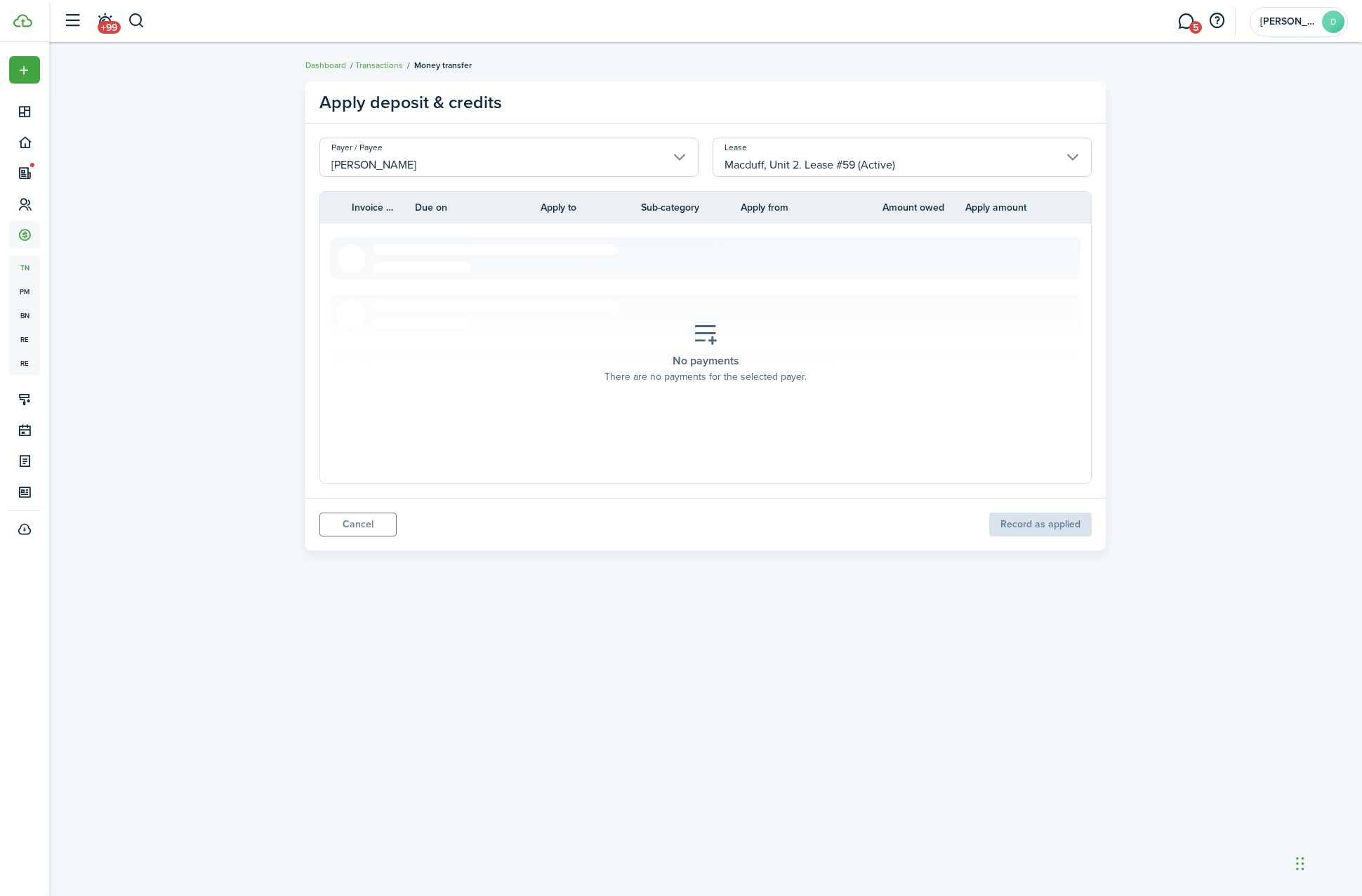
click at [800, 162] on input "Macduff, Unit 2. Lease #59 (Active)" at bounding box center [902, 157] width 379 height 39
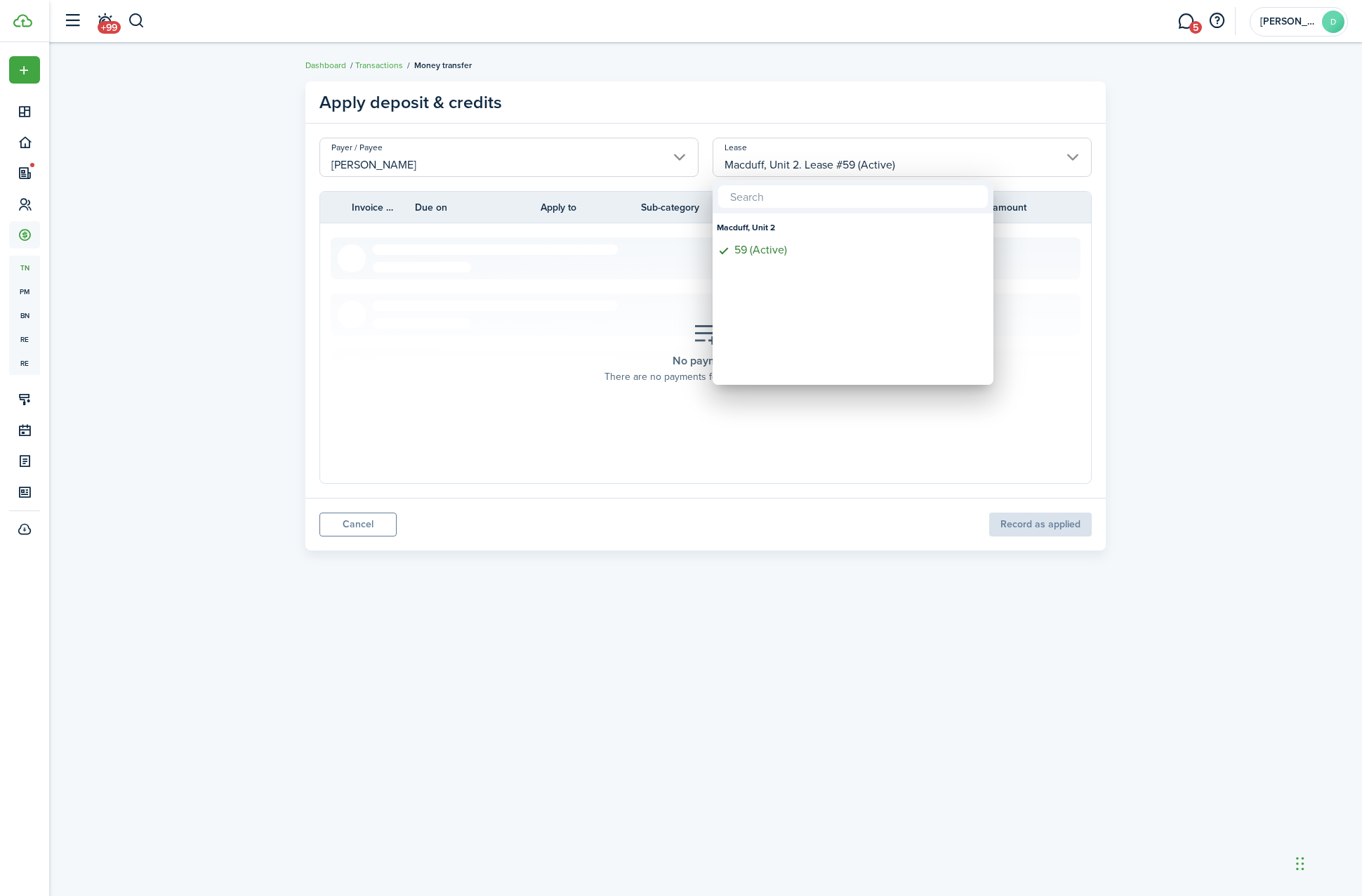
click at [778, 247] on div "59 (Active)" at bounding box center [858, 250] width 249 height 12
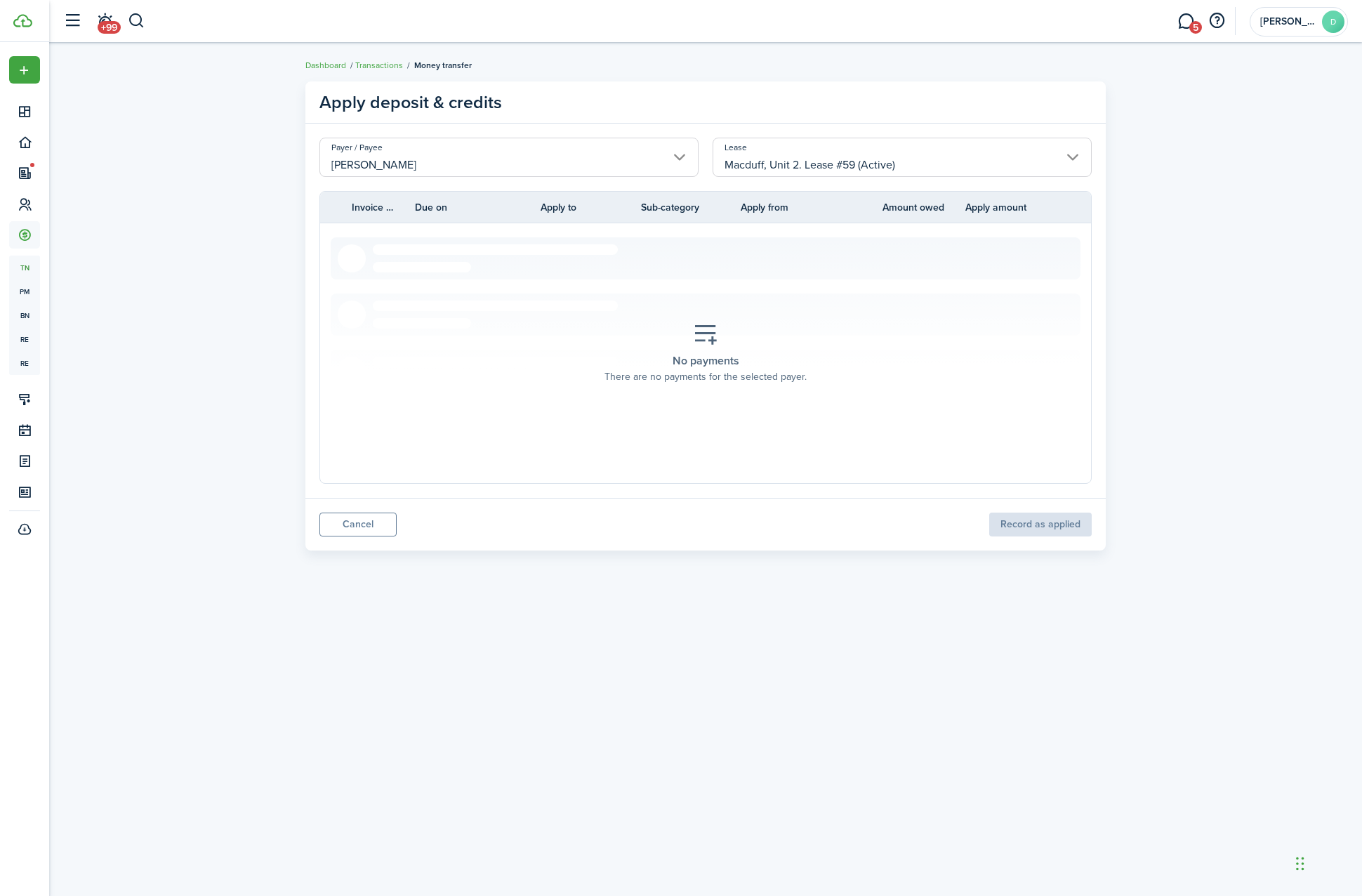
click at [583, 156] on input "[PERSON_NAME]" at bounding box center [509, 157] width 379 height 39
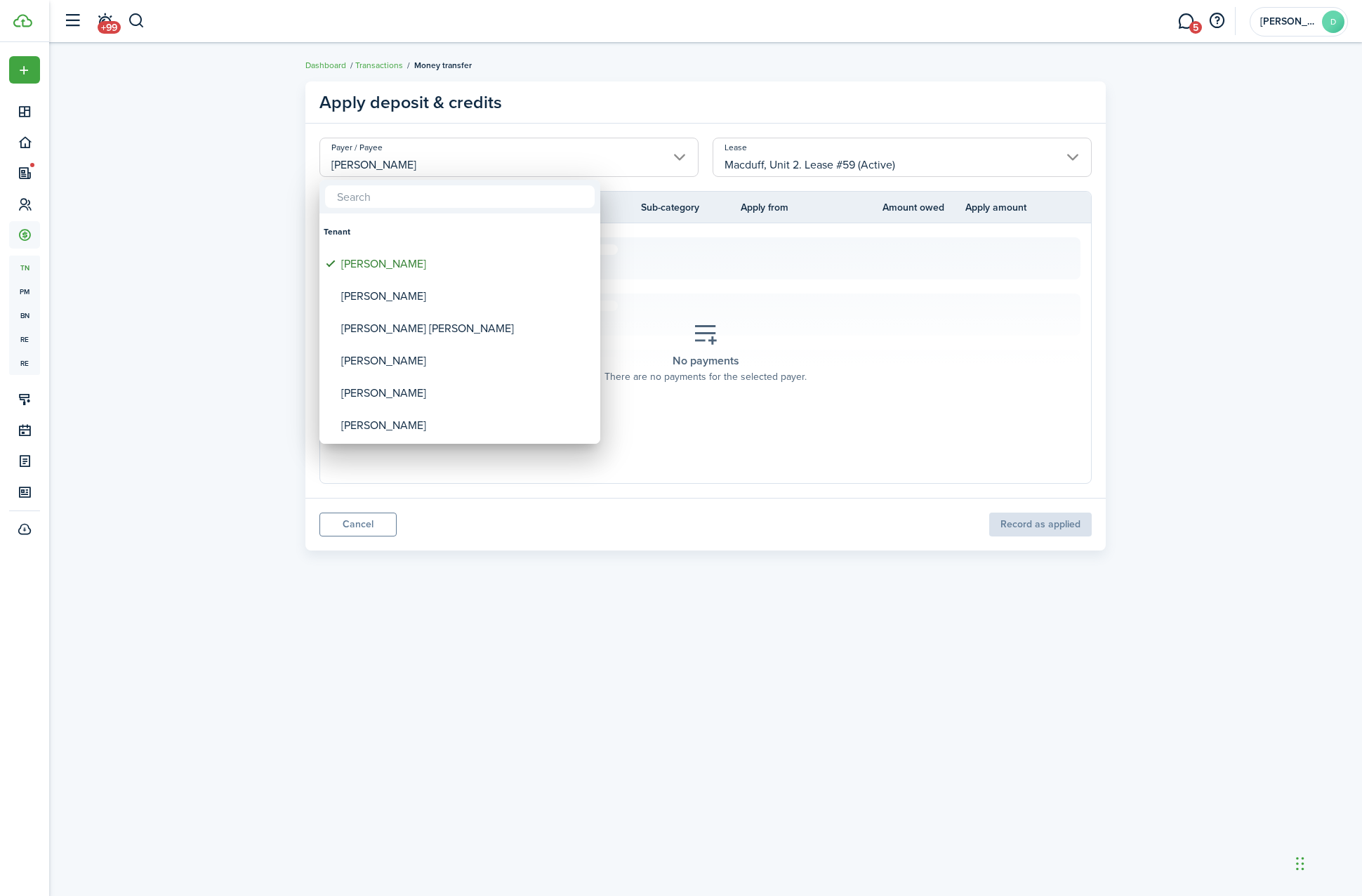
click at [583, 156] on div at bounding box center [681, 448] width 1587 height 1121
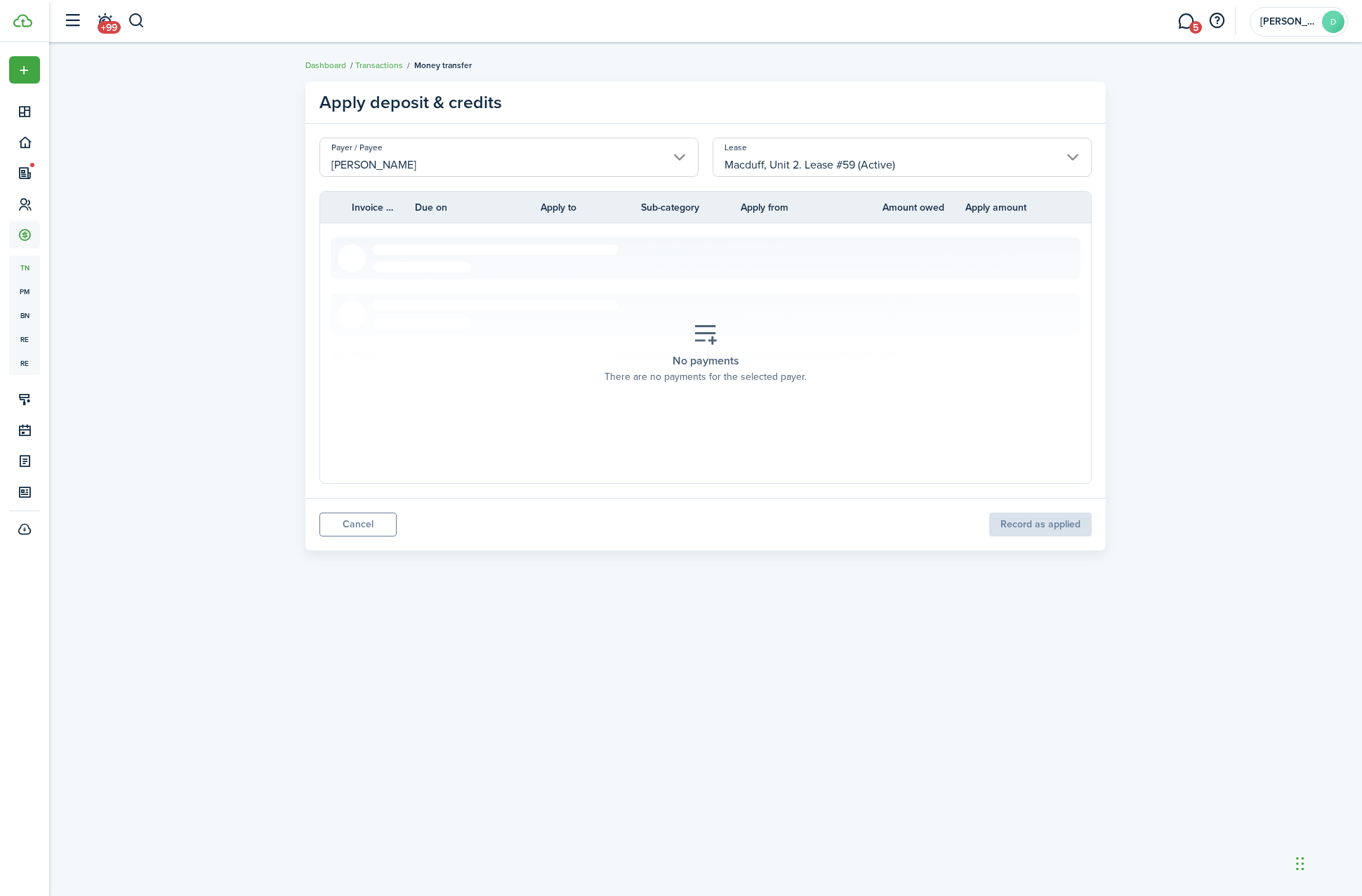
click at [713, 343] on icon at bounding box center [706, 334] width 25 height 25
click at [337, 519] on link "Cancel" at bounding box center [358, 524] width 77 height 24
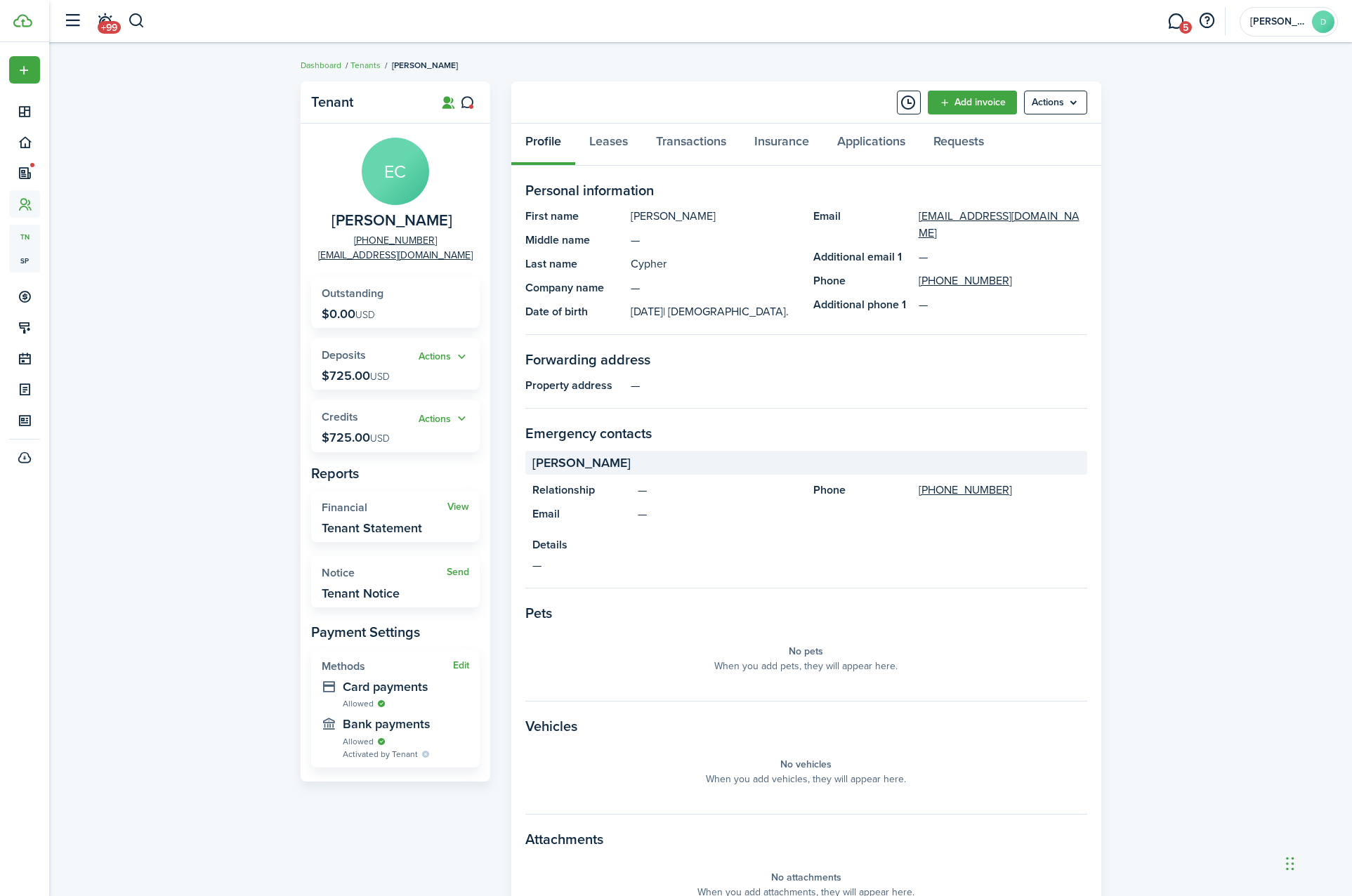
drag, startPoint x: 450, startPoint y: 357, endPoint x: 387, endPoint y: 352, distance: 63.2
click at [387, 352] on widget-stats-title "Deposits" at bounding box center [370, 355] width 97 height 12
click at [435, 421] on button "Actions" at bounding box center [444, 418] width 51 height 16
click at [428, 448] on link "Add" at bounding box center [408, 446] width 123 height 25
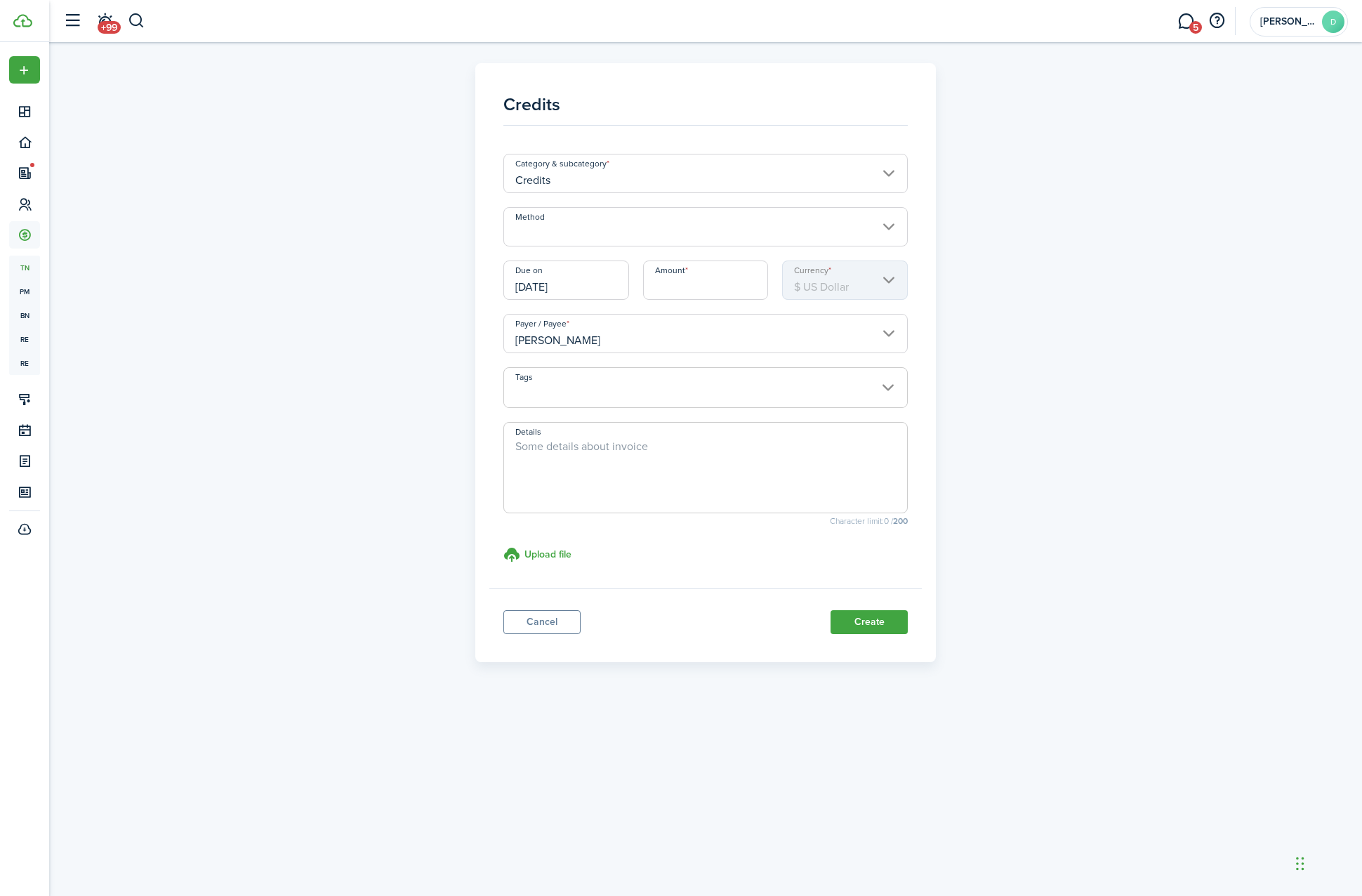
click at [614, 237] on input "Method" at bounding box center [706, 227] width 405 height 39
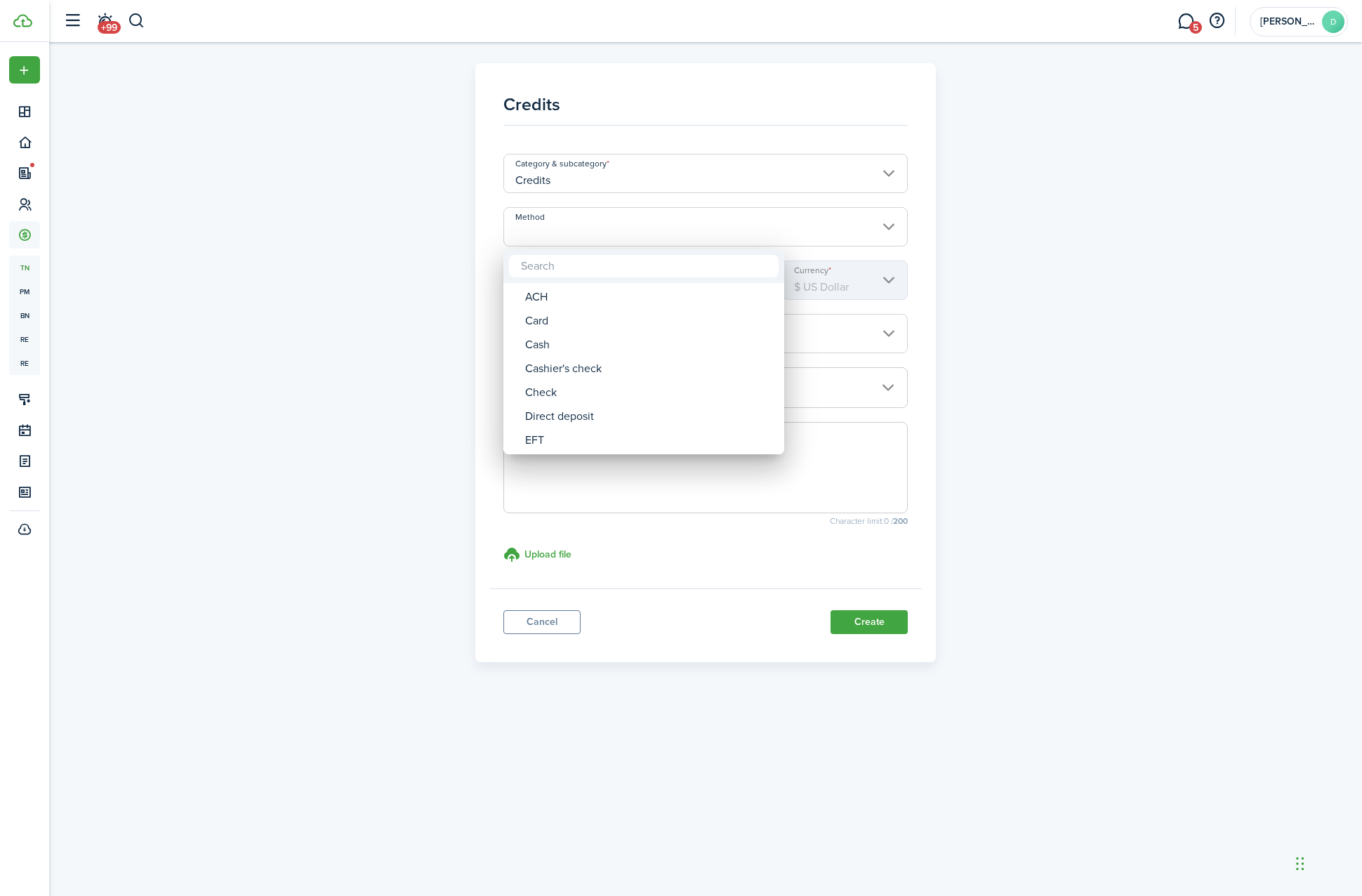
click at [626, 169] on div at bounding box center [681, 448] width 1587 height 1121
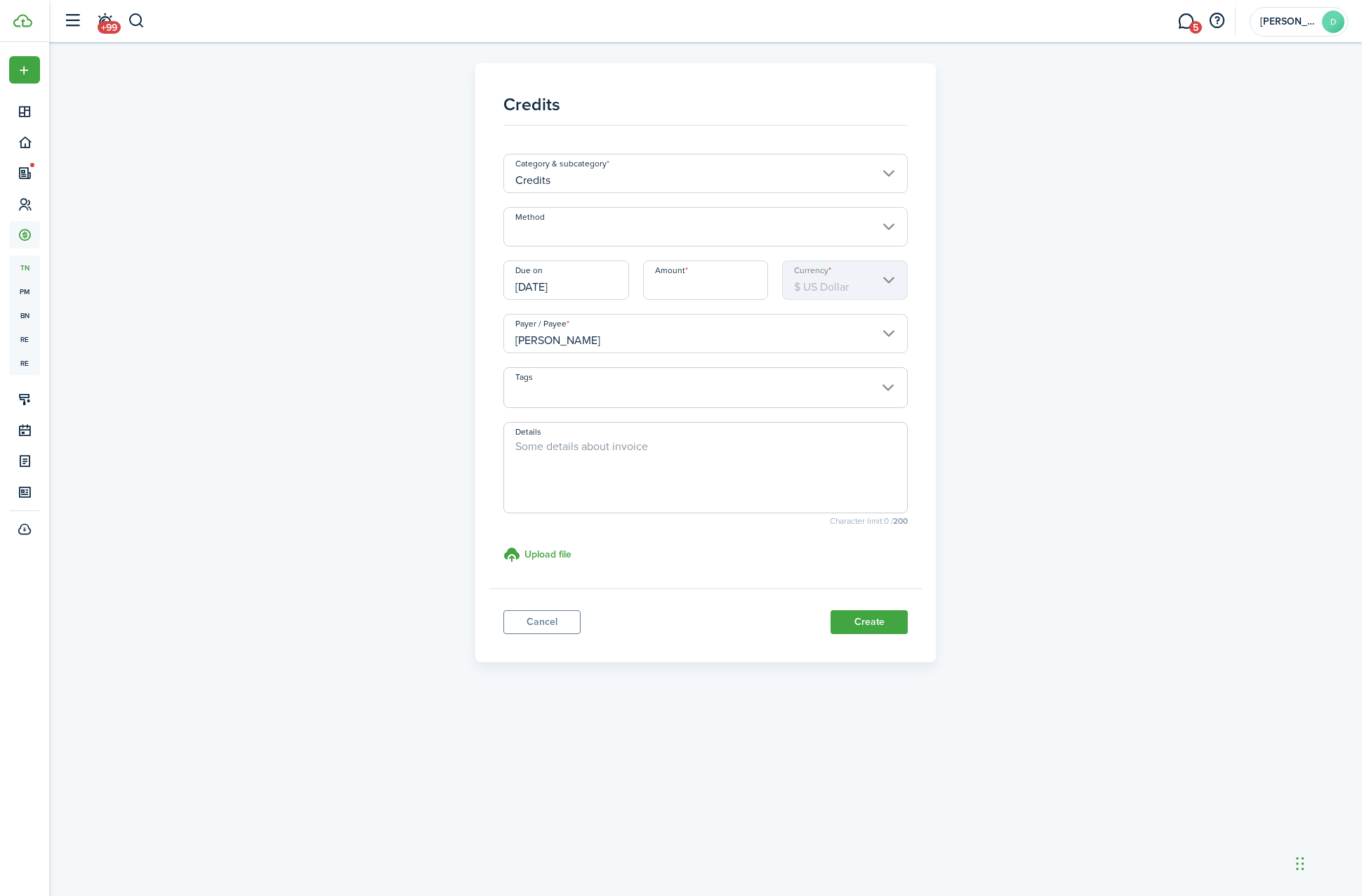
click at [626, 169] on input "Credits" at bounding box center [706, 173] width 405 height 39
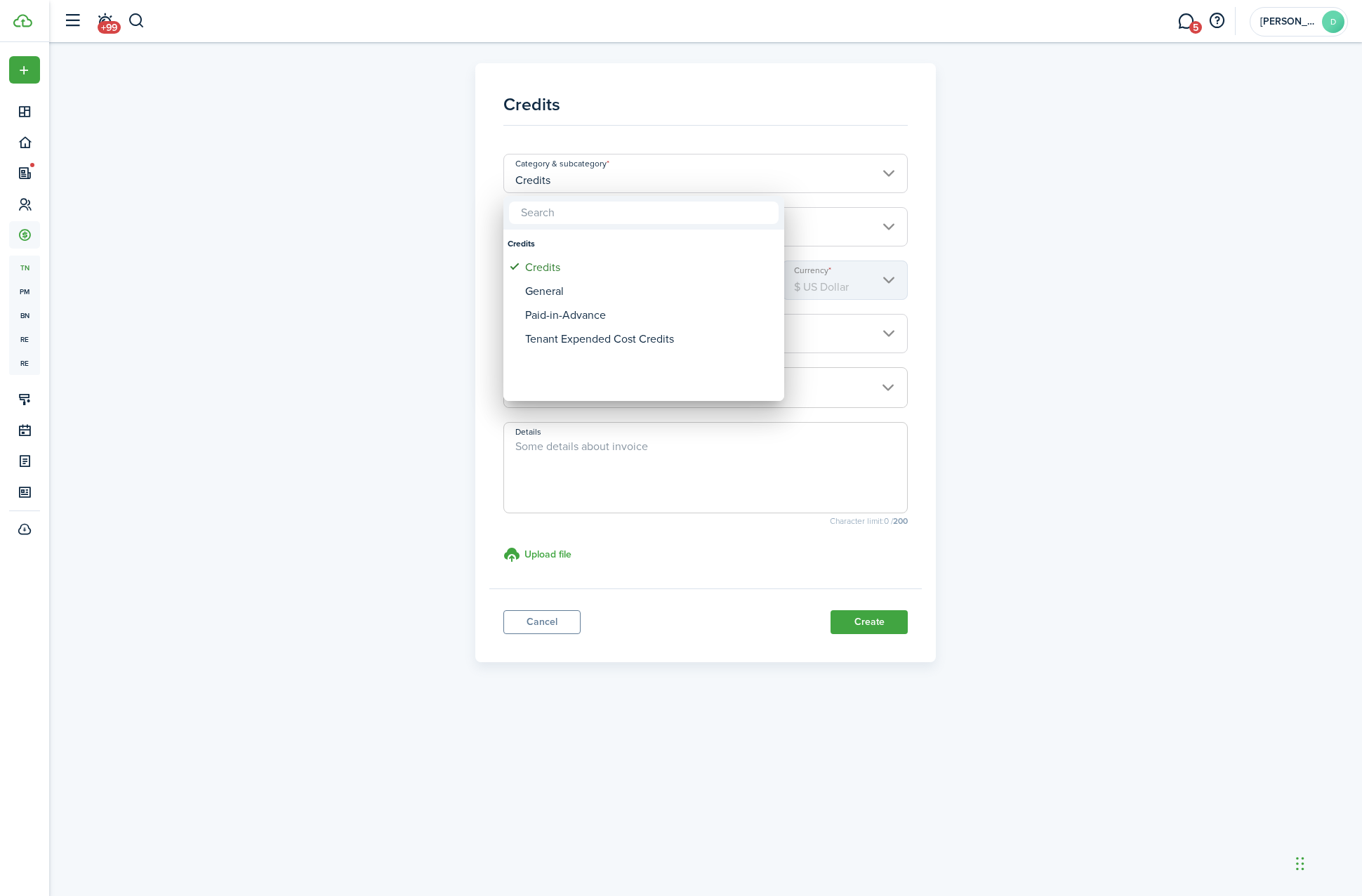
click at [471, 193] on div at bounding box center [681, 448] width 1587 height 1121
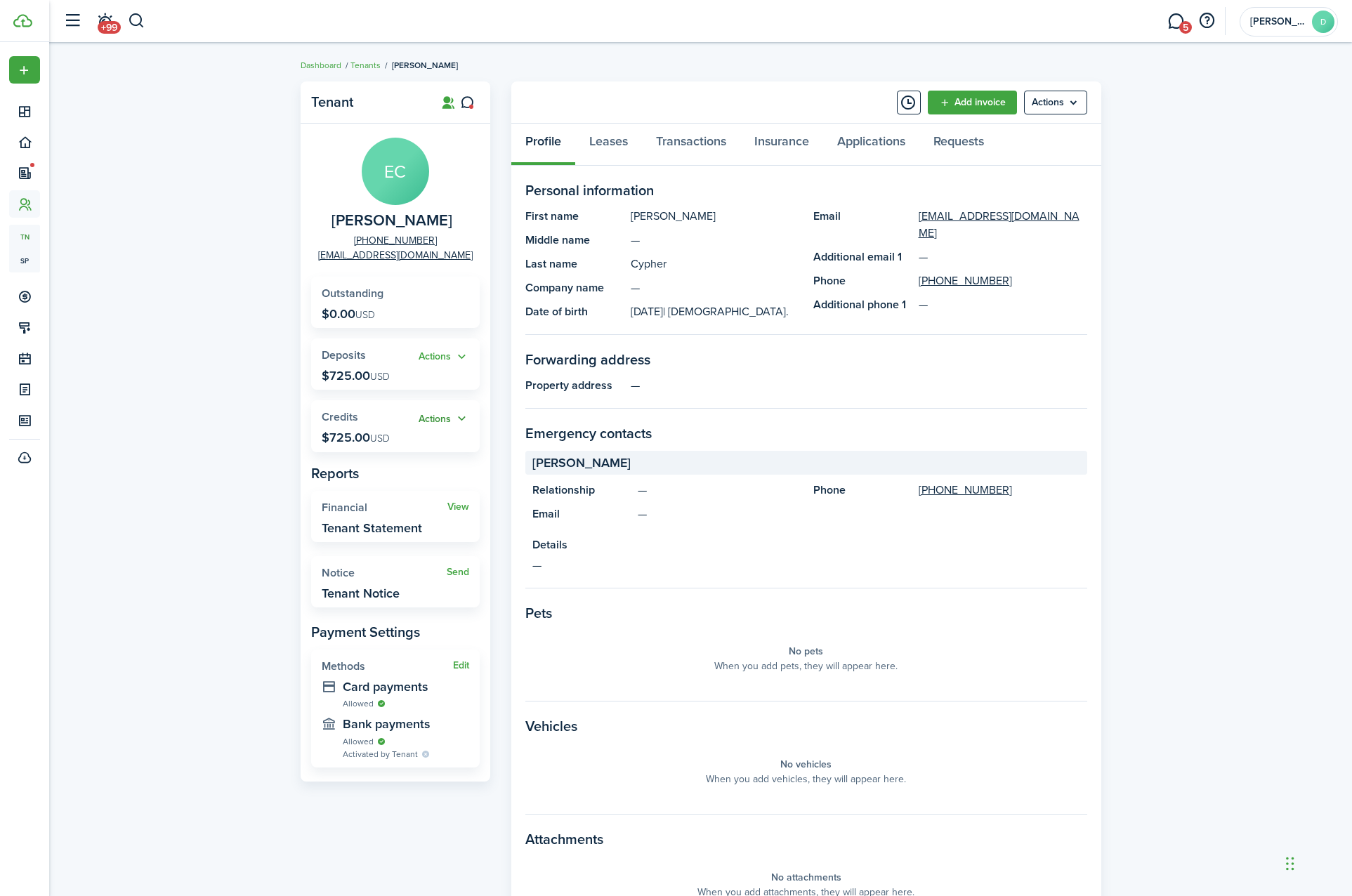
click at [437, 417] on button "Actions" at bounding box center [444, 418] width 51 height 16
click at [417, 452] on link "Add" at bounding box center [408, 446] width 123 height 25
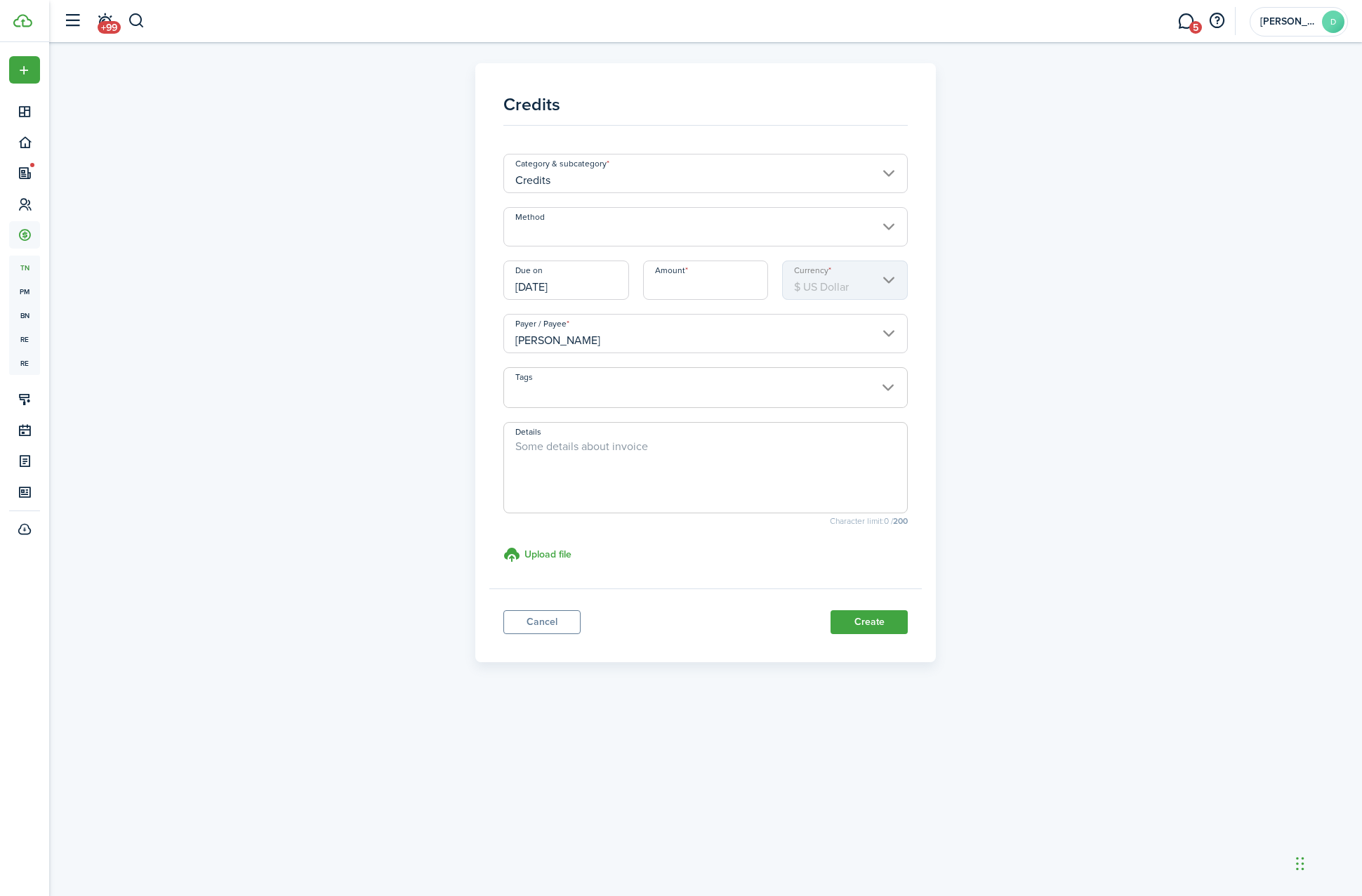
click at [621, 240] on input "Method" at bounding box center [706, 227] width 405 height 39
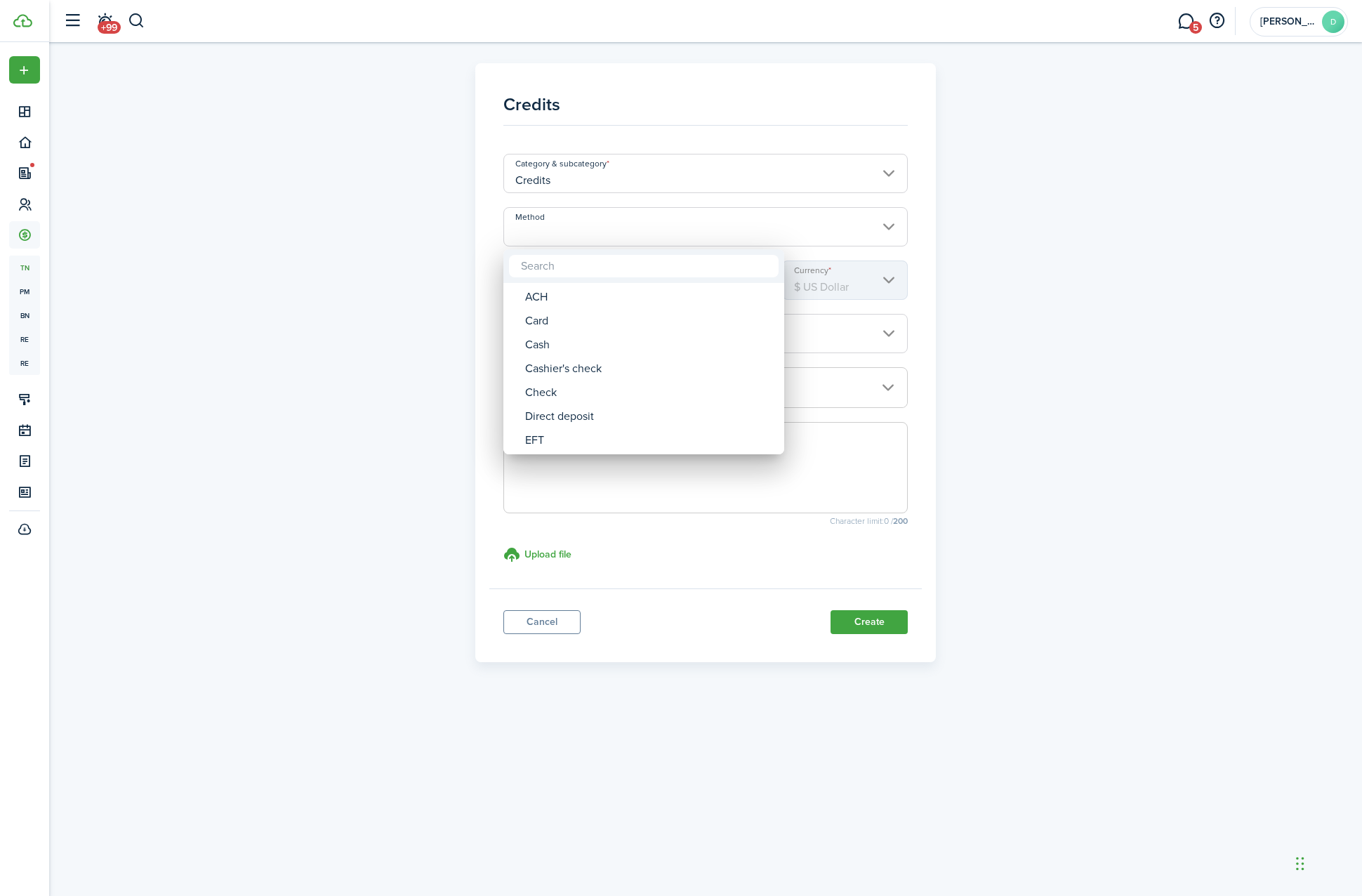
click at [283, 231] on div at bounding box center [681, 448] width 1587 height 1121
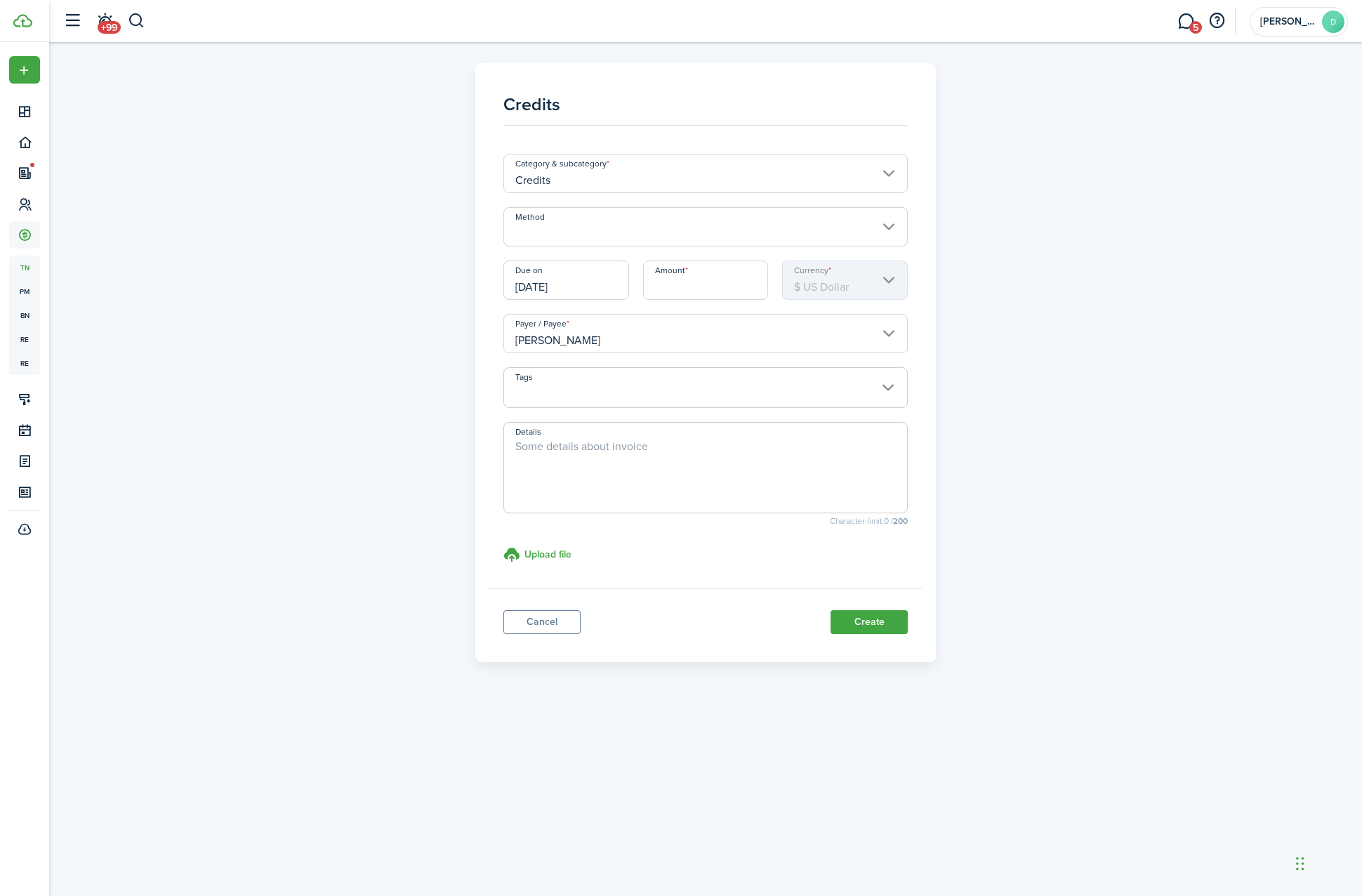
click at [542, 650] on panel-main "Credits Category & subcategory Credits Method Due on [DATE] Amount Currency $ U…" at bounding box center [706, 363] width 461 height 599
click at [516, 619] on link "Cancel" at bounding box center [542, 622] width 77 height 24
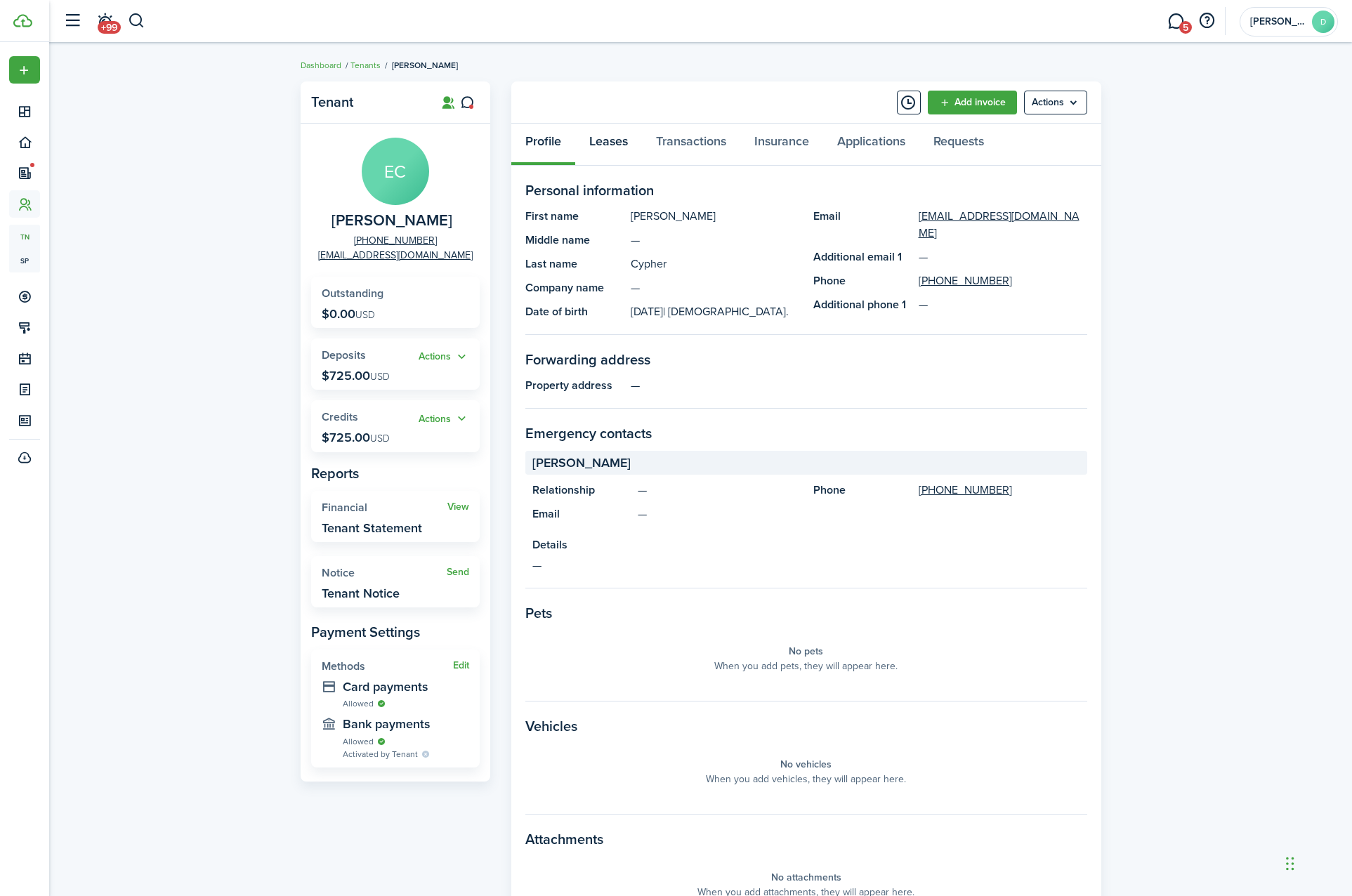
click at [629, 143] on link "Leases" at bounding box center [609, 144] width 67 height 42
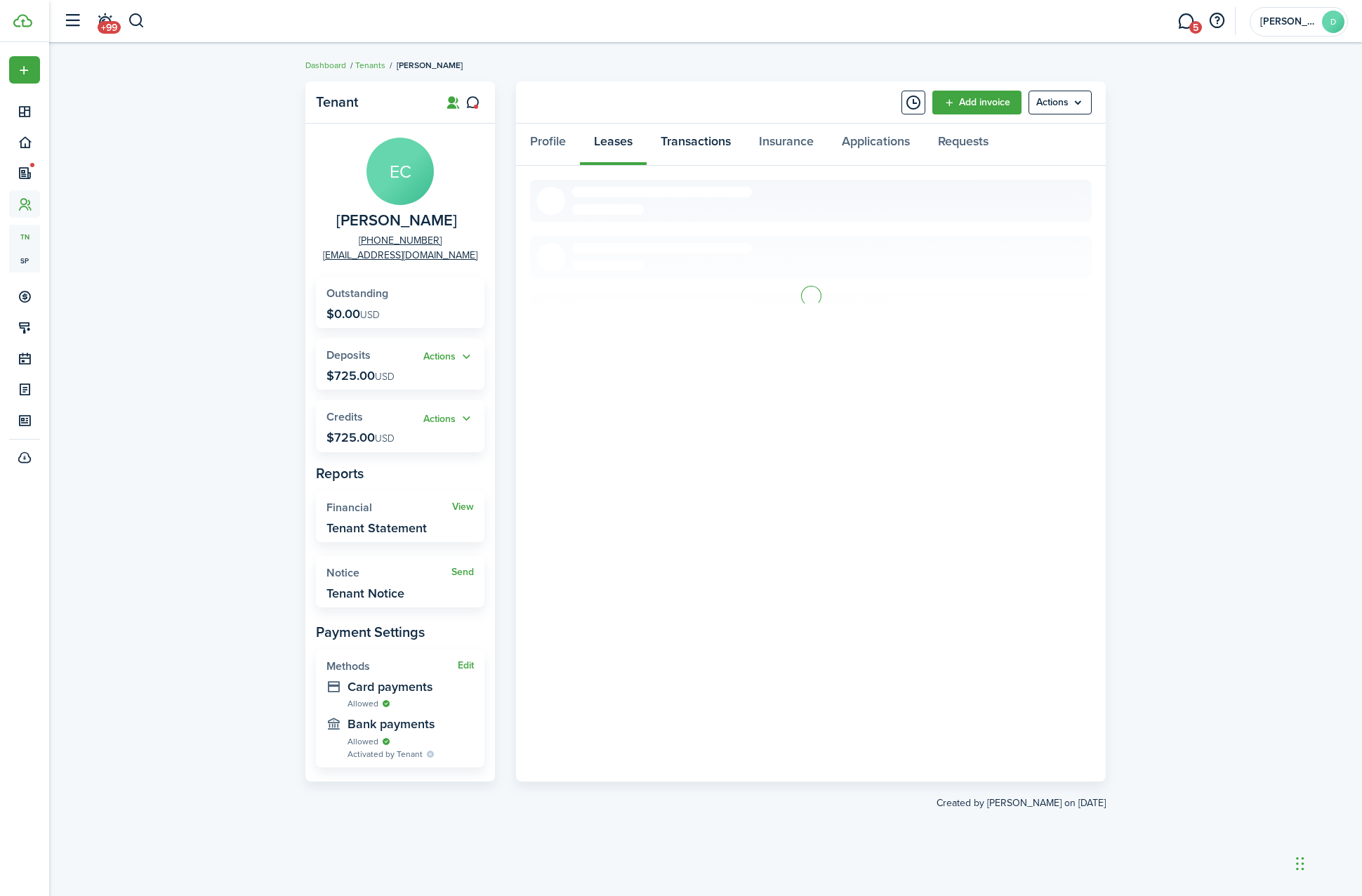
click at [678, 139] on link "Transactions" at bounding box center [696, 144] width 99 height 42
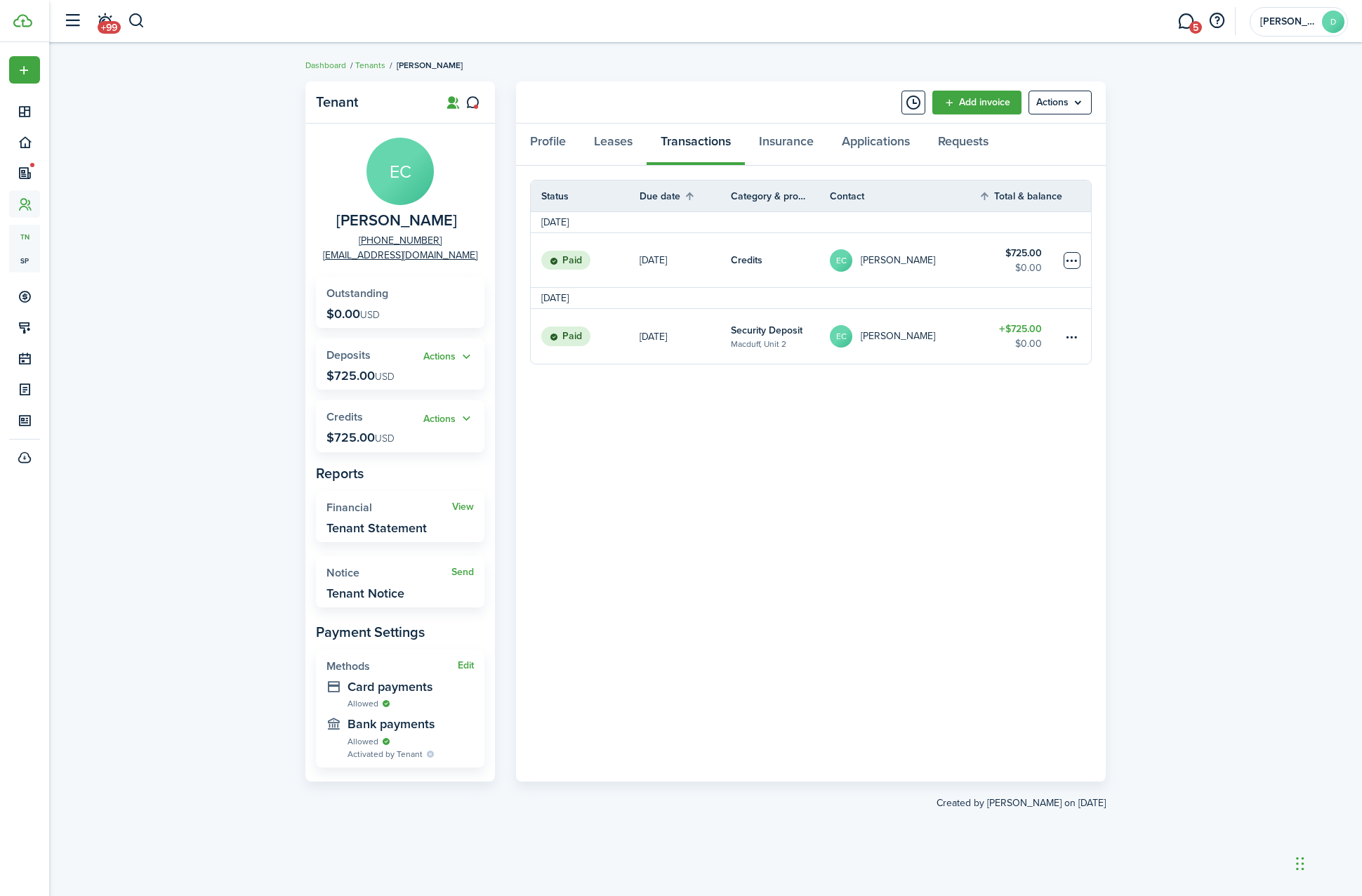
click at [1069, 267] on table-menu-btn-icon at bounding box center [1072, 260] width 17 height 17
click at [1176, 256] on div "Tenant EC [PERSON_NAME] [PHONE_NUMBER] [EMAIL_ADDRESS][DOMAIN_NAME] Outstanding…" at bounding box center [706, 469] width 1313 height 790
click at [1060, 337] on link "$725.00 $0.00" at bounding box center [1021, 336] width 84 height 55
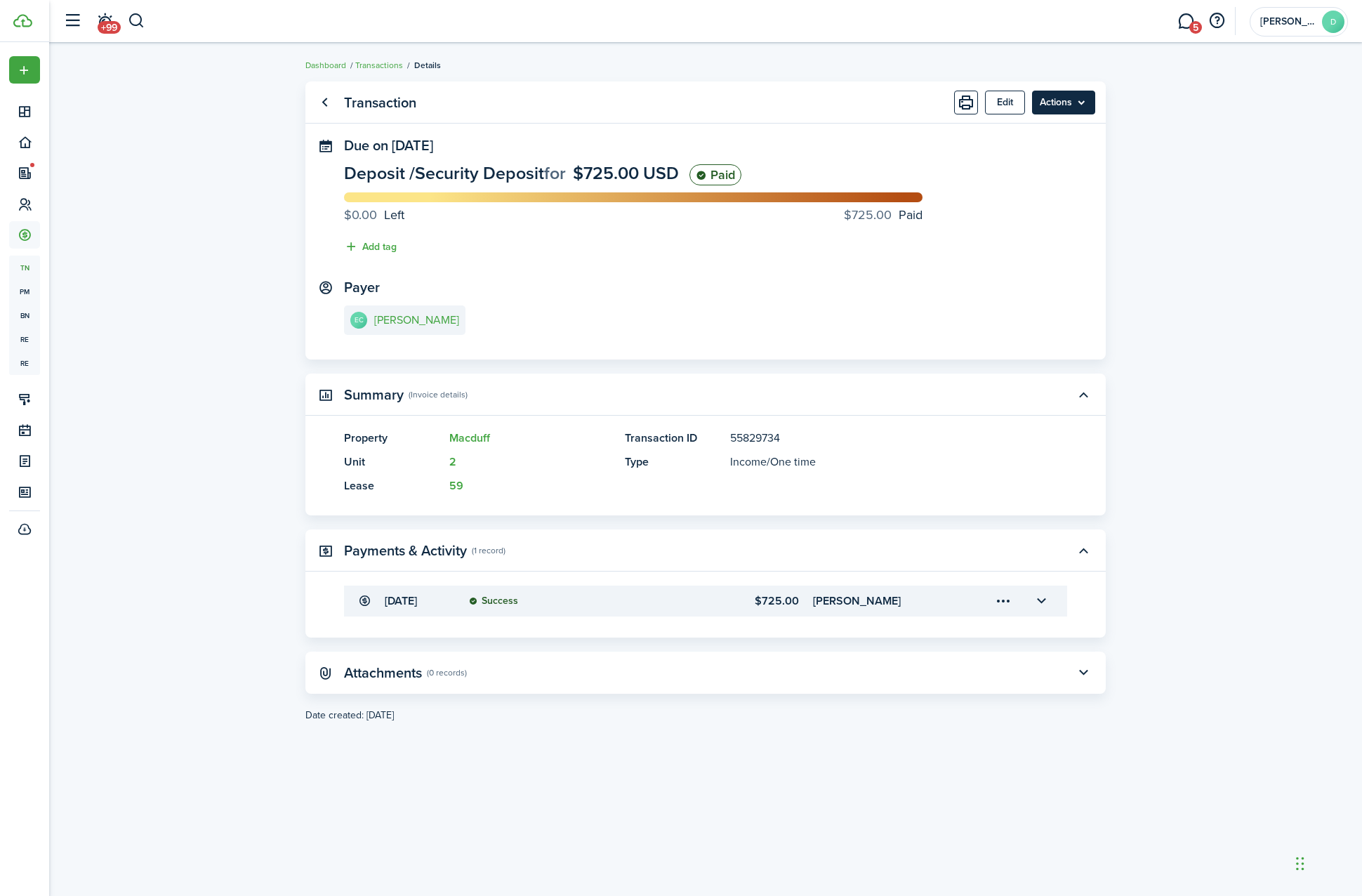
click at [1055, 92] on menu-btn "Actions" at bounding box center [1064, 102] width 63 height 24
click at [1154, 242] on transaction-view "Transaction Edit Actions Due on [DATE] Deposit / Security Deposit for $725.00 U…" at bounding box center [706, 469] width 1313 height 790
click at [1001, 105] on button "Edit" at bounding box center [1005, 102] width 40 height 24
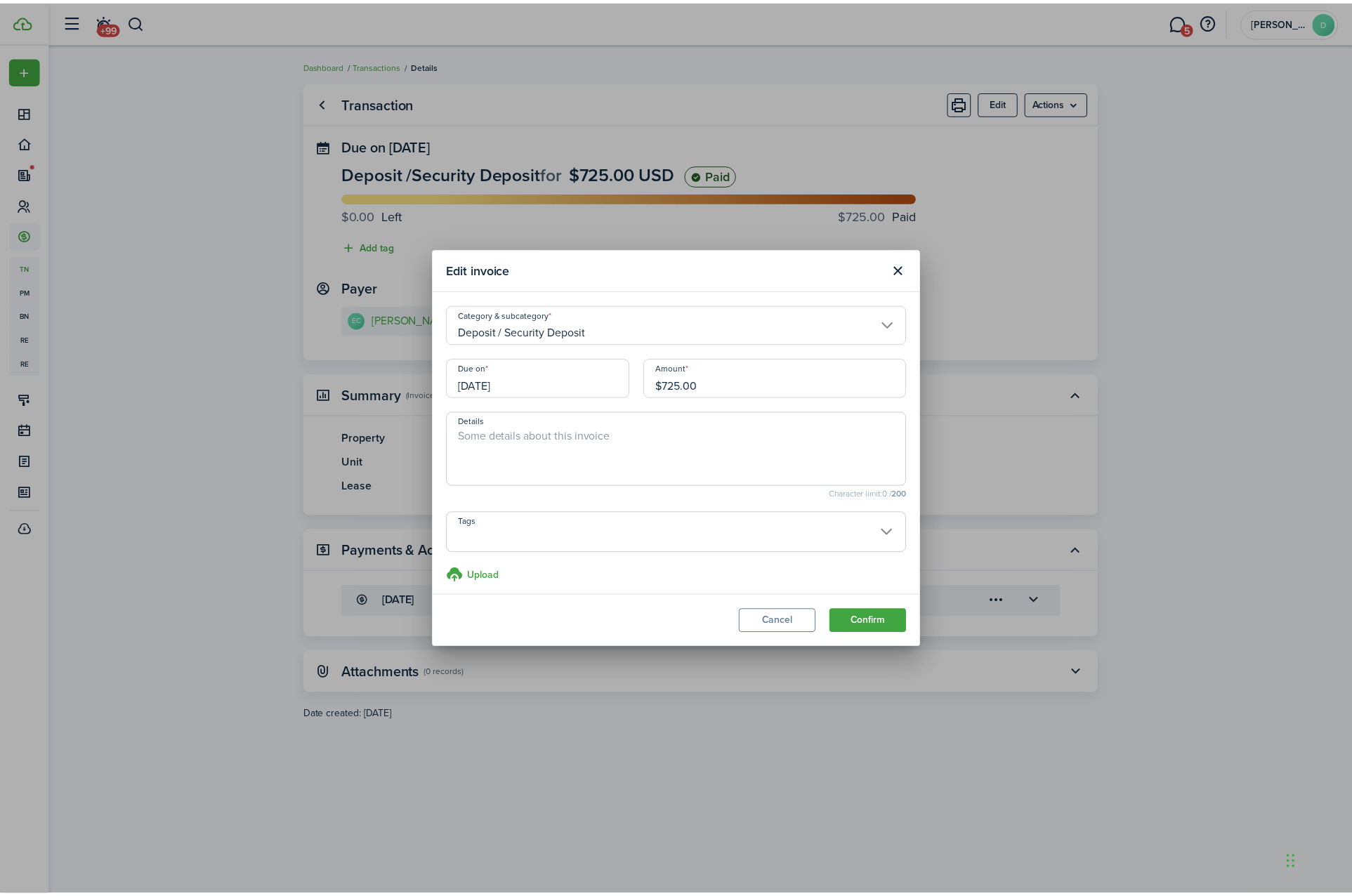
scroll to position [7, 0]
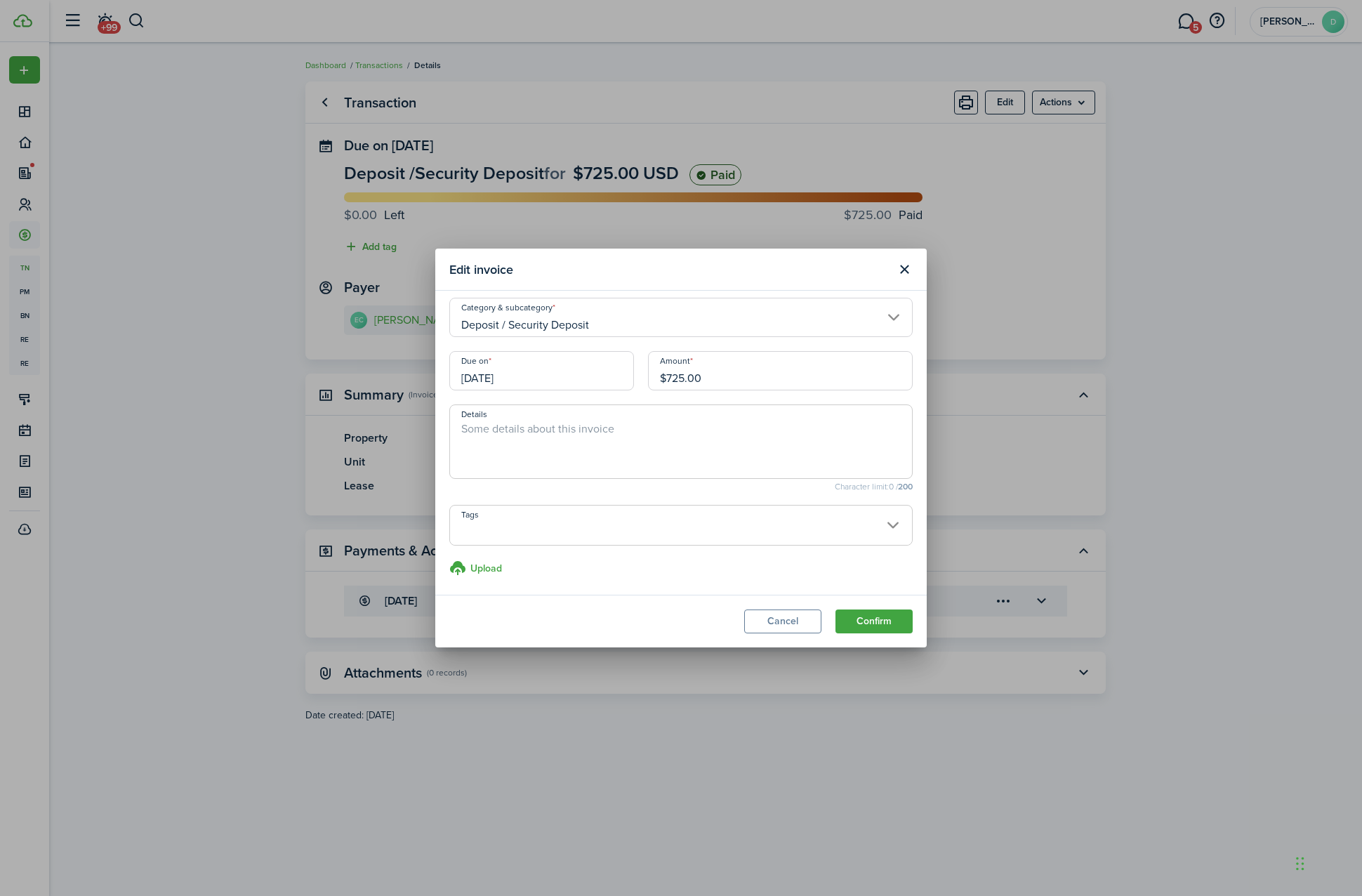
click at [911, 254] on header "Edit invoice" at bounding box center [681, 270] width 491 height 42
click at [908, 277] on button "Close modal" at bounding box center [904, 270] width 24 height 24
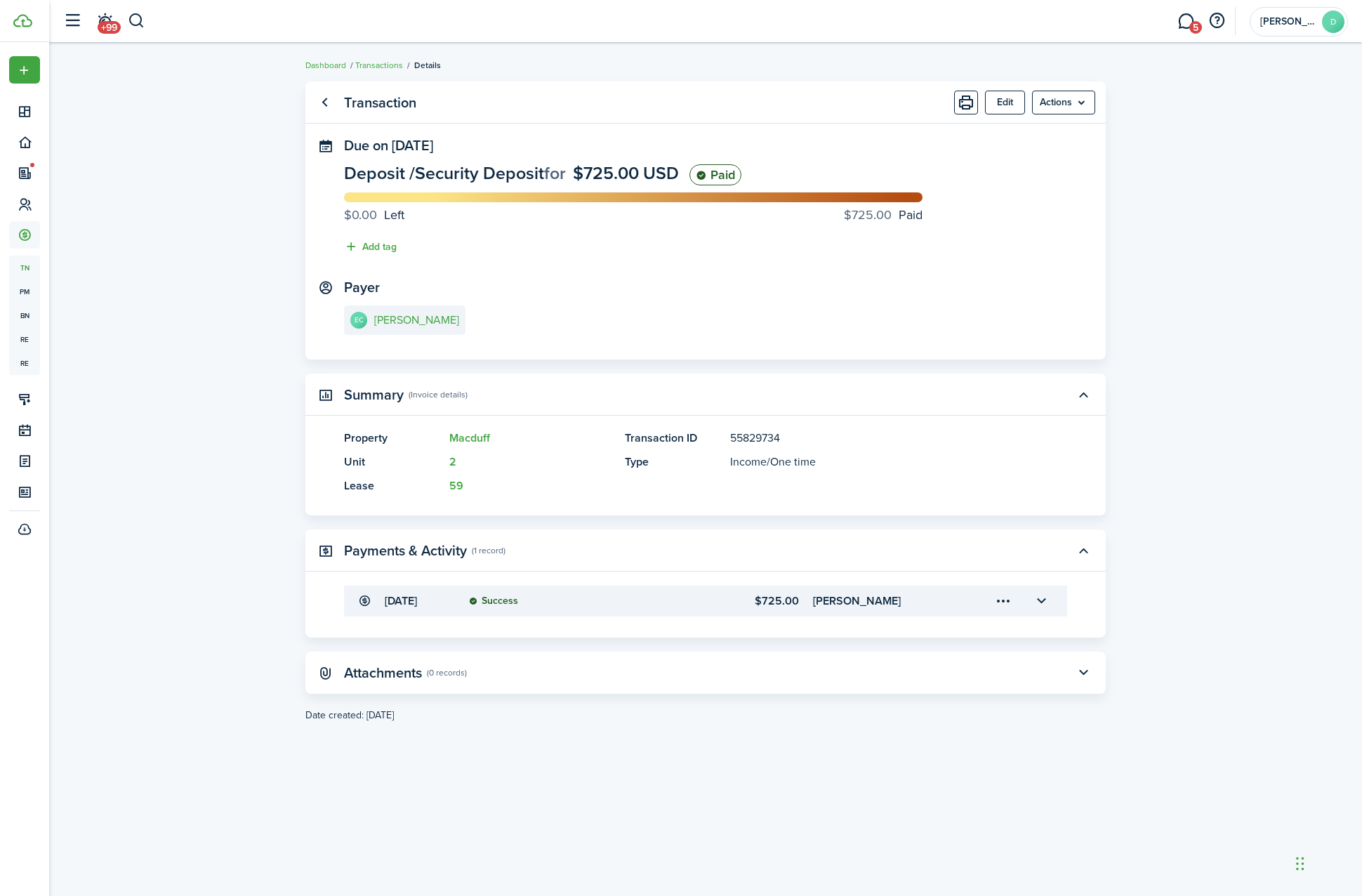
click at [1083, 123] on panel-main "Transaction Edit Actions Due on [DATE] Deposit / Security Deposit for $725.00 U…" at bounding box center [706, 220] width 800 height 278
click at [1080, 113] on menu-btn "Actions" at bounding box center [1064, 102] width 63 height 24
click at [374, 59] on ul "Dashboard Transactions Details" at bounding box center [374, 65] width 136 height 18
click at [365, 64] on link "Transactions" at bounding box center [379, 65] width 48 height 12
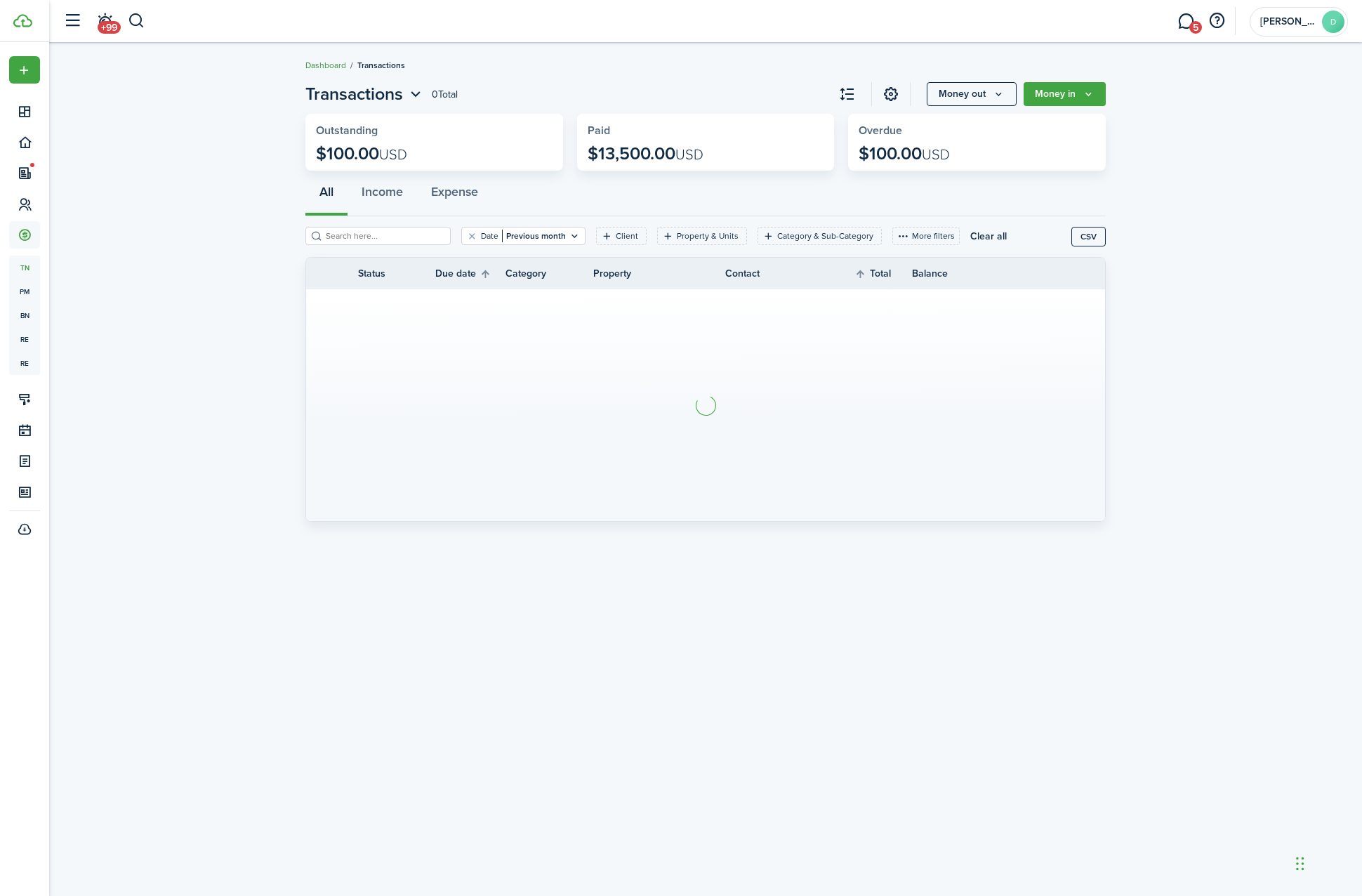
click at [337, 68] on link "Dashboard" at bounding box center [326, 65] width 41 height 12
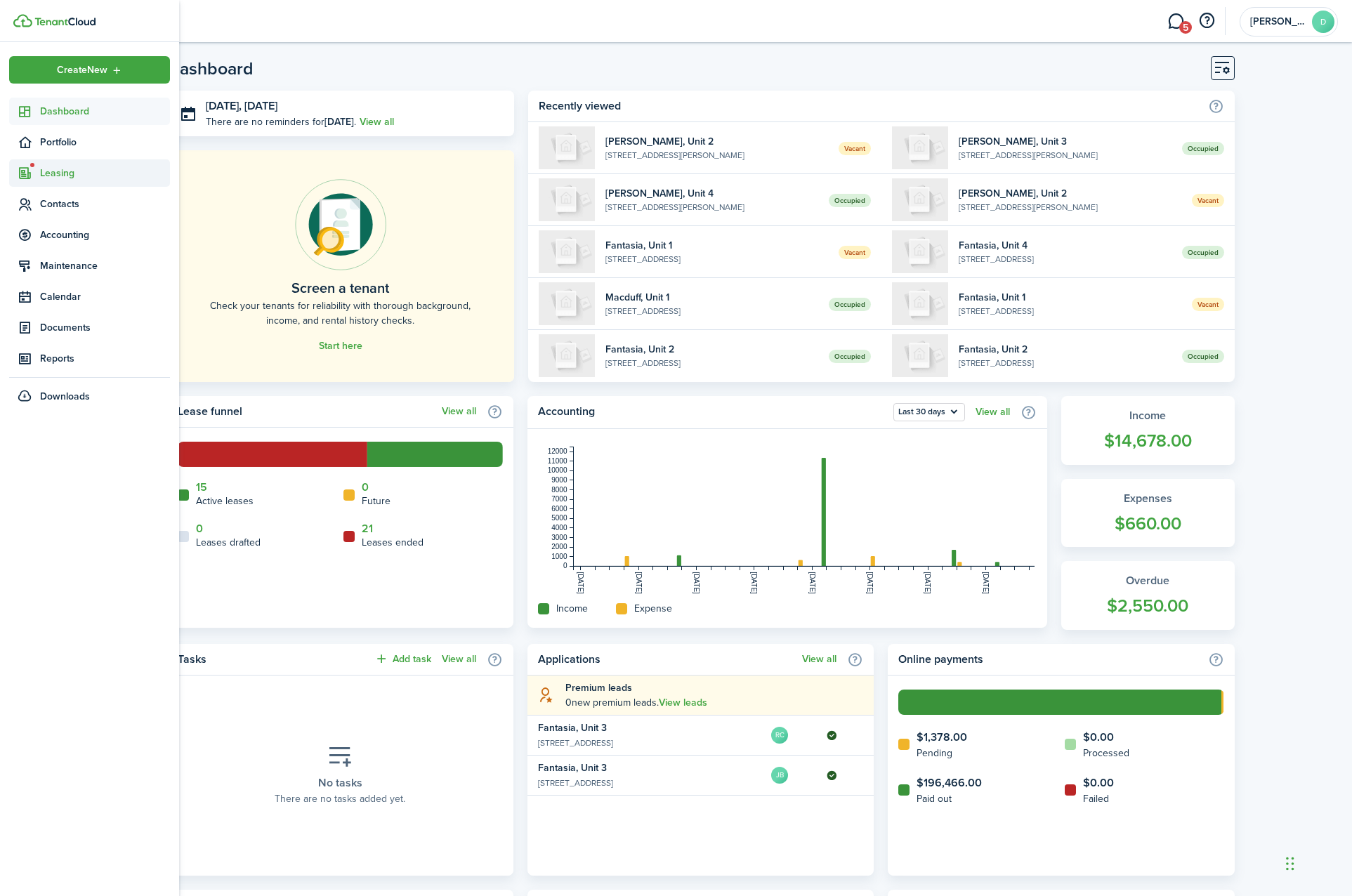
click at [55, 186] on span "Leasing" at bounding box center [89, 173] width 161 height 28
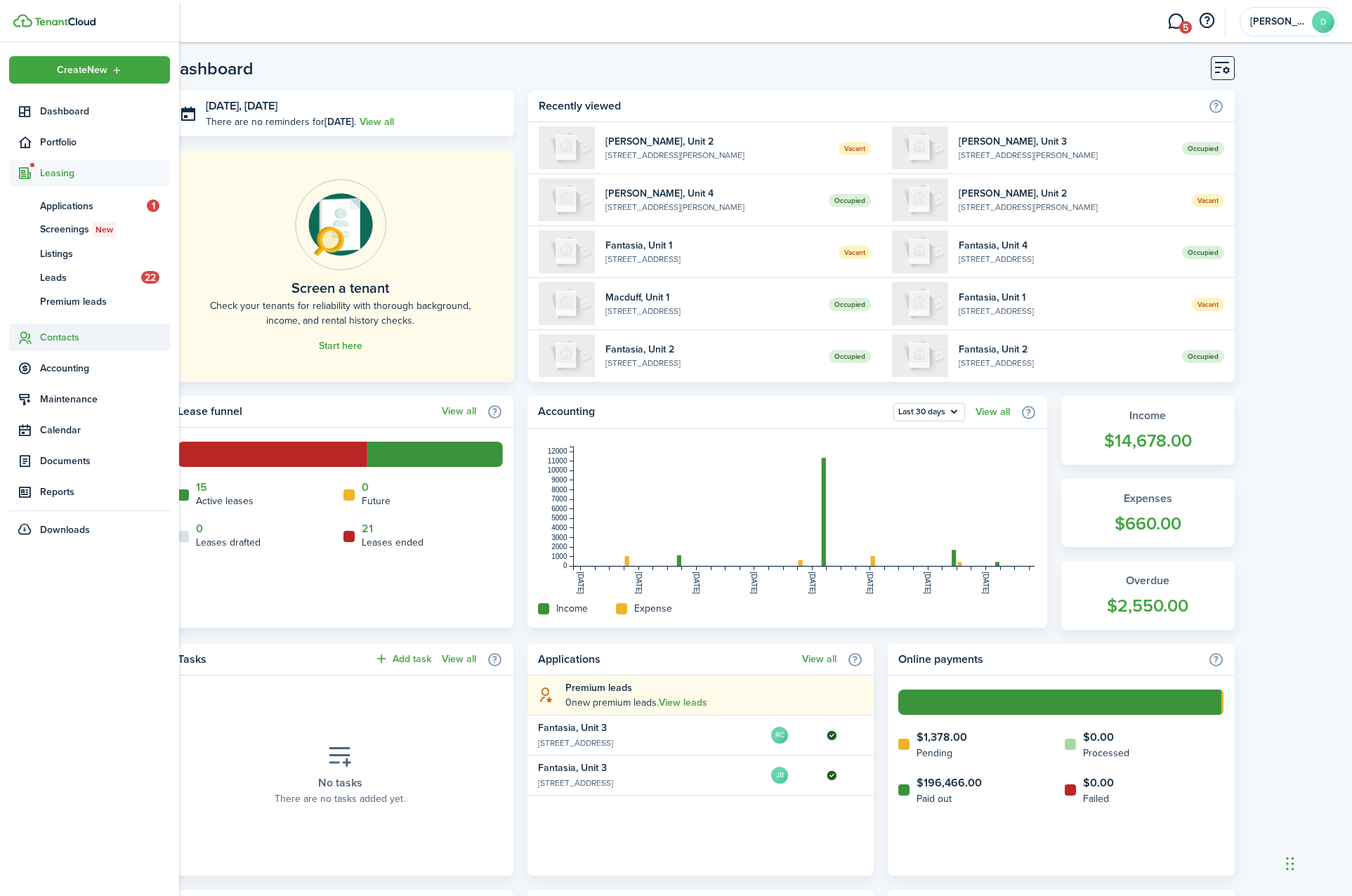
click at [52, 340] on span "Contacts" at bounding box center [105, 337] width 130 height 15
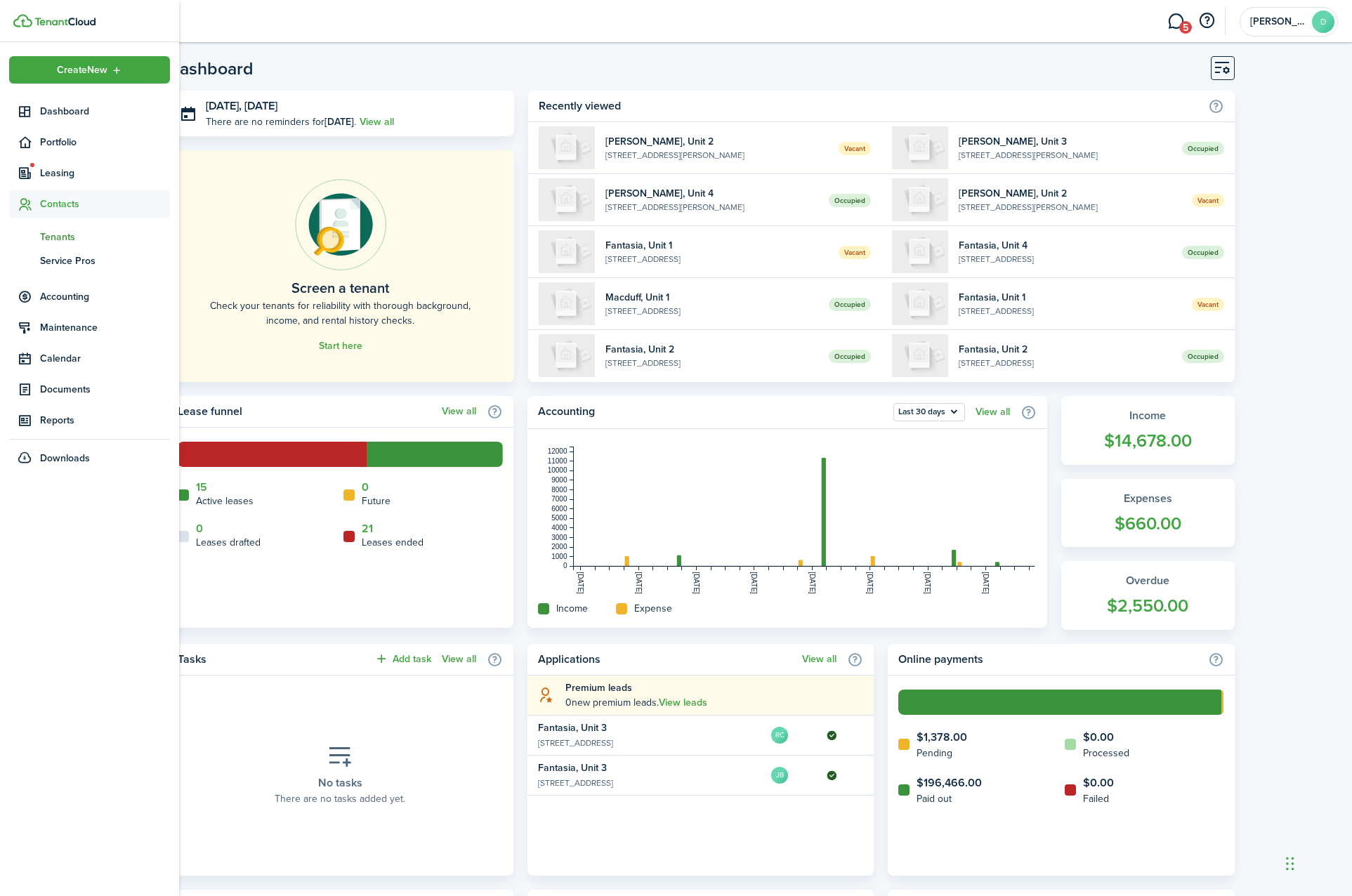
click at [35, 235] on span "tn" at bounding box center [25, 237] width 31 height 24
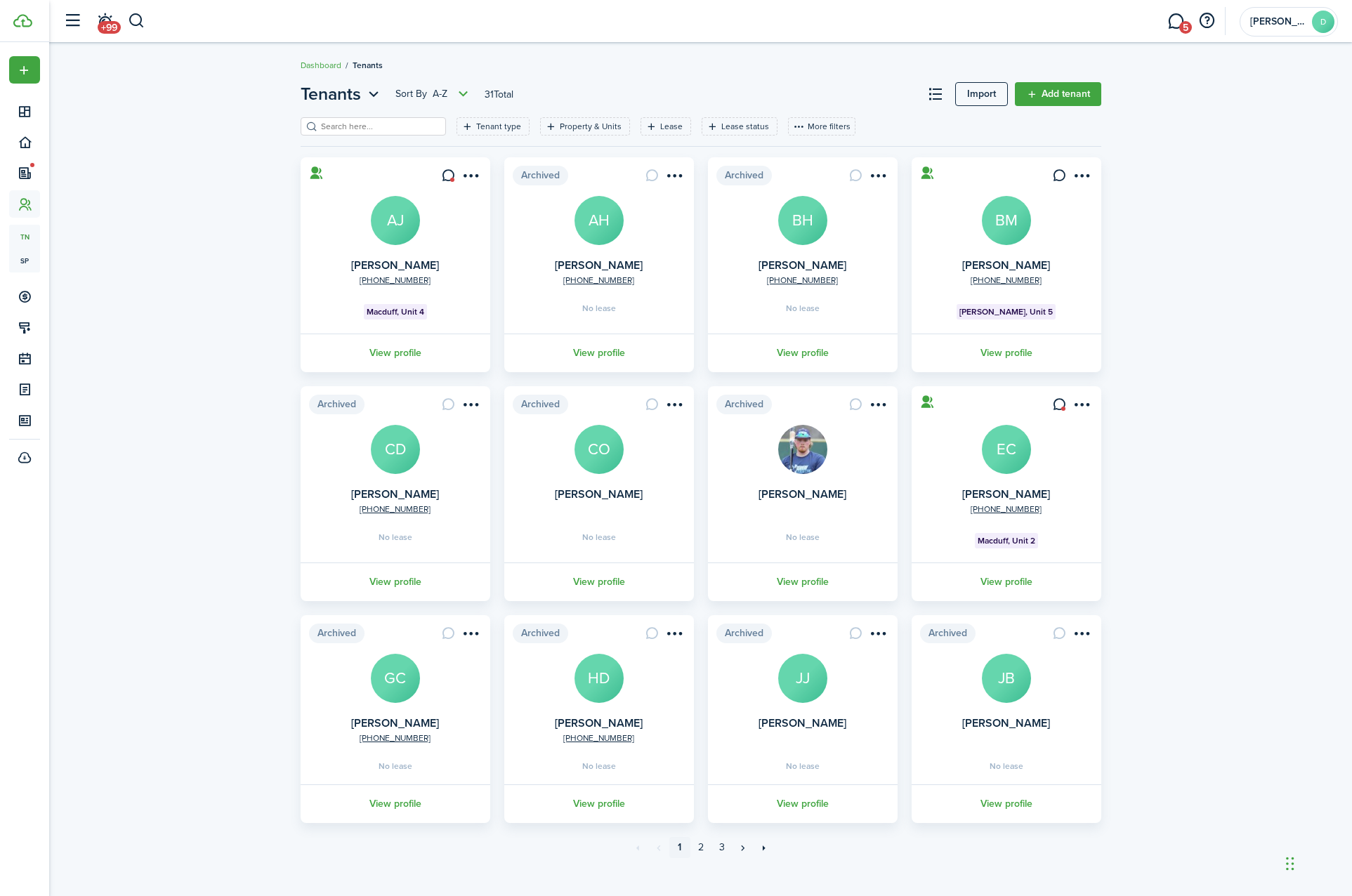
click at [362, 129] on input "search" at bounding box center [379, 126] width 123 height 13
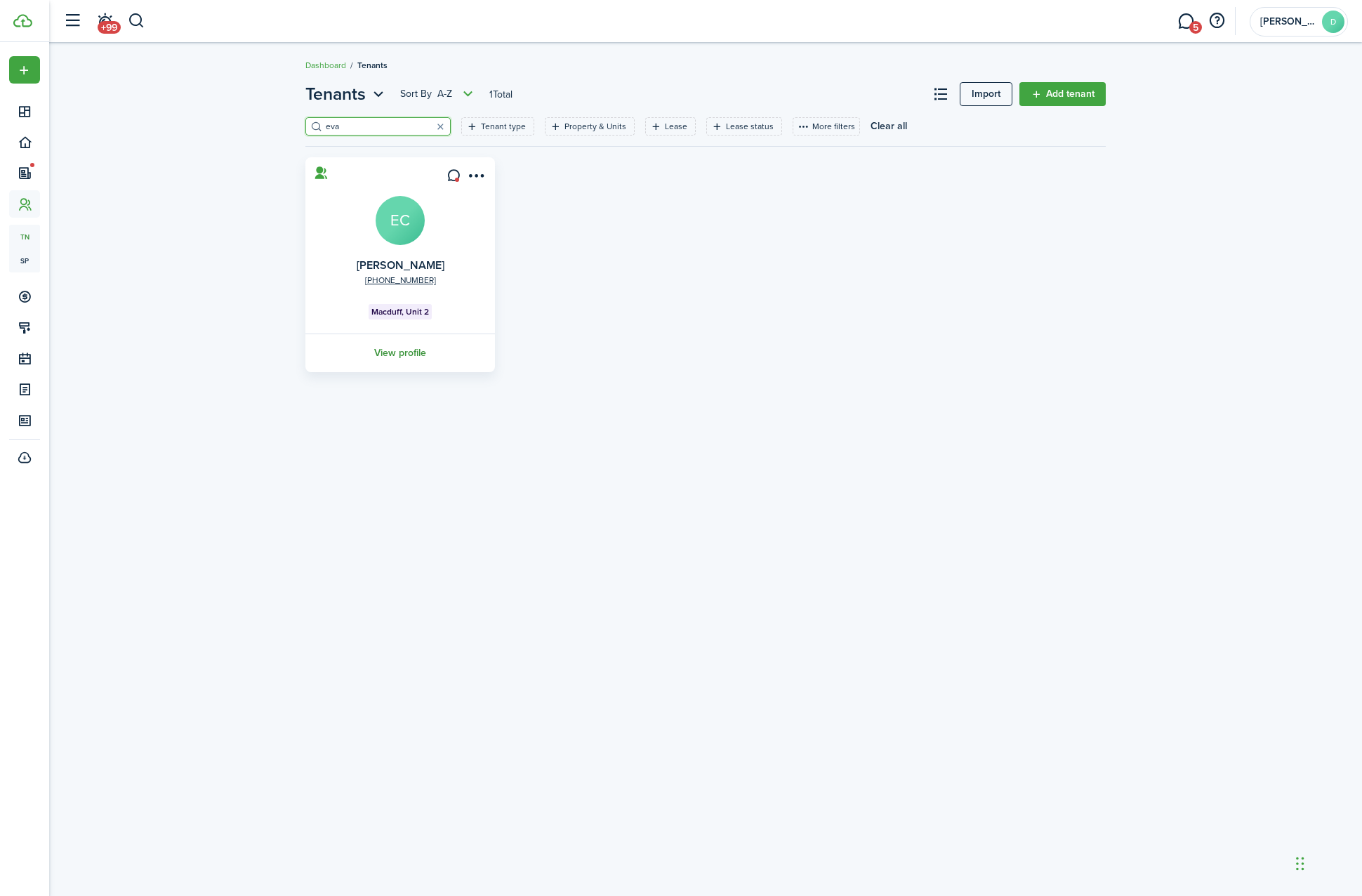
type input "eva"
click at [387, 351] on link "View profile" at bounding box center [401, 353] width 194 height 39
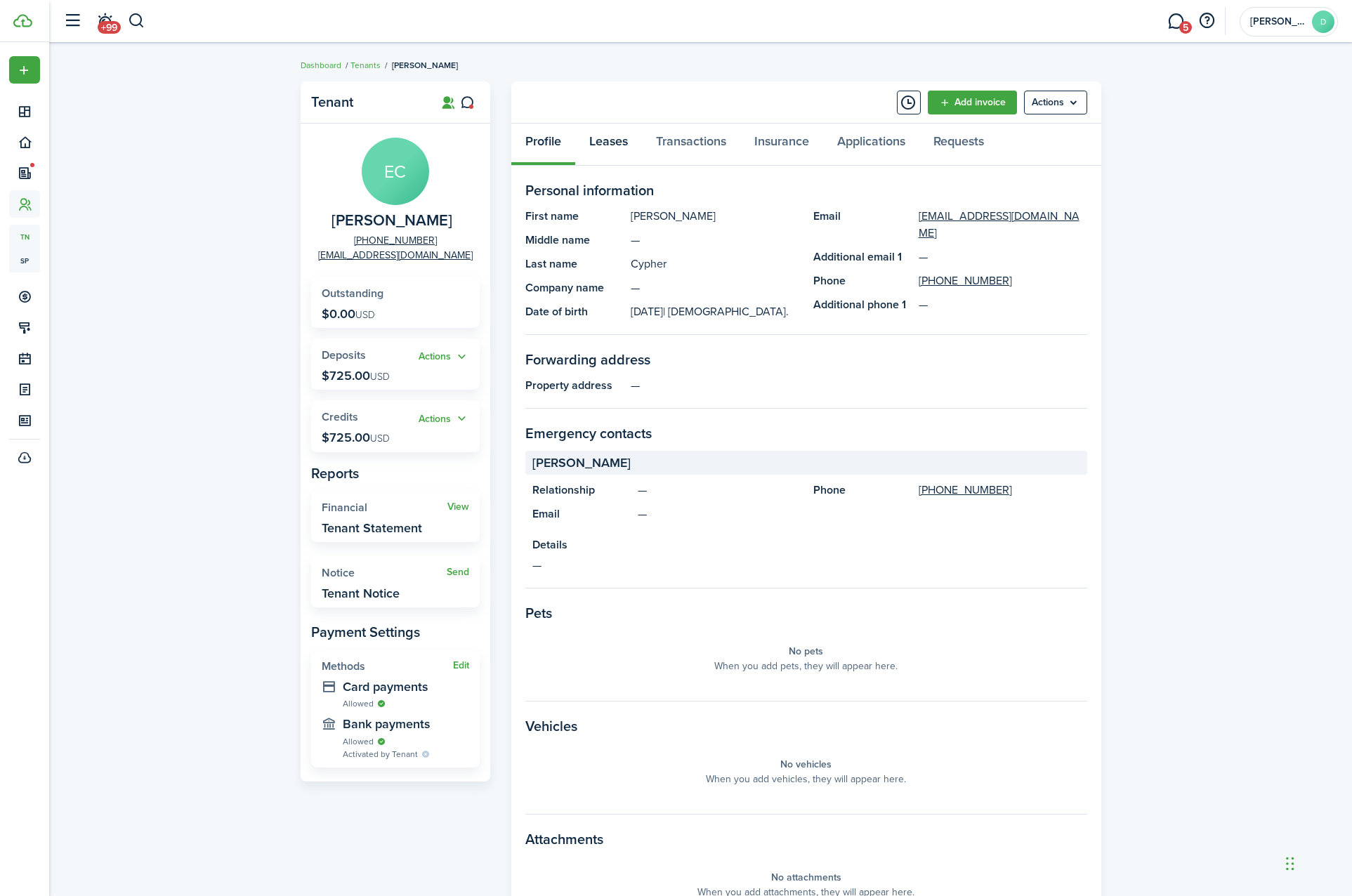
click at [603, 134] on link "Leases" at bounding box center [609, 144] width 67 height 42
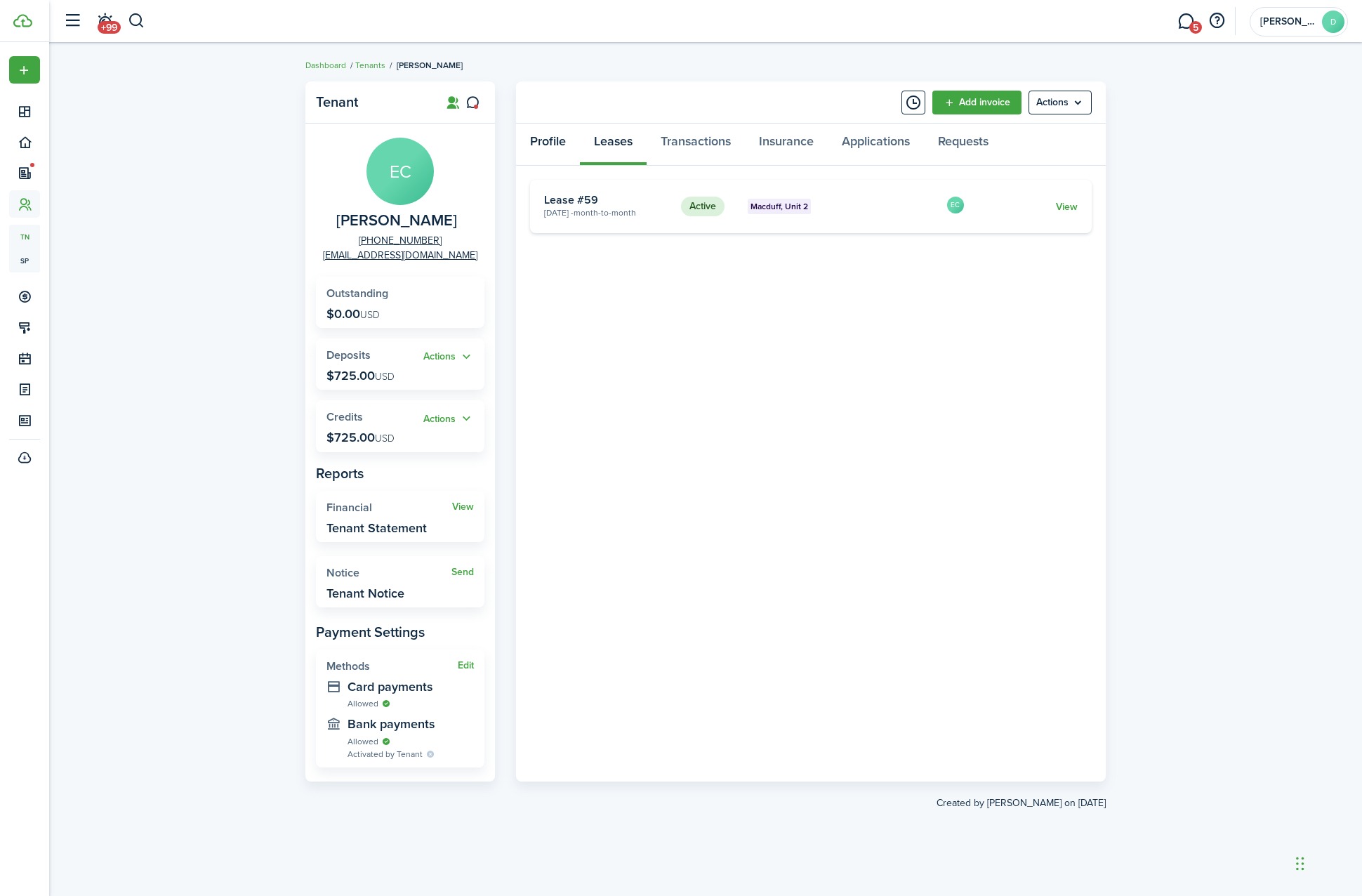
click at [557, 145] on link "Profile" at bounding box center [548, 144] width 64 height 42
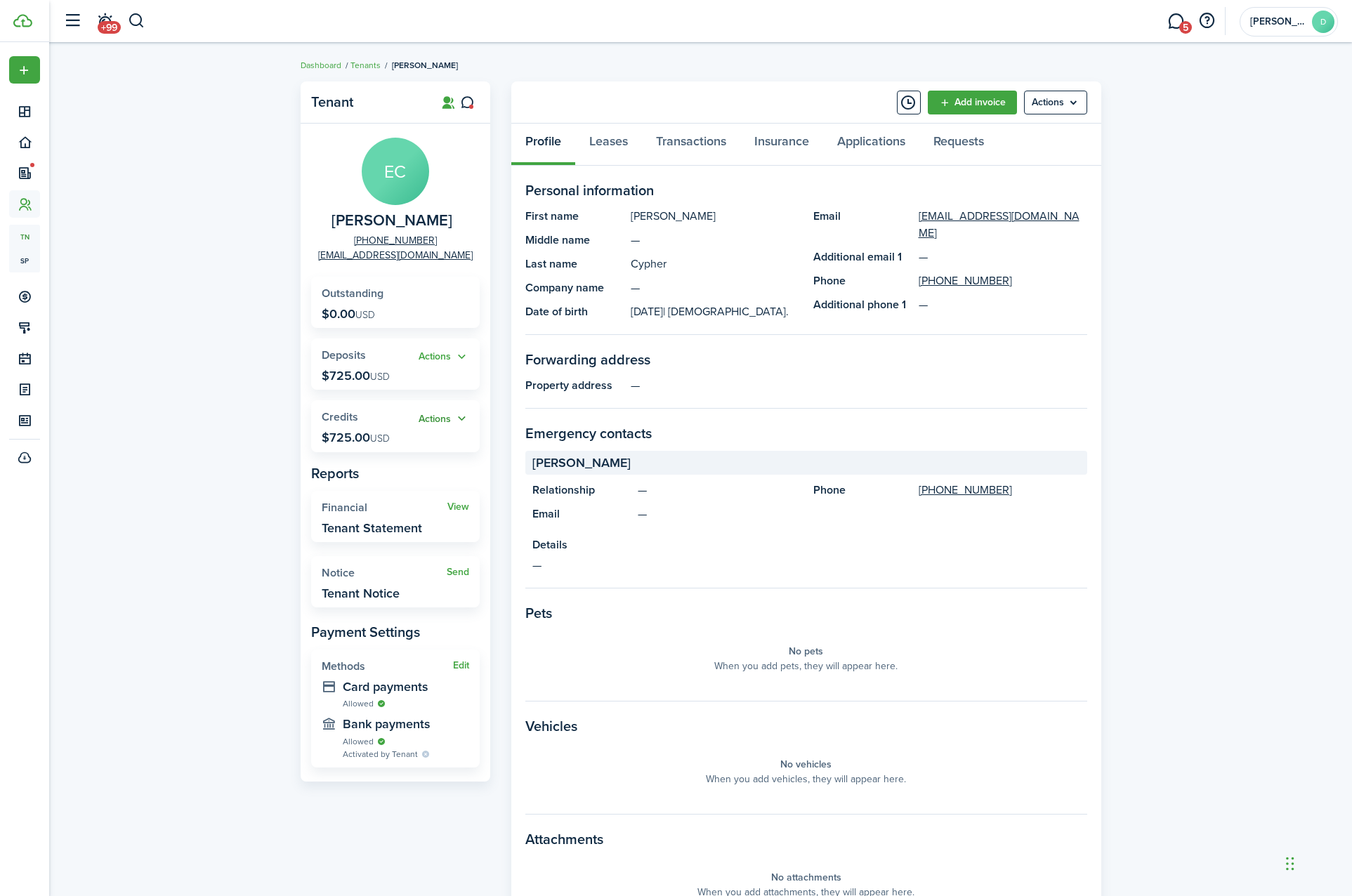
click at [434, 421] on button "Actions" at bounding box center [444, 418] width 51 height 16
click at [413, 478] on link "Apply" at bounding box center [408, 470] width 123 height 24
click at [139, 20] on button "button" at bounding box center [136, 21] width 18 height 24
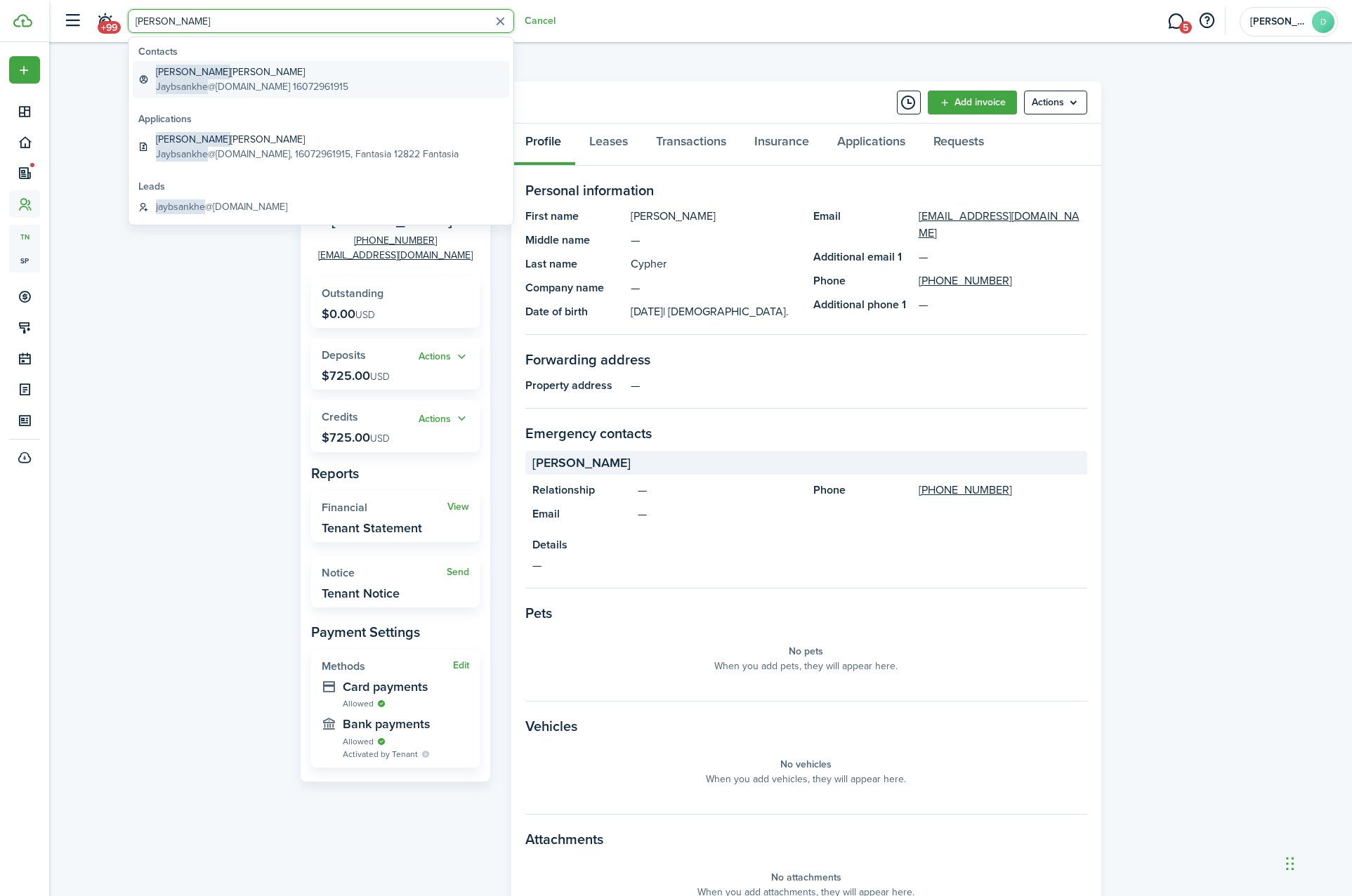
type input "[PERSON_NAME]"
click at [237, 83] on global-search-item-description "Jaybsankhe @[DOMAIN_NAME] 16072961915" at bounding box center [252, 86] width 193 height 15
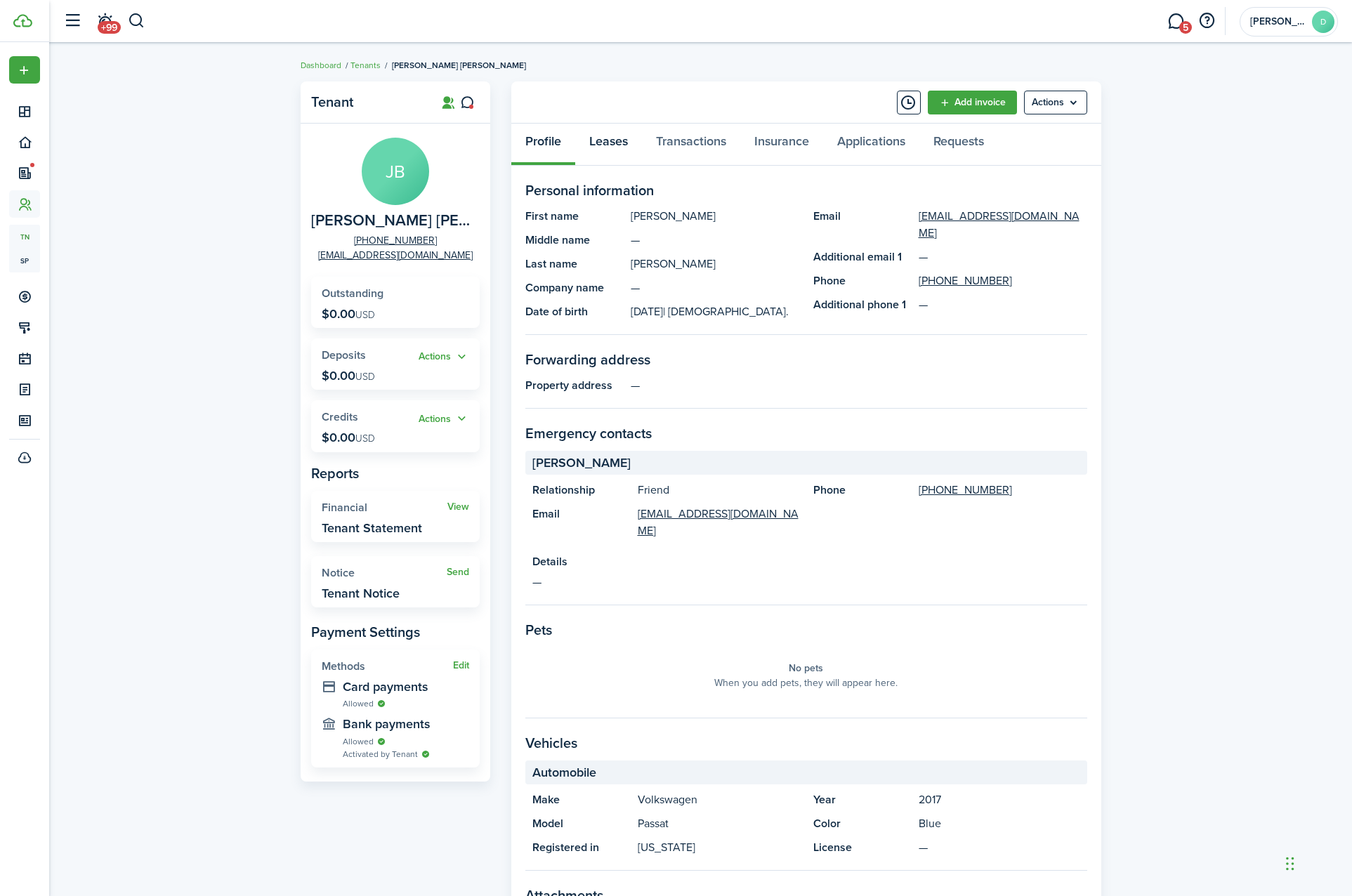
click at [619, 151] on link "Leases" at bounding box center [609, 144] width 67 height 42
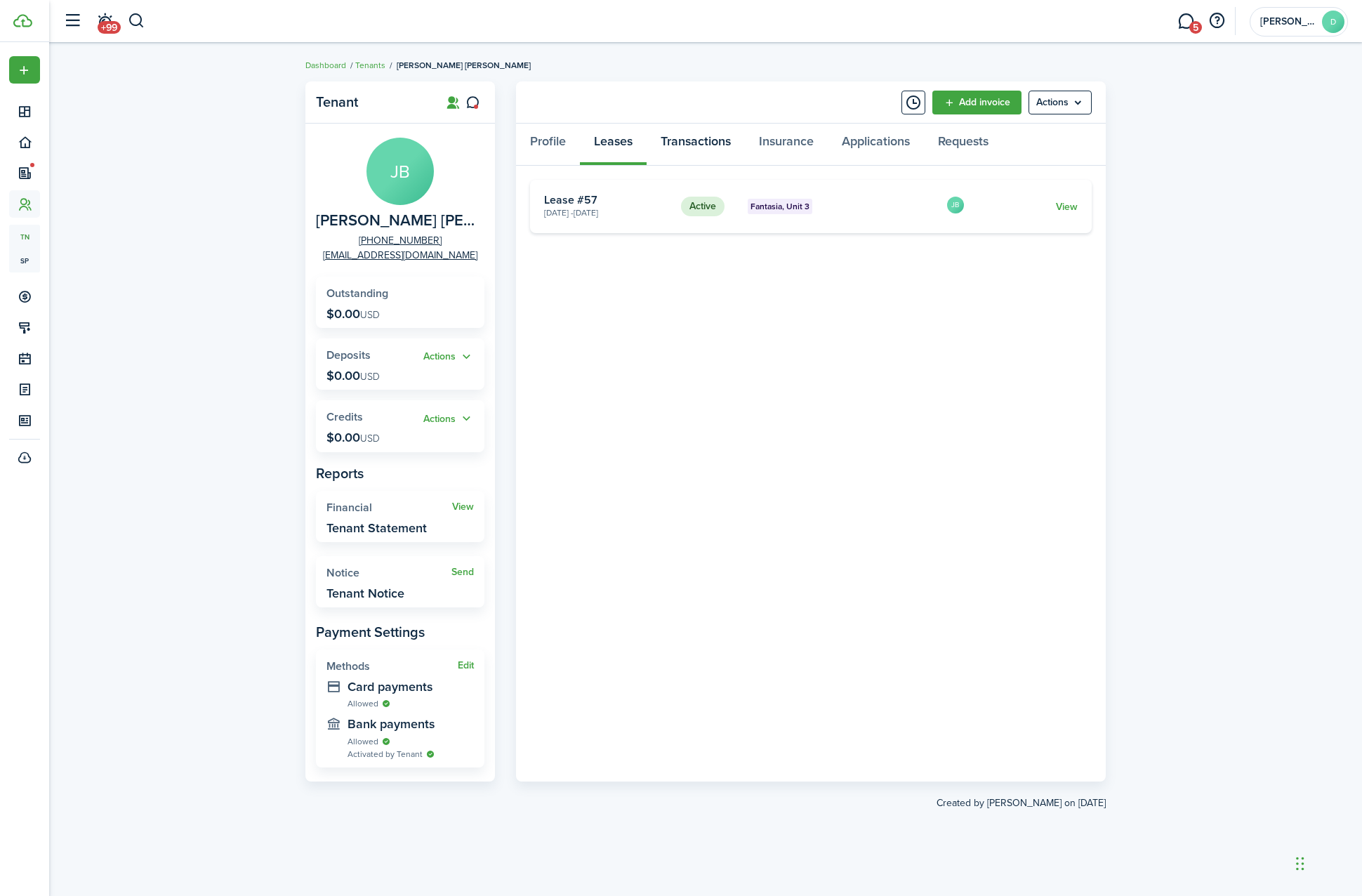
click at [671, 136] on link "Transactions" at bounding box center [696, 144] width 99 height 42
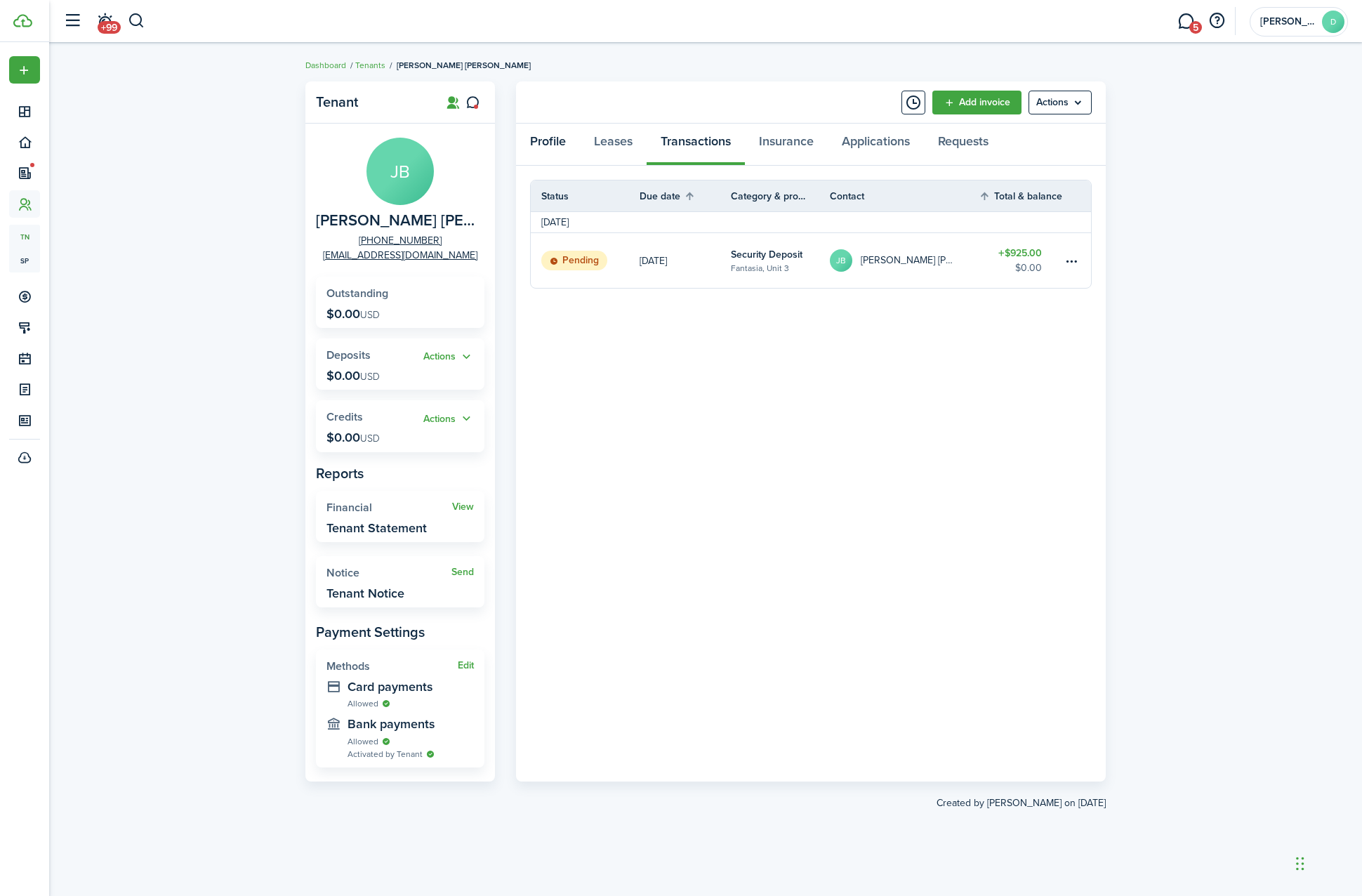
click at [519, 141] on link "Profile" at bounding box center [548, 144] width 64 height 42
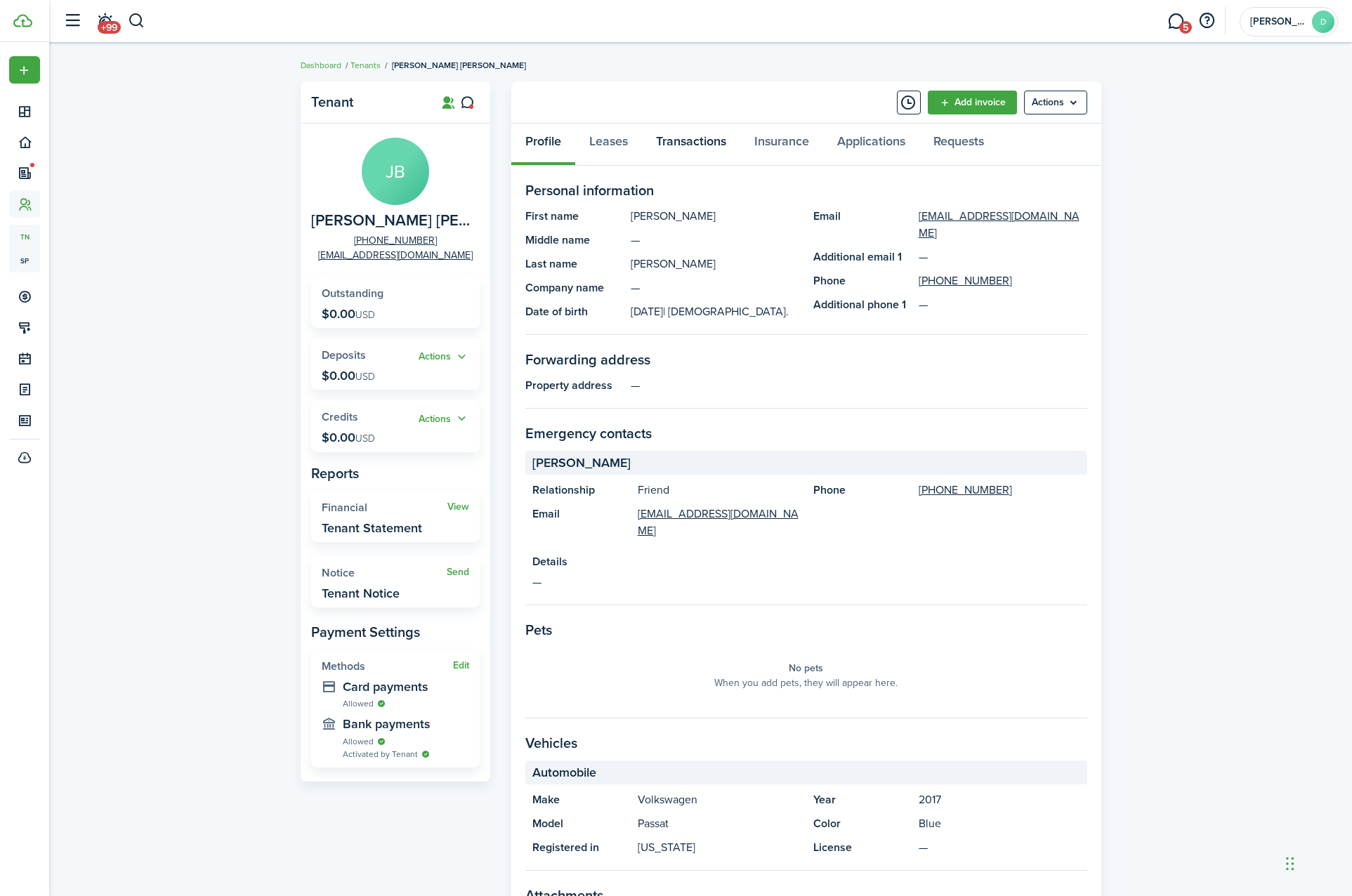
click at [647, 139] on link "Transactions" at bounding box center [691, 144] width 99 height 42
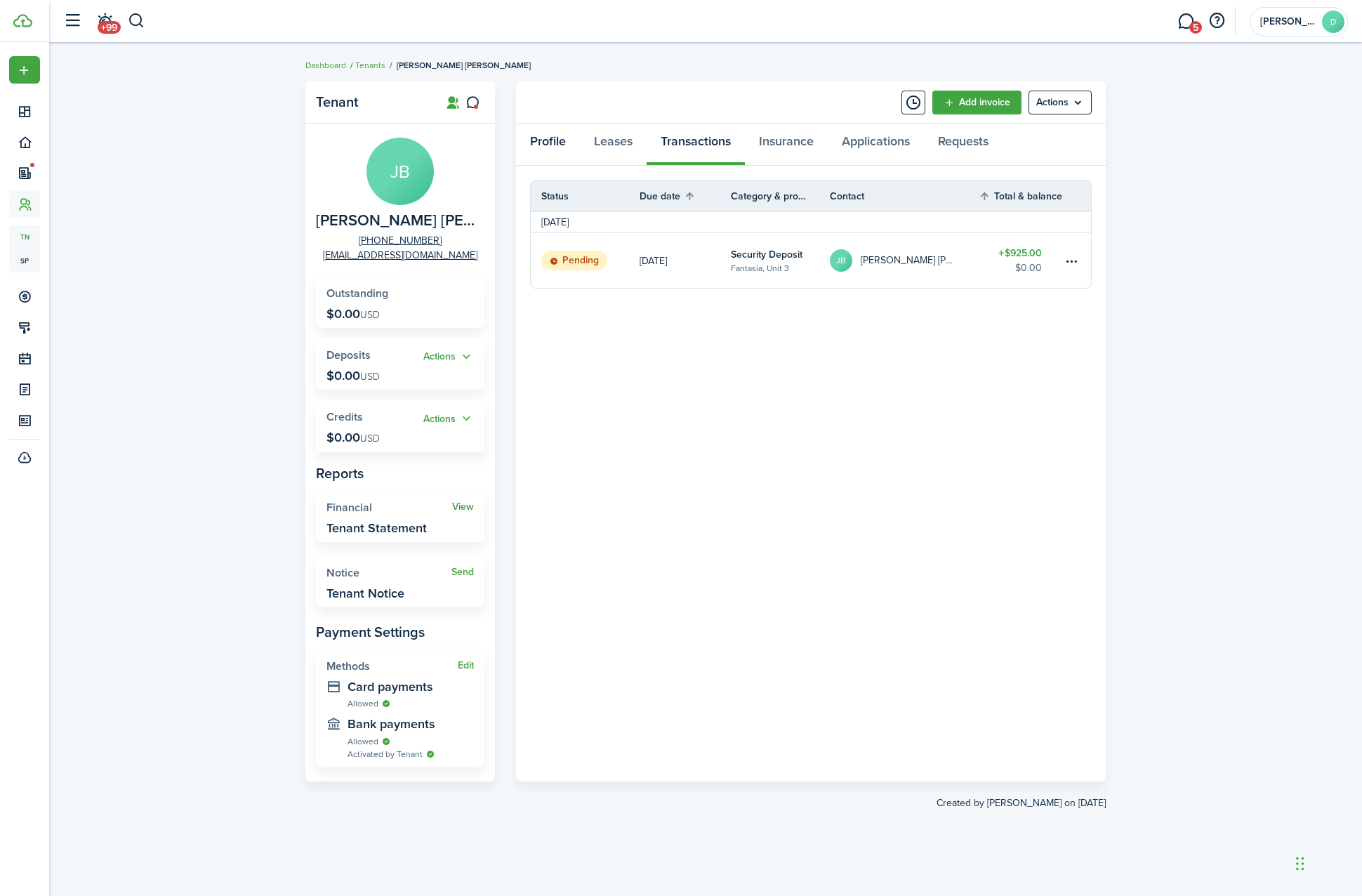
click at [551, 136] on link "Profile" at bounding box center [548, 144] width 64 height 42
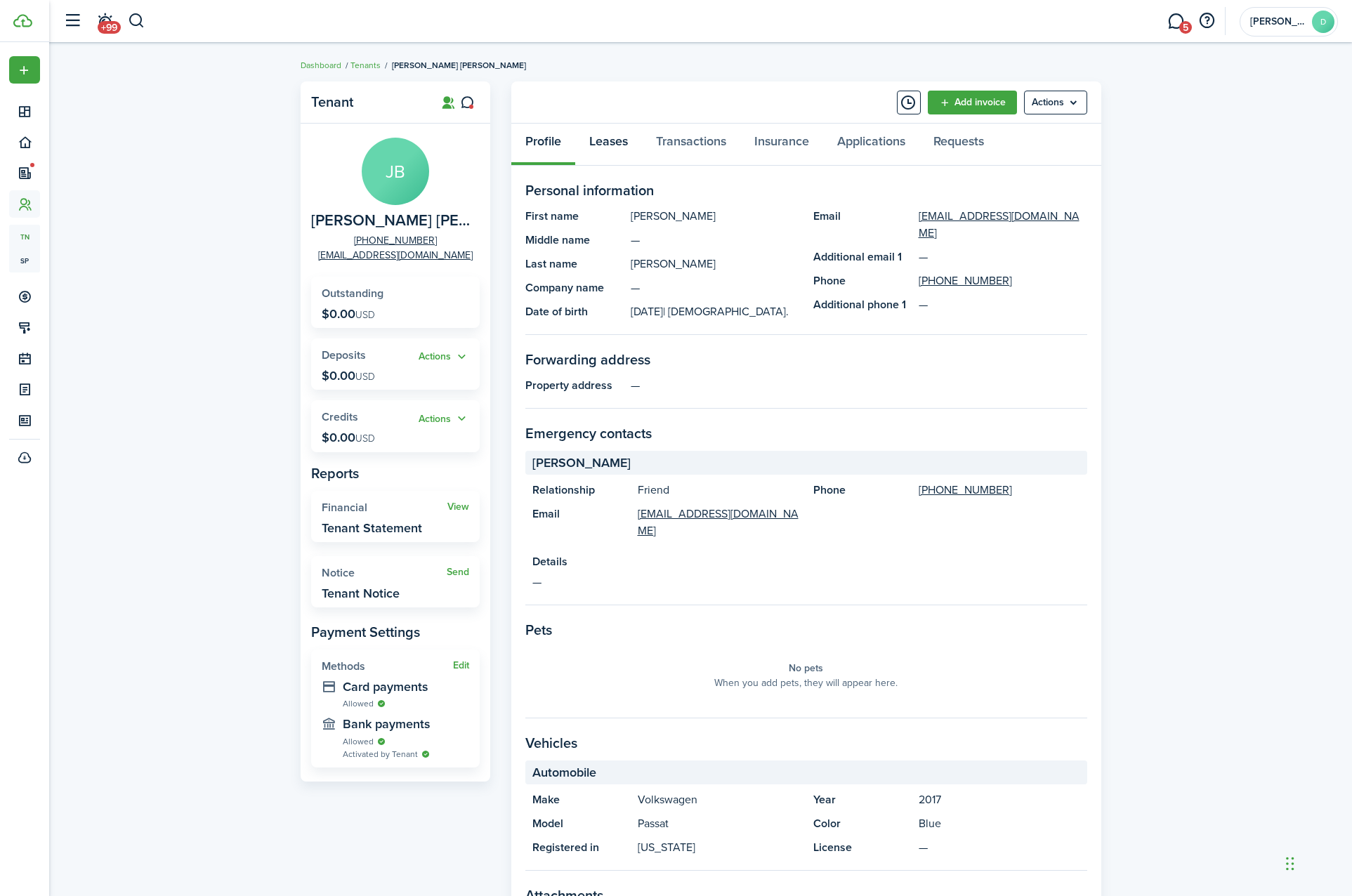
click at [627, 147] on link "Leases" at bounding box center [609, 144] width 67 height 42
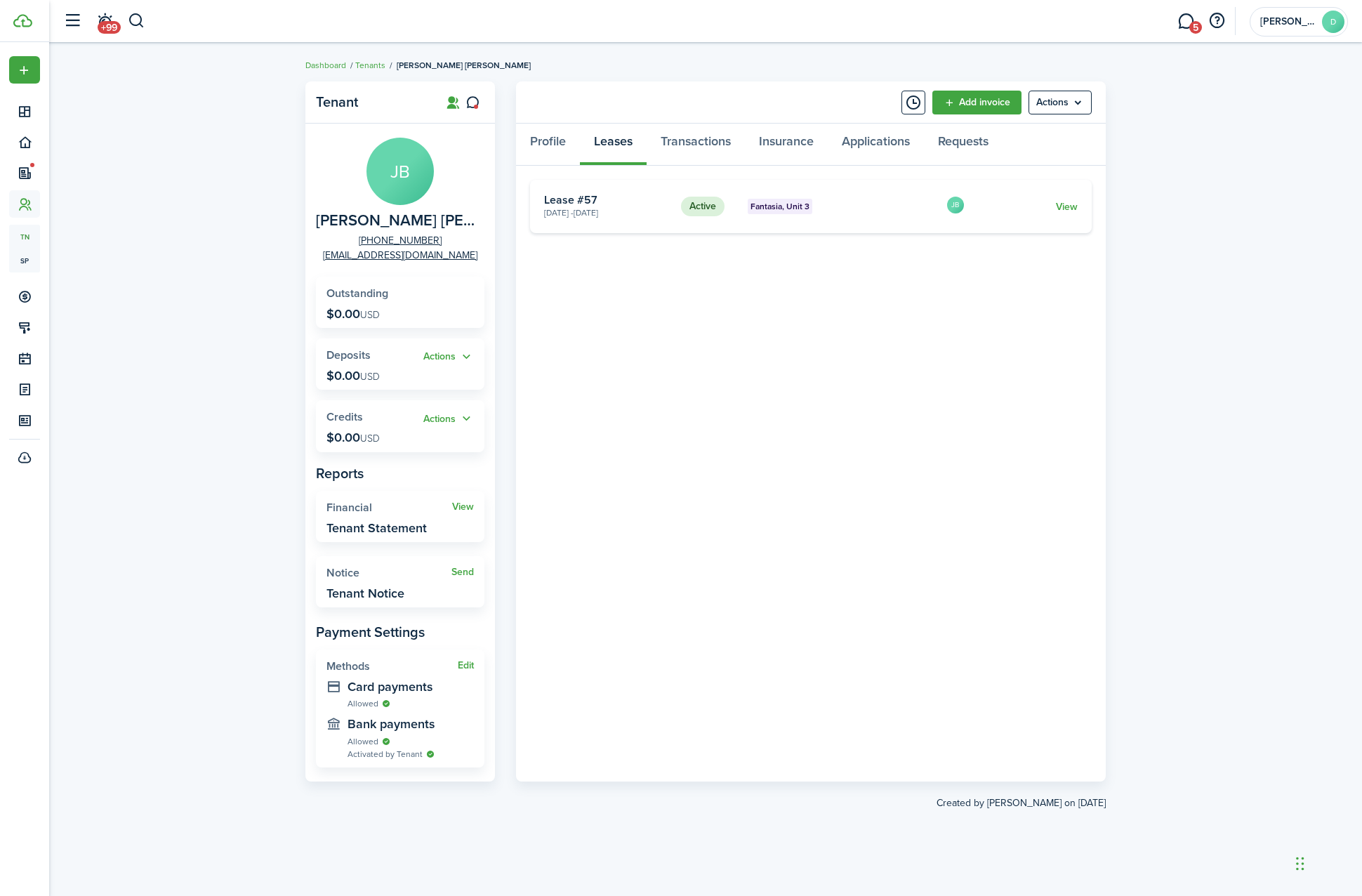
click at [588, 213] on card-description "[DATE] - [DATE]" at bounding box center [607, 213] width 126 height 12
click at [555, 144] on link "Profile" at bounding box center [548, 144] width 64 height 42
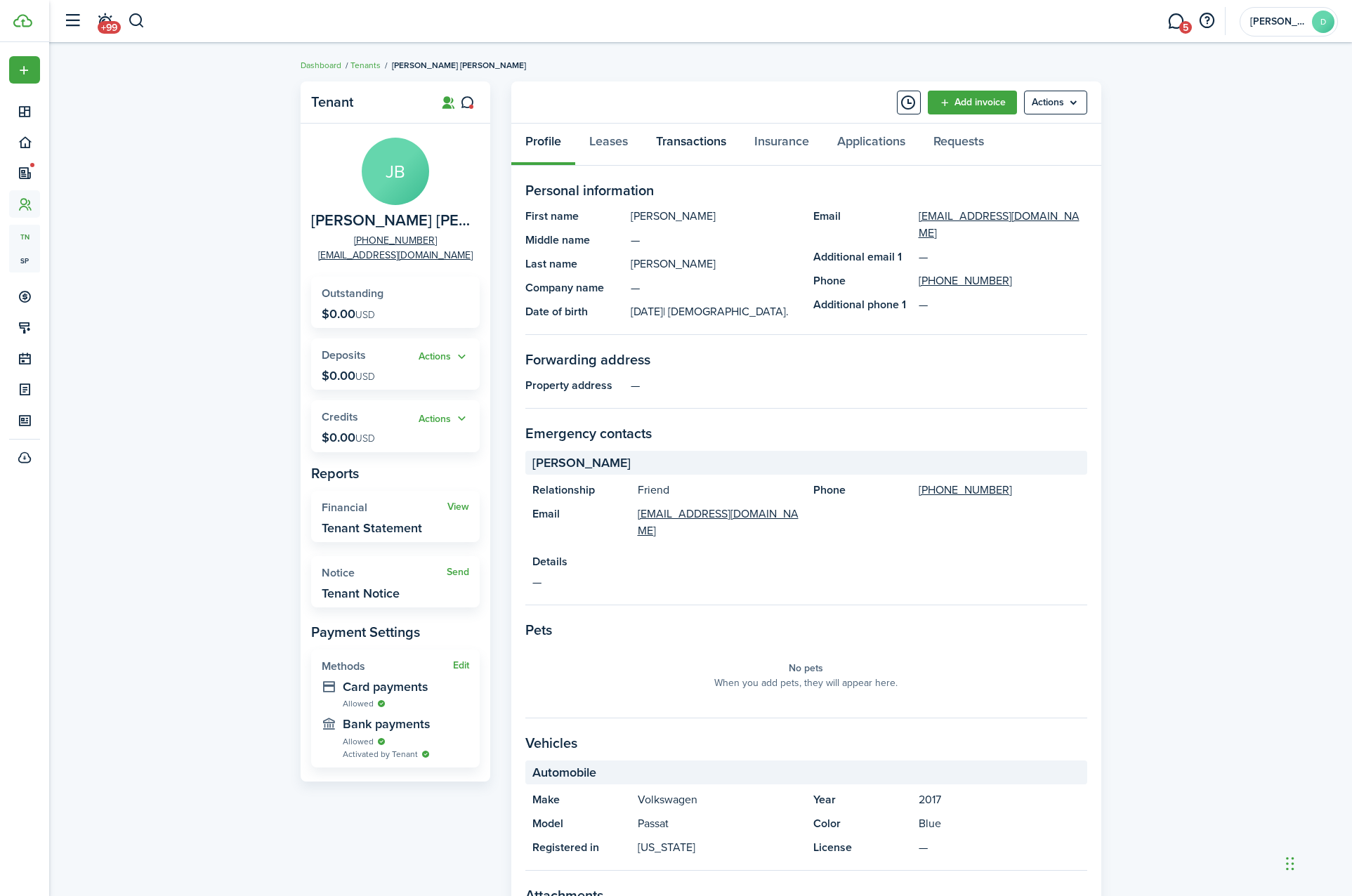
click at [718, 151] on link "Transactions" at bounding box center [691, 144] width 99 height 42
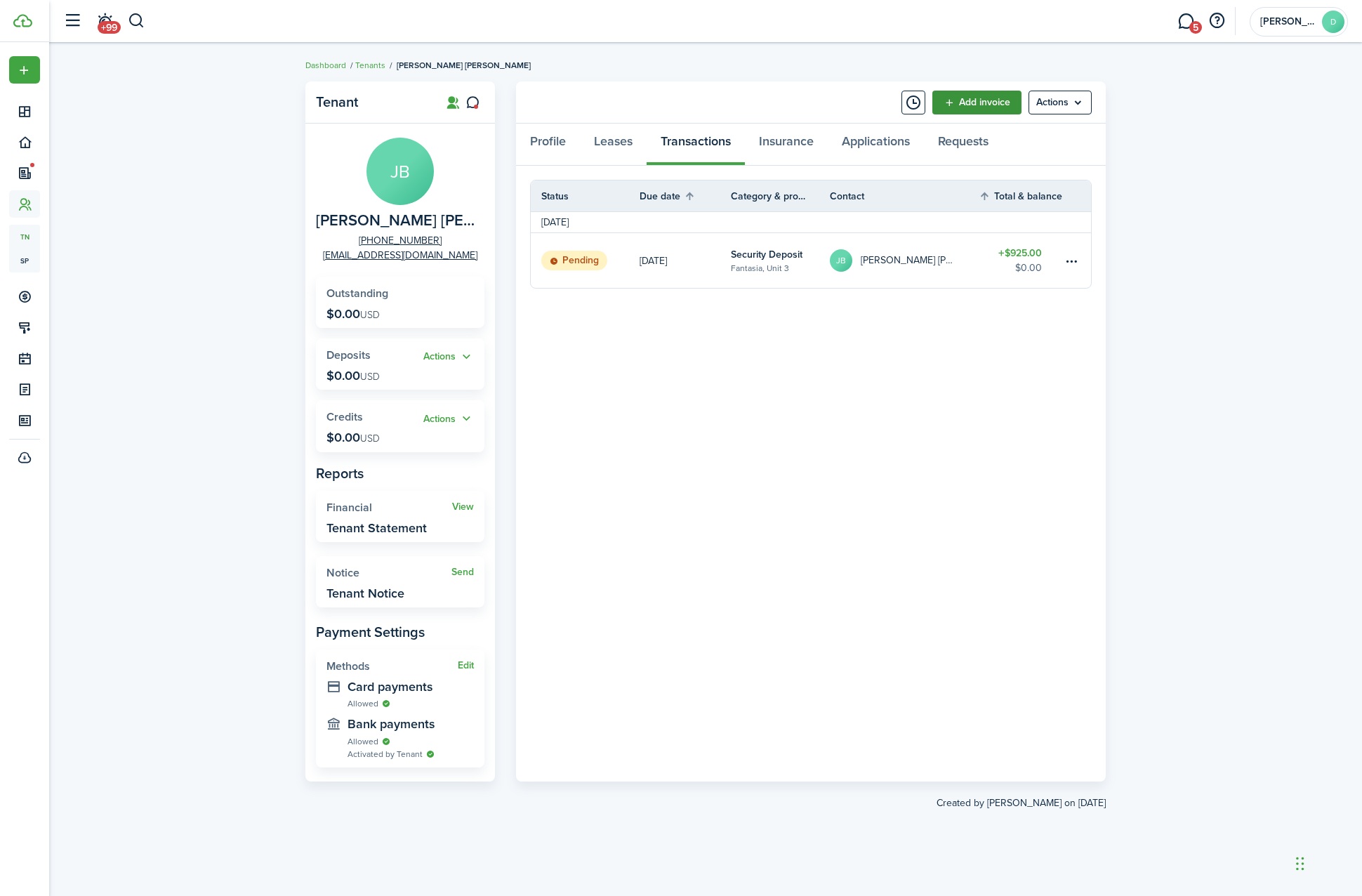
click at [993, 108] on link "Add invoice" at bounding box center [978, 102] width 89 height 24
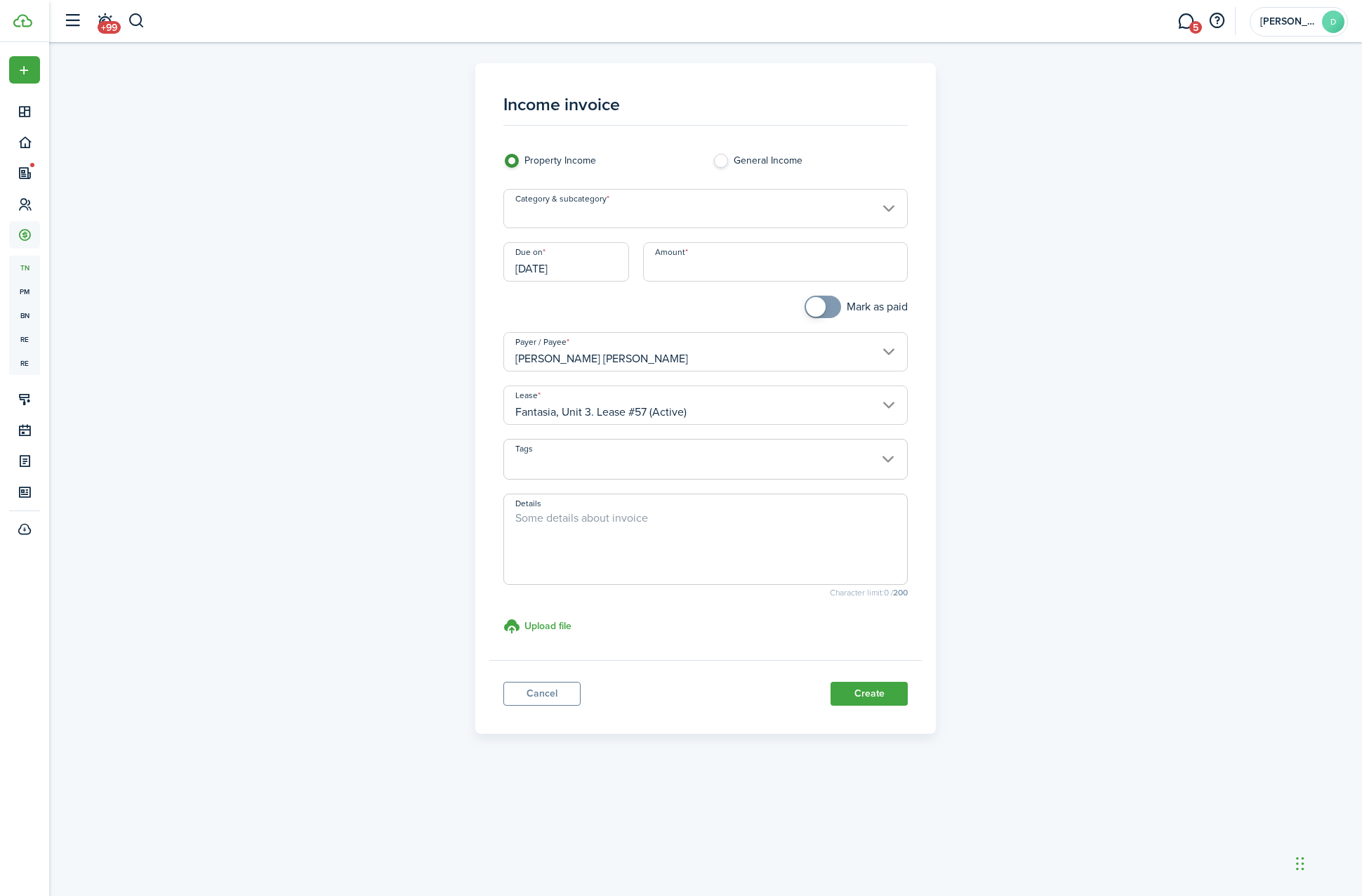
click at [618, 194] on input "Category & subcategory" at bounding box center [706, 208] width 405 height 39
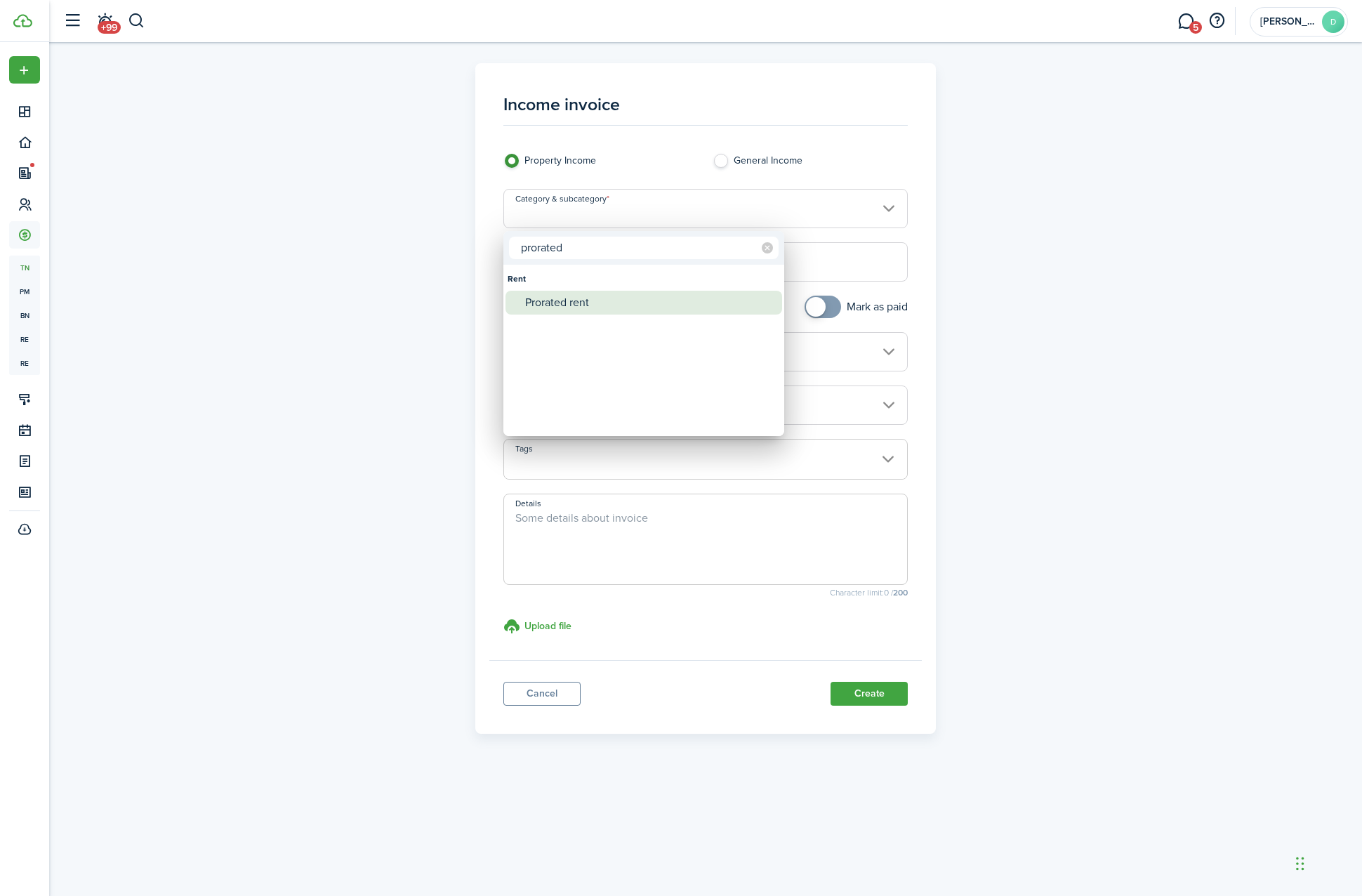
type input "prorated"
click at [555, 305] on div "Prorated rent" at bounding box center [649, 302] width 249 height 24
type input "Rent / Prorated rent"
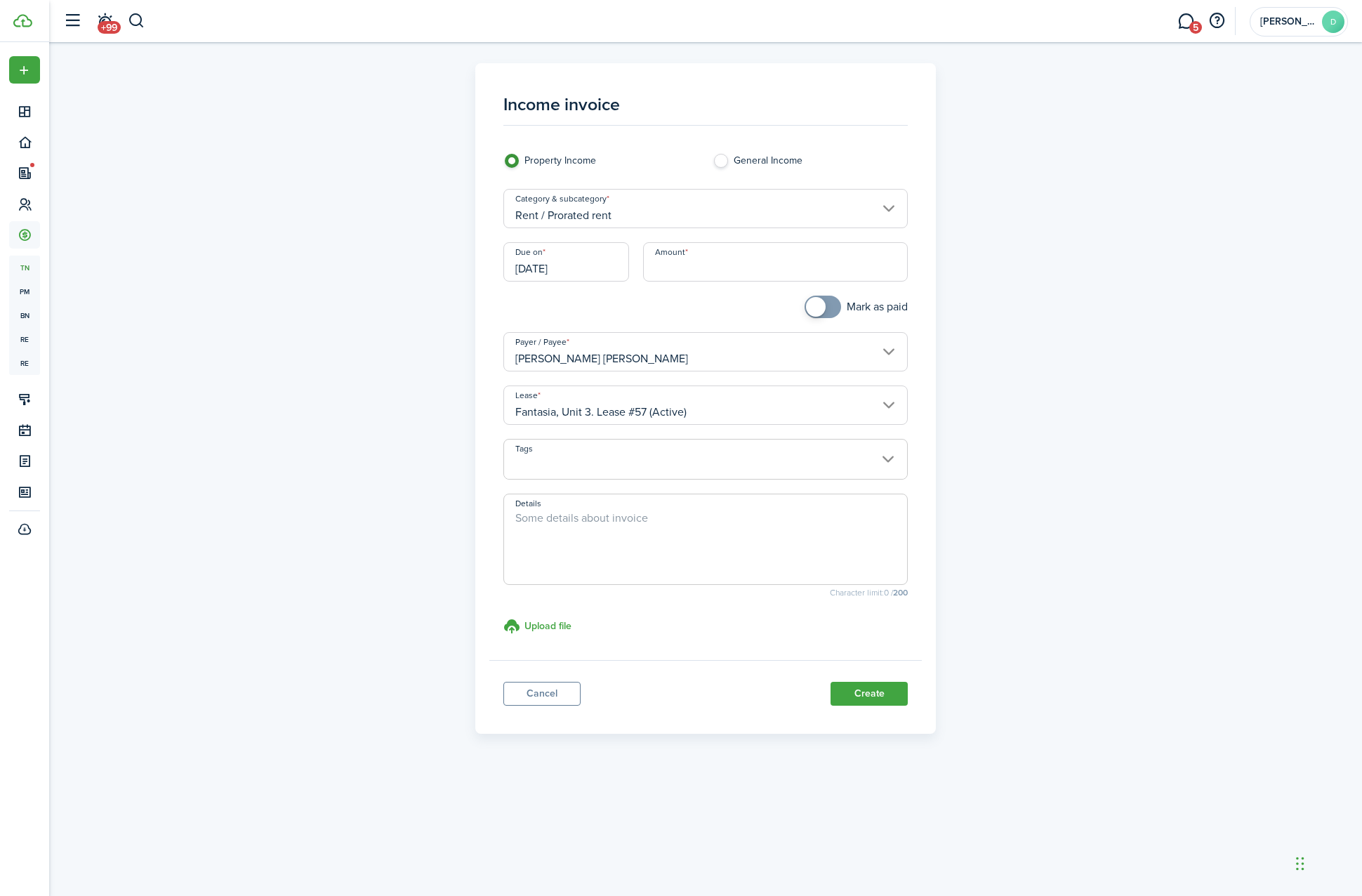
click at [719, 267] on input "Amount" at bounding box center [776, 261] width 266 height 39
paste input "$308"
type input "$308.00"
click at [871, 703] on button "Create" at bounding box center [869, 693] width 77 height 24
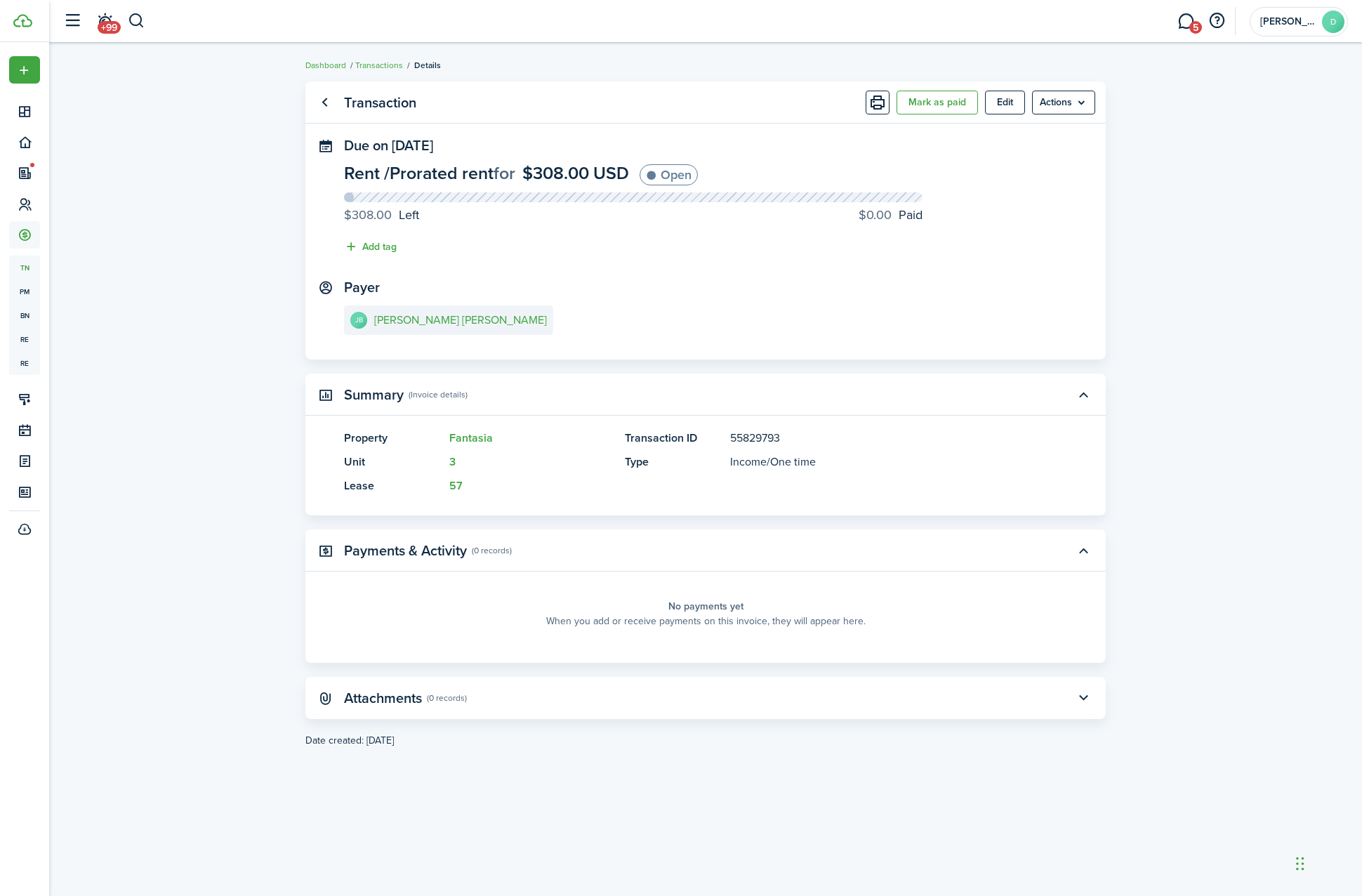
click at [383, 72] on ul "Dashboard Transactions Details" at bounding box center [374, 65] width 136 height 18
click at [383, 66] on link "Transactions" at bounding box center [379, 65] width 48 height 12
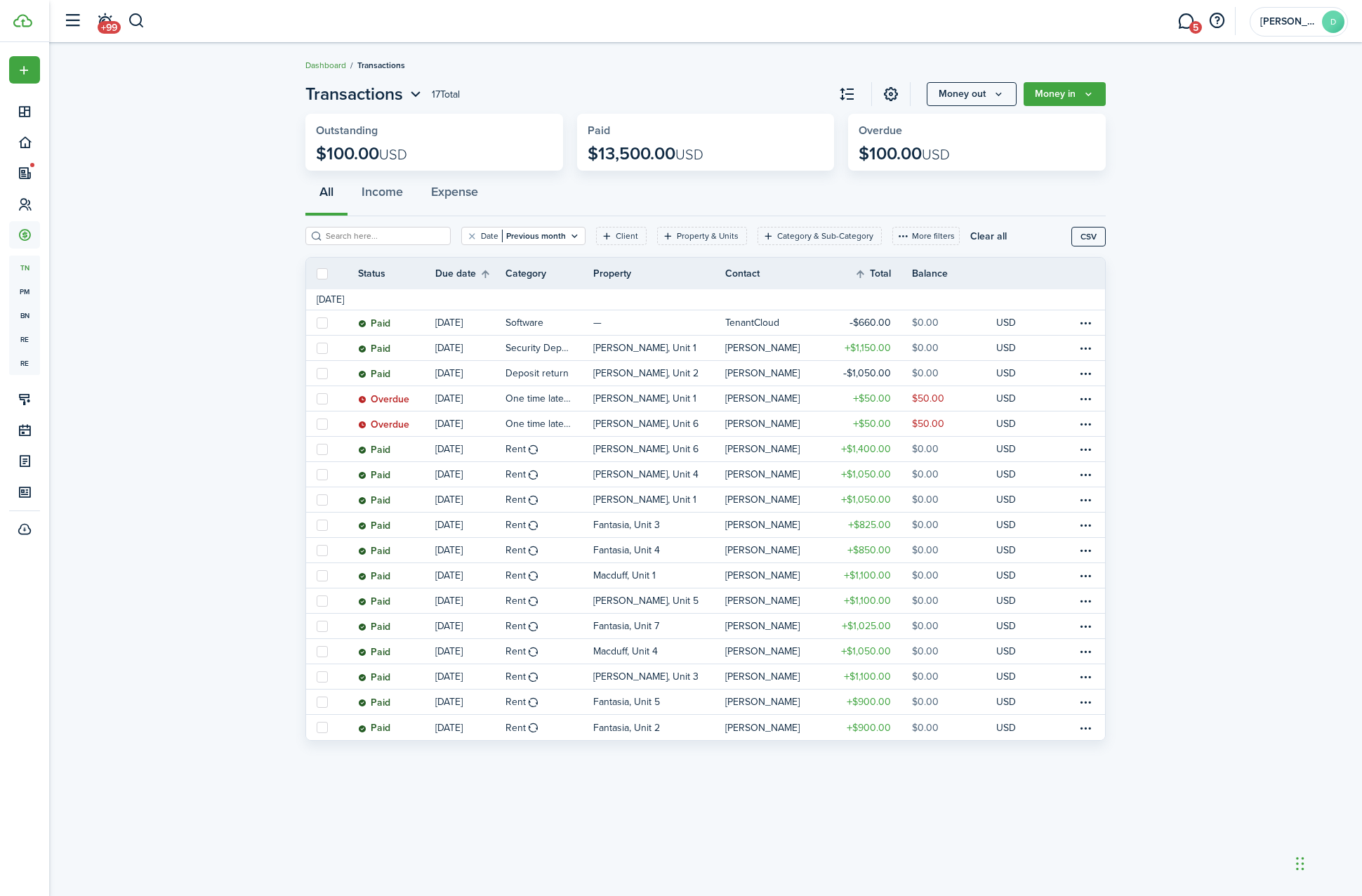
click at [332, 59] on link "Dashboard" at bounding box center [326, 65] width 41 height 12
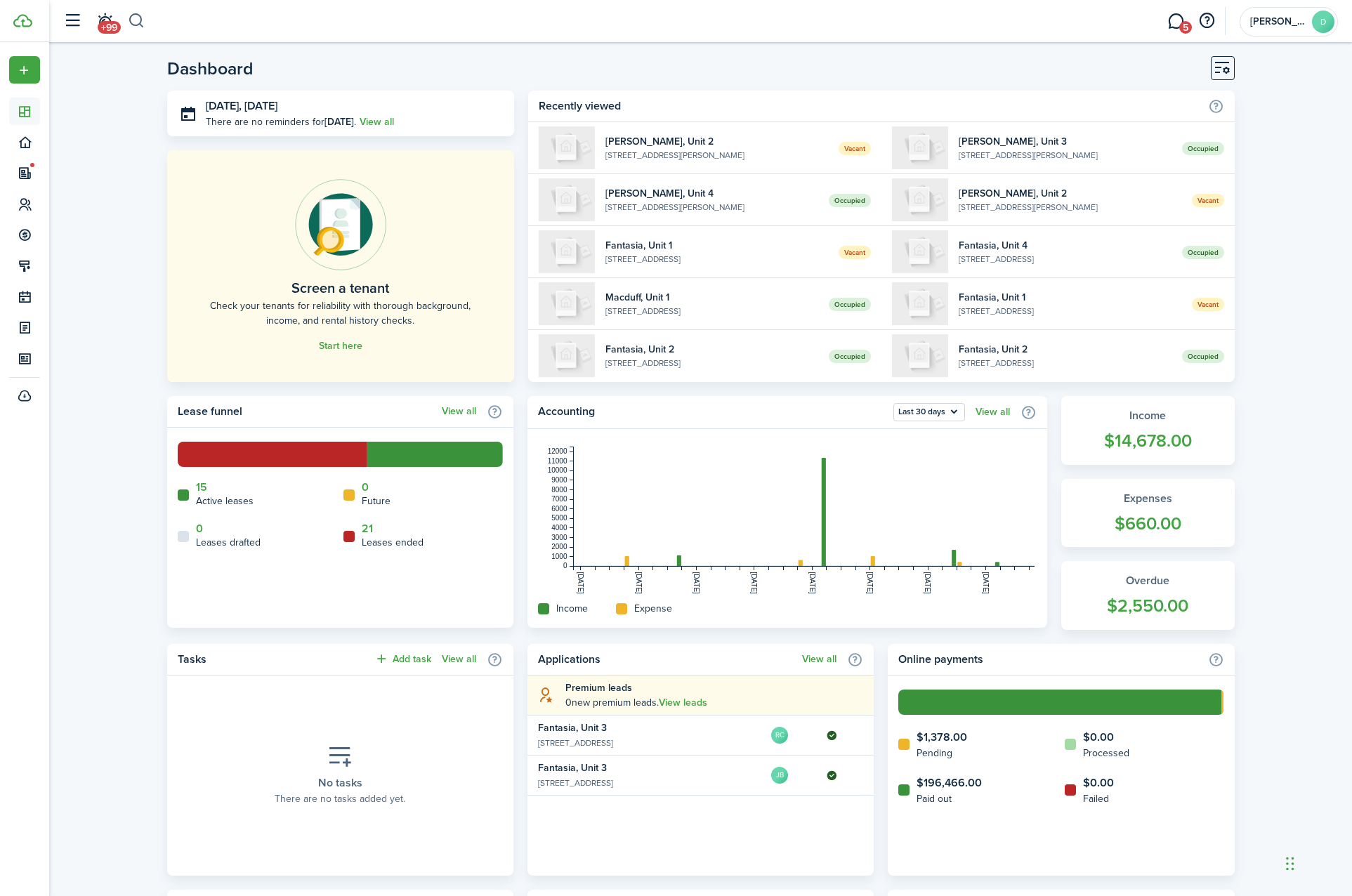
click at [142, 28] on button "button" at bounding box center [136, 21] width 18 height 24
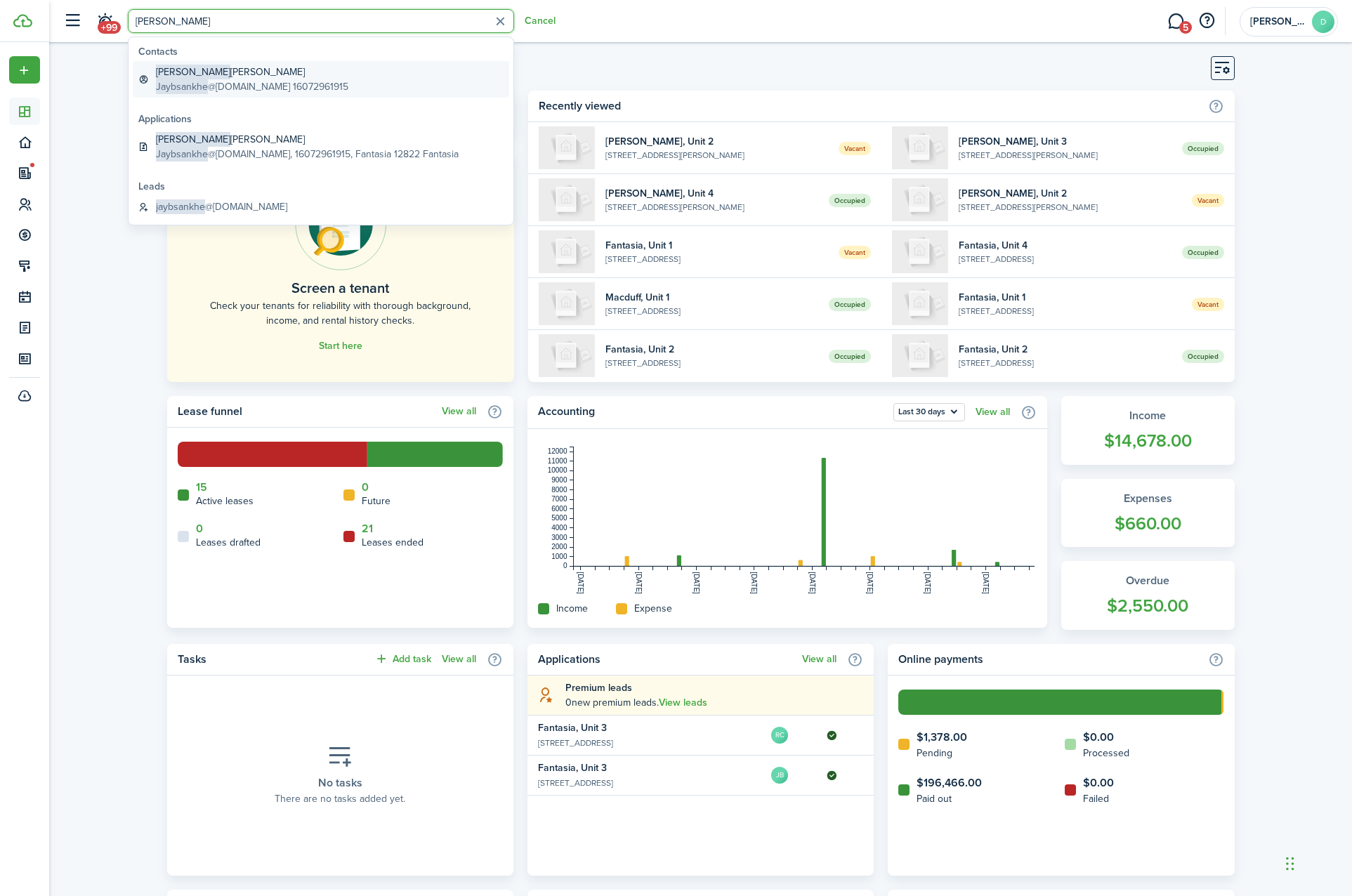
type input "[PERSON_NAME]"
click at [246, 96] on link "[PERSON_NAME] [PERSON_NAME] Jaybsankhe @[DOMAIN_NAME] 16072961915" at bounding box center [320, 79] width 377 height 36
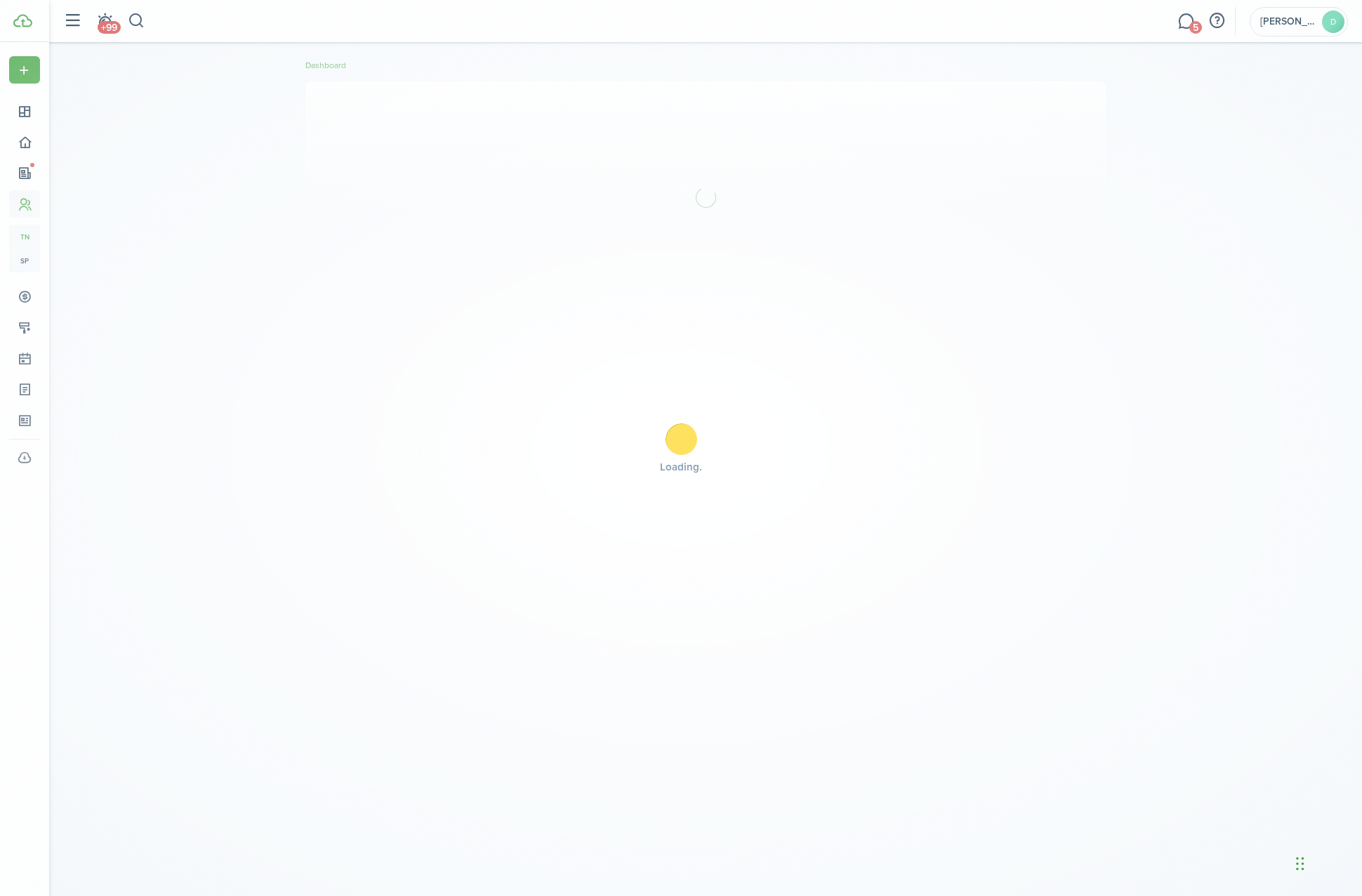
click at [246, 96] on body "Create New Dashboard Portfolio Leasing Contacts tn Tenants sp Service Pros Acco…" at bounding box center [681, 448] width 1362 height 896
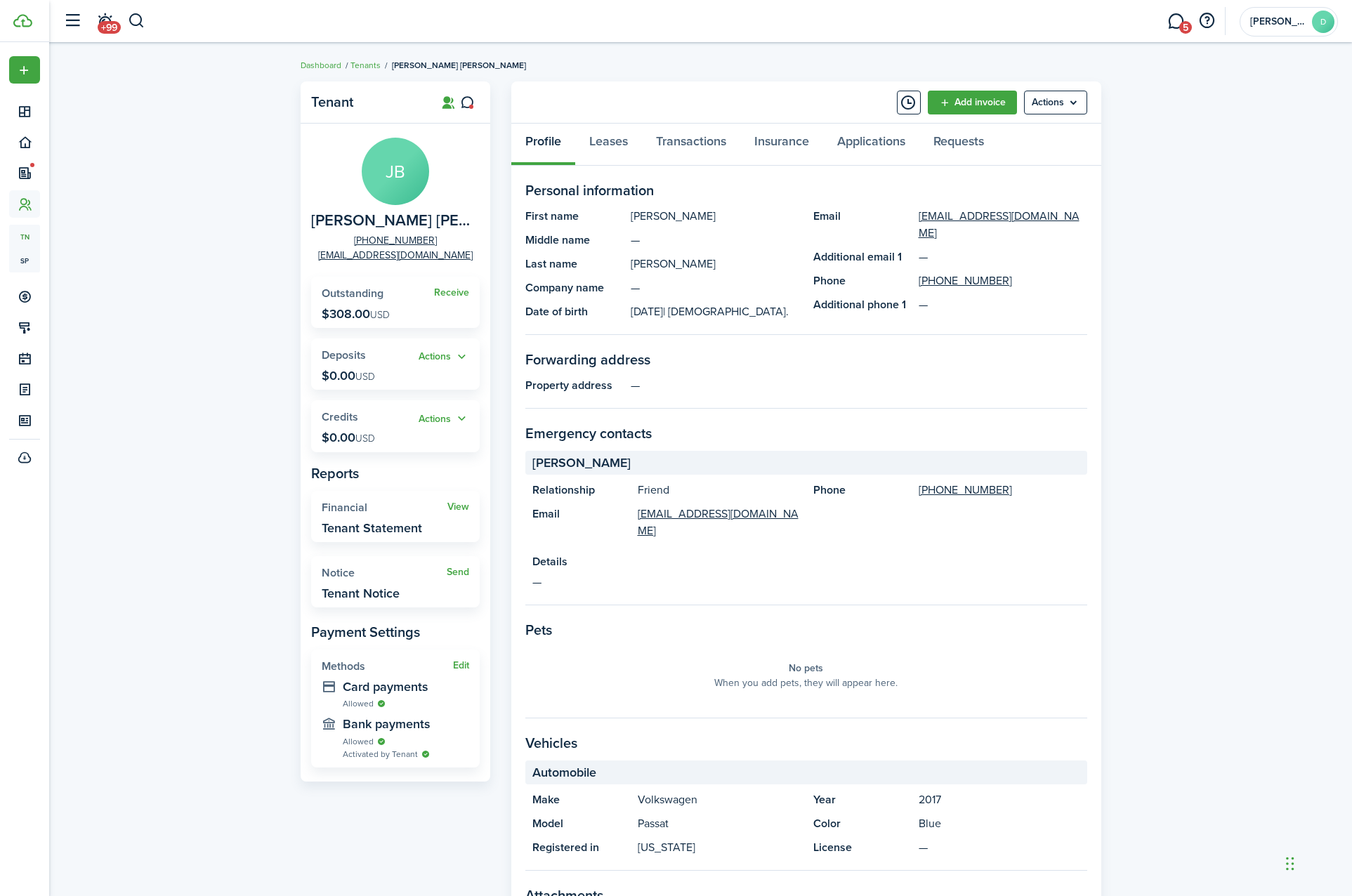
click at [201, 296] on div "Tenant [PERSON_NAME] [PERSON_NAME] [PHONE_NUMBER] [EMAIL_ADDRESS][DOMAIN_NAME] …" at bounding box center [700, 547] width 1303 height 945
click at [622, 140] on link "Leases" at bounding box center [609, 144] width 67 height 42
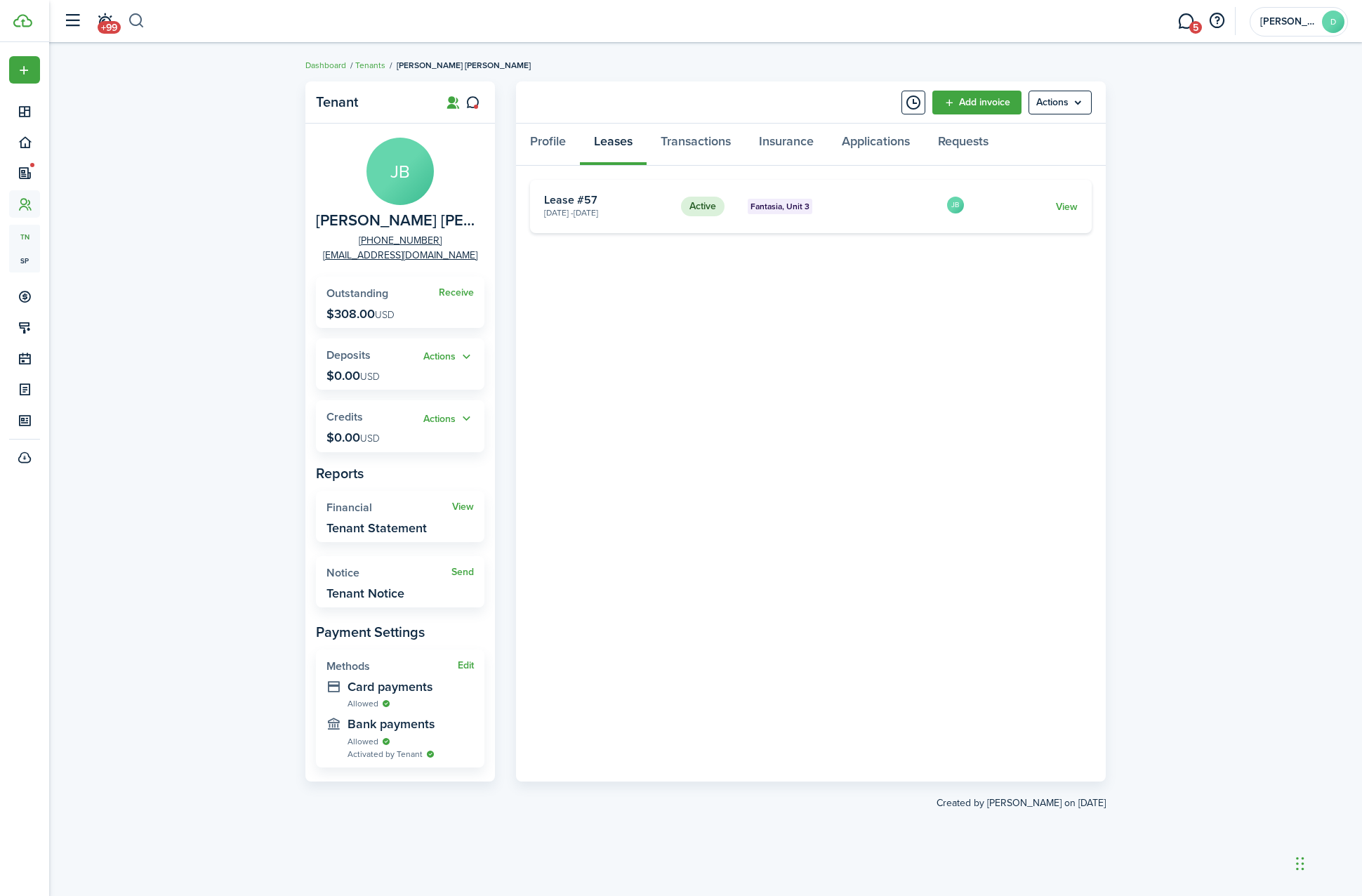
click at [139, 22] on button "button" at bounding box center [136, 21] width 18 height 24
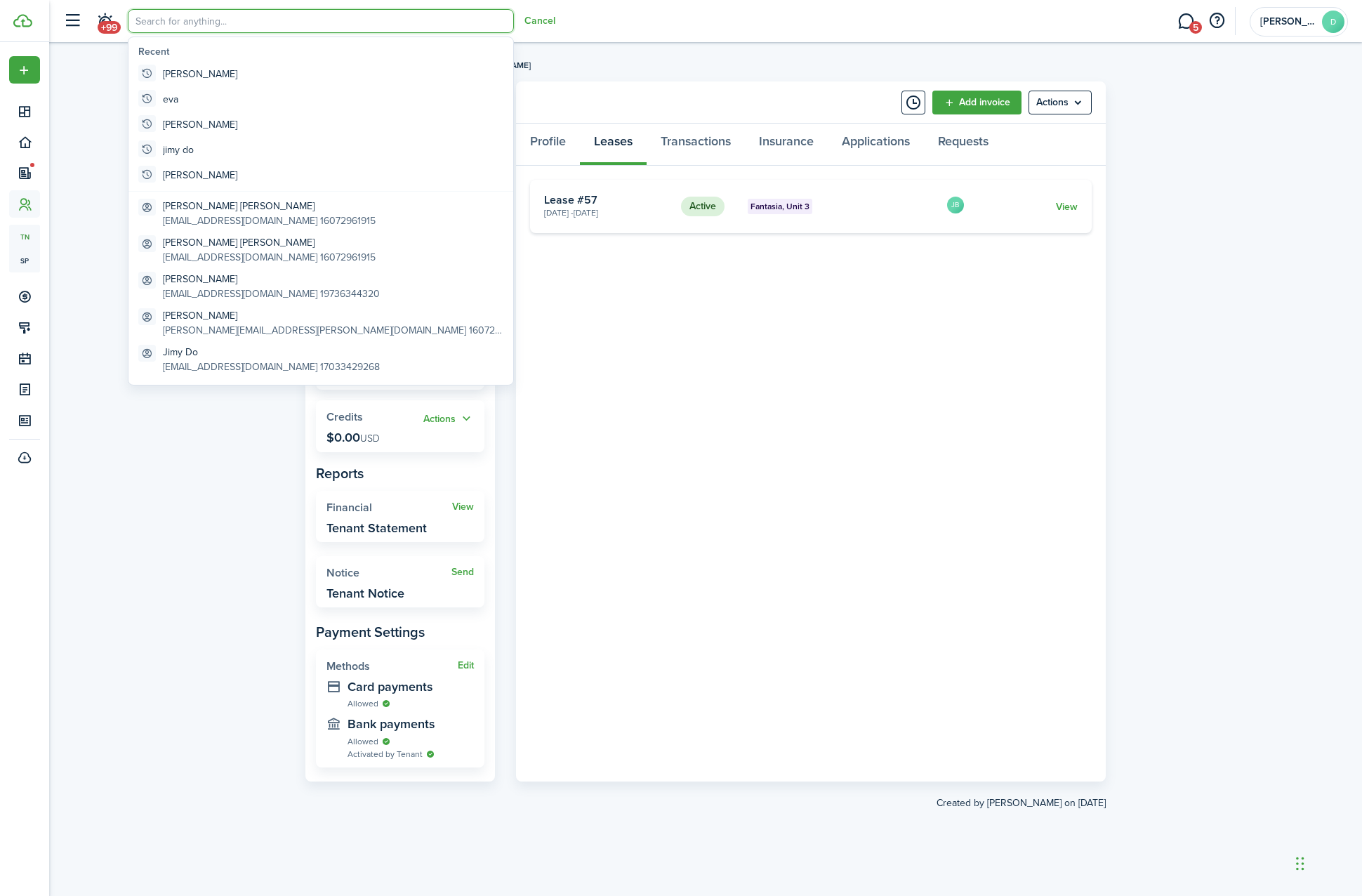
click at [188, 18] on input "search" at bounding box center [320, 21] width 386 height 24
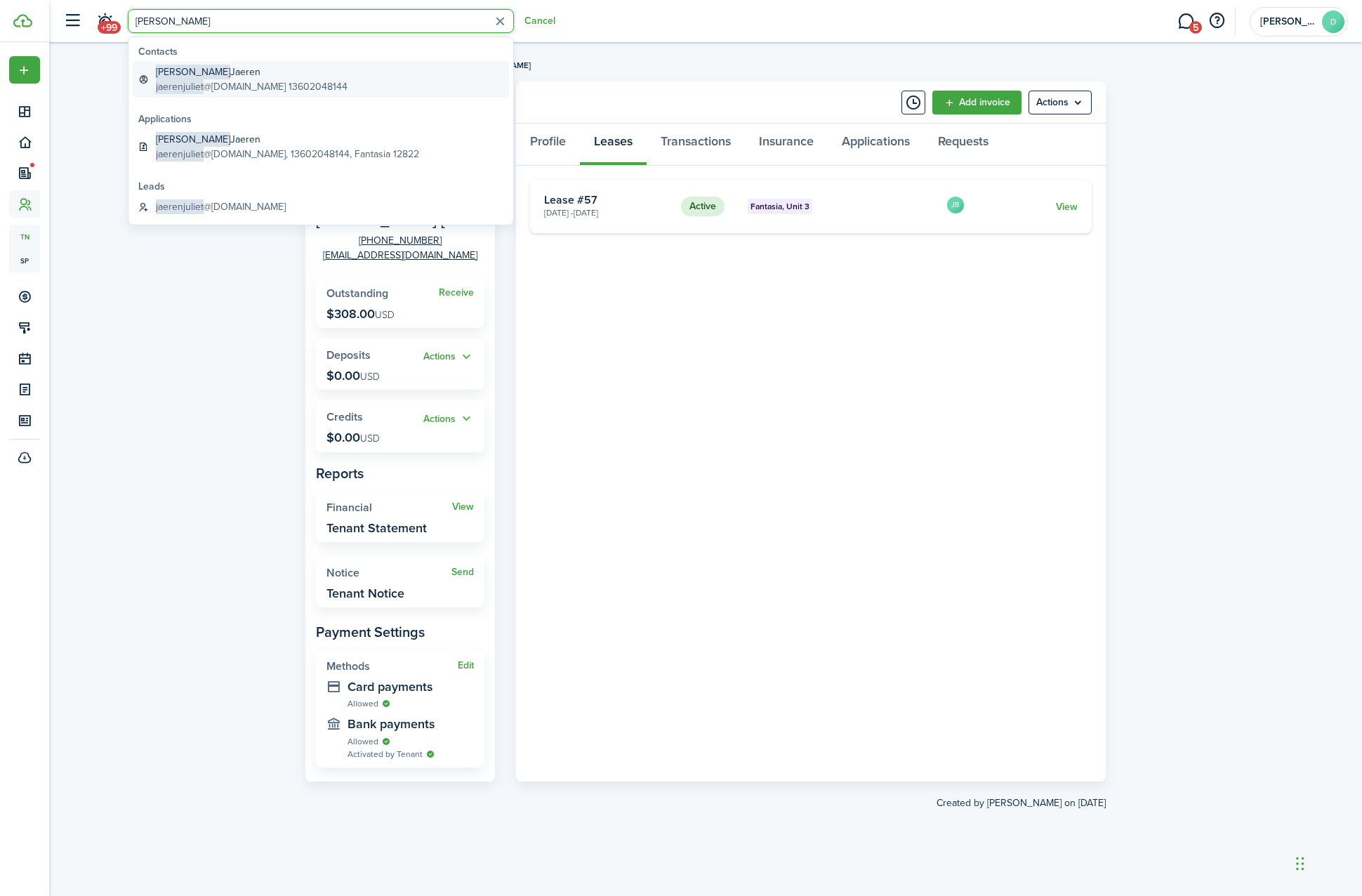
type input "[PERSON_NAME]"
click at [253, 81] on global-search-item-description "jaerenjuliet @[DOMAIN_NAME] 13602048144" at bounding box center [251, 86] width 192 height 15
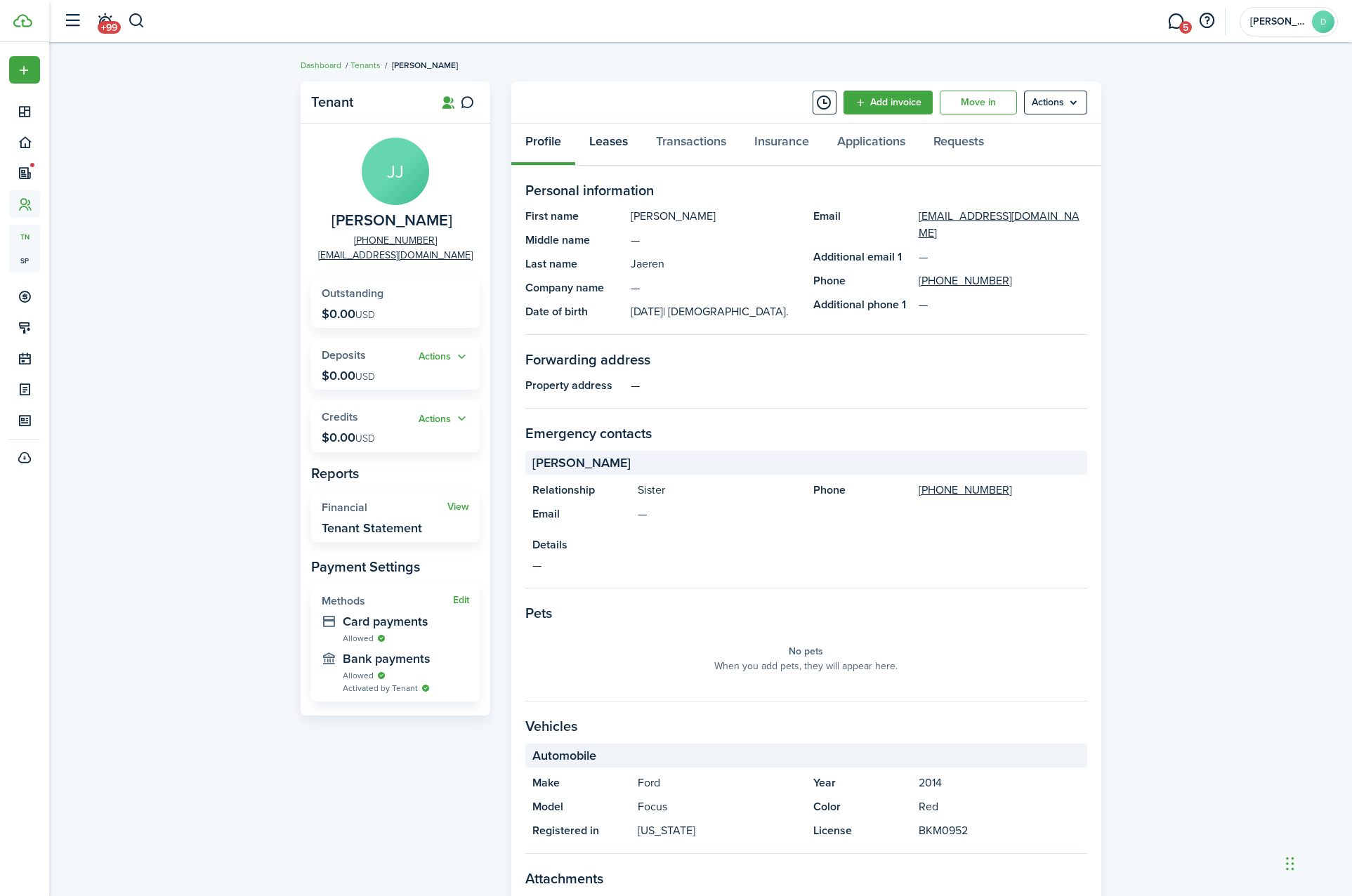
click at [616, 136] on link "Leases" at bounding box center [609, 144] width 67 height 42
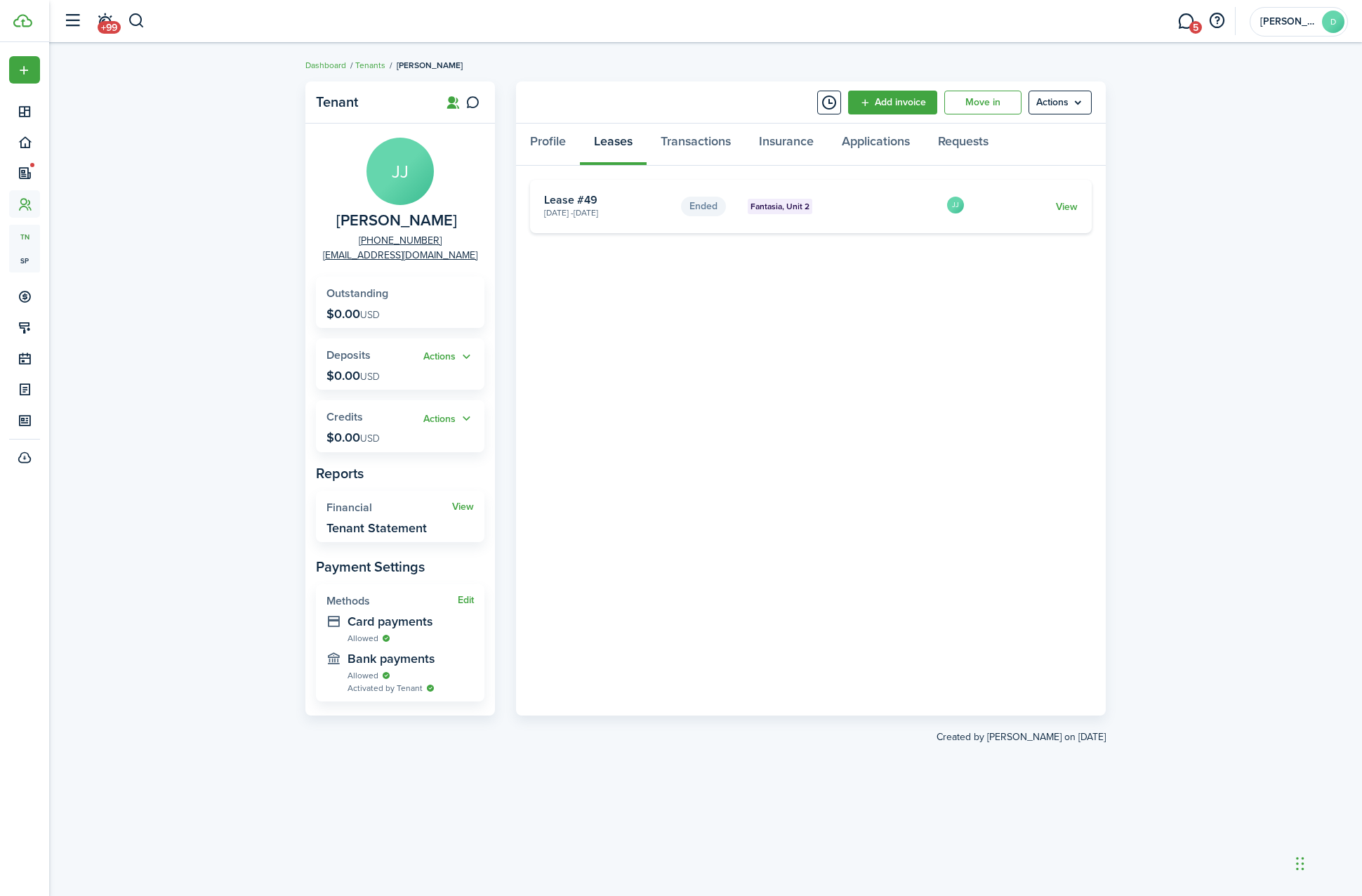
click at [616, 136] on div "Profile Leases Transactions Insurance Applications Requests" at bounding box center [811, 144] width 590 height 42
click at [701, 139] on link "Transactions" at bounding box center [696, 144] width 99 height 42
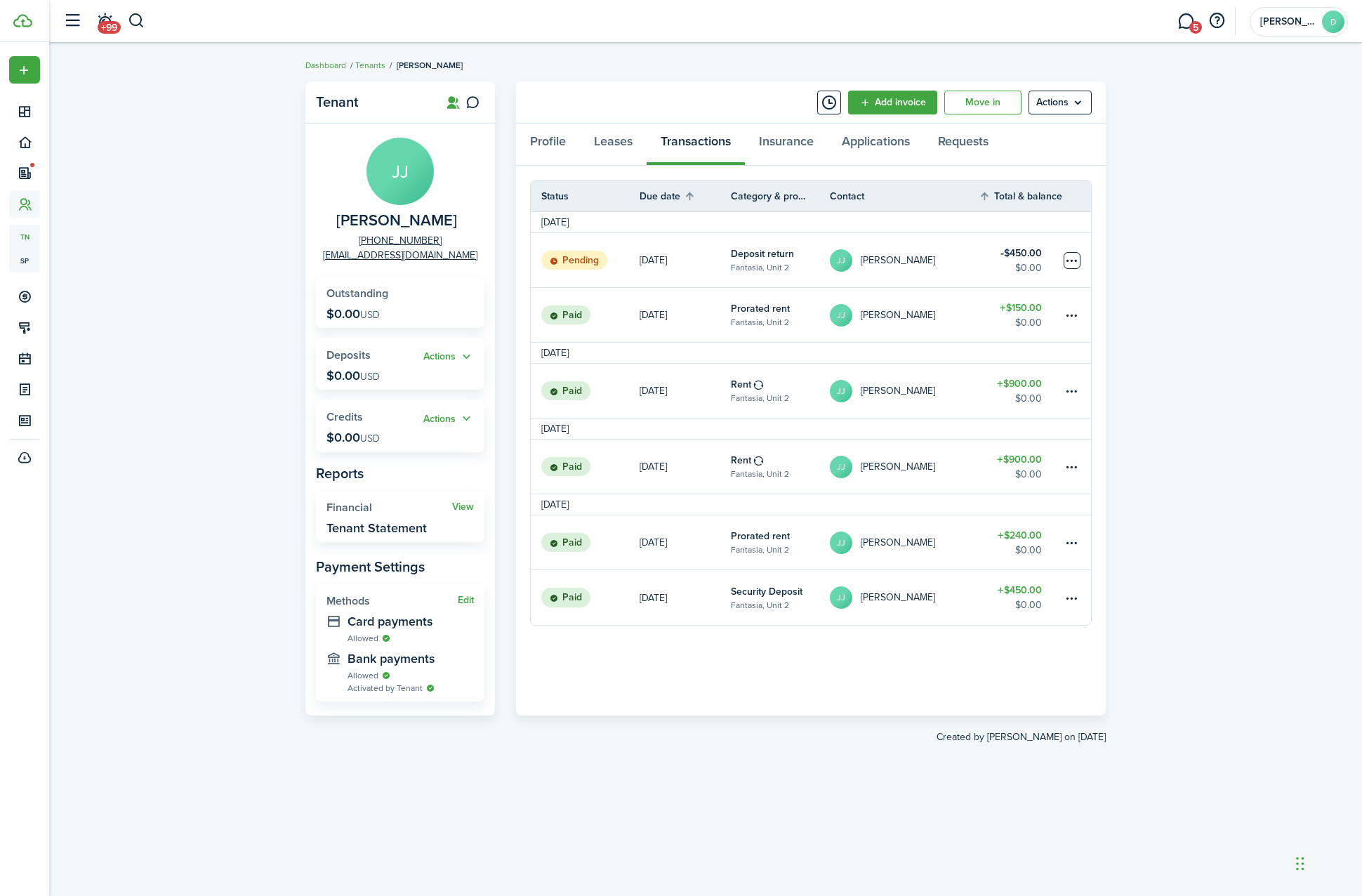
click at [1073, 253] on table-menu-btn-icon at bounding box center [1072, 260] width 17 height 17
drag, startPoint x: 1150, startPoint y: 242, endPoint x: 675, endPoint y: 319, distance: 481.2
click at [675, 319] on div "Tenant [PERSON_NAME] [PHONE_NUMBER] [EMAIL_ADDRESS][DOMAIN_NAME] Outstanding $0…" at bounding box center [706, 469] width 1313 height 790
drag, startPoint x: 675, startPoint y: 319, endPoint x: 645, endPoint y: 267, distance: 60.0
click at [645, 267] on link "[DATE]" at bounding box center [685, 260] width 91 height 54
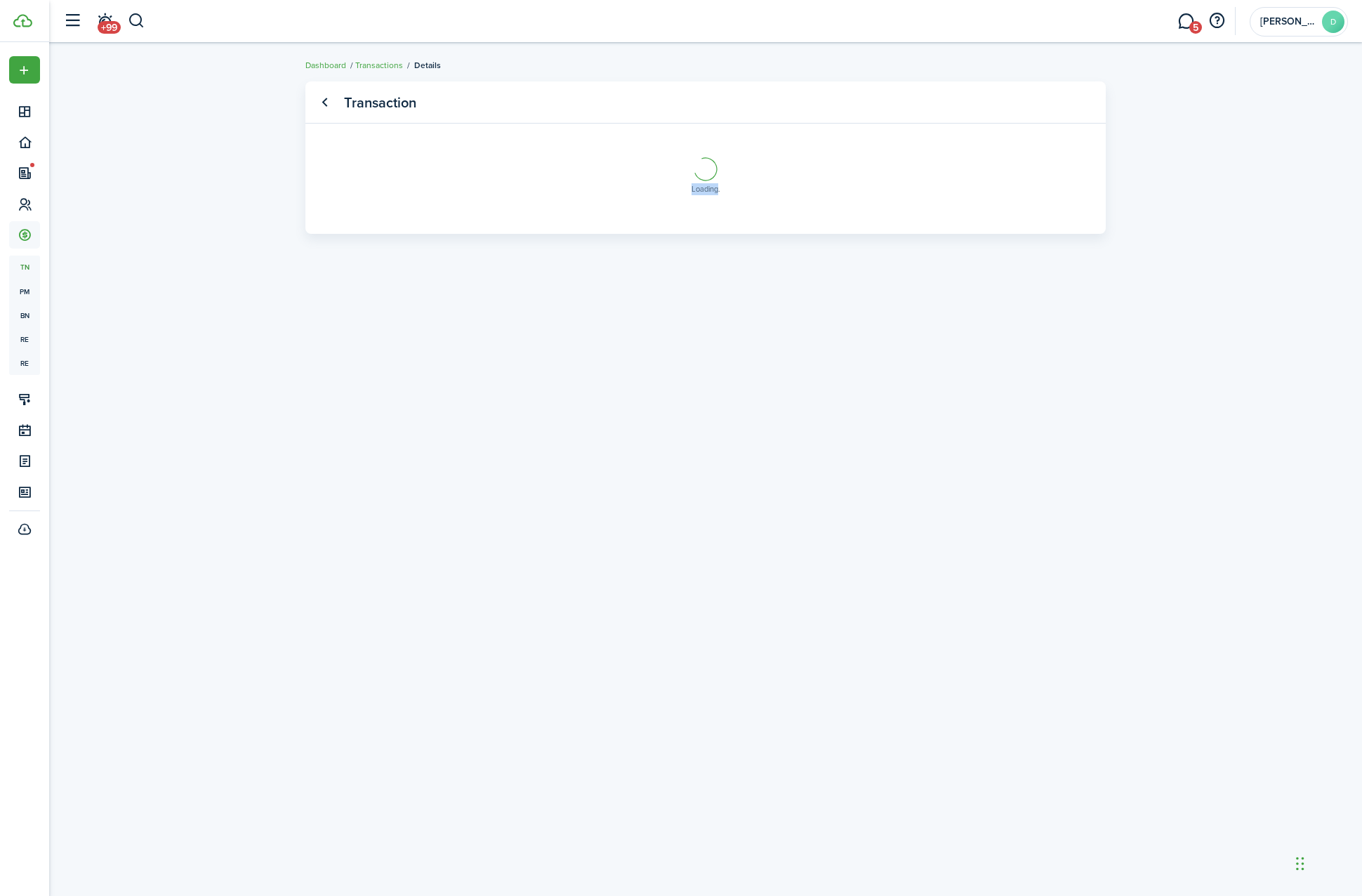
click at [645, 267] on transaction-view-wrapper "Transaction Loading" at bounding box center [705, 469] width 814 height 790
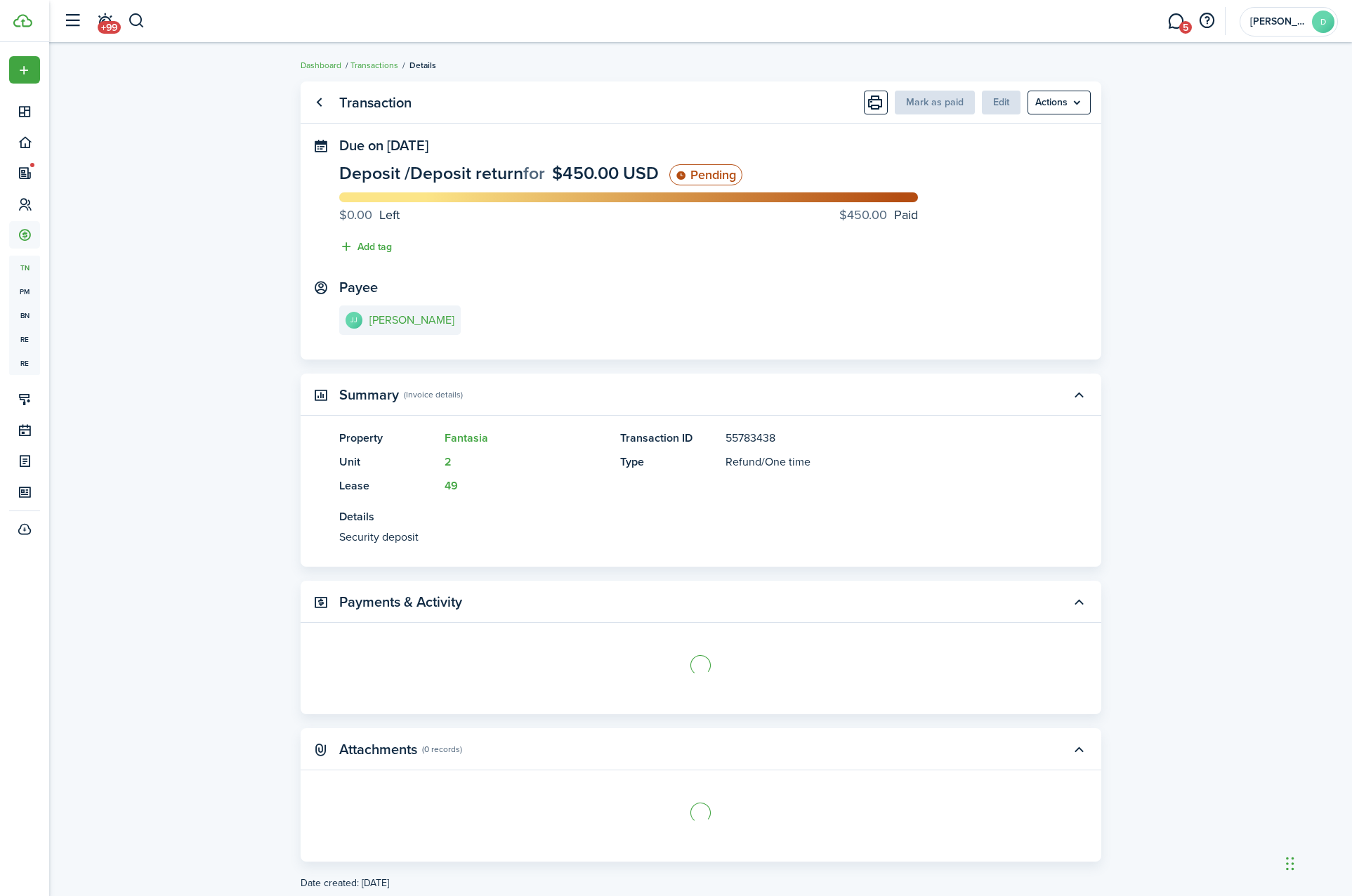
click at [194, 295] on transaction-view "Transaction Mark as paid Edit Actions Due on [DATE] Deposit / Deposit return fo…" at bounding box center [700, 486] width 1303 height 823
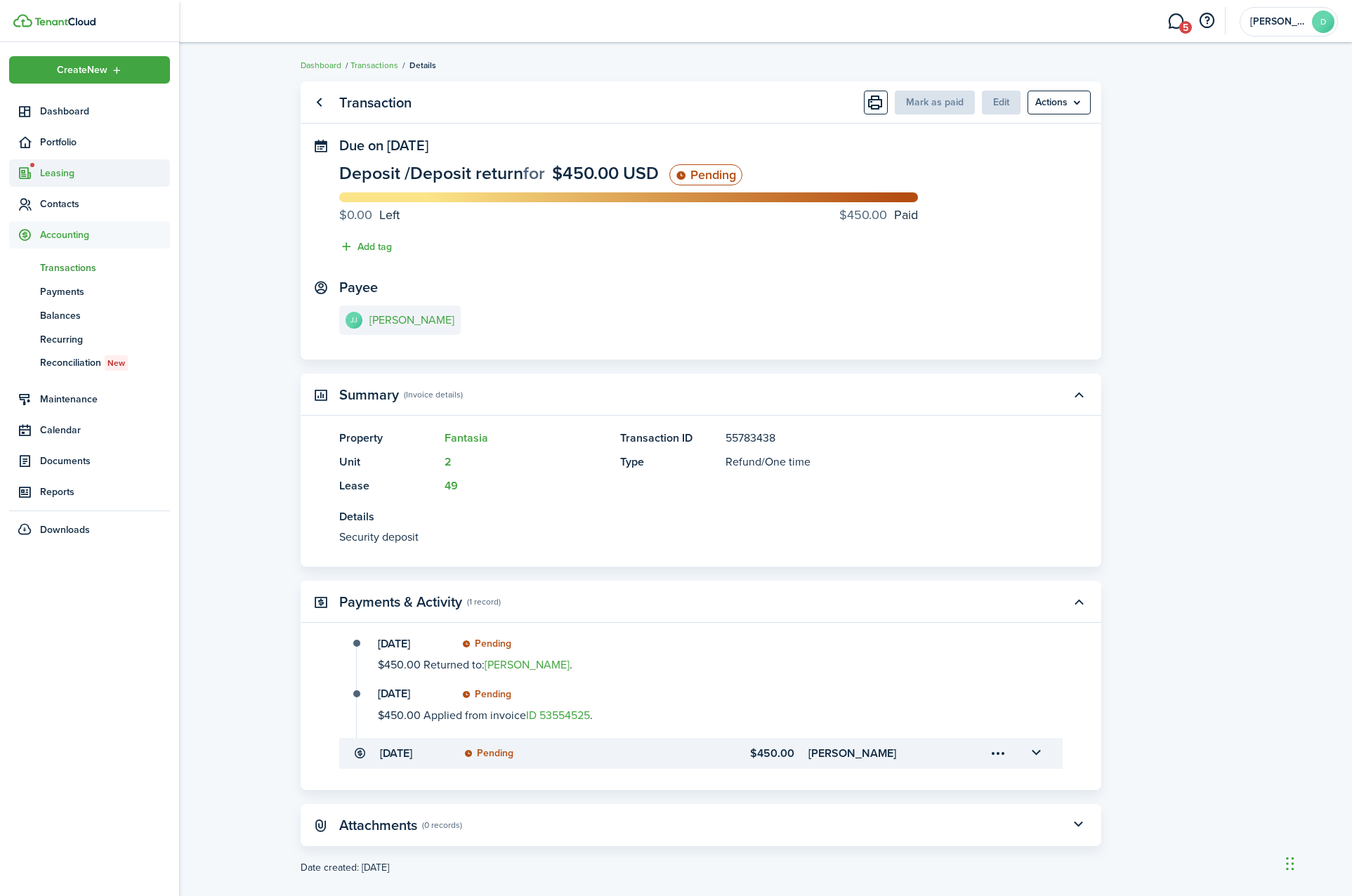
click at [43, 168] on span "Leasing" at bounding box center [105, 173] width 130 height 15
click at [52, 200] on span "Applications" at bounding box center [93, 206] width 107 height 15
